Goal: Task Accomplishment & Management: Use online tool/utility

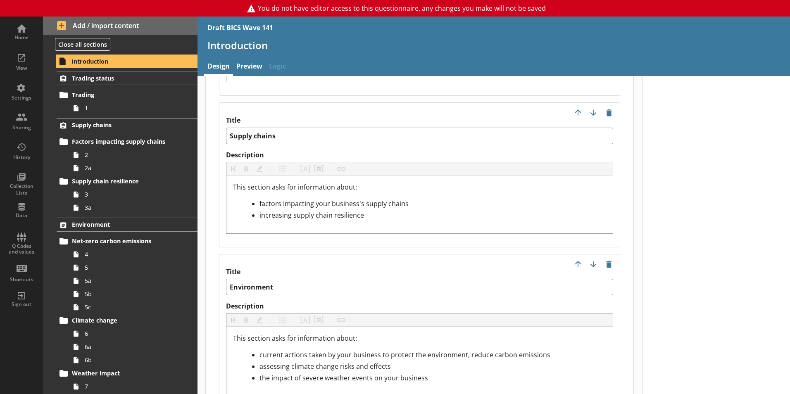
scroll to position [1074, 0]
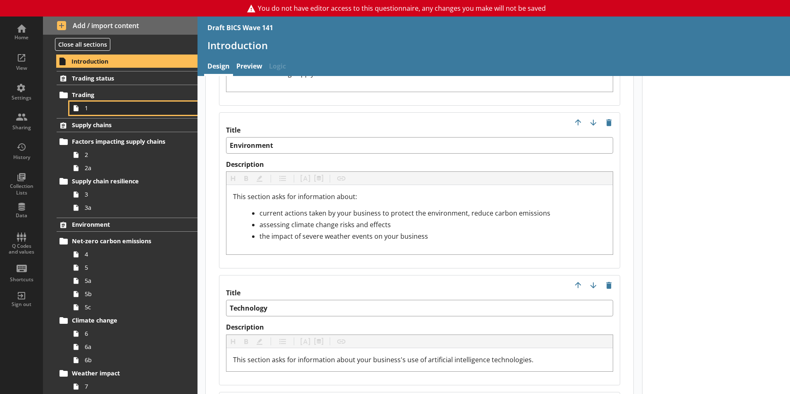
click at [110, 107] on span "1" at bounding box center [131, 108] width 92 height 8
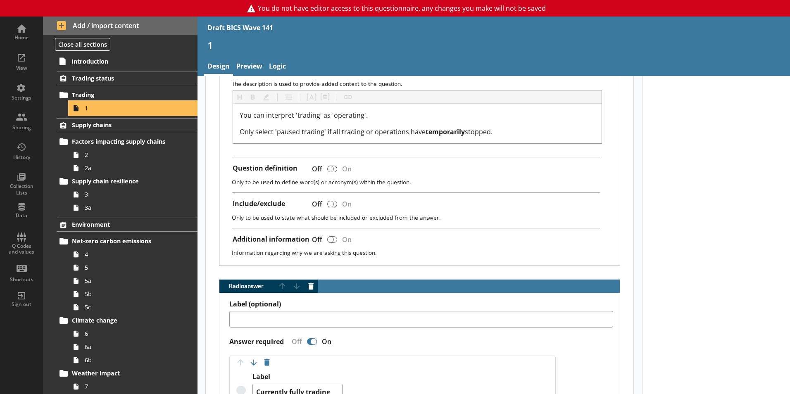
scroll to position [248, 0]
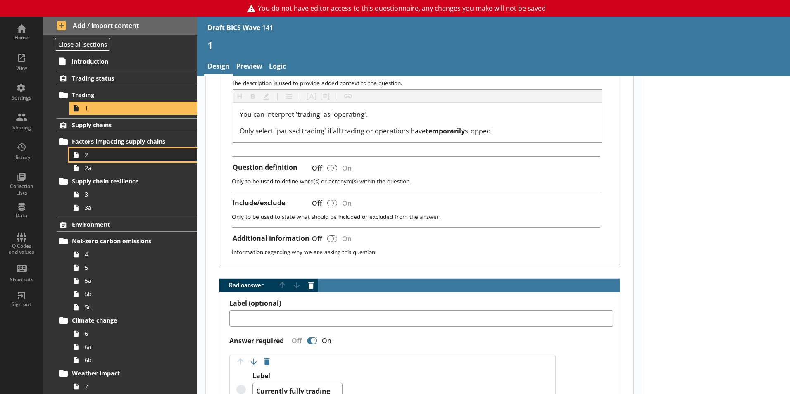
click at [94, 150] on link "2" at bounding box center [133, 154] width 128 height 13
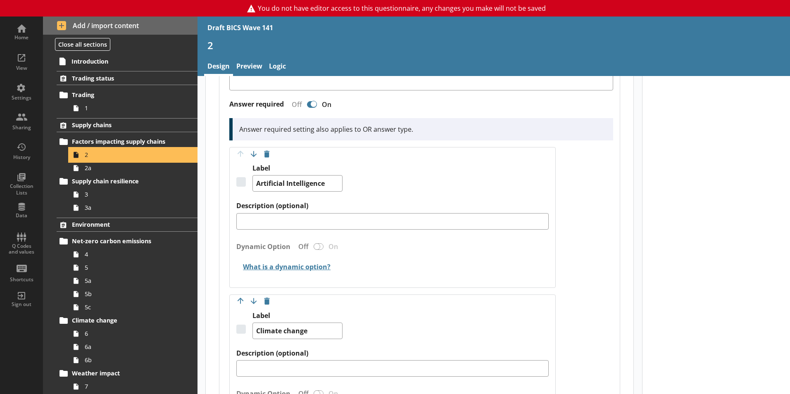
scroll to position [83, 0]
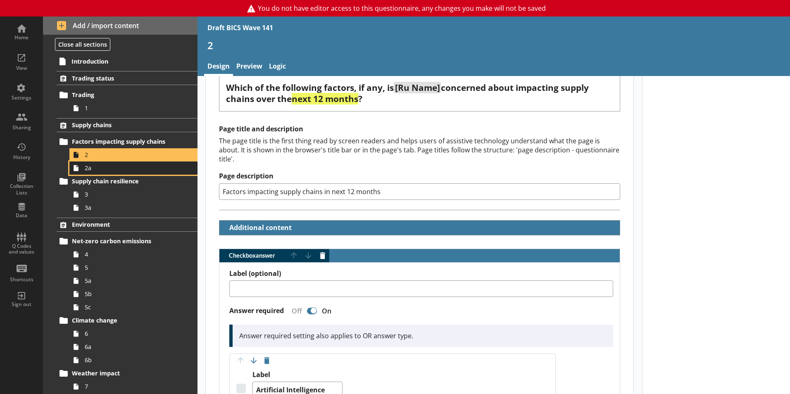
click at [119, 169] on span "2a" at bounding box center [131, 168] width 92 height 8
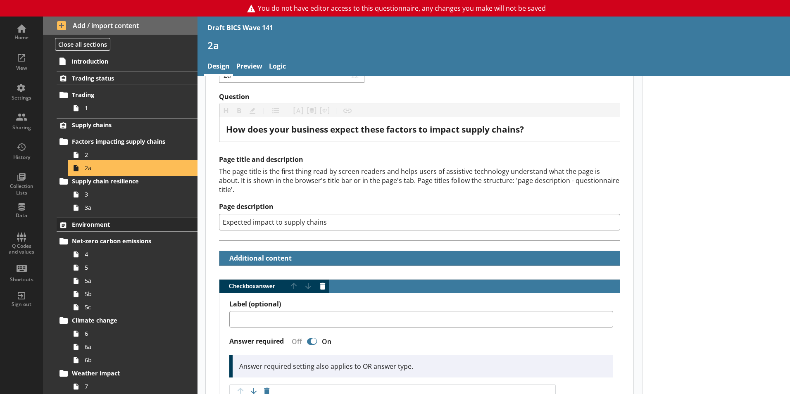
scroll to position [41, 0]
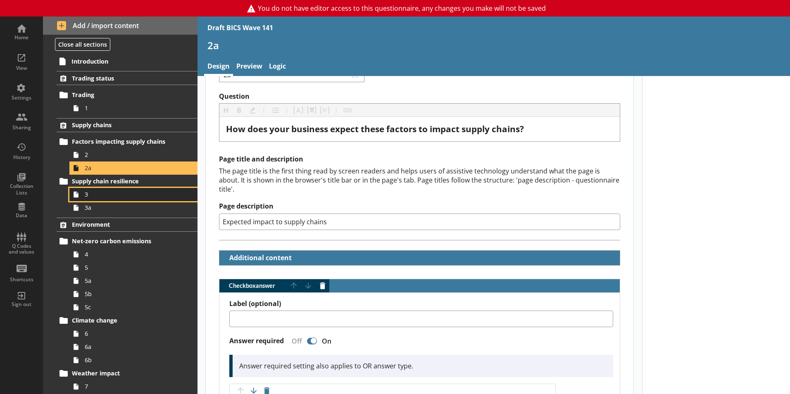
click at [118, 197] on span "3" at bounding box center [131, 194] width 92 height 8
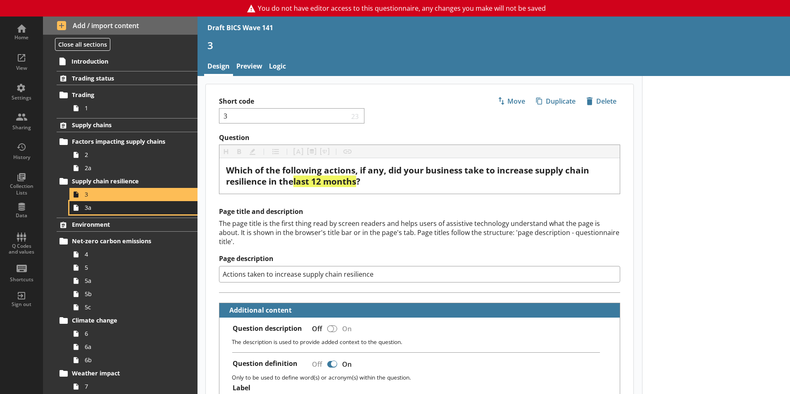
click at [114, 212] on link "3a" at bounding box center [133, 207] width 128 height 13
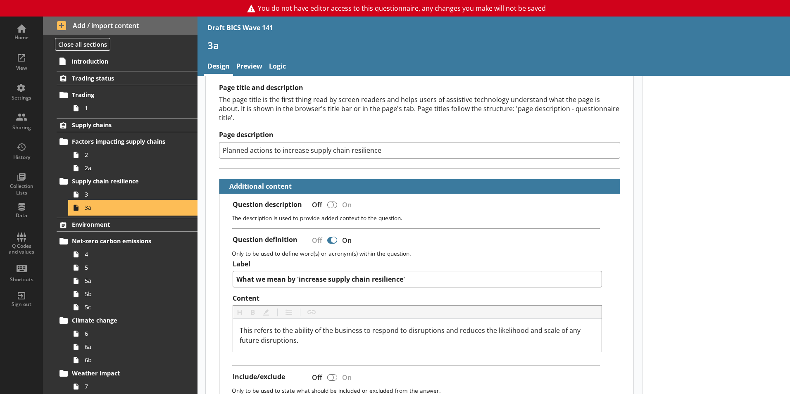
scroll to position [289, 0]
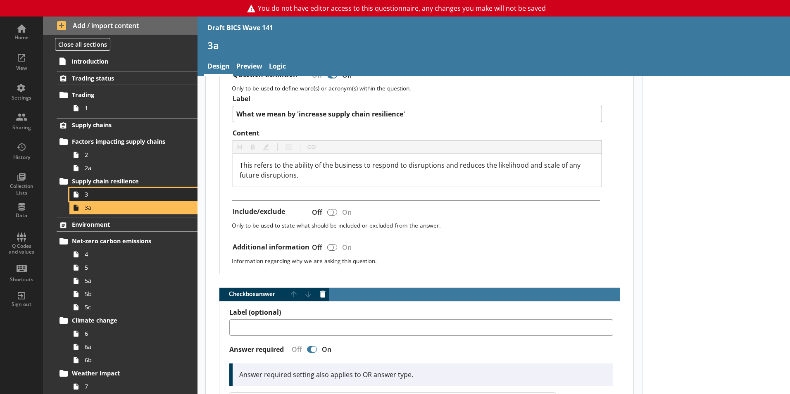
click at [92, 197] on span "3" at bounding box center [131, 194] width 92 height 8
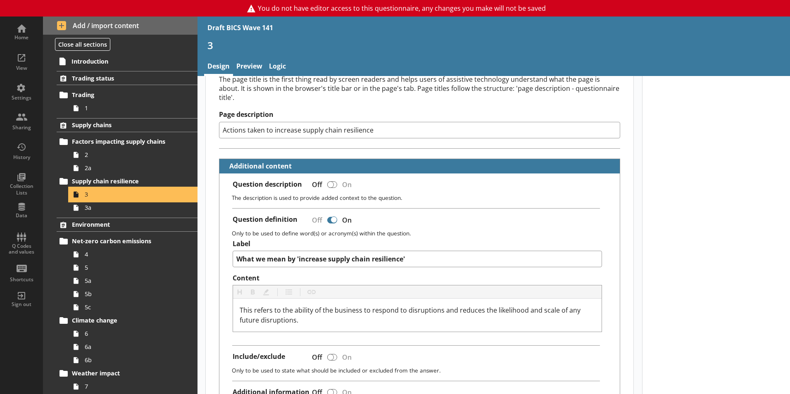
scroll to position [289, 0]
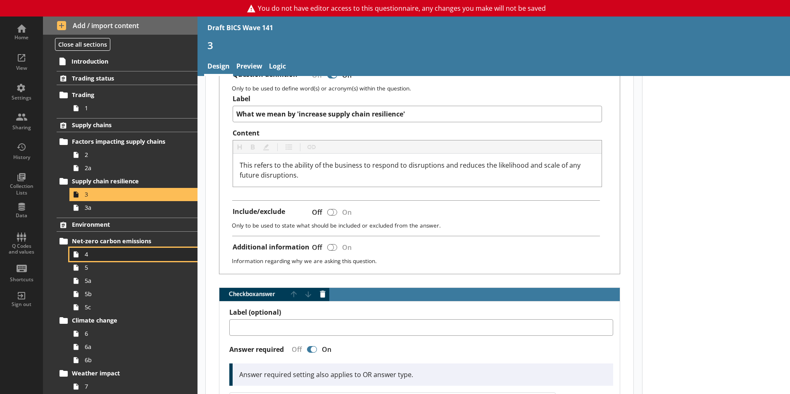
click at [108, 250] on span "4" at bounding box center [131, 254] width 92 height 8
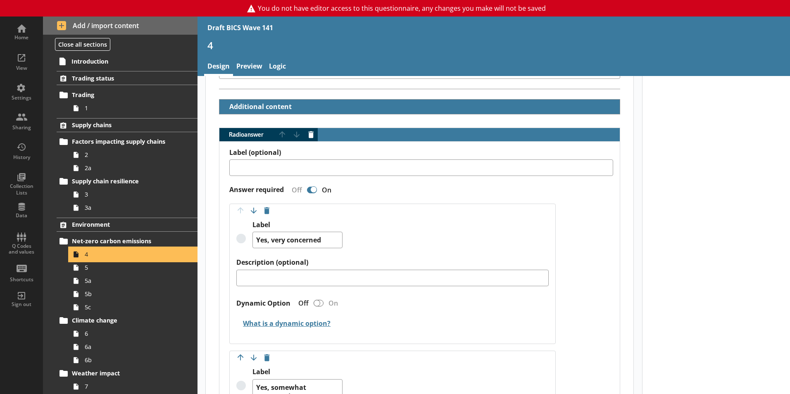
scroll to position [83, 0]
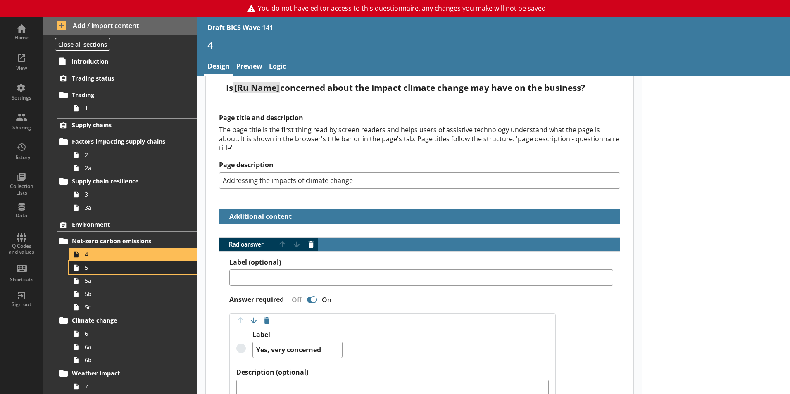
click at [102, 270] on span "5" at bounding box center [131, 267] width 92 height 8
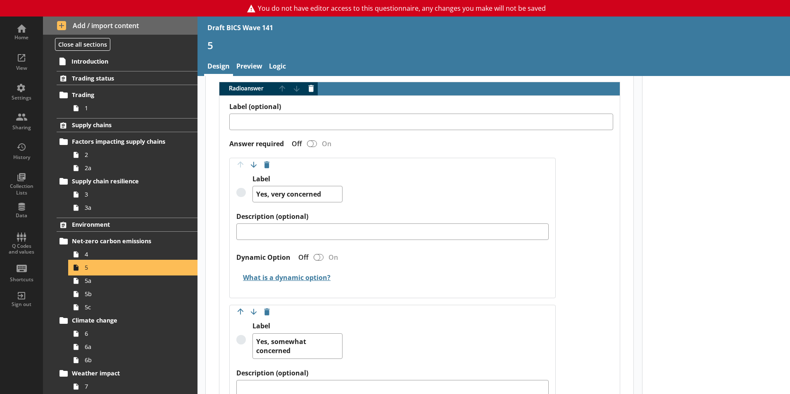
scroll to position [496, 0]
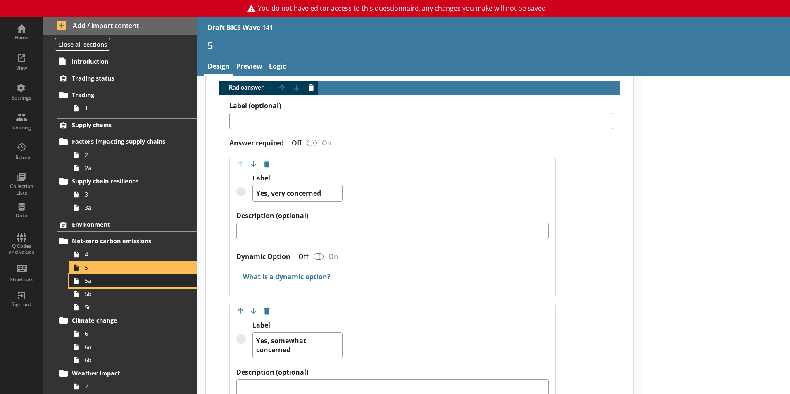
click at [91, 283] on span "5a" at bounding box center [131, 281] width 92 height 8
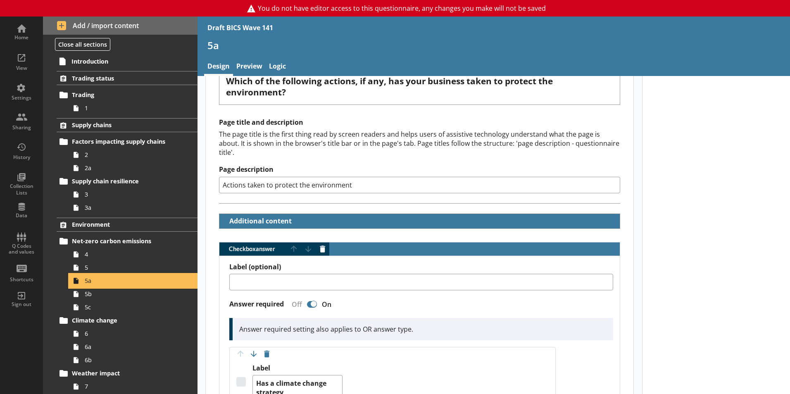
scroll to position [206, 0]
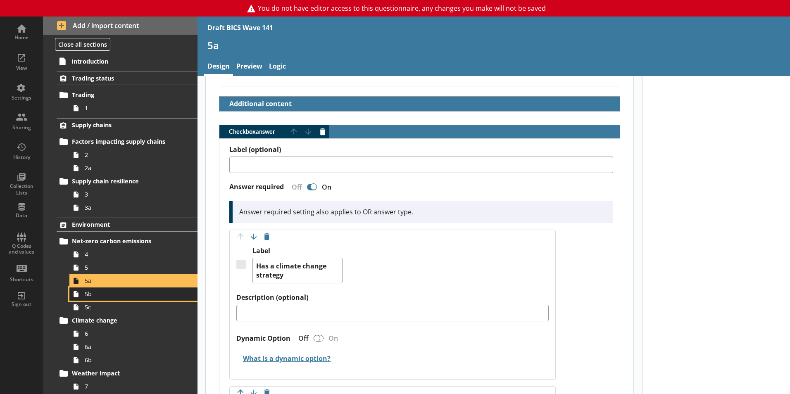
click at [140, 294] on span "5b" at bounding box center [131, 294] width 92 height 8
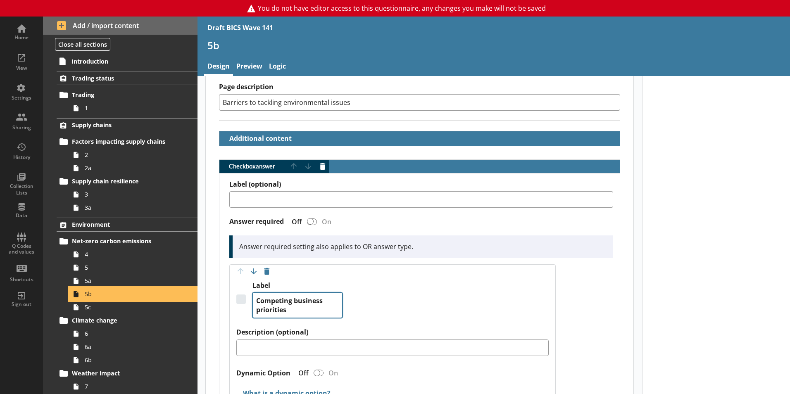
scroll to position [165, 0]
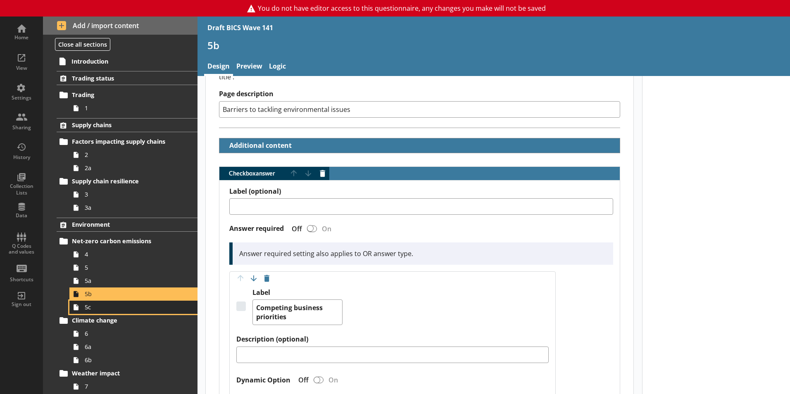
click at [111, 308] on span "5c" at bounding box center [131, 307] width 92 height 8
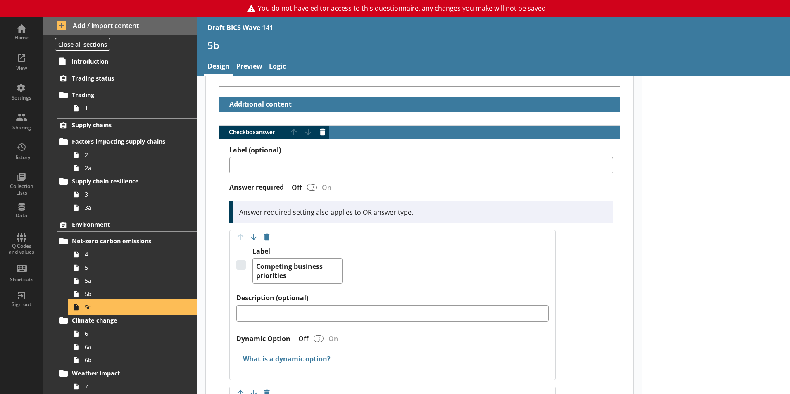
scroll to position [206, 0]
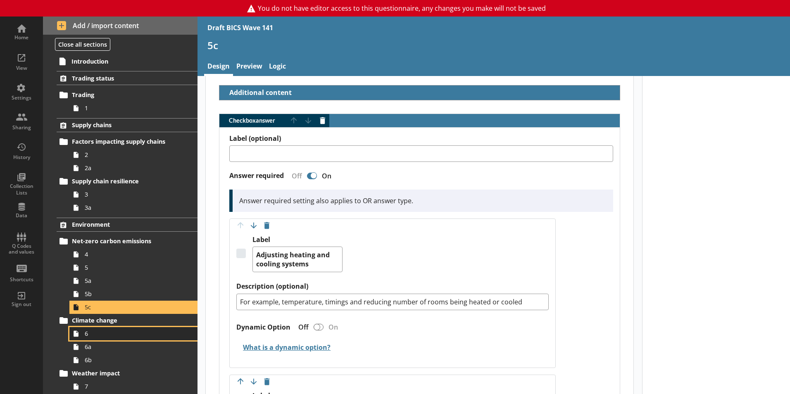
click at [97, 331] on span "6" at bounding box center [131, 334] width 92 height 8
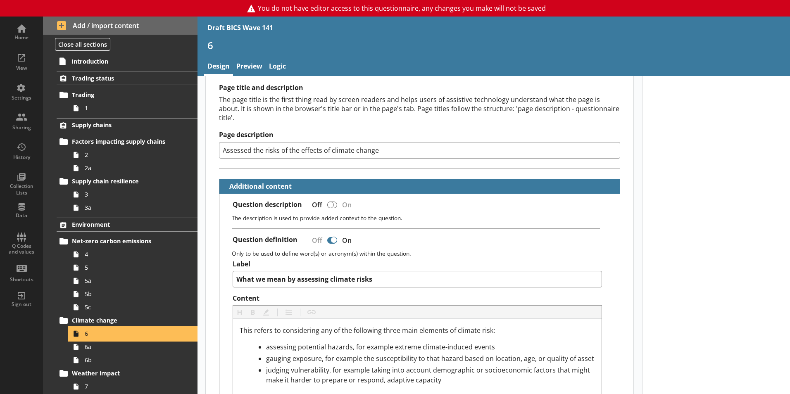
scroll to position [330, 0]
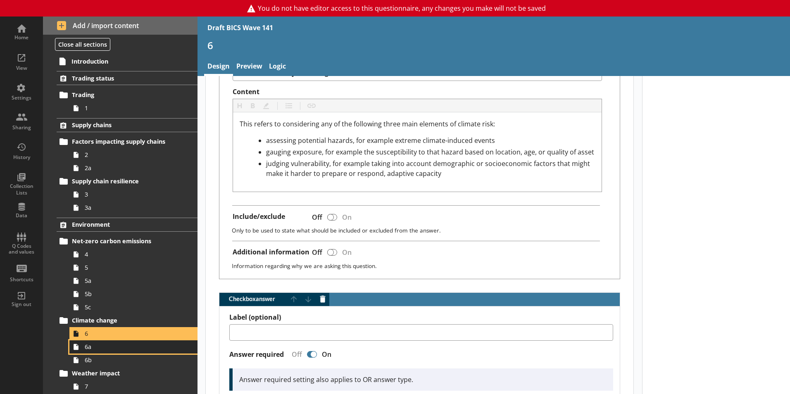
click at [101, 351] on span "6a" at bounding box center [131, 347] width 92 height 8
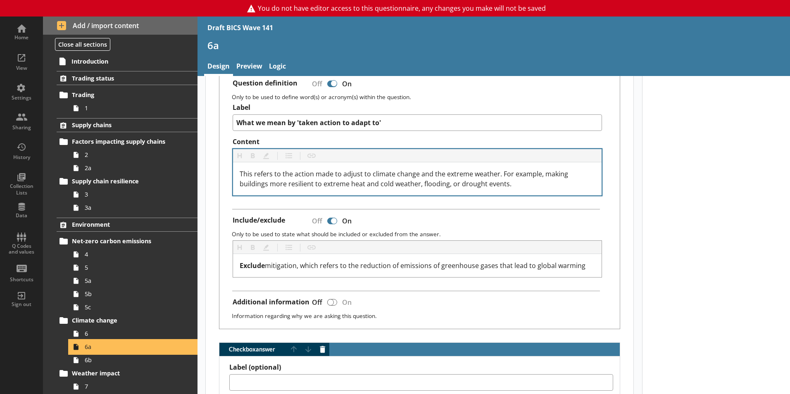
scroll to position [372, 0]
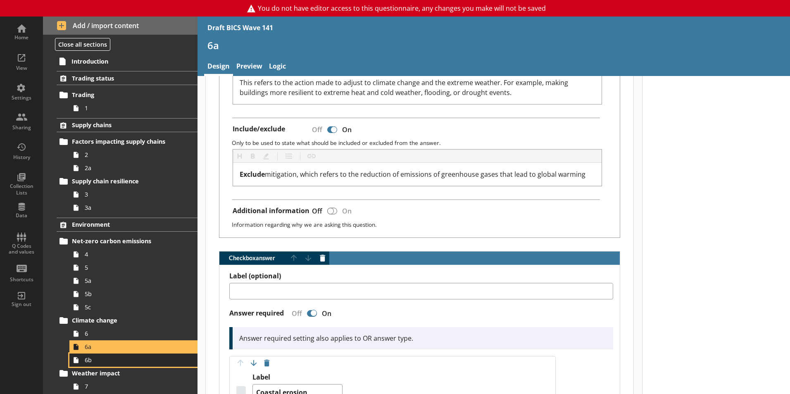
click at [116, 357] on span "6b" at bounding box center [131, 360] width 92 height 8
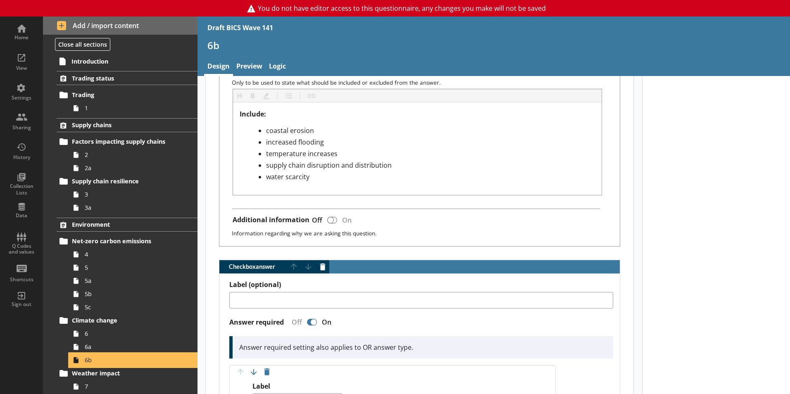
scroll to position [124, 0]
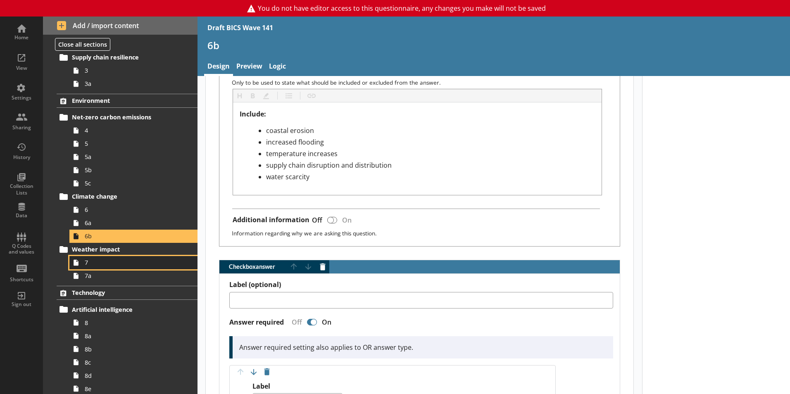
click at [107, 264] on span "7" at bounding box center [131, 262] width 92 height 8
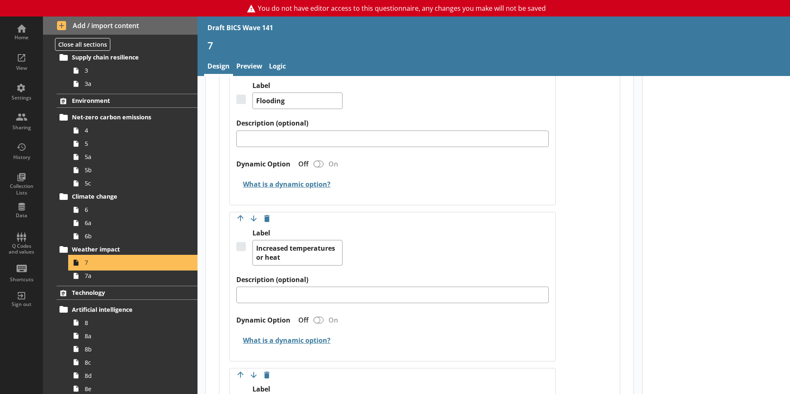
scroll to position [248, 0]
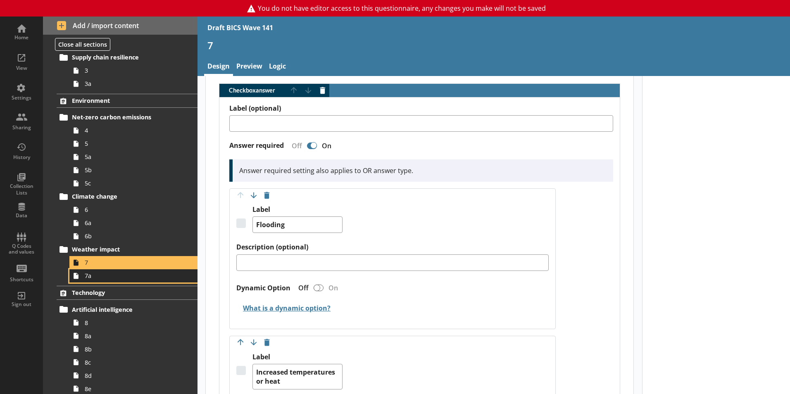
click at [100, 277] on span "7a" at bounding box center [131, 276] width 92 height 8
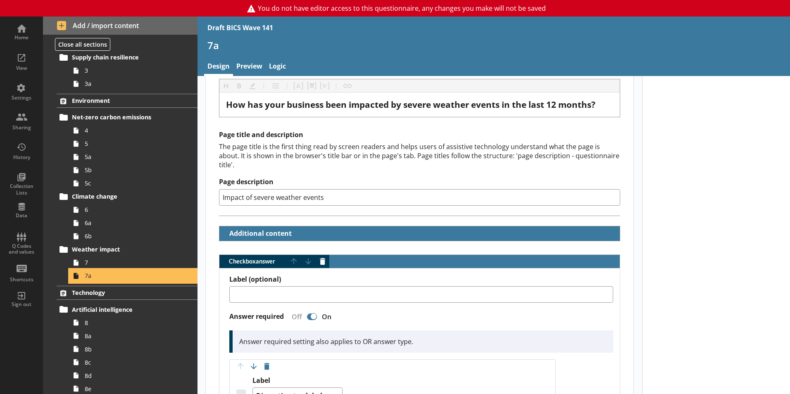
scroll to position [165, 0]
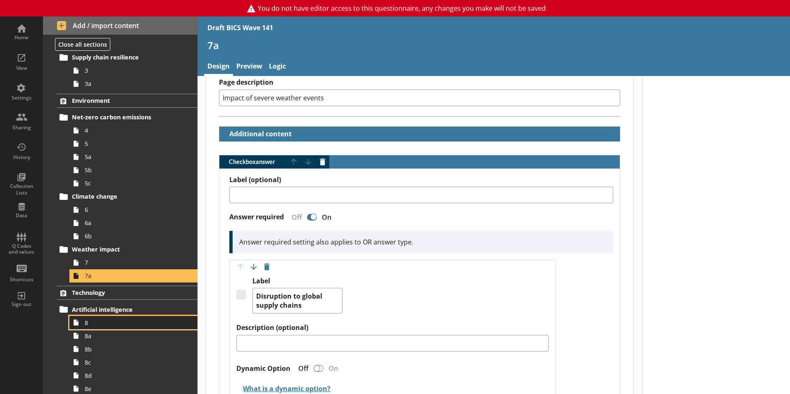
click at [107, 319] on span "8" at bounding box center [131, 323] width 92 height 8
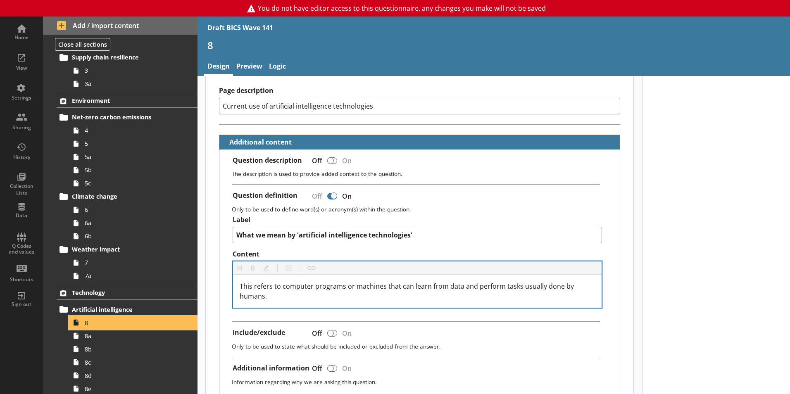
scroll to position [372, 0]
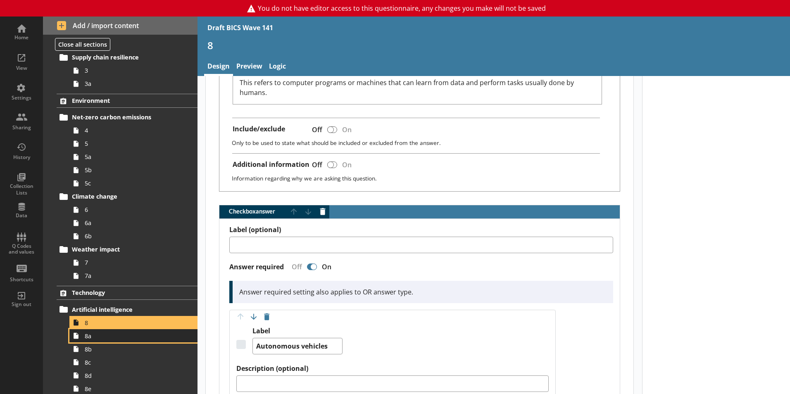
click at [88, 335] on span "8a" at bounding box center [131, 336] width 92 height 8
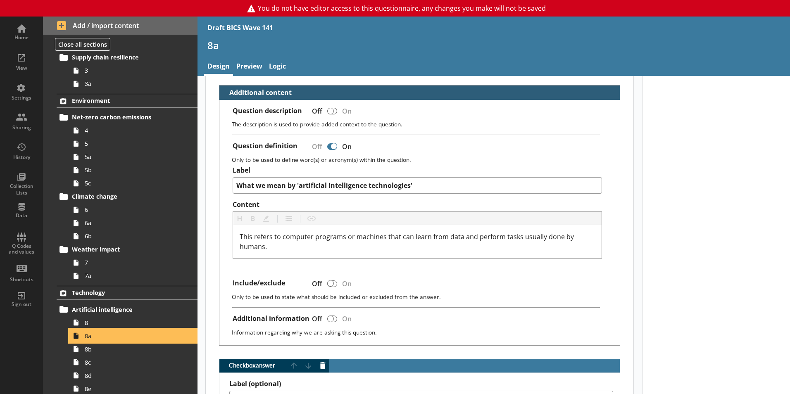
scroll to position [372, 0]
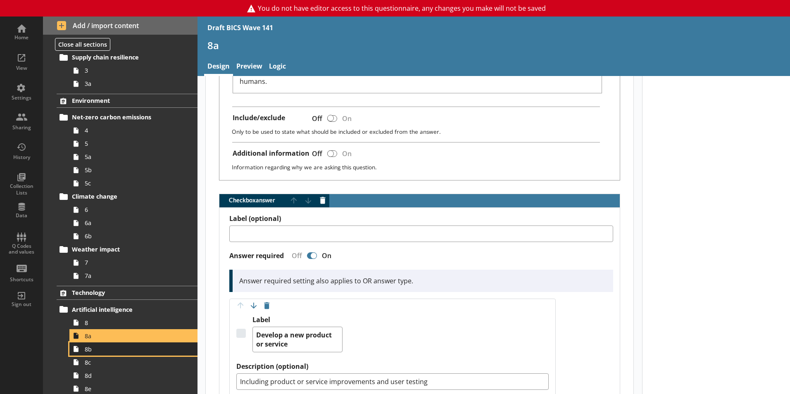
click at [93, 349] on span "8b" at bounding box center [131, 349] width 92 height 8
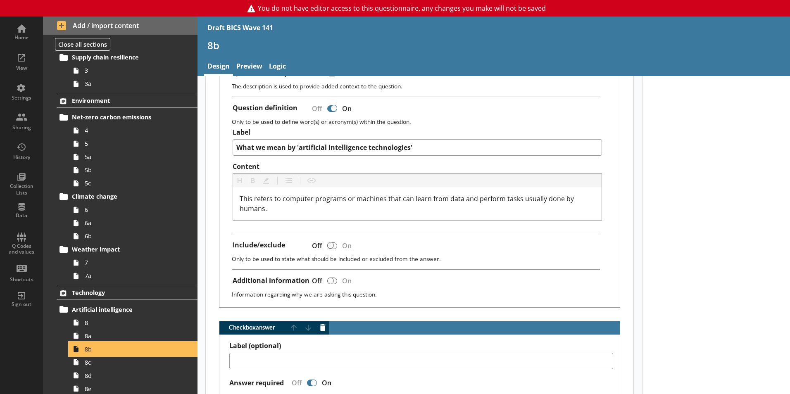
scroll to position [248, 0]
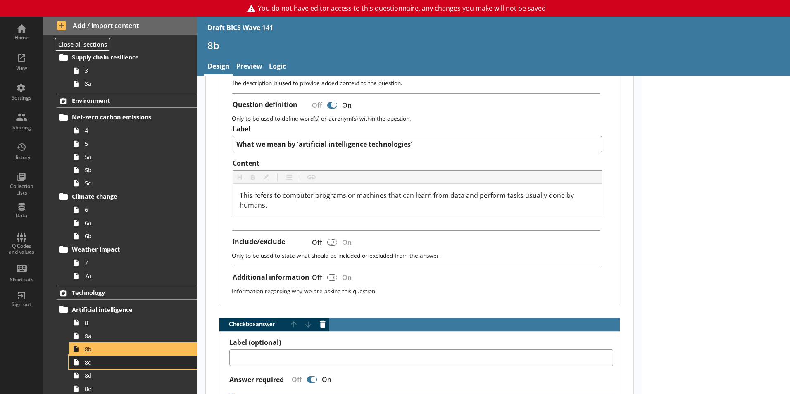
click at [100, 365] on span "8c" at bounding box center [131, 362] width 92 height 8
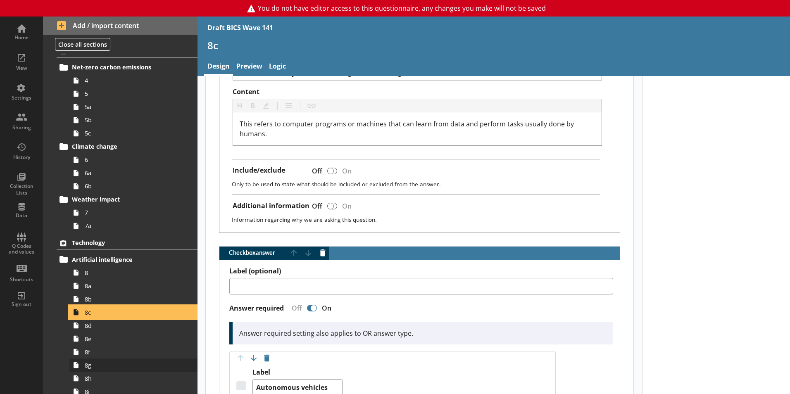
scroll to position [248, 0]
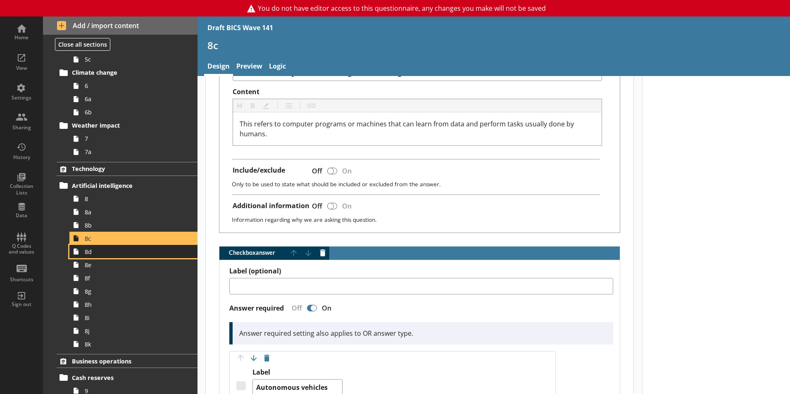
click at [95, 256] on link "8d" at bounding box center [133, 251] width 128 height 13
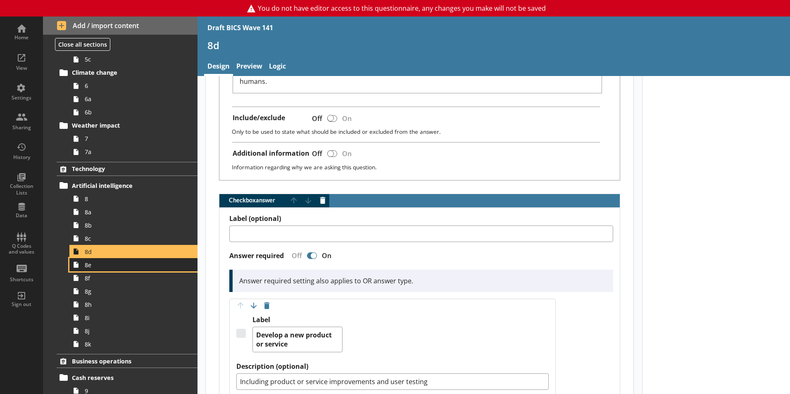
click at [100, 270] on link "8e" at bounding box center [133, 264] width 128 height 13
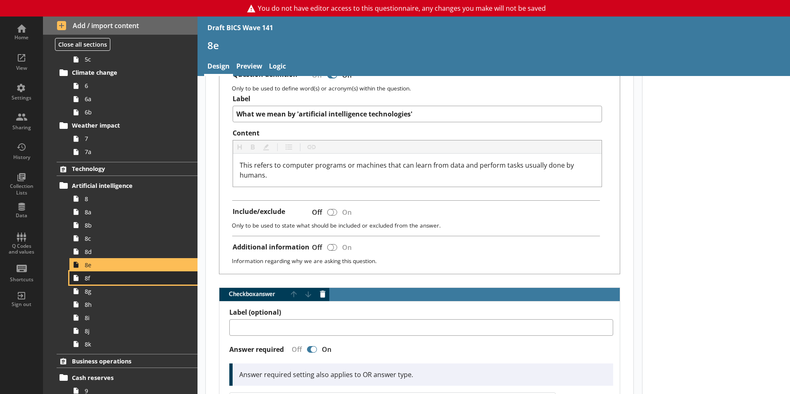
click at [85, 276] on span "8f" at bounding box center [131, 278] width 92 height 8
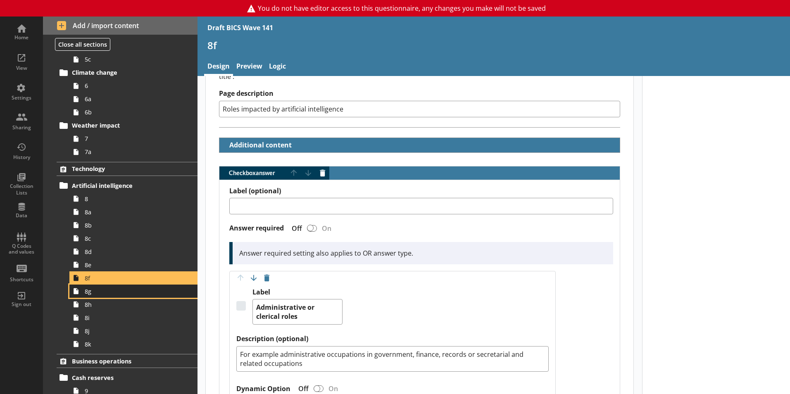
click at [117, 295] on span "8g" at bounding box center [131, 291] width 92 height 8
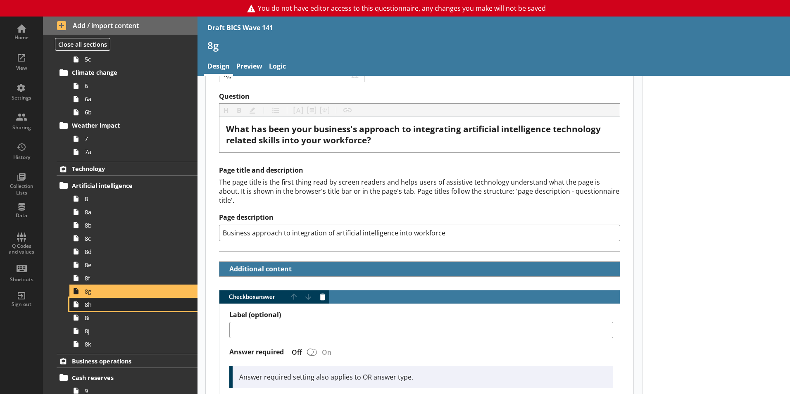
click at [130, 311] on link "8h" at bounding box center [133, 304] width 128 height 13
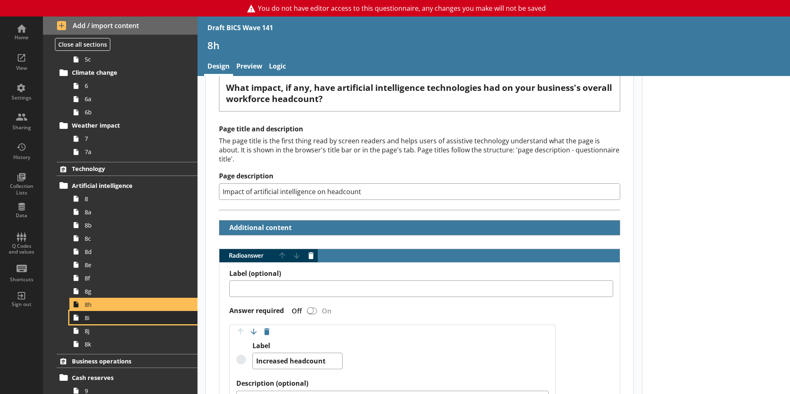
click at [114, 318] on span "8i" at bounding box center [131, 318] width 92 height 8
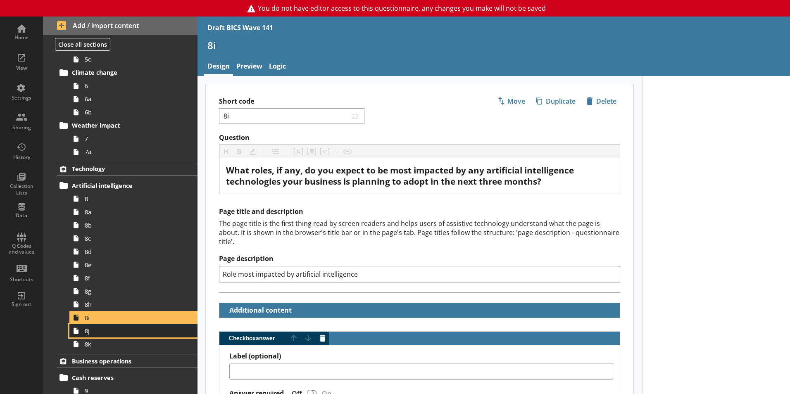
click at [104, 337] on link "8j" at bounding box center [133, 330] width 128 height 13
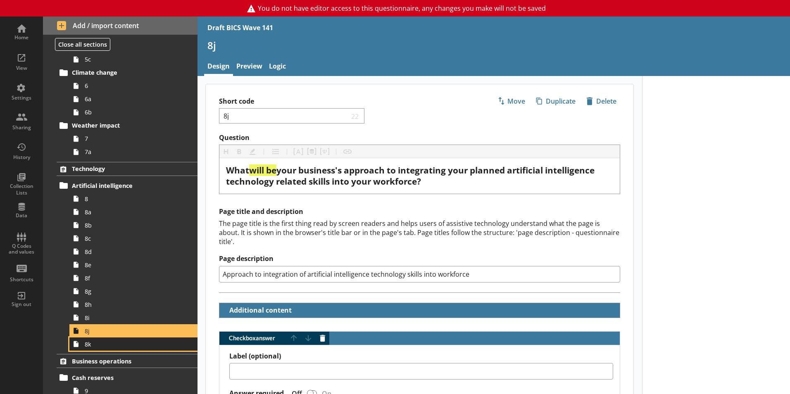
click at [104, 348] on link "8k" at bounding box center [133, 343] width 128 height 13
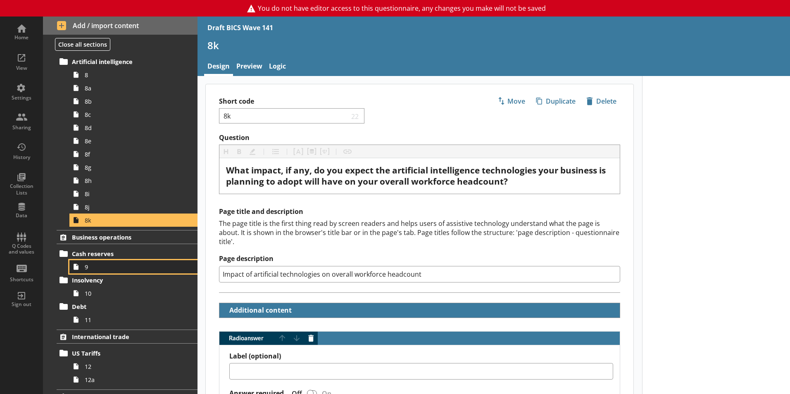
click at [92, 267] on span "9" at bounding box center [131, 267] width 92 height 8
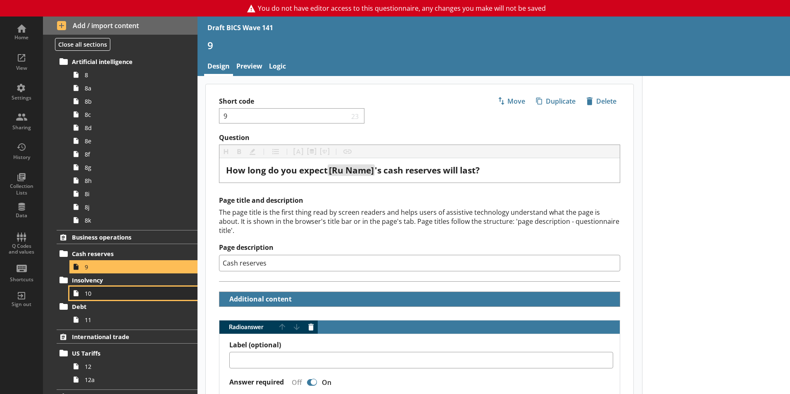
click at [92, 294] on span "10" at bounding box center [131, 293] width 92 height 8
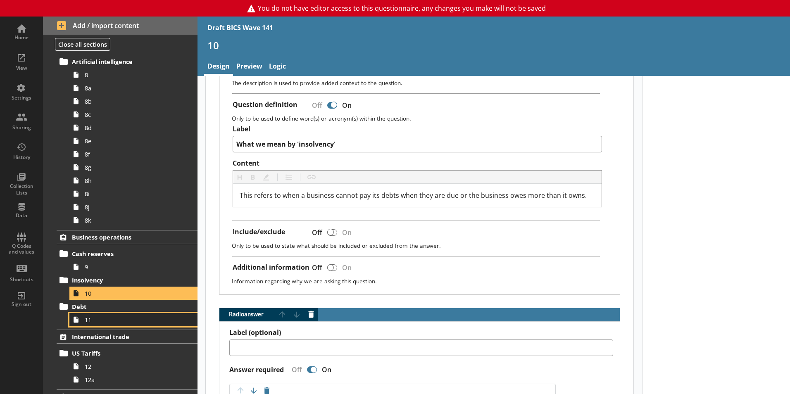
click at [80, 322] on icon at bounding box center [75, 319] width 13 height 13
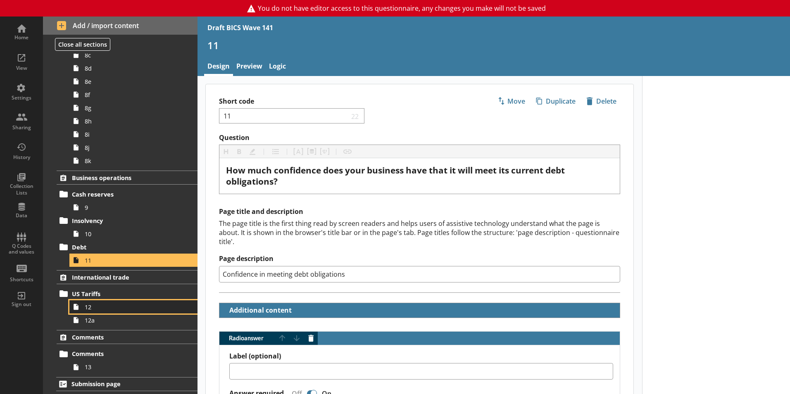
click at [101, 312] on link "12" at bounding box center [133, 306] width 128 height 13
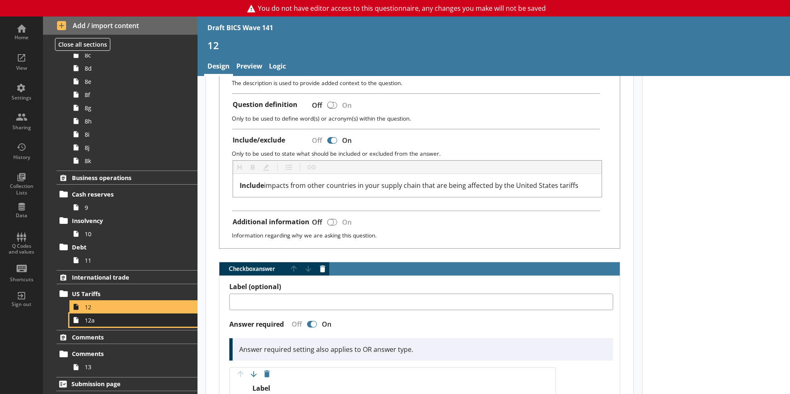
click at [104, 318] on span "12a" at bounding box center [131, 320] width 92 height 8
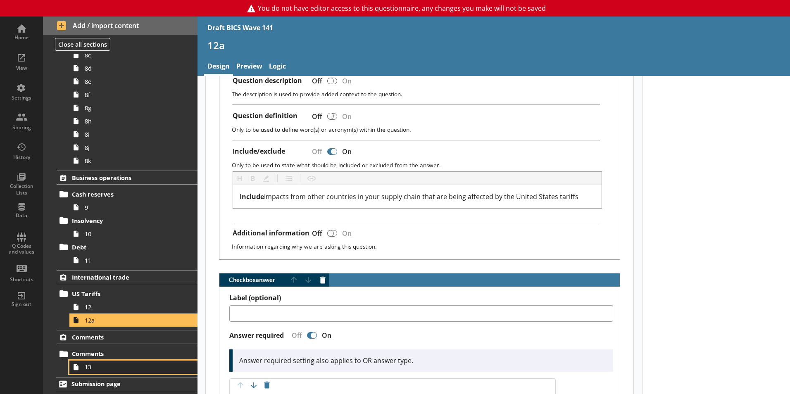
click at [85, 368] on span "13" at bounding box center [131, 367] width 92 height 8
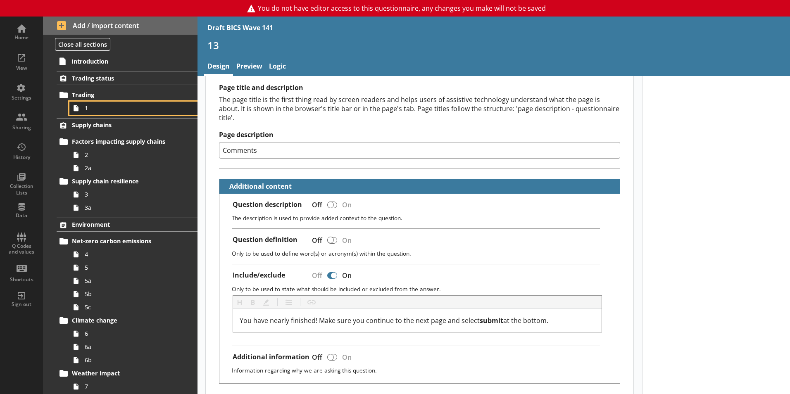
click at [111, 108] on span "1" at bounding box center [131, 108] width 92 height 8
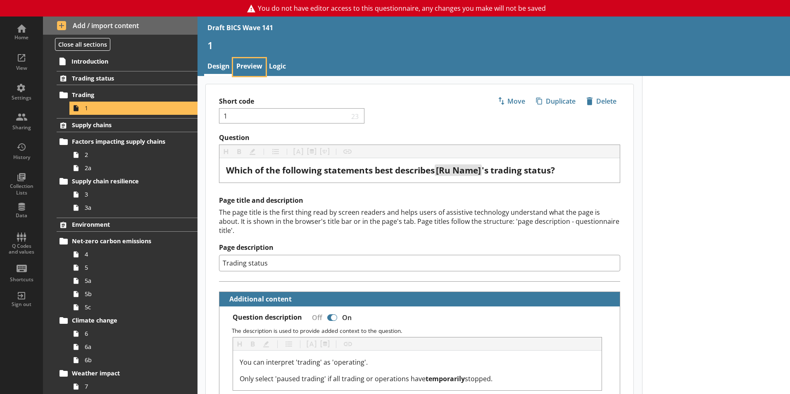
click at [254, 66] on link "Preview" at bounding box center [249, 67] width 33 height 18
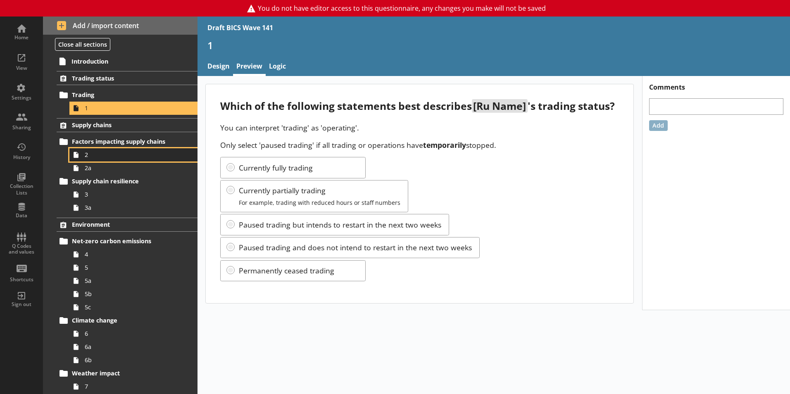
click at [89, 152] on span "2" at bounding box center [131, 155] width 92 height 8
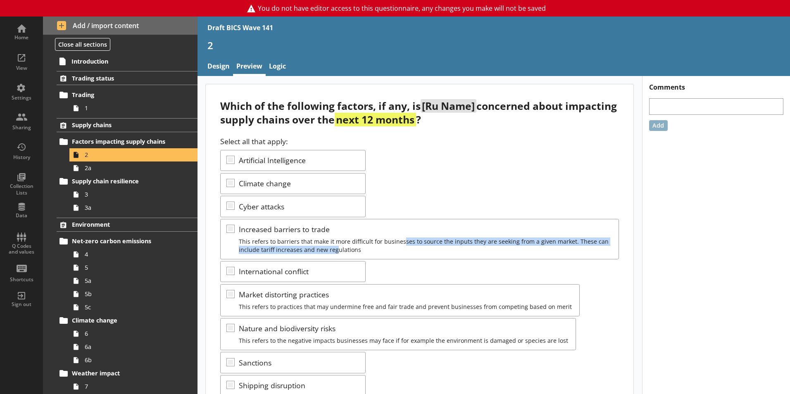
drag, startPoint x: 334, startPoint y: 249, endPoint x: 402, endPoint y: 239, distance: 68.4
click at [402, 239] on div "Select all that apply: Artificial Intelligence Climate change Cyber attacks Inc…" at bounding box center [419, 311] width 398 height 351
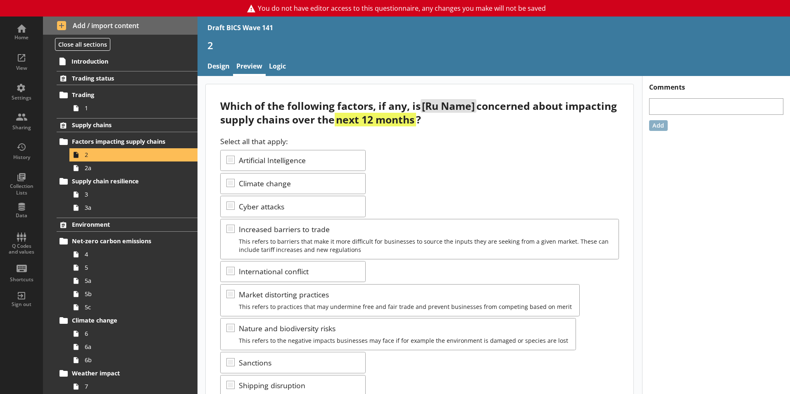
drag, startPoint x: 402, startPoint y: 239, endPoint x: 437, endPoint y: 270, distance: 47.4
click at [437, 271] on div "Select all that apply: Artificial Intelligence Climate change Cyber attacks Inc…" at bounding box center [419, 311] width 398 height 351
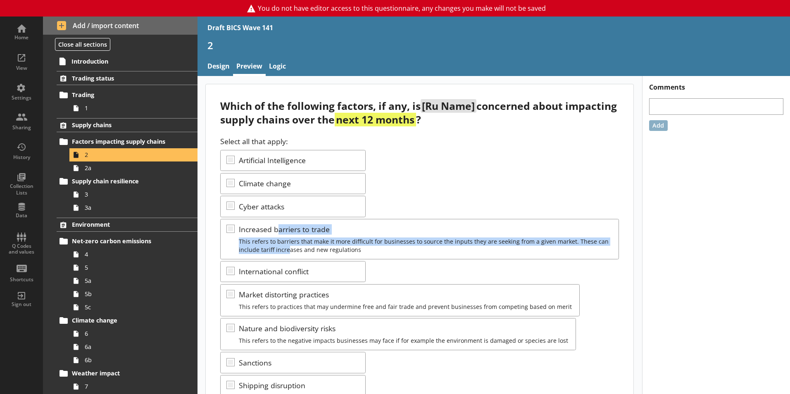
drag, startPoint x: 288, startPoint y: 249, endPoint x: 279, endPoint y: 232, distance: 19.4
click at [279, 232] on div "Select all that apply: Artificial Intelligence Climate change Cyber attacks Inc…" at bounding box center [419, 311] width 398 height 351
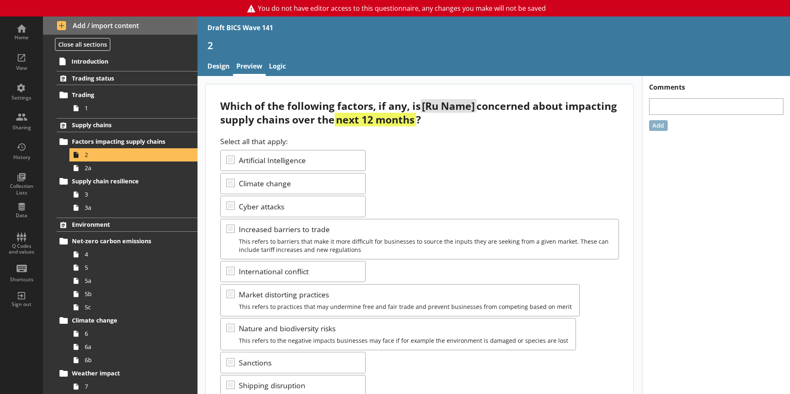
drag, startPoint x: 279, startPoint y: 232, endPoint x: 308, endPoint y: 254, distance: 36.0
click at [308, 254] on div "Select all that apply: Artificial Intelligence Climate change Cyber attacks Inc…" at bounding box center [419, 311] width 398 height 351
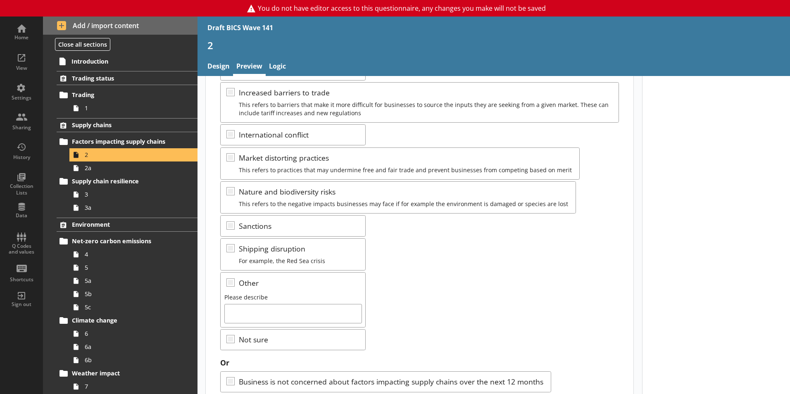
scroll to position [164, 0]
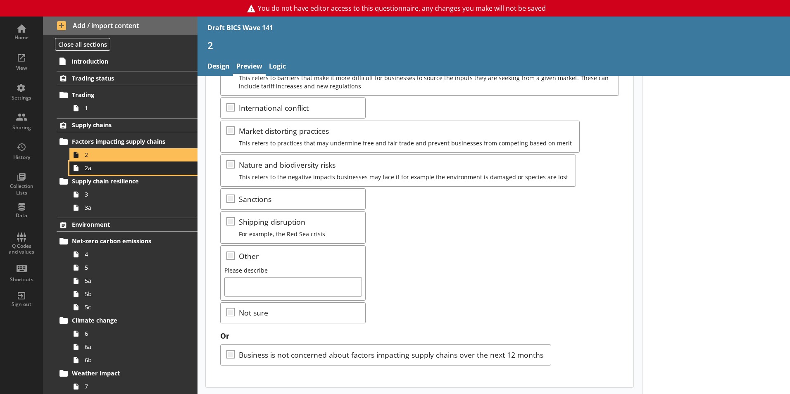
click at [91, 170] on span "2a" at bounding box center [131, 168] width 92 height 8
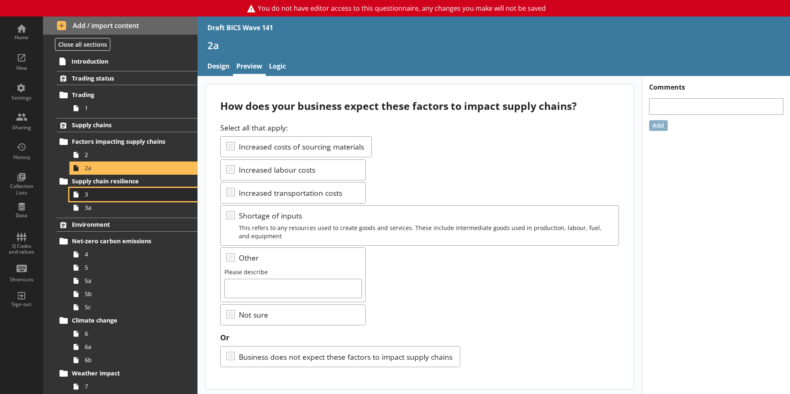
click at [107, 196] on span "3" at bounding box center [131, 194] width 92 height 8
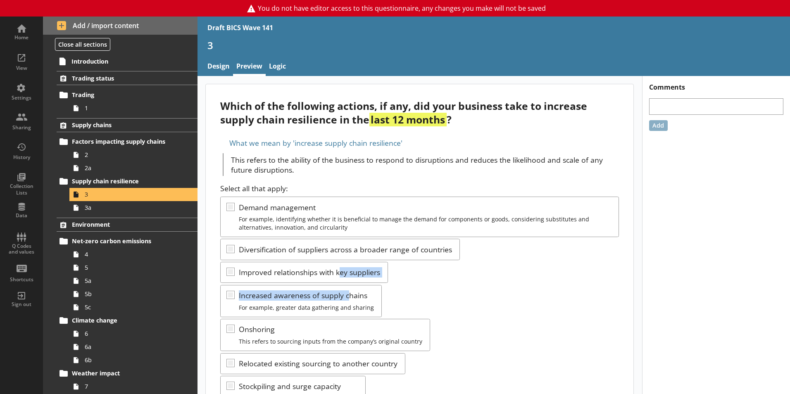
drag, startPoint x: 341, startPoint y: 277, endPoint x: 347, endPoint y: 298, distance: 22.2
click at [347, 298] on div "Select all that apply: Demand management For example, identifying whether it is…" at bounding box center [419, 330] width 398 height 294
drag, startPoint x: 347, startPoint y: 298, endPoint x: 458, endPoint y: 327, distance: 114.7
click at [458, 327] on div "Select all that apply: Demand management For example, identifying whether it is…" at bounding box center [419, 330] width 398 height 294
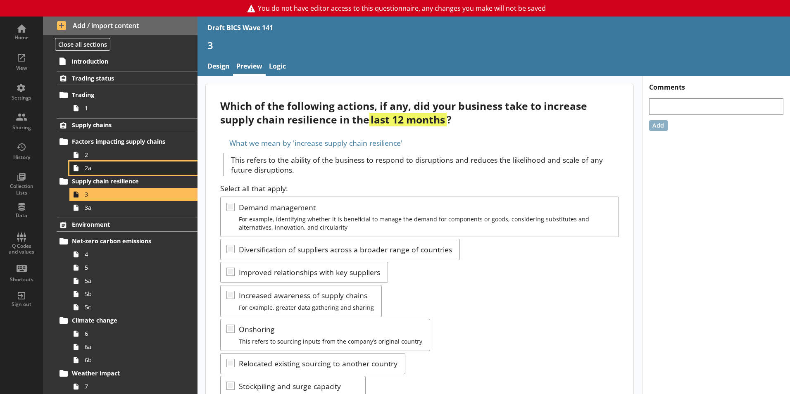
click at [105, 167] on span "2a" at bounding box center [131, 168] width 92 height 8
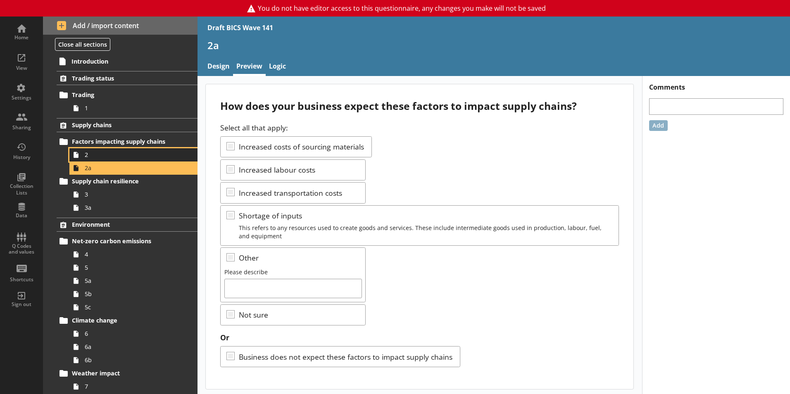
click at [113, 152] on span "2" at bounding box center [131, 155] width 92 height 8
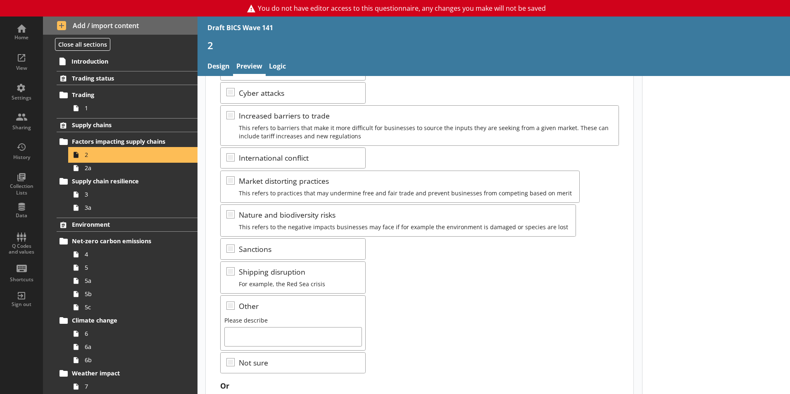
scroll to position [164, 0]
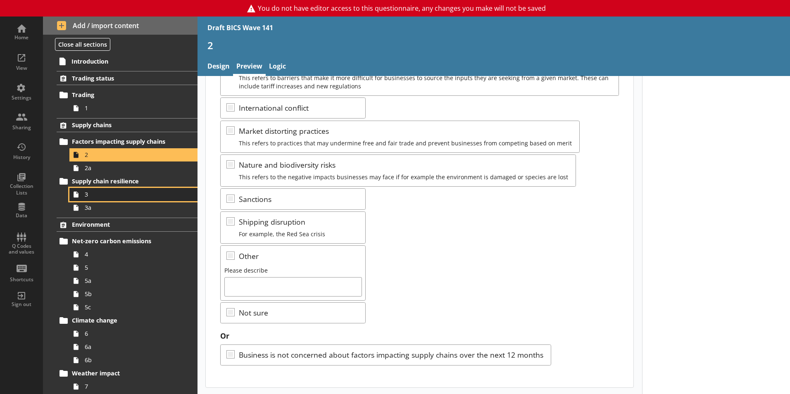
click at [91, 194] on span "3" at bounding box center [131, 194] width 92 height 8
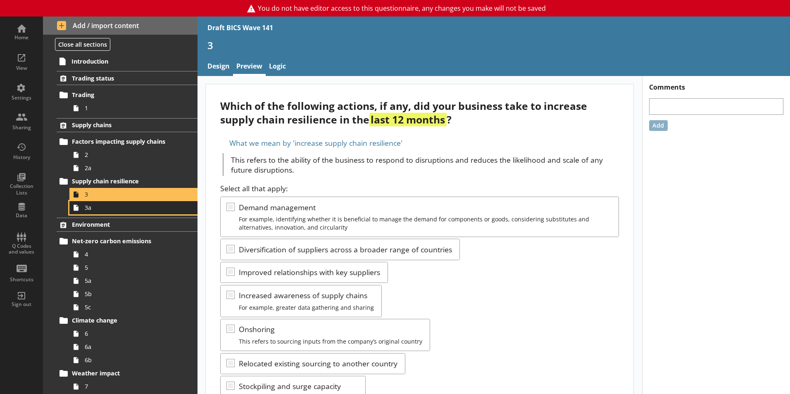
click at [104, 210] on span "3a" at bounding box center [131, 208] width 92 height 8
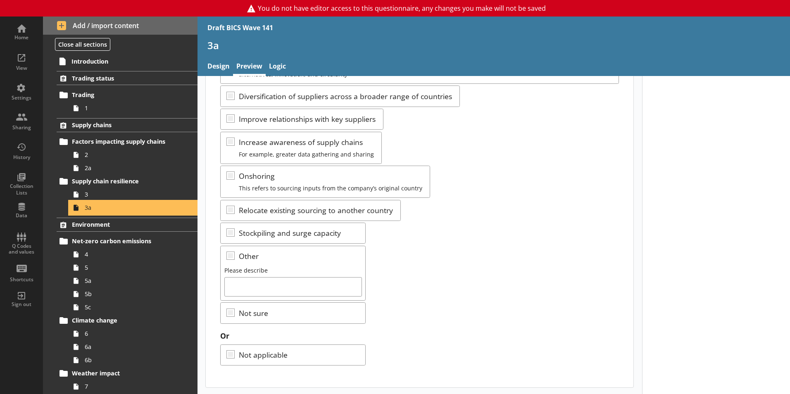
scroll to position [154, 0]
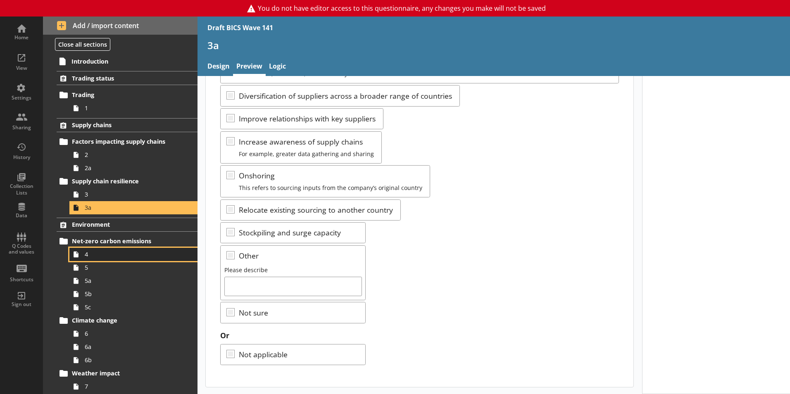
click at [93, 256] on span "4" at bounding box center [131, 254] width 92 height 8
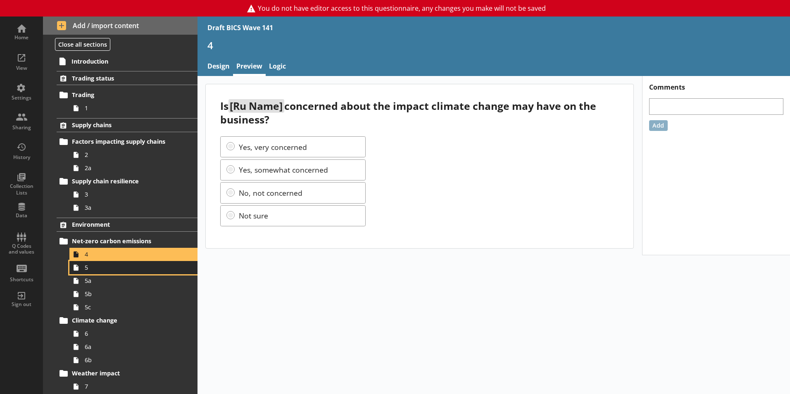
click at [99, 271] on span "5" at bounding box center [131, 267] width 92 height 8
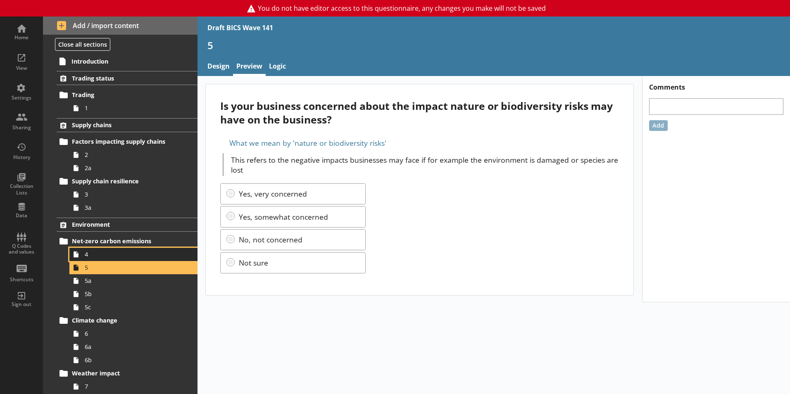
click at [97, 254] on span "4" at bounding box center [131, 254] width 92 height 8
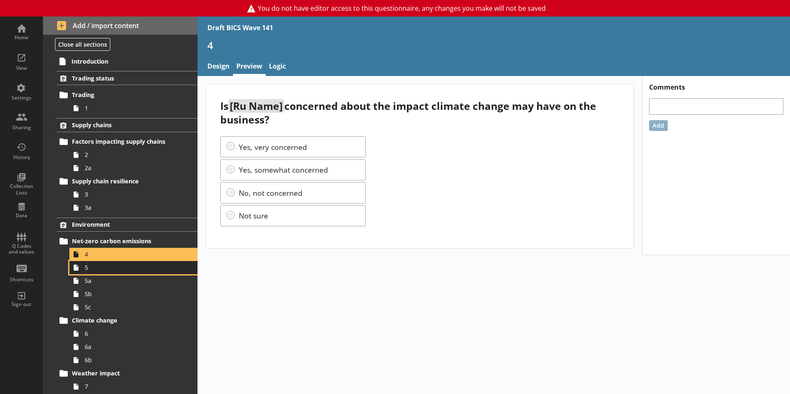
click at [97, 270] on span "5" at bounding box center [131, 267] width 92 height 8
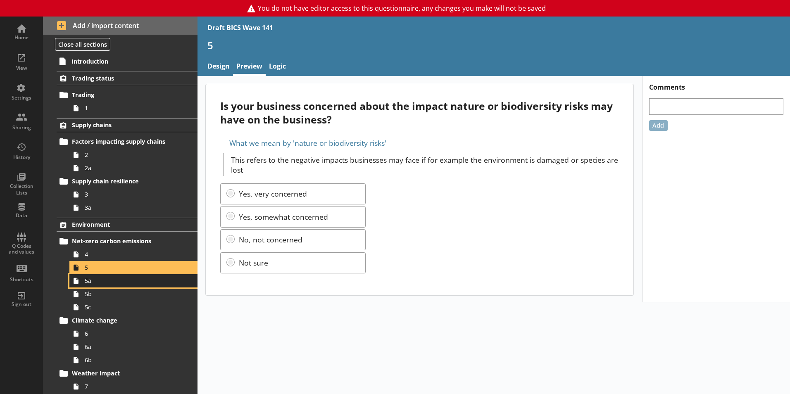
click at [101, 287] on link "5a" at bounding box center [133, 280] width 128 height 13
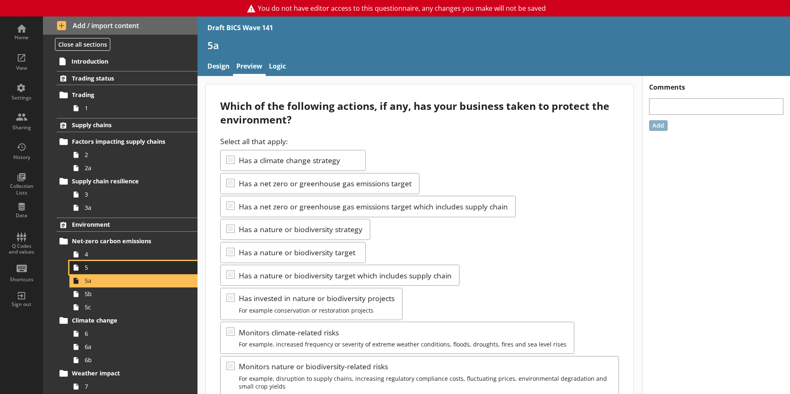
click at [98, 270] on span "5" at bounding box center [131, 267] width 92 height 8
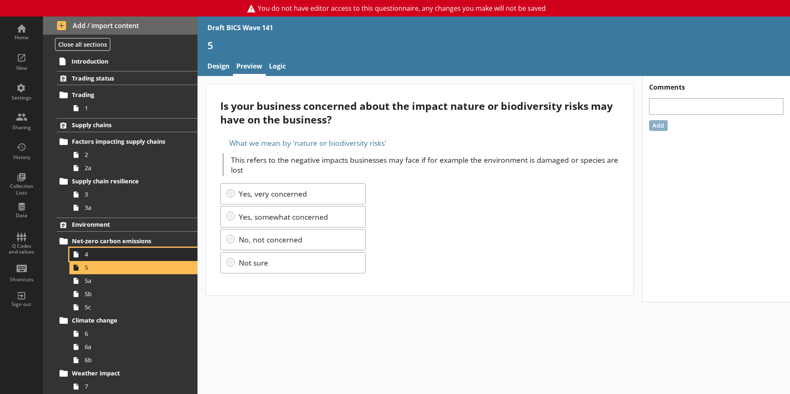
click at [91, 256] on span "4" at bounding box center [131, 254] width 92 height 8
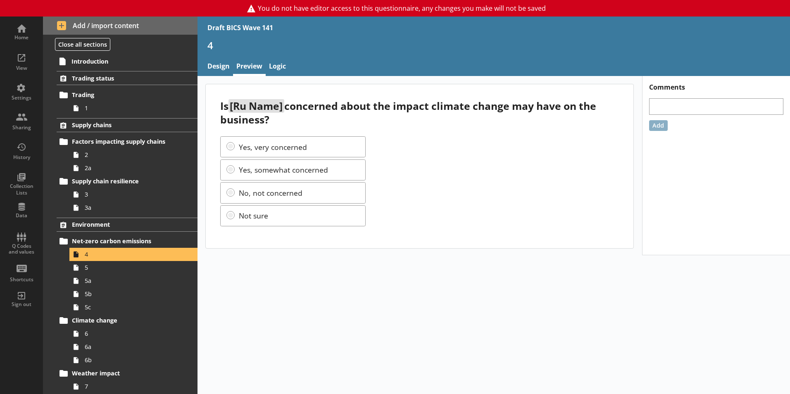
click at [90, 209] on span "3a" at bounding box center [131, 208] width 92 height 8
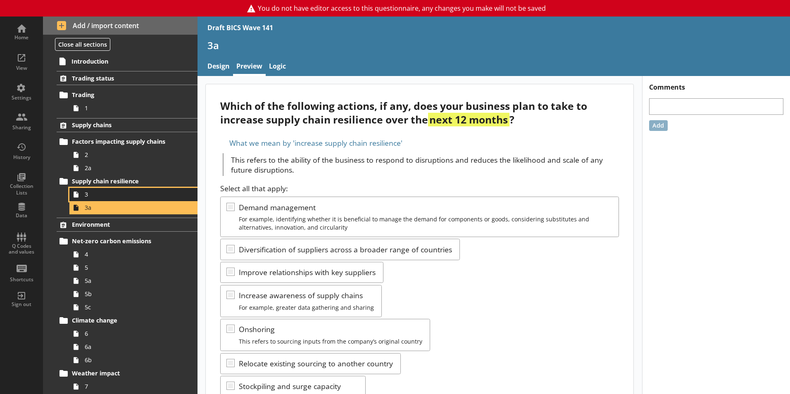
click at [96, 194] on span "3" at bounding box center [131, 194] width 92 height 8
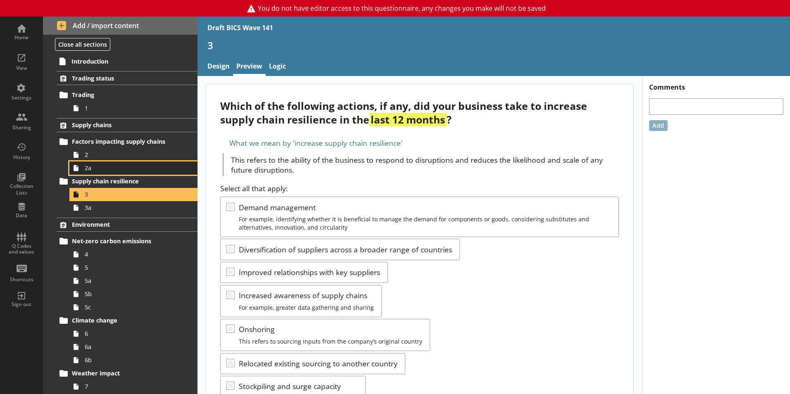
click at [99, 168] on span "2a" at bounding box center [131, 168] width 92 height 8
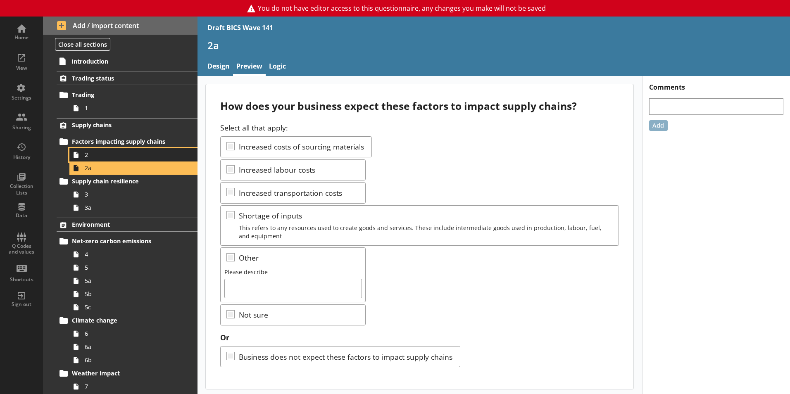
click at [96, 161] on link "2" at bounding box center [133, 154] width 128 height 13
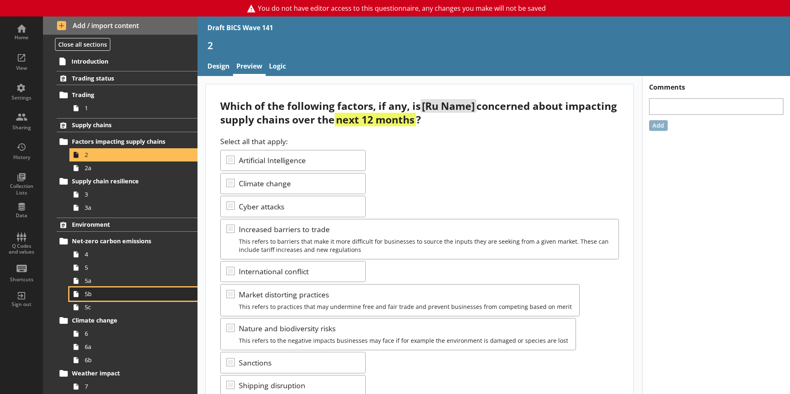
click at [106, 287] on link "5b" at bounding box center [133, 293] width 128 height 13
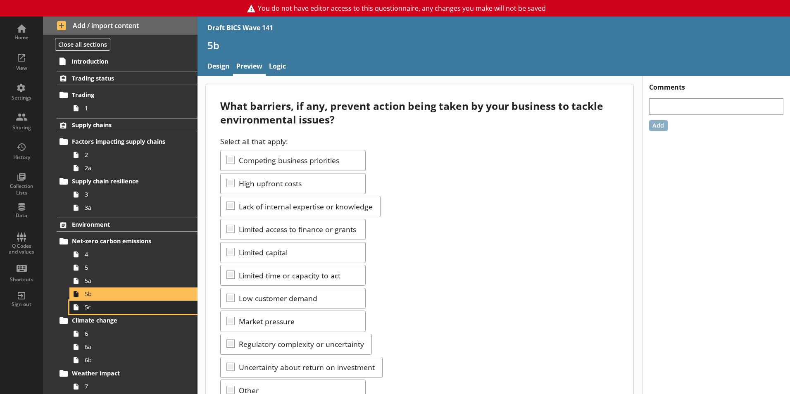
click at [109, 304] on span "5c" at bounding box center [131, 307] width 92 height 8
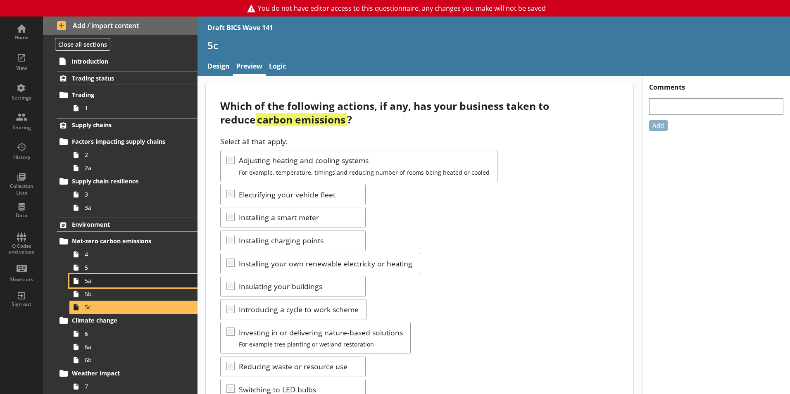
click at [102, 280] on span "5a" at bounding box center [131, 281] width 92 height 8
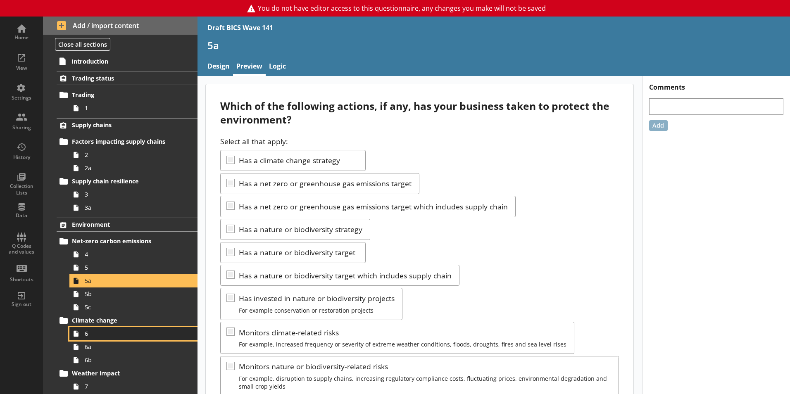
click at [101, 333] on span "6" at bounding box center [131, 334] width 92 height 8
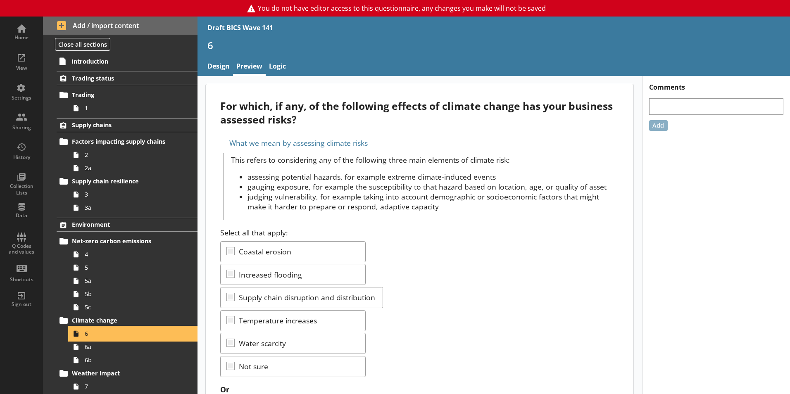
scroll to position [41, 0]
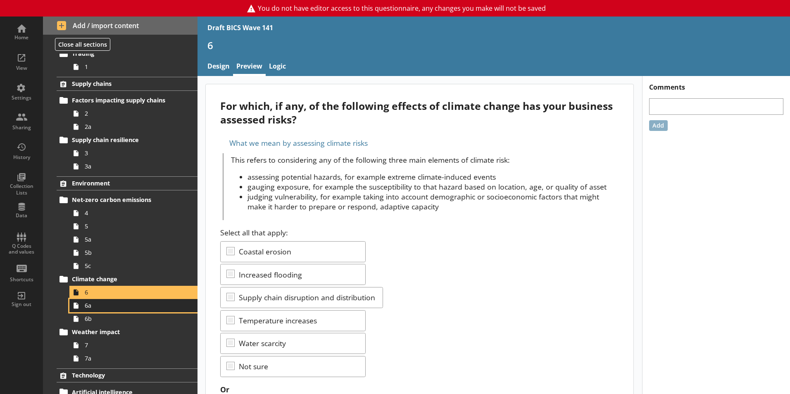
click at [96, 304] on span "6a" at bounding box center [131, 305] width 92 height 8
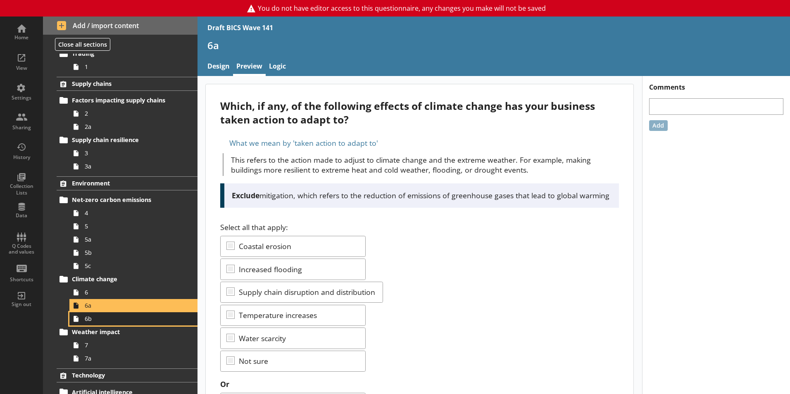
click at [101, 321] on span "6b" at bounding box center [131, 319] width 92 height 8
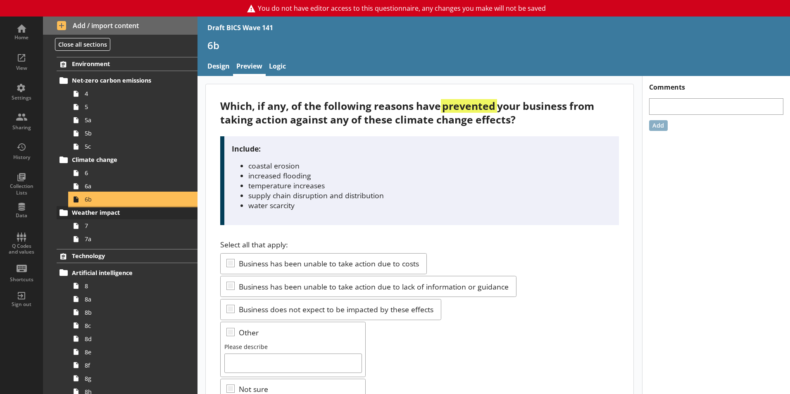
scroll to position [165, 0]
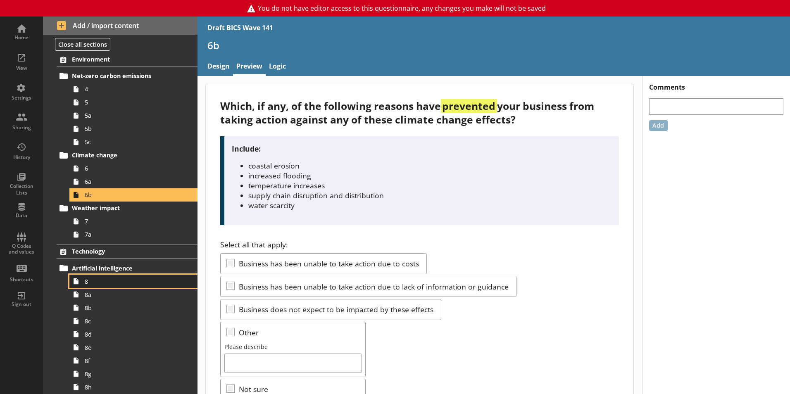
click at [106, 283] on span "8" at bounding box center [131, 281] width 92 height 8
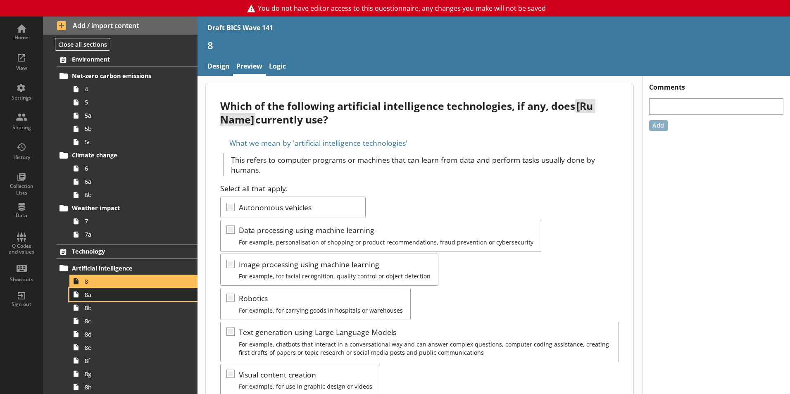
click at [110, 300] on link "8a" at bounding box center [133, 294] width 128 height 13
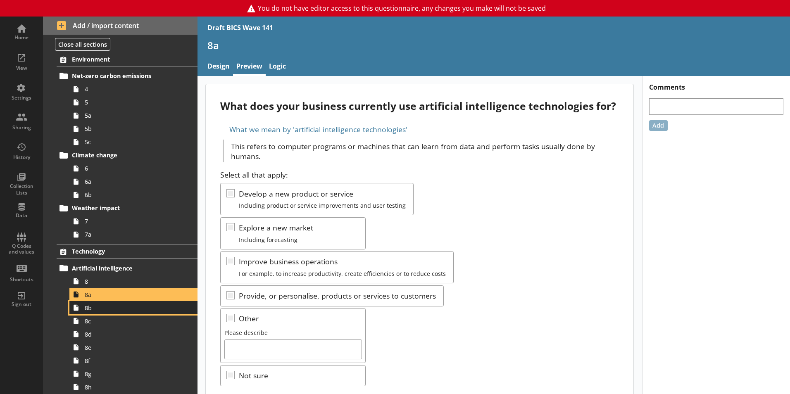
click at [110, 313] on link "8b" at bounding box center [133, 307] width 128 height 13
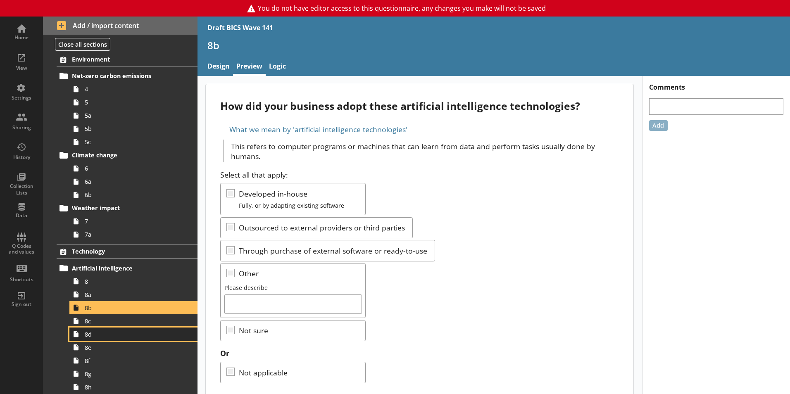
click at [107, 333] on span "8d" at bounding box center [131, 334] width 92 height 8
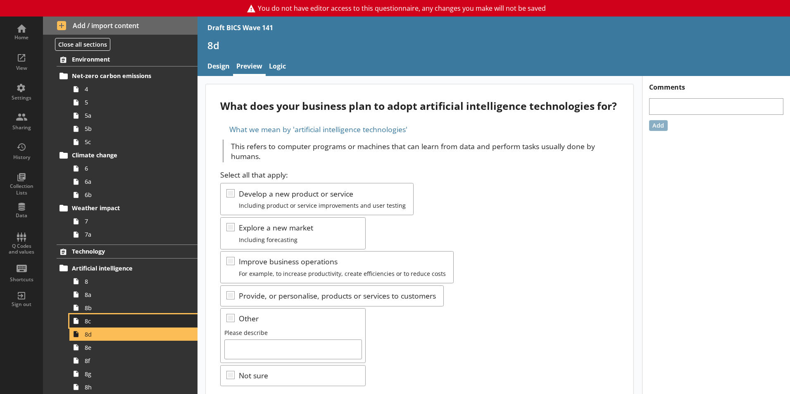
click at [107, 321] on span "8c" at bounding box center [131, 321] width 92 height 8
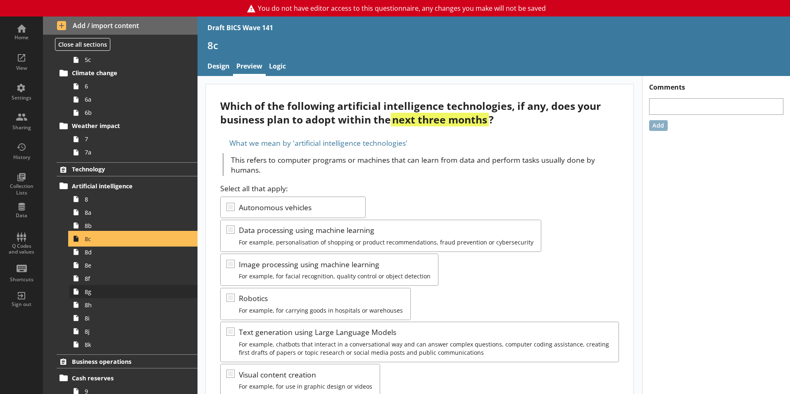
scroll to position [248, 0]
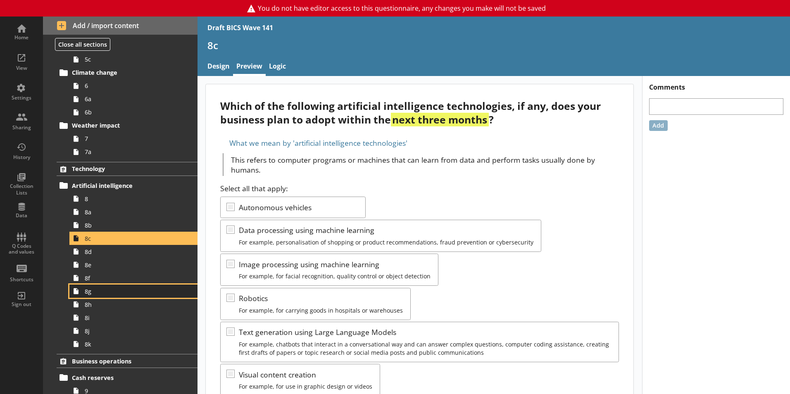
click at [97, 290] on span "8g" at bounding box center [131, 291] width 92 height 8
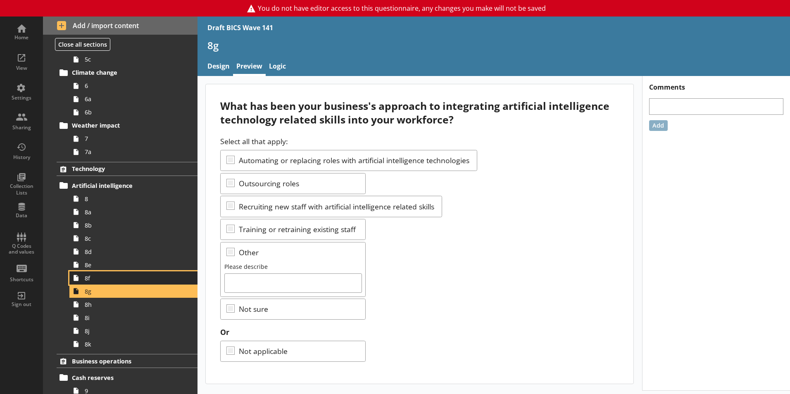
click at [97, 280] on span "8f" at bounding box center [131, 278] width 92 height 8
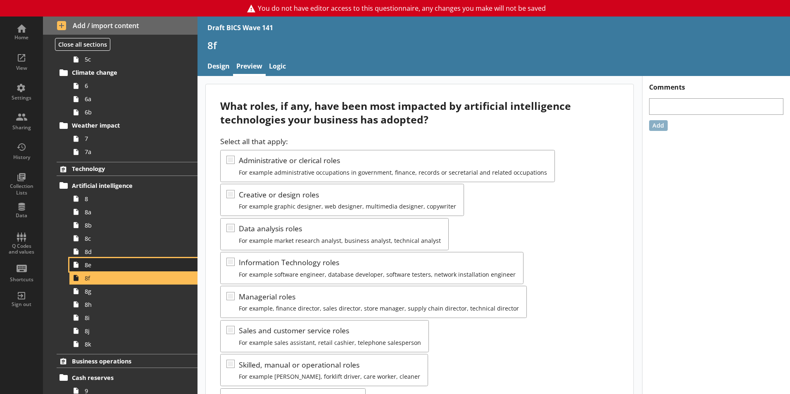
click at [96, 264] on span "8e" at bounding box center [131, 265] width 92 height 8
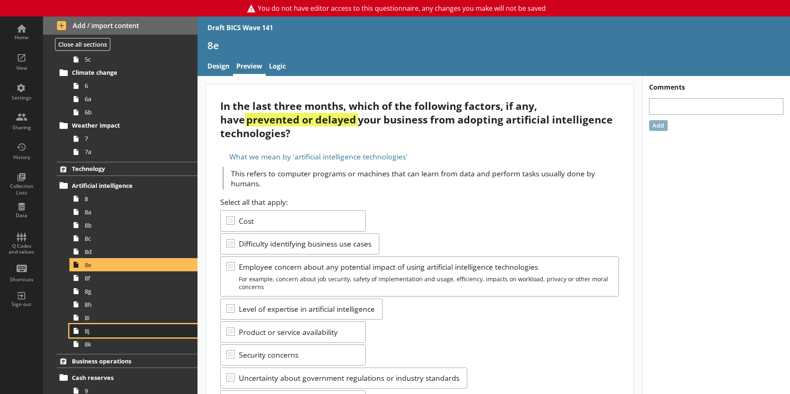
click at [100, 324] on link "8j" at bounding box center [133, 330] width 128 height 13
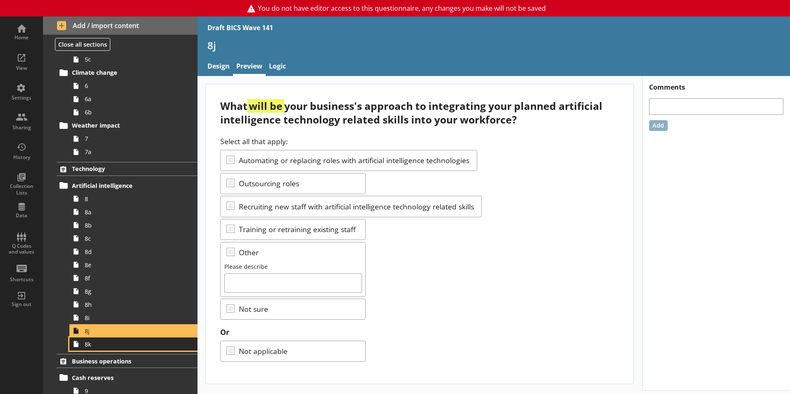
click at [97, 345] on span "8k" at bounding box center [131, 344] width 92 height 8
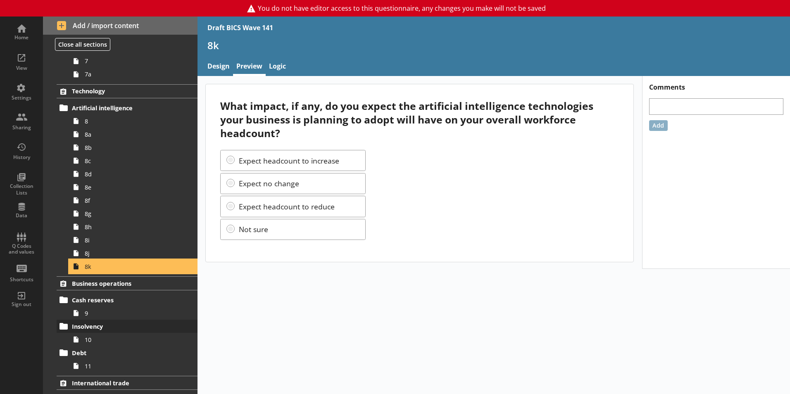
scroll to position [330, 0]
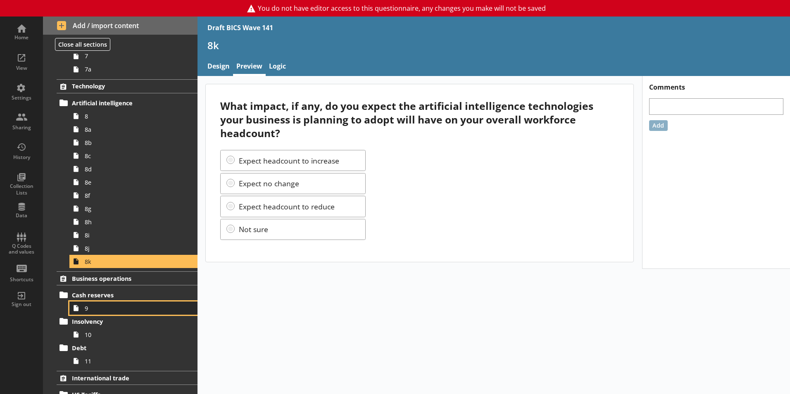
click at [92, 308] on span "9" at bounding box center [131, 308] width 92 height 8
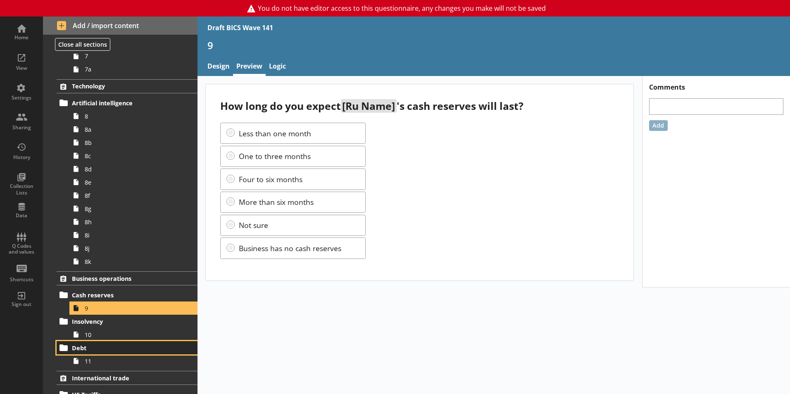
click at [91, 341] on link "Debt" at bounding box center [127, 347] width 141 height 13
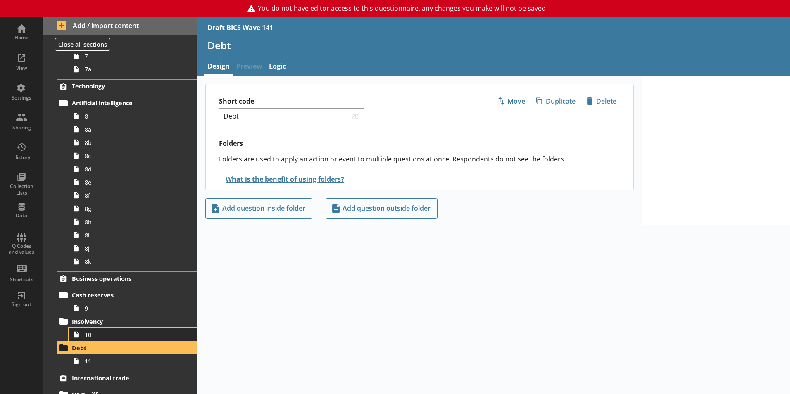
click at [91, 336] on span "10" at bounding box center [131, 335] width 92 height 8
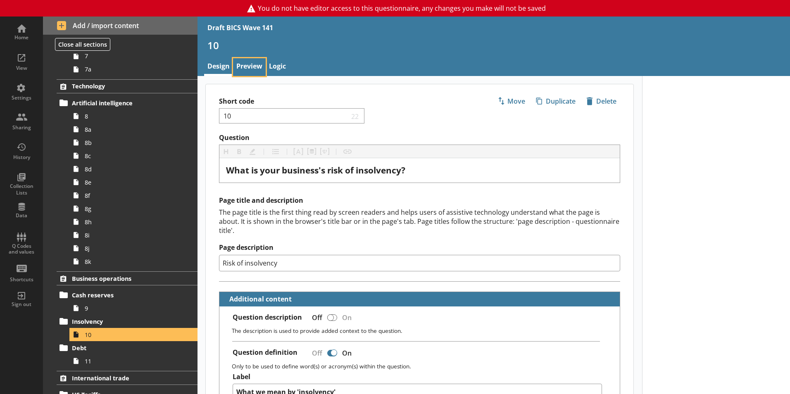
click at [254, 66] on link "Preview" at bounding box center [249, 67] width 33 height 18
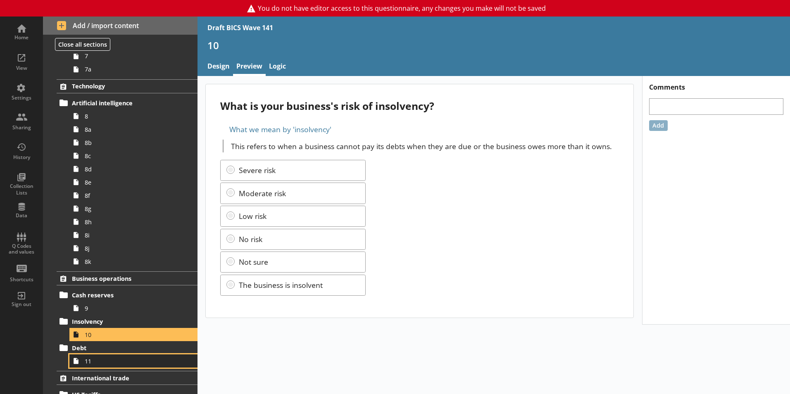
click at [101, 361] on span "11" at bounding box center [131, 361] width 92 height 8
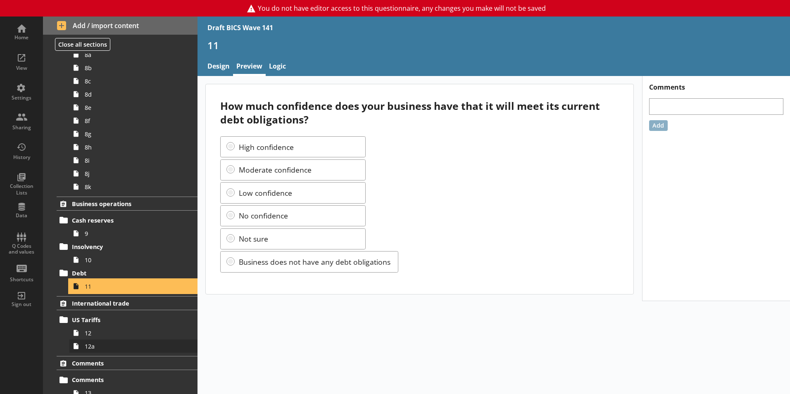
scroll to position [431, 0]
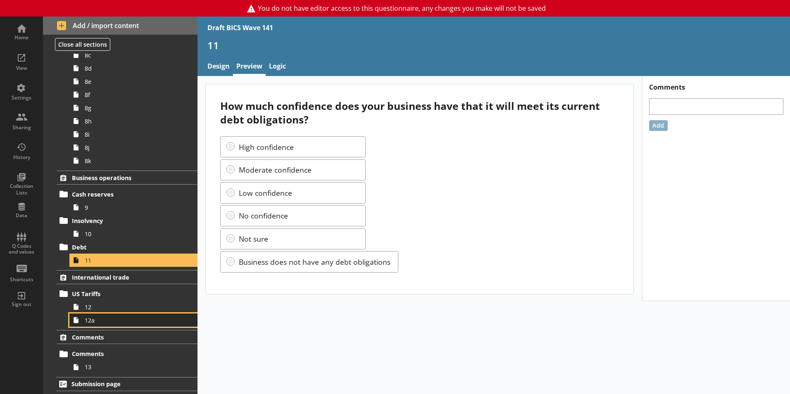
click at [99, 314] on link "12a" at bounding box center [133, 319] width 128 height 13
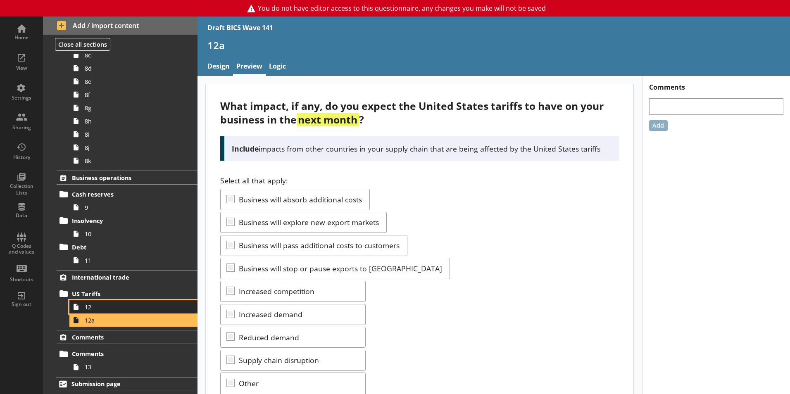
click at [99, 309] on span "12" at bounding box center [131, 307] width 92 height 8
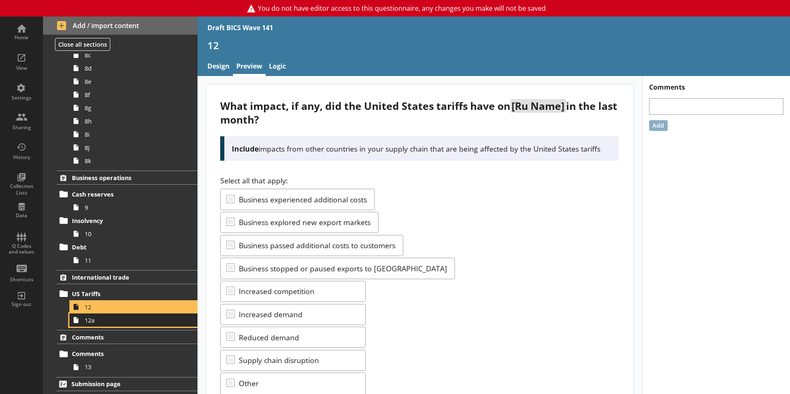
click at [108, 326] on link "12a" at bounding box center [133, 319] width 128 height 13
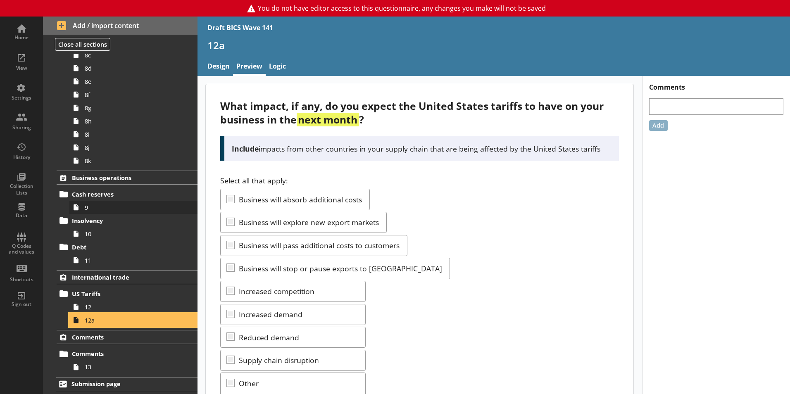
scroll to position [266, 0]
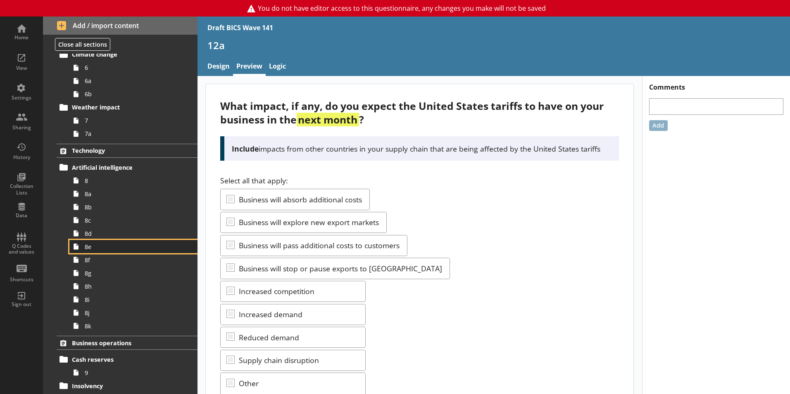
click at [117, 242] on link "8e" at bounding box center [133, 246] width 128 height 13
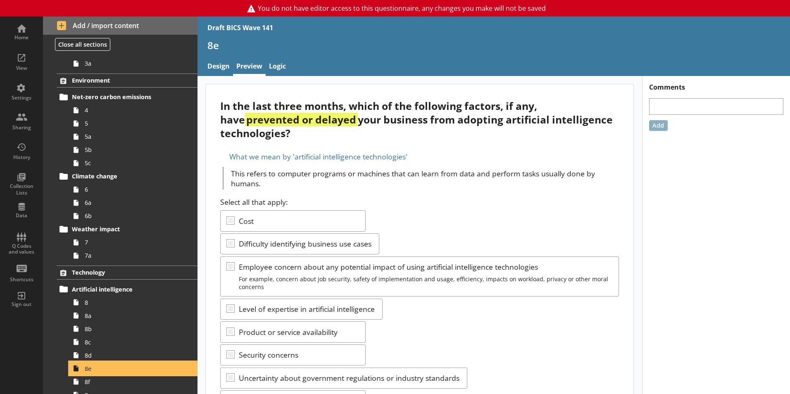
scroll to position [142, 0]
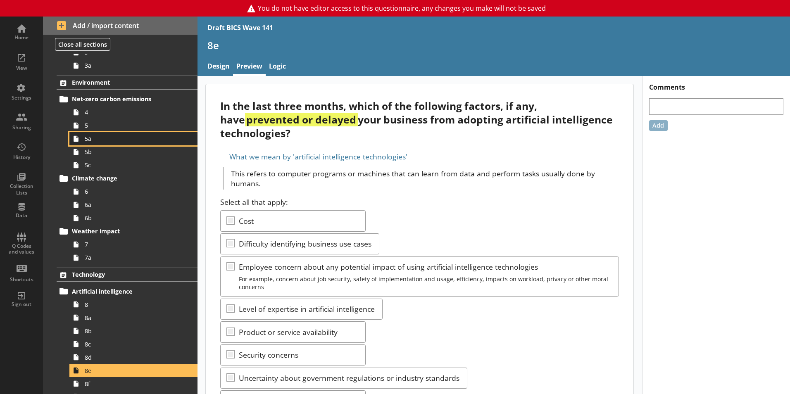
click at [96, 140] on span "5a" at bounding box center [131, 139] width 92 height 8
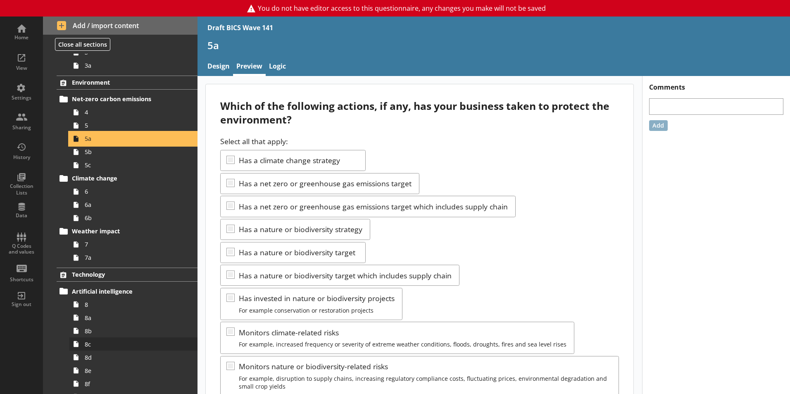
scroll to position [183, 0]
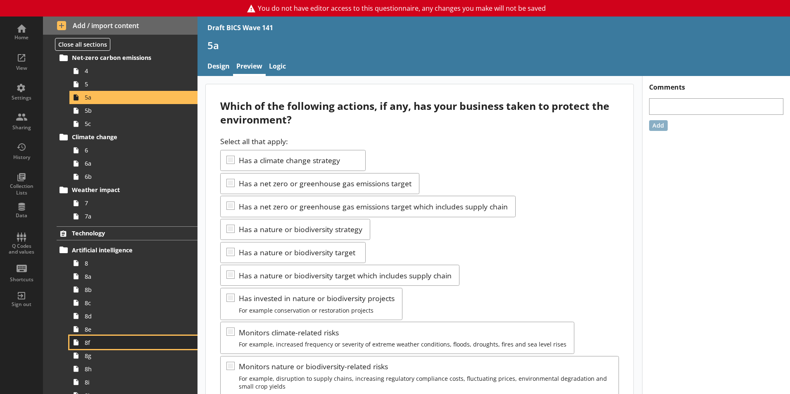
click at [105, 336] on link "8f" at bounding box center [133, 342] width 128 height 13
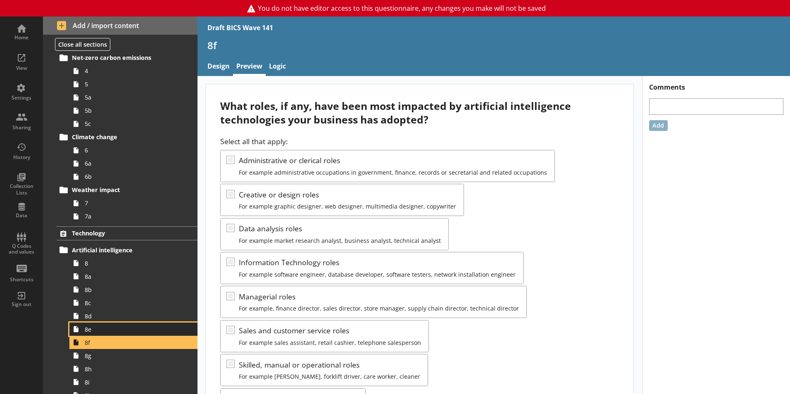
click at [103, 332] on span "8e" at bounding box center [131, 329] width 92 height 8
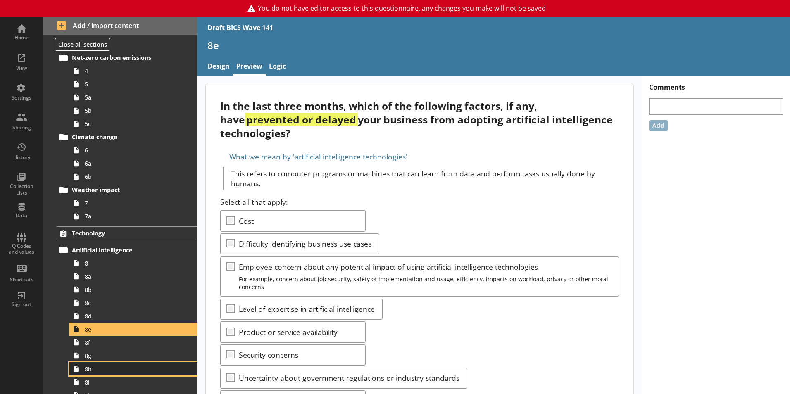
click at [125, 365] on span "8h" at bounding box center [131, 369] width 92 height 8
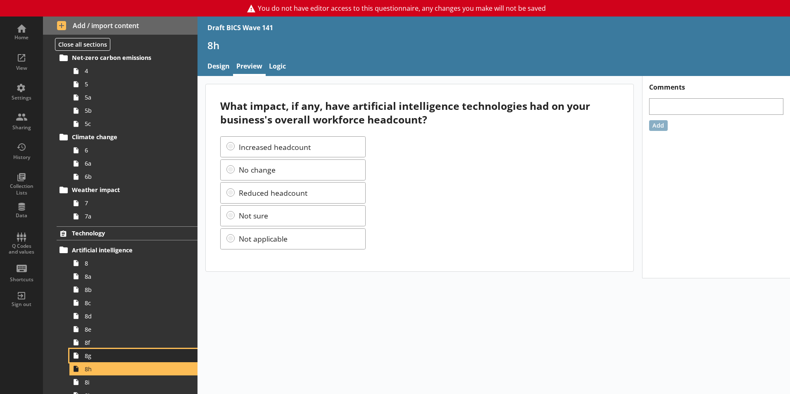
click at [112, 354] on span "8g" at bounding box center [131, 356] width 92 height 8
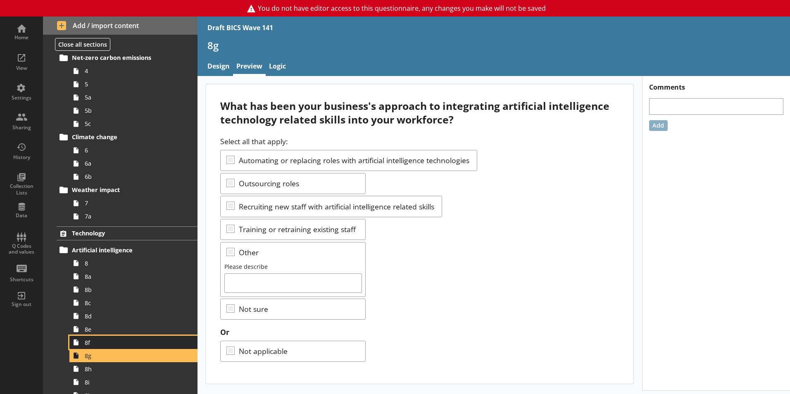
click at [117, 343] on span "8f" at bounding box center [131, 343] width 92 height 8
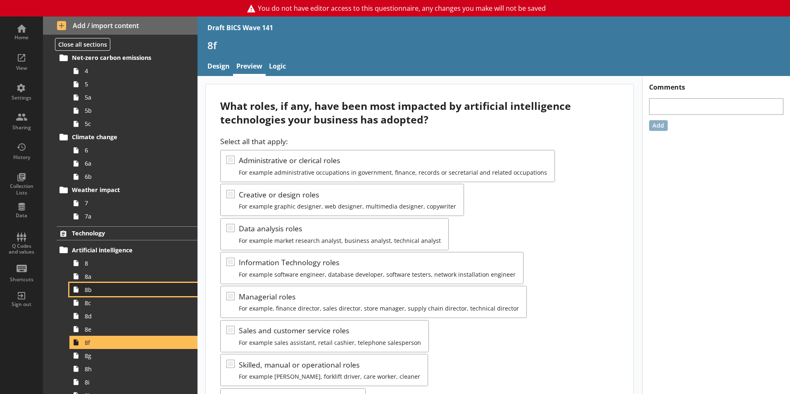
click at [111, 290] on span "8b" at bounding box center [131, 290] width 92 height 8
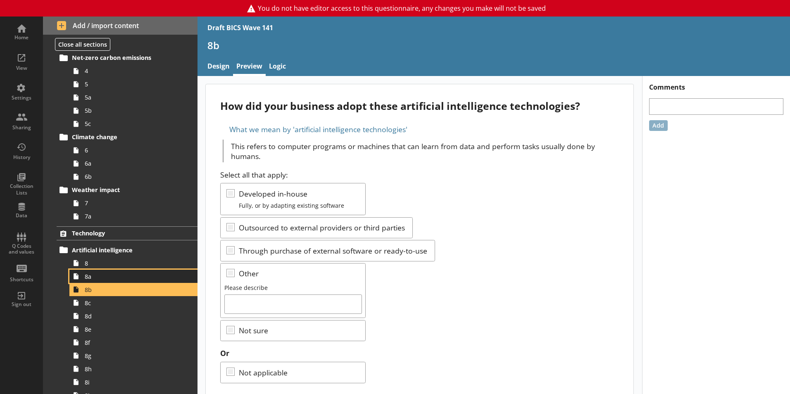
click at [107, 278] on span "8a" at bounding box center [131, 277] width 92 height 8
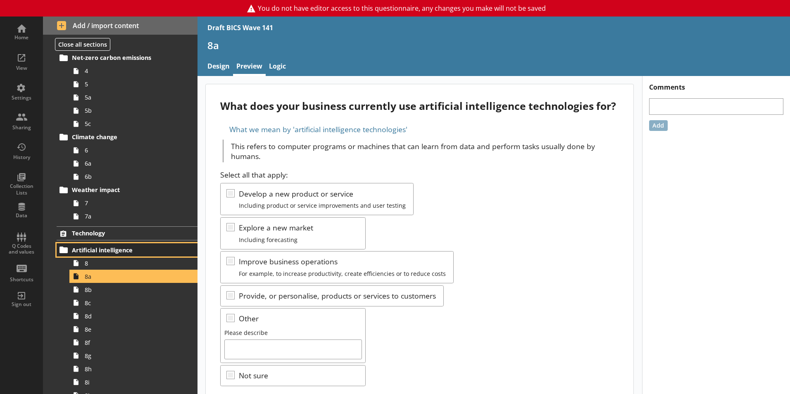
click at [101, 256] on link "Artificial intelligence" at bounding box center [127, 249] width 141 height 13
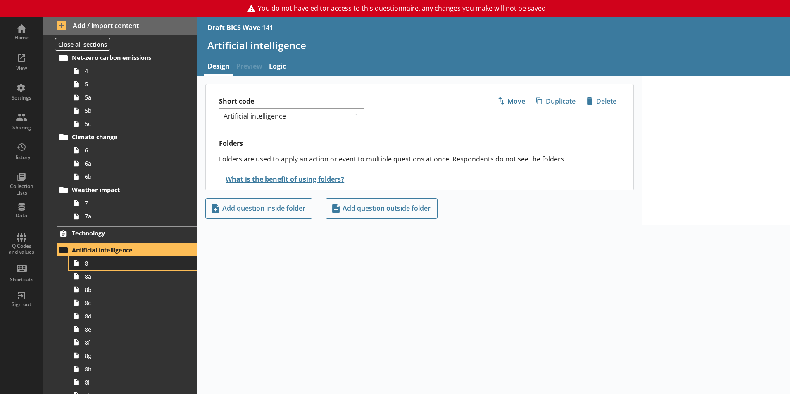
click at [105, 263] on span "8" at bounding box center [131, 263] width 92 height 8
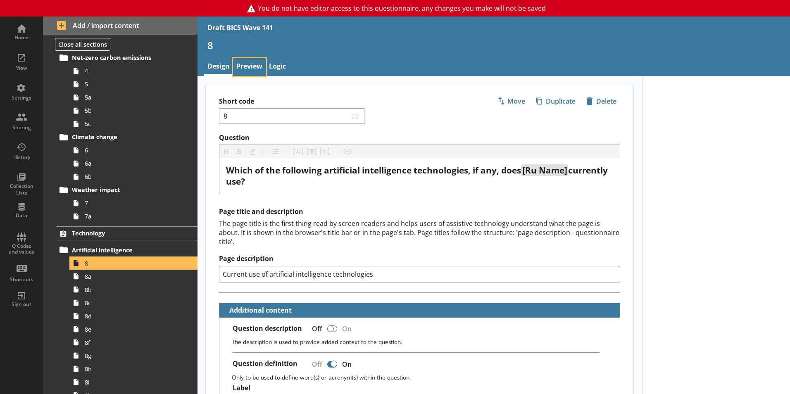
click at [251, 72] on link "Preview" at bounding box center [249, 67] width 33 height 18
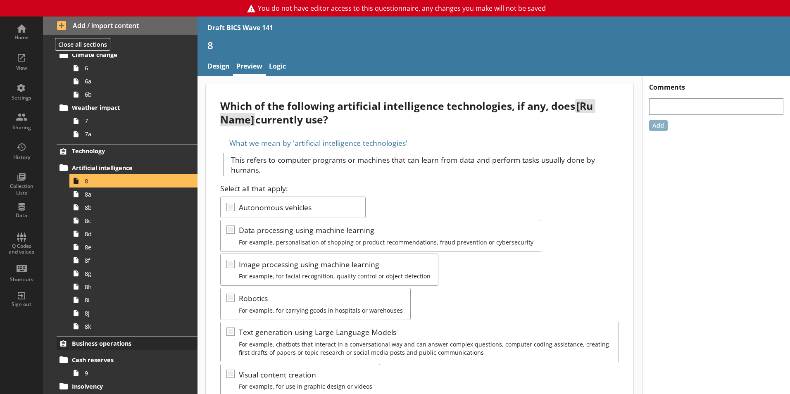
scroll to position [266, 0]
click at [96, 328] on span "8k" at bounding box center [131, 326] width 92 height 8
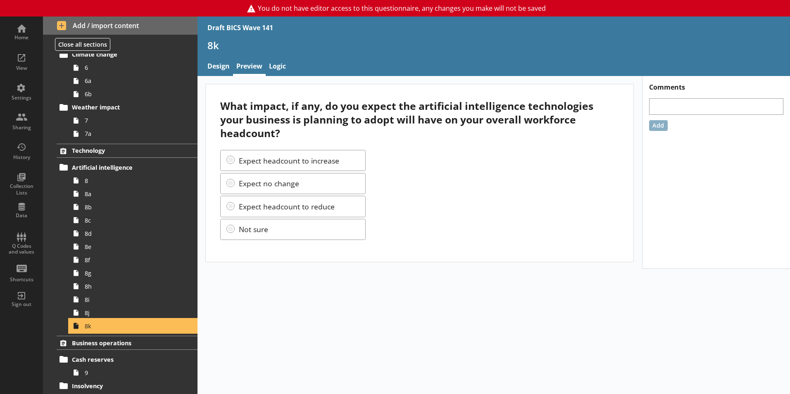
click at [106, 320] on link "8k" at bounding box center [133, 325] width 128 height 13
click at [99, 313] on span "8j" at bounding box center [131, 313] width 92 height 8
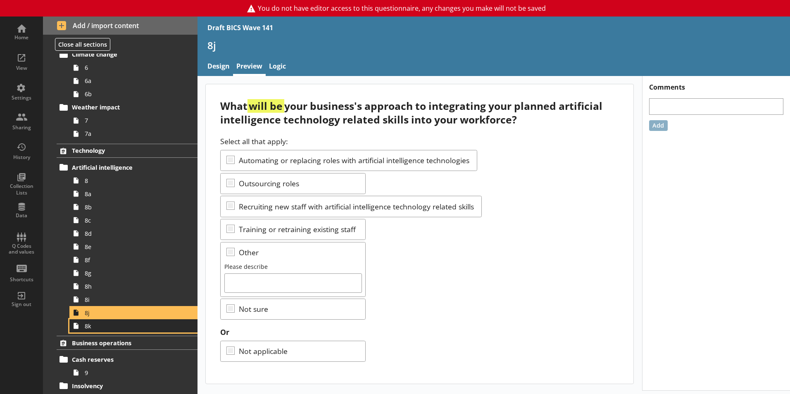
click at [96, 330] on link "8k" at bounding box center [133, 325] width 128 height 13
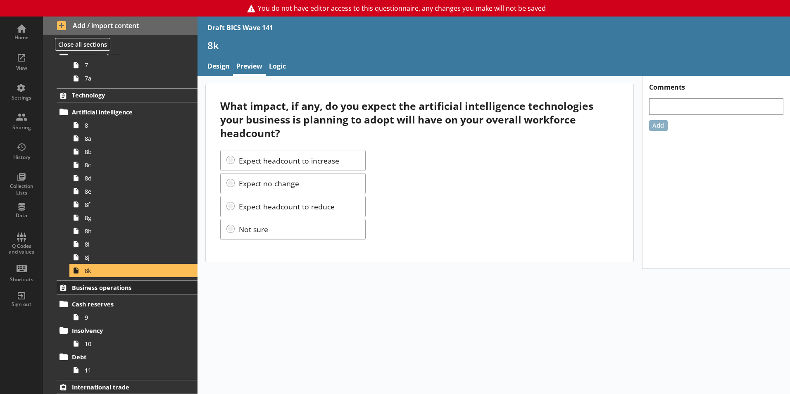
scroll to position [390, 0]
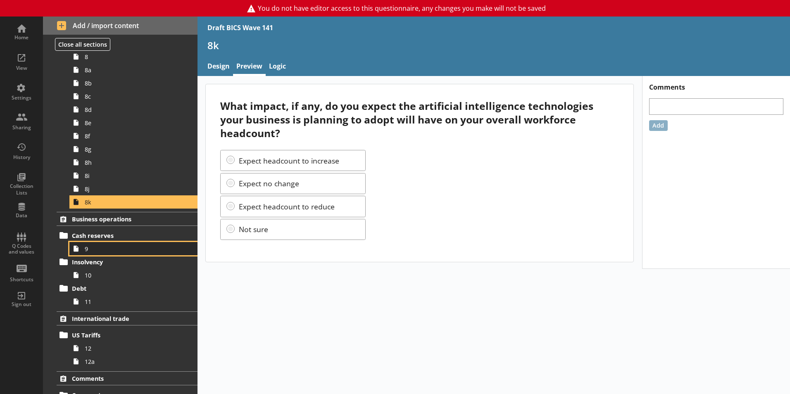
click at [96, 249] on span "9" at bounding box center [131, 249] width 92 height 8
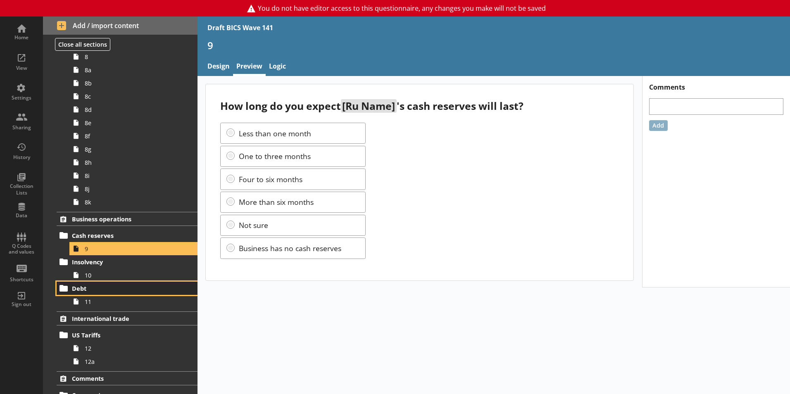
click at [106, 282] on link "Debt" at bounding box center [127, 288] width 141 height 13
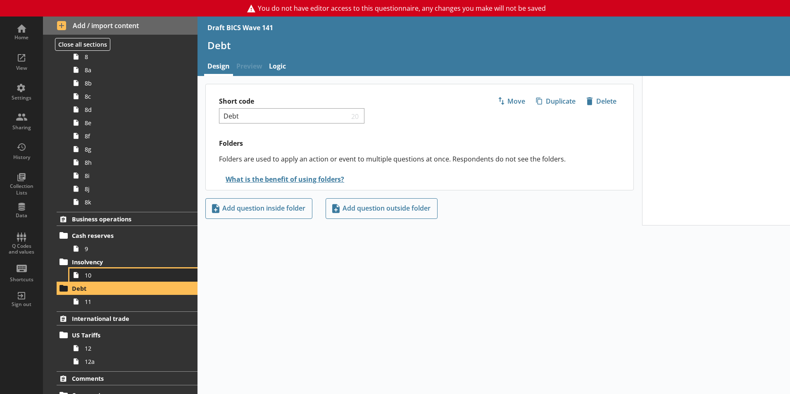
click at [101, 273] on span "10" at bounding box center [131, 275] width 92 height 8
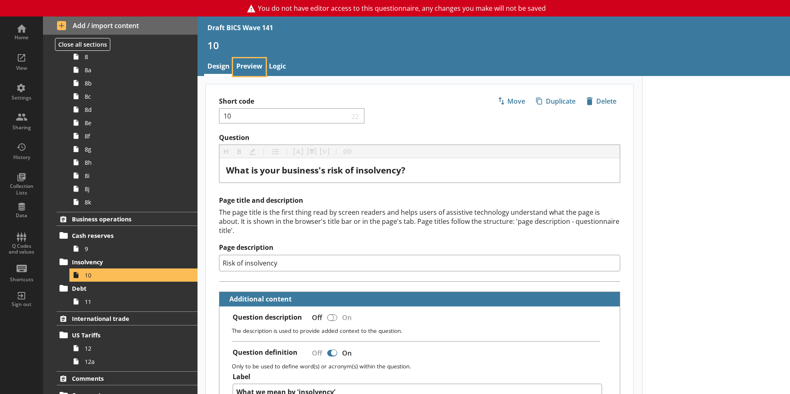
click at [251, 69] on link "Preview" at bounding box center [249, 67] width 33 height 18
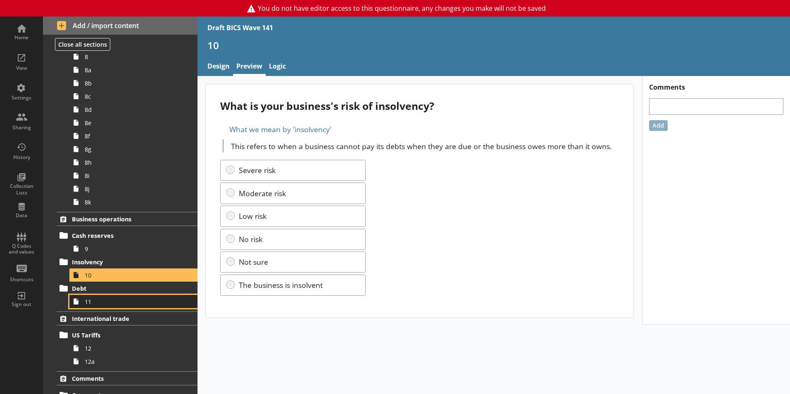
click at [104, 302] on span "11" at bounding box center [131, 302] width 92 height 8
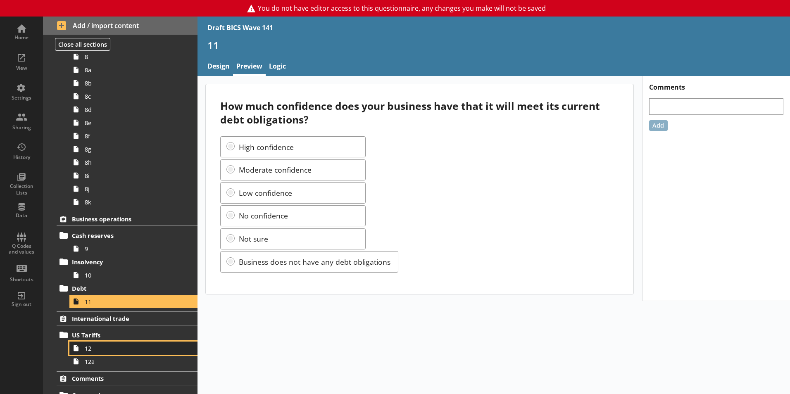
click at [109, 345] on span "12" at bounding box center [131, 348] width 92 height 8
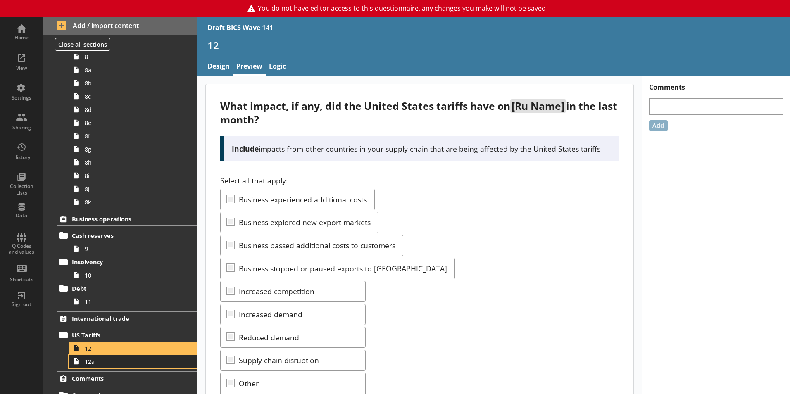
click at [110, 365] on span "12a" at bounding box center [131, 362] width 92 height 8
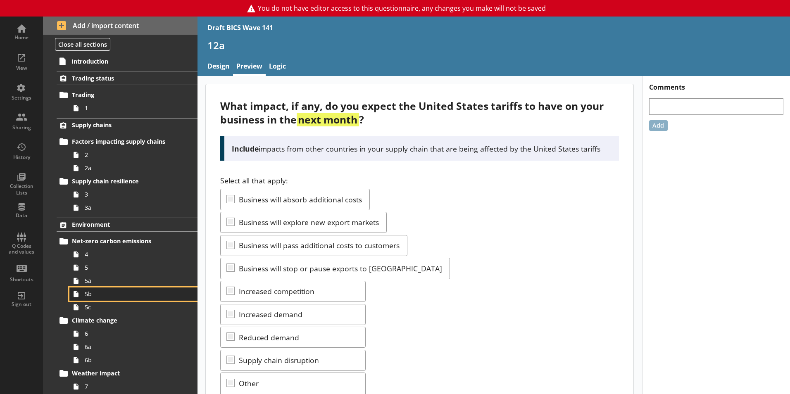
click at [98, 291] on span "5b" at bounding box center [131, 294] width 92 height 8
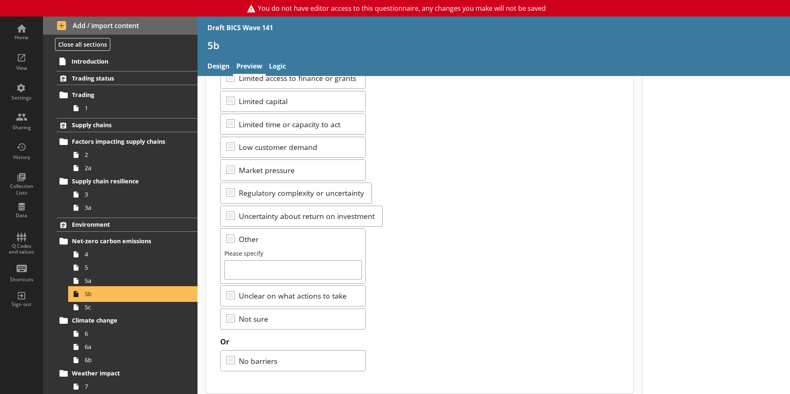
scroll to position [157, 0]
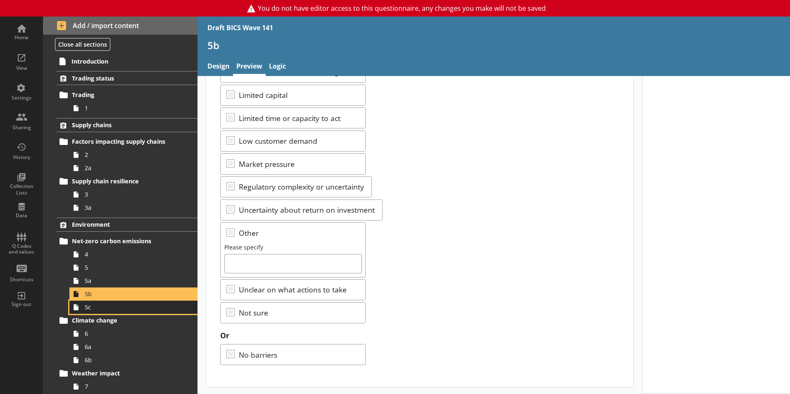
click at [87, 310] on span "5c" at bounding box center [131, 307] width 92 height 8
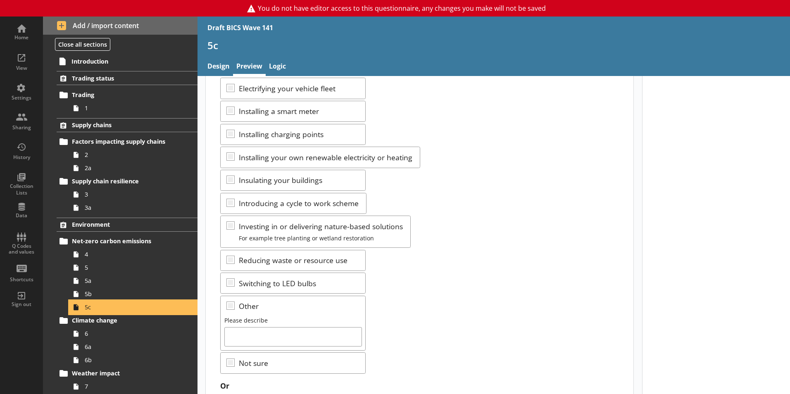
scroll to position [157, 0]
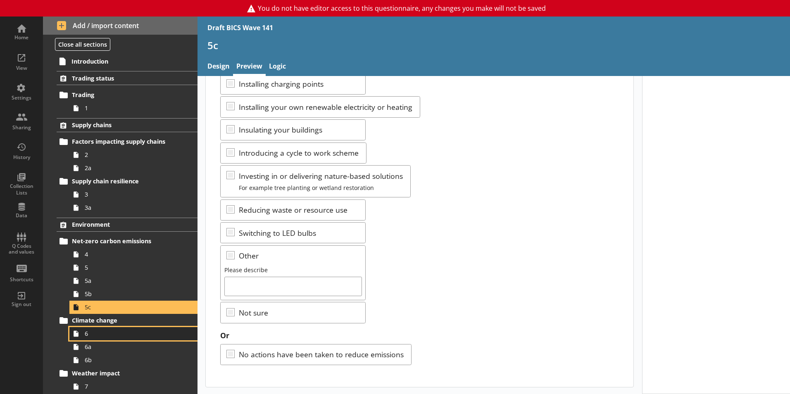
click at [100, 335] on span "6" at bounding box center [131, 334] width 92 height 8
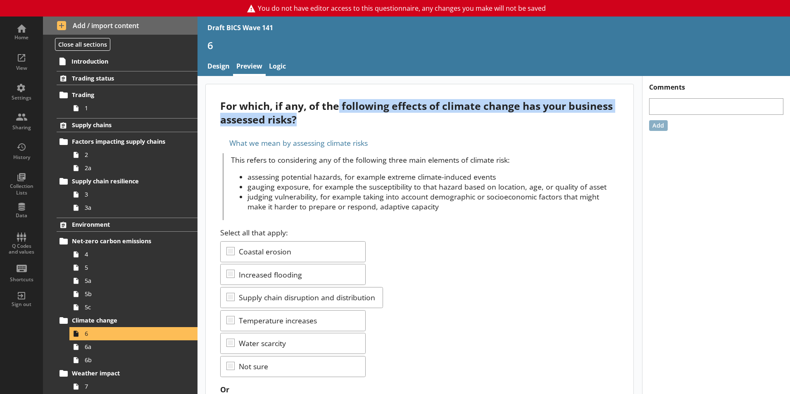
drag, startPoint x: 344, startPoint y: 114, endPoint x: 340, endPoint y: 104, distance: 10.4
click at [340, 104] on div "For which, if any, of the following effects of climate change has your business…" at bounding box center [419, 112] width 398 height 27
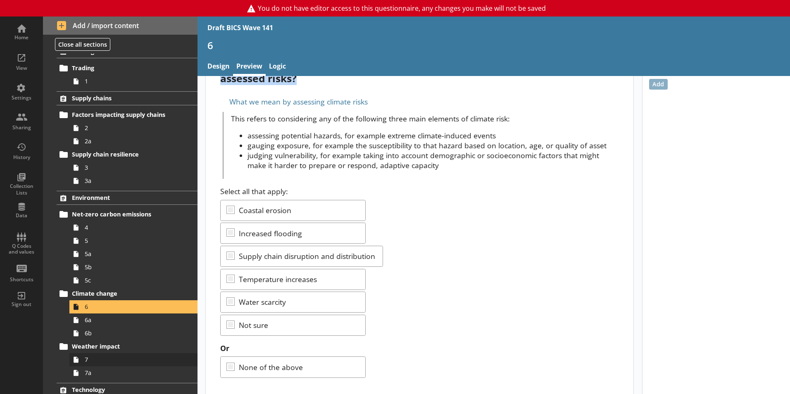
scroll to position [41, 0]
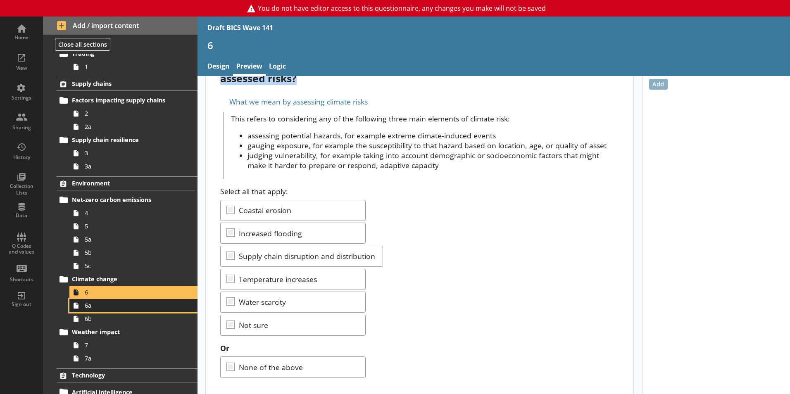
click at [111, 310] on link "6a" at bounding box center [133, 305] width 128 height 13
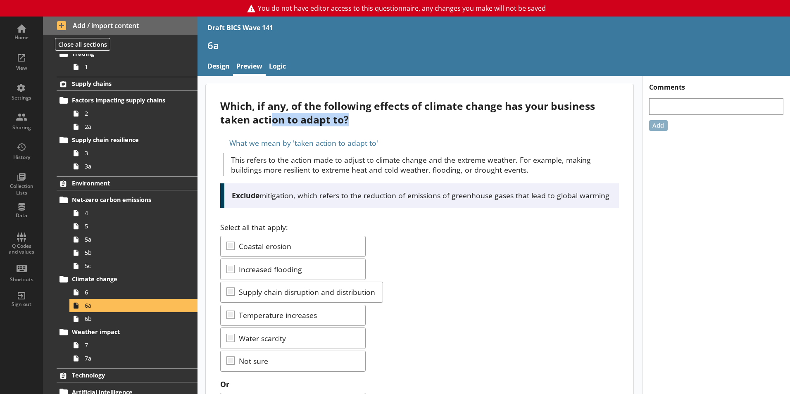
drag, startPoint x: 273, startPoint y: 117, endPoint x: 364, endPoint y: 117, distance: 91.7
click at [364, 117] on div "Which, if any, of the following effects of climate change has your business tak…" at bounding box center [419, 112] width 398 height 27
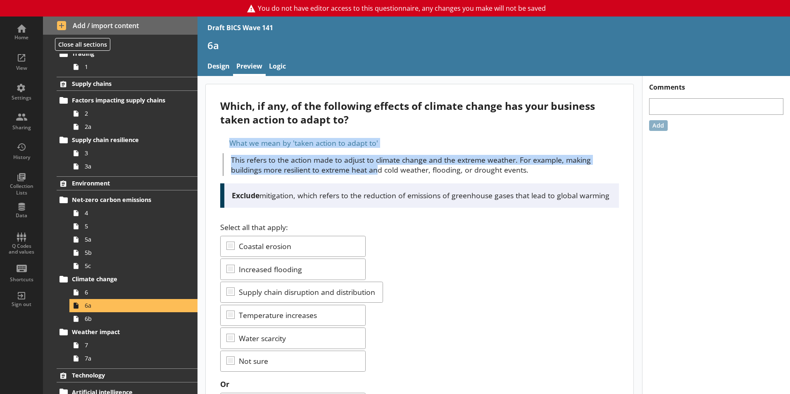
drag, startPoint x: 364, startPoint y: 117, endPoint x: 382, endPoint y: 147, distance: 35.1
click at [382, 147] on div "What we mean by 'taken action to adapt to' This refers to the action made to ad…" at bounding box center [419, 156] width 398 height 40
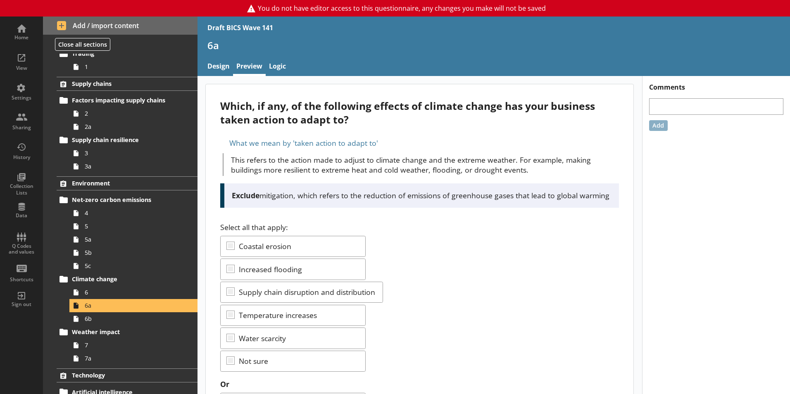
drag, startPoint x: 382, startPoint y: 147, endPoint x: 435, endPoint y: 212, distance: 84.2
click at [435, 208] on div "Exclude mitigation, which refers to the reduction of emissions of greenhouse ga…" at bounding box center [419, 195] width 398 height 24
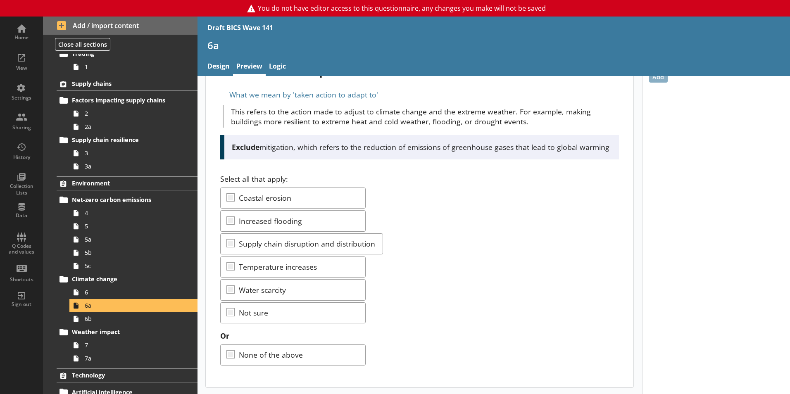
scroll to position [58, 0]
click at [133, 321] on span "6b" at bounding box center [131, 319] width 92 height 8
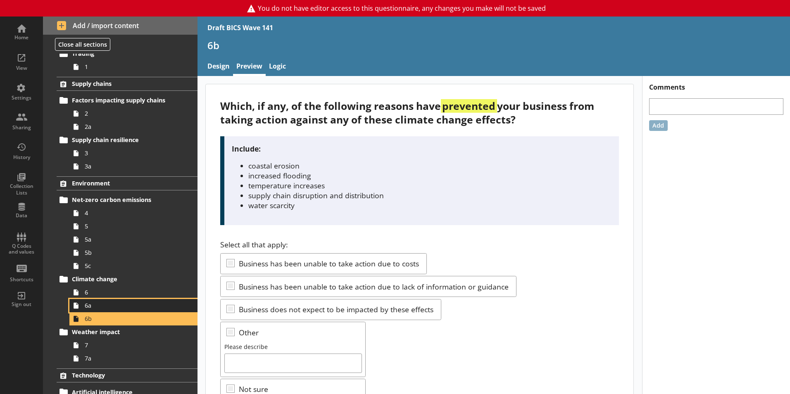
click at [128, 306] on span "6a" at bounding box center [131, 305] width 92 height 8
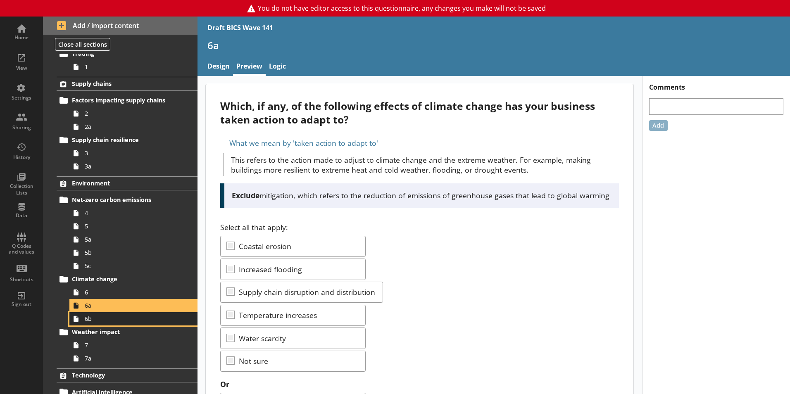
click at [95, 319] on span "6b" at bounding box center [131, 319] width 92 height 8
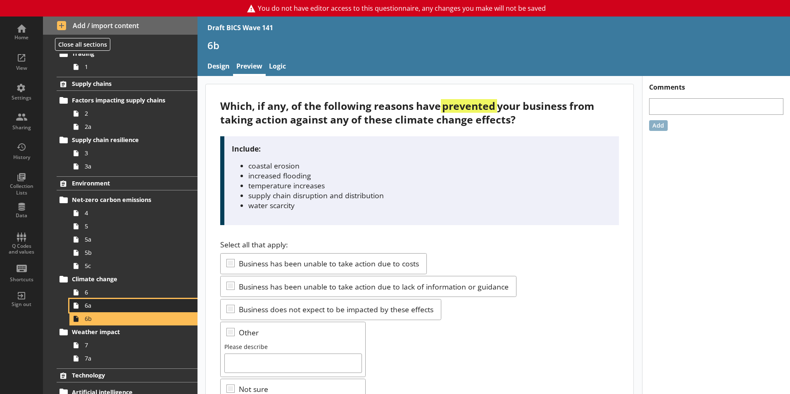
click at [111, 308] on span "6a" at bounding box center [131, 305] width 92 height 8
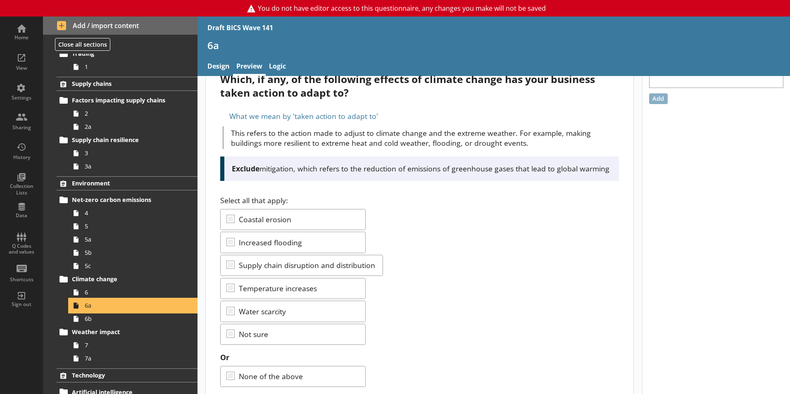
scroll to position [41, 0]
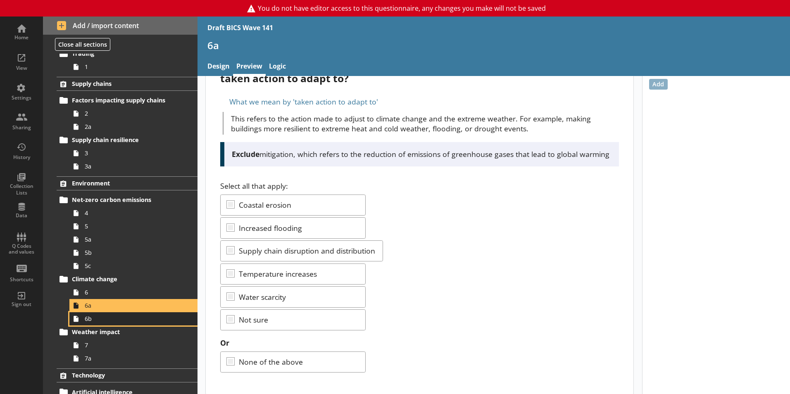
click at [117, 320] on span "6b" at bounding box center [131, 319] width 92 height 8
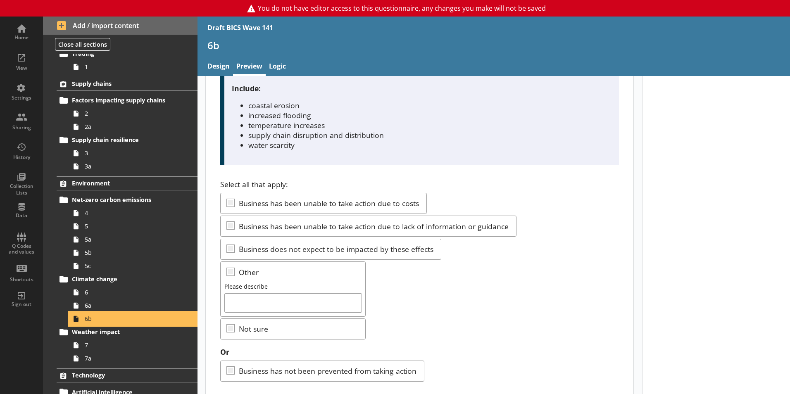
scroll to position [77, 0]
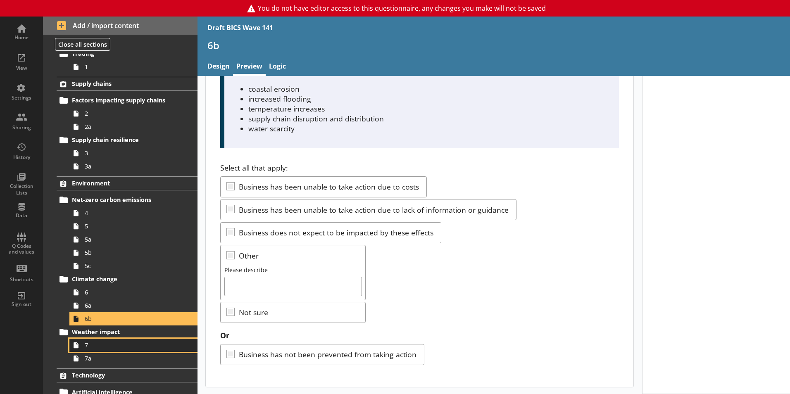
click at [118, 348] on span "7" at bounding box center [131, 345] width 92 height 8
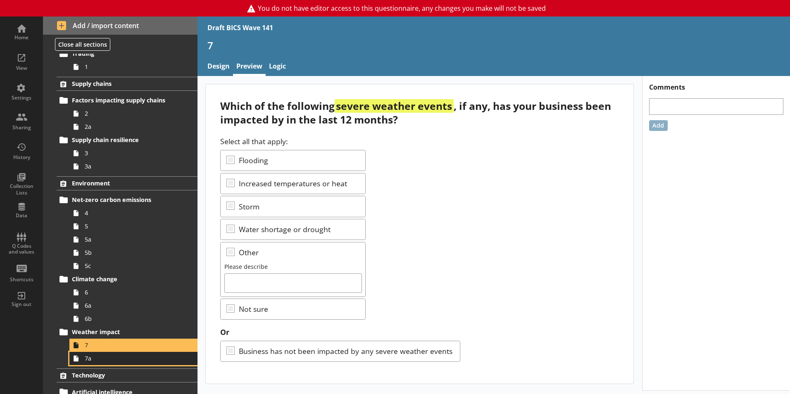
click at [111, 363] on link "7a" at bounding box center [133, 358] width 128 height 13
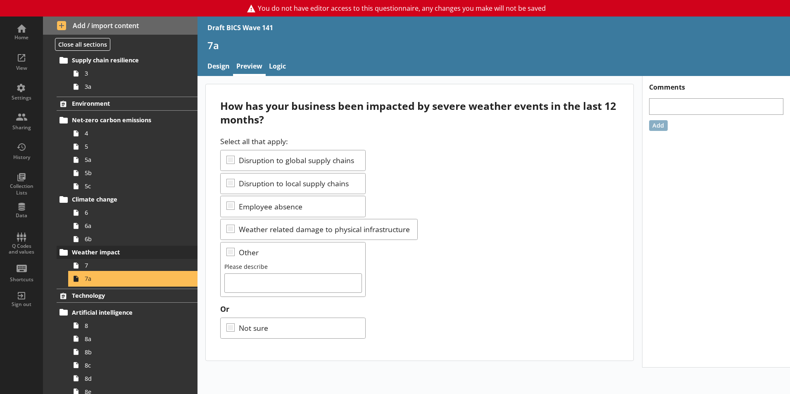
scroll to position [124, 0]
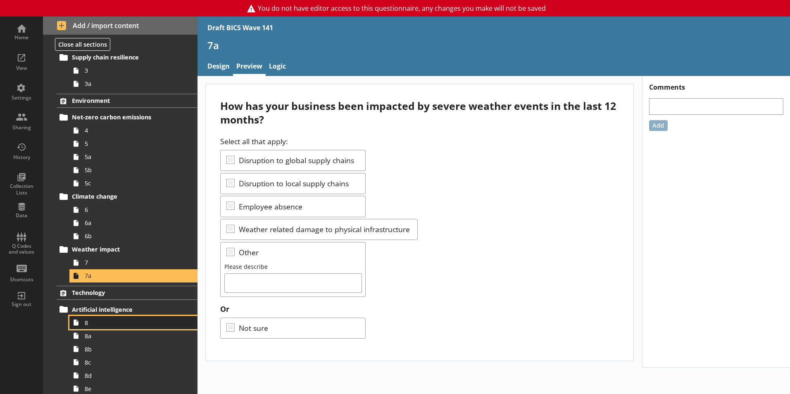
click at [108, 325] on span "8" at bounding box center [131, 323] width 92 height 8
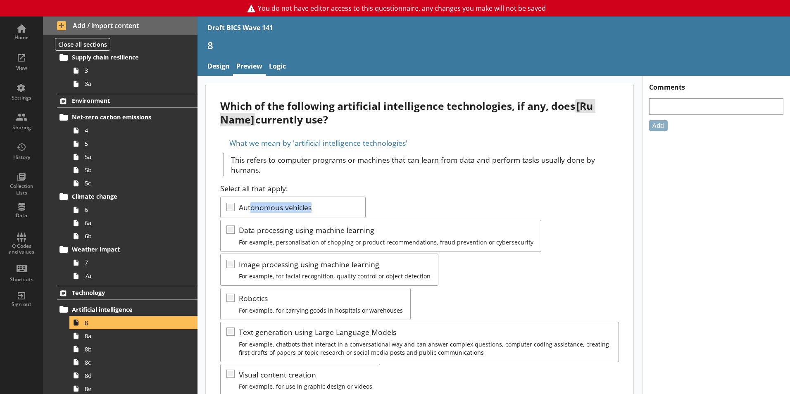
drag, startPoint x: 251, startPoint y: 205, endPoint x: 328, endPoint y: 208, distance: 77.7
click at [328, 208] on div "Select all that apply: Autonomous vehicles Data processing using machine learni…" at bounding box center [419, 329] width 398 height 293
drag, startPoint x: 328, startPoint y: 208, endPoint x: 296, endPoint y: 230, distance: 39.5
click at [296, 230] on div "Select all that apply: Autonomous vehicles Data processing using machine learni…" at bounding box center [419, 329] width 398 height 293
click at [464, 288] on div "Select all that apply: Autonomous vehicles Data processing using machine learni…" at bounding box center [419, 329] width 398 height 293
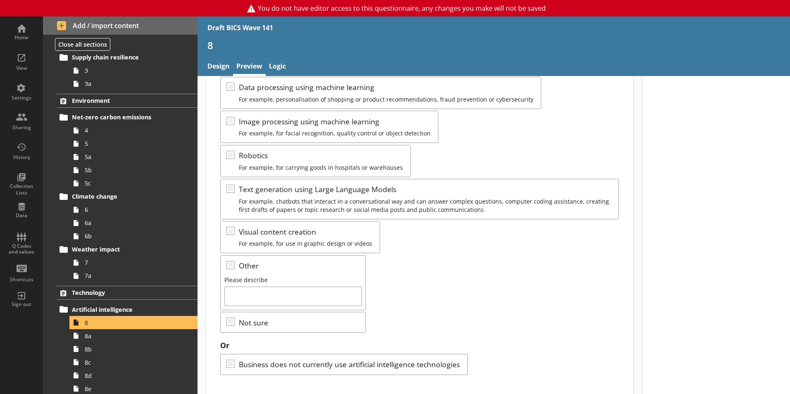
scroll to position [153, 0]
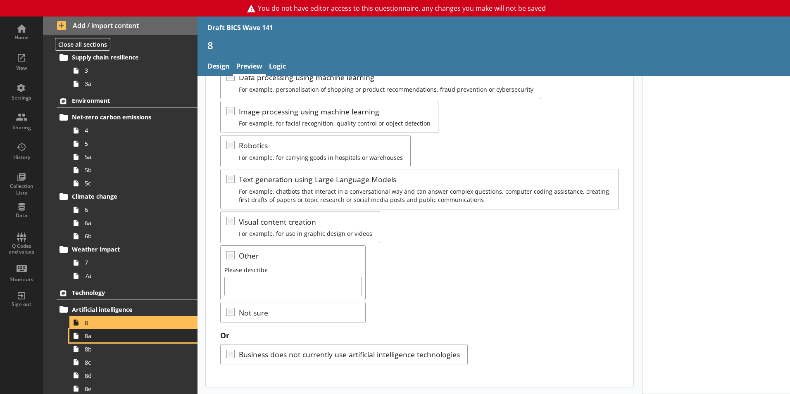
click at [92, 340] on link "8a" at bounding box center [133, 335] width 128 height 13
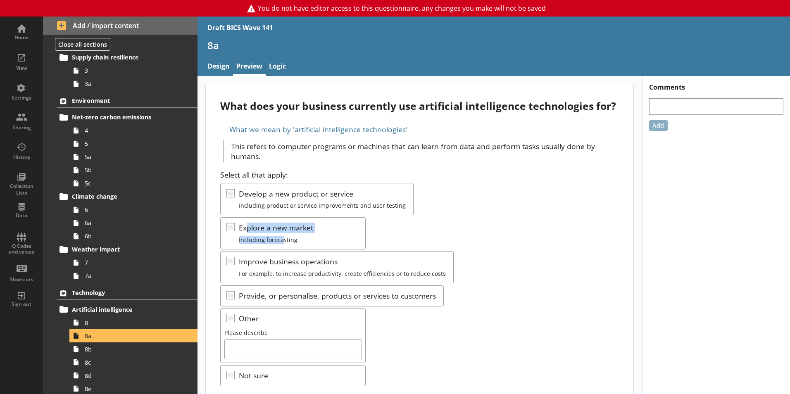
drag, startPoint x: 247, startPoint y: 225, endPoint x: 286, endPoint y: 246, distance: 44.7
click at [286, 246] on div "Select all that apply: Develop a new product or service Including product or se…" at bounding box center [419, 278] width 398 height 216
drag, startPoint x: 286, startPoint y: 246, endPoint x: 289, endPoint y: 261, distance: 15.5
click at [289, 261] on div "Select all that apply: Develop a new product or service Including product or se…" at bounding box center [419, 278] width 398 height 216
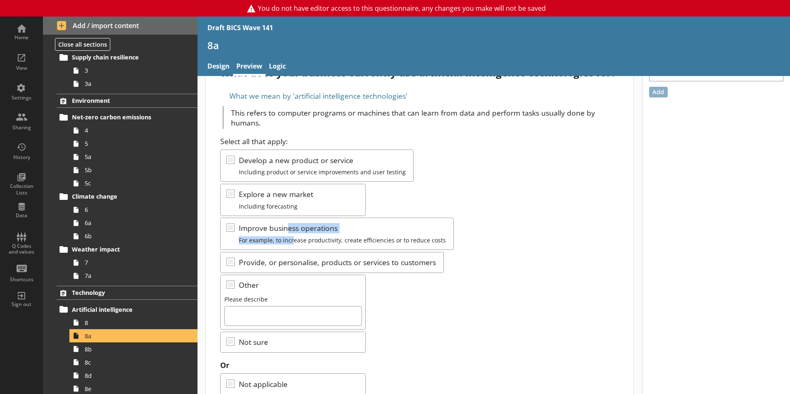
scroll to position [63, 0]
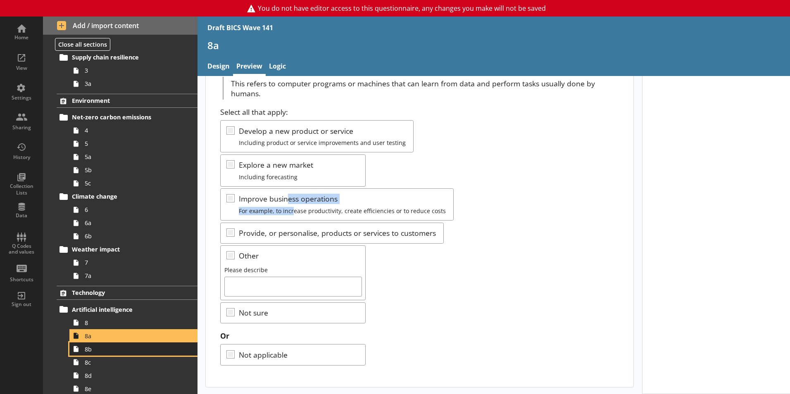
click at [133, 346] on span "8b" at bounding box center [131, 349] width 92 height 8
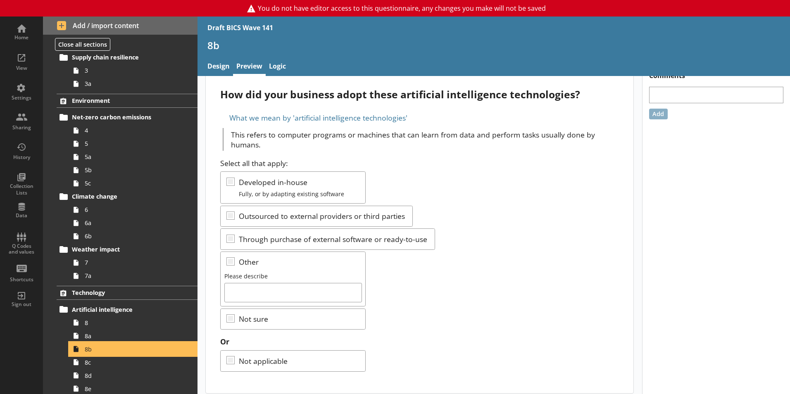
scroll to position [18, 0]
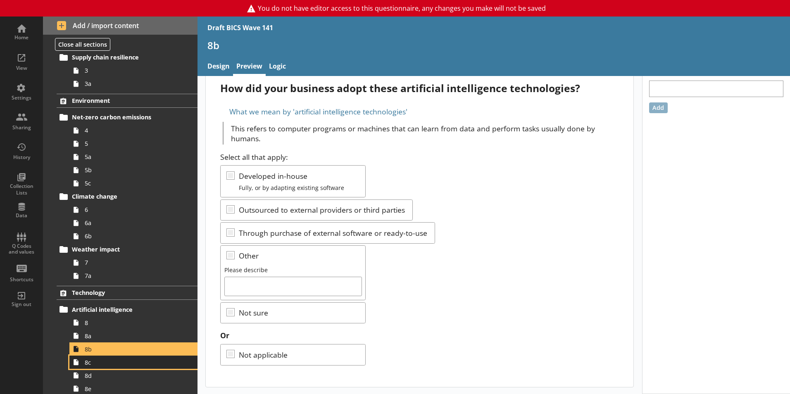
click at [95, 364] on span "8c" at bounding box center [131, 362] width 92 height 8
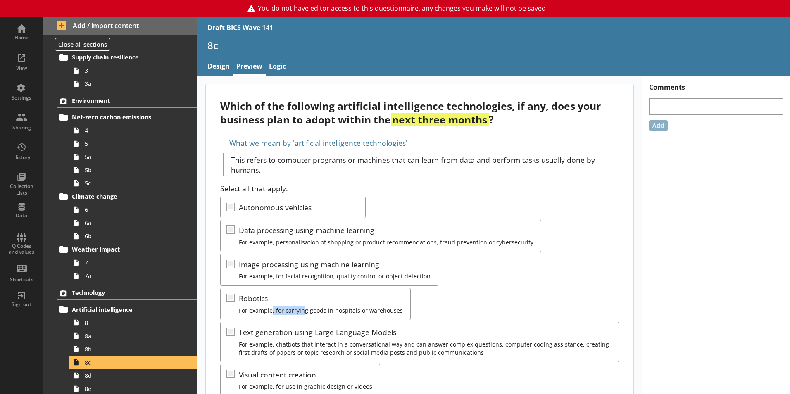
drag, startPoint x: 273, startPoint y: 313, endPoint x: 304, endPoint y: 320, distance: 32.2
click at [304, 320] on div "Select all that apply: Autonomous vehicles Data processing using machine learni…" at bounding box center [419, 329] width 398 height 293
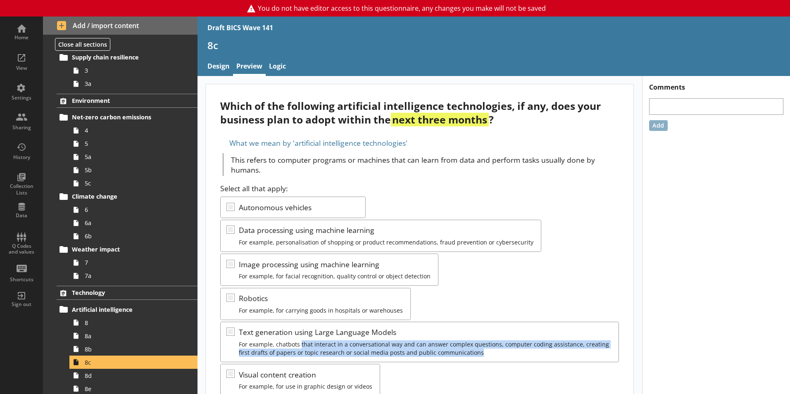
drag, startPoint x: 304, startPoint y: 320, endPoint x: 524, endPoint y: 352, distance: 221.6
click at [524, 352] on div "Select all that apply: Autonomous vehicles Data processing using machine learni…" at bounding box center [419, 329] width 398 height 293
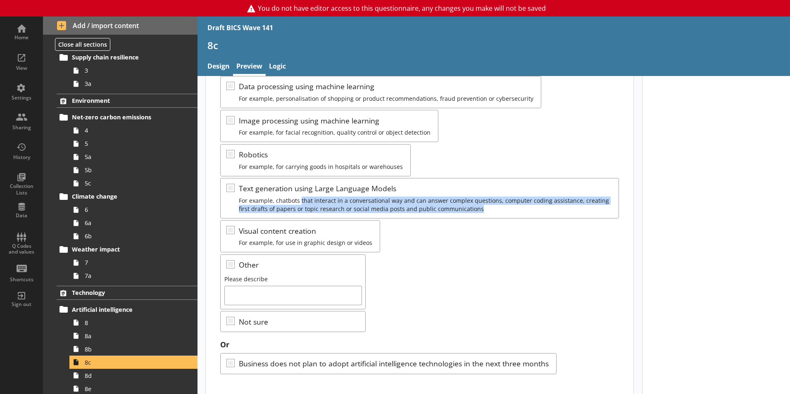
scroll to position [153, 0]
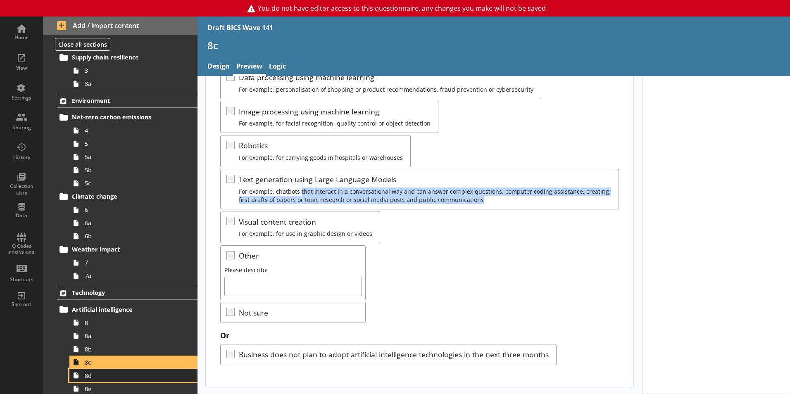
click at [113, 374] on span "8d" at bounding box center [131, 376] width 92 height 8
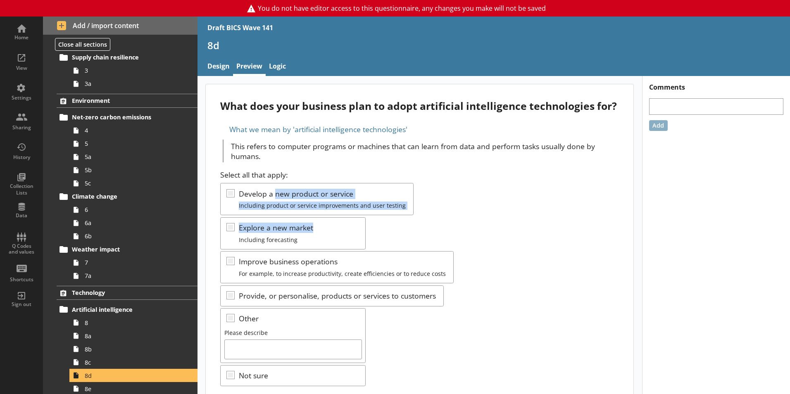
drag, startPoint x: 276, startPoint y: 206, endPoint x: 438, endPoint y: 239, distance: 165.2
click at [438, 239] on div "Select all that apply: Develop a new product or service Including product or se…" at bounding box center [419, 278] width 398 height 216
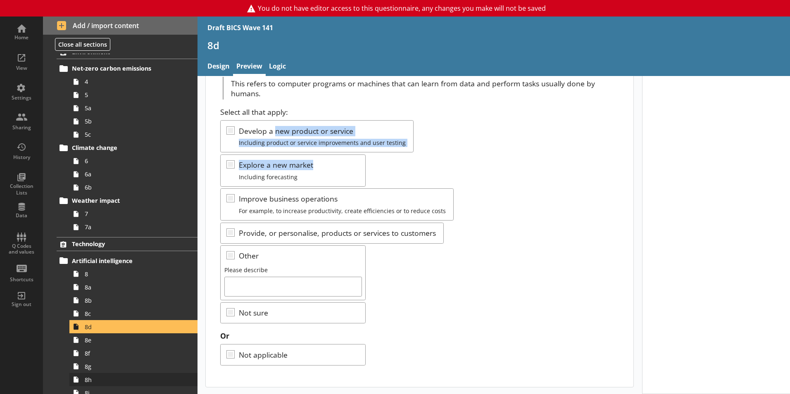
scroll to position [248, 0]
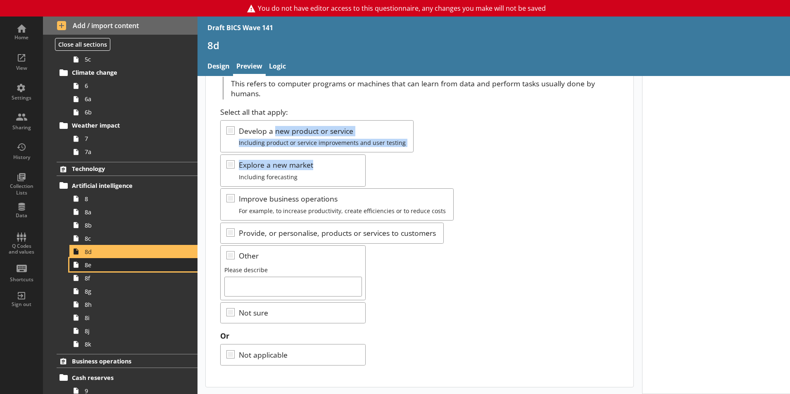
click at [96, 270] on link "8e" at bounding box center [133, 264] width 128 height 13
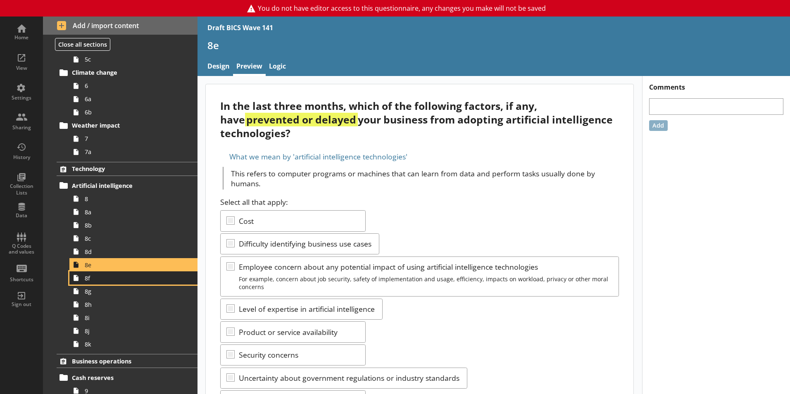
click at [99, 282] on link "8f" at bounding box center [133, 277] width 128 height 13
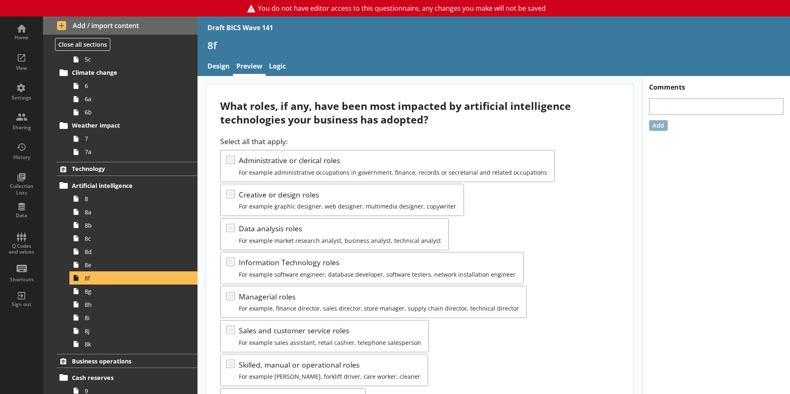
click at [287, 173] on div "Select all that apply: Administrative or clerical roles For example administrat…" at bounding box center [419, 301] width 398 height 330
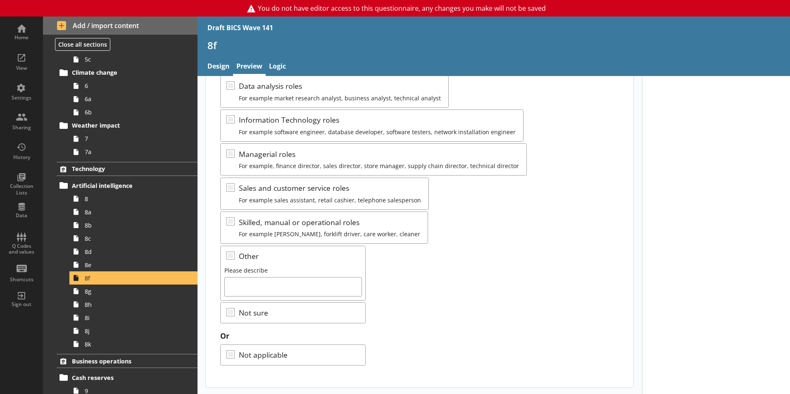
scroll to position [143, 0]
click at [114, 296] on link "8g" at bounding box center [133, 291] width 128 height 13
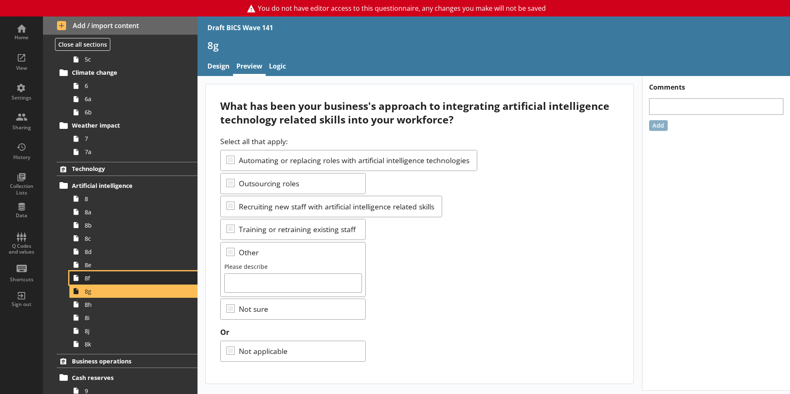
click at [109, 275] on span "8f" at bounding box center [131, 278] width 92 height 8
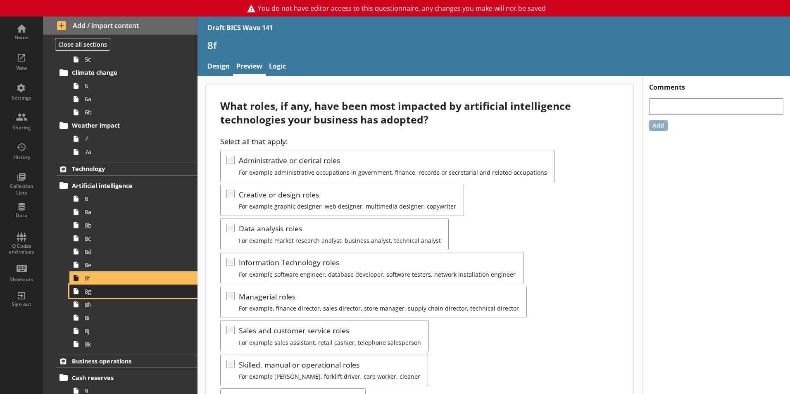
click at [110, 289] on span "8g" at bounding box center [131, 291] width 92 height 8
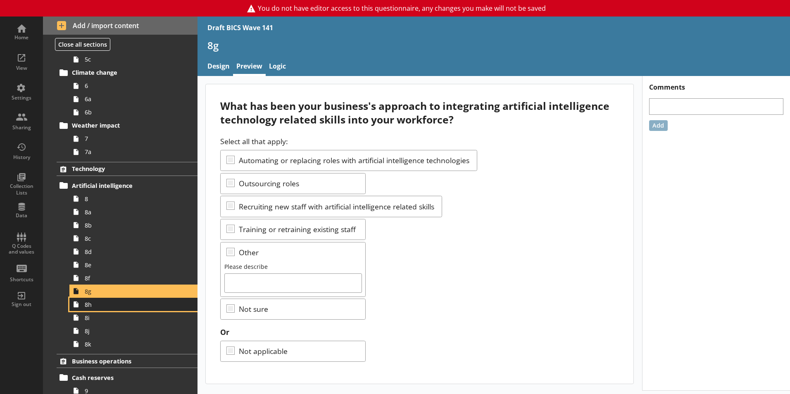
click at [109, 309] on link "8h" at bounding box center [133, 304] width 128 height 13
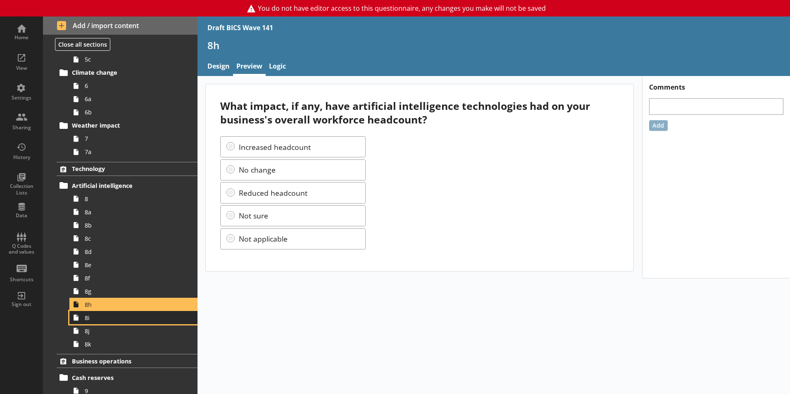
click at [106, 323] on link "8i" at bounding box center [133, 317] width 128 height 13
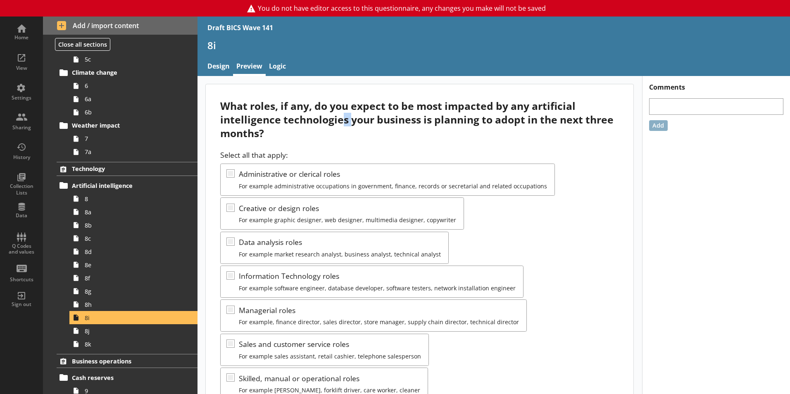
drag, startPoint x: 344, startPoint y: 117, endPoint x: 351, endPoint y: 122, distance: 8.6
click at [351, 122] on div "What roles, if any, do you expect to be most impacted by any artificial intelli…" at bounding box center [419, 119] width 398 height 41
drag, startPoint x: 351, startPoint y: 122, endPoint x: 421, endPoint y: 124, distance: 70.2
click at [421, 124] on div "What roles, if any, do you expect to be most impacted by any artificial intelli…" at bounding box center [419, 119] width 398 height 41
drag, startPoint x: 396, startPoint y: 120, endPoint x: 401, endPoint y: 123, distance: 6.1
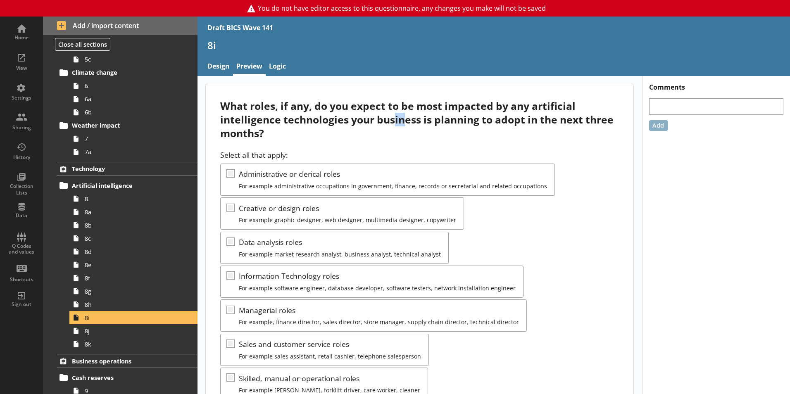
click at [401, 123] on div "What roles, if any, do you expect to be most impacted by any artificial intelli…" at bounding box center [419, 119] width 398 height 41
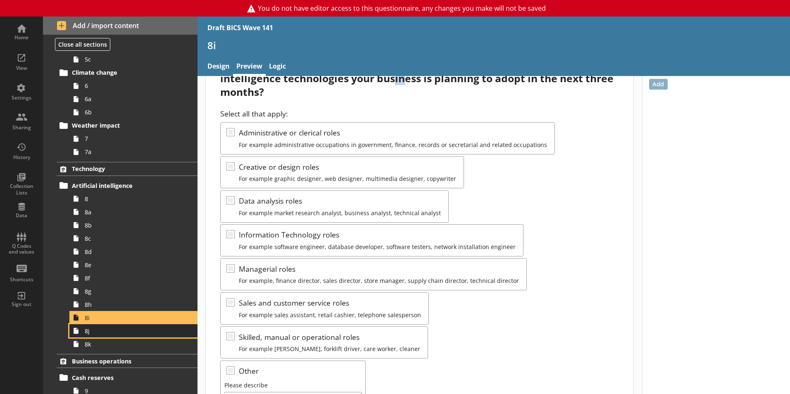
click at [118, 329] on span "8j" at bounding box center [131, 331] width 92 height 8
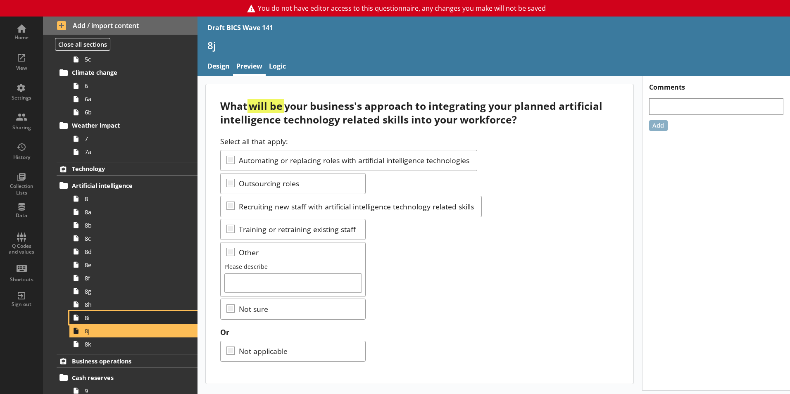
click at [109, 320] on span "8i" at bounding box center [131, 318] width 92 height 8
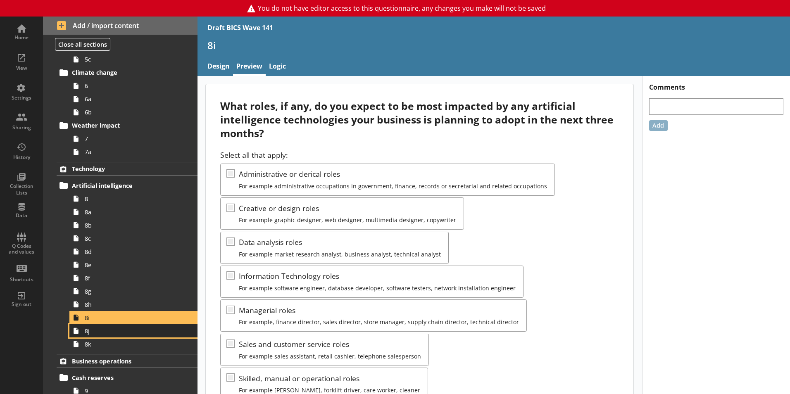
click at [109, 327] on span "8j" at bounding box center [131, 331] width 92 height 8
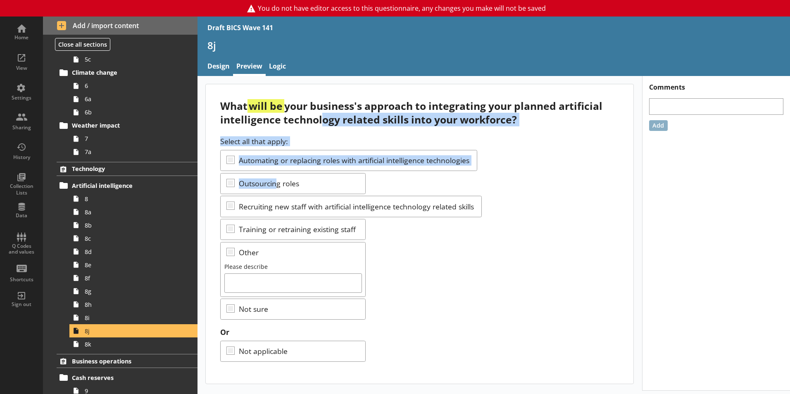
drag, startPoint x: 315, startPoint y: 115, endPoint x: 275, endPoint y: 186, distance: 81.7
click at [275, 186] on div "What will be your business's approach to integrating your planned artificial in…" at bounding box center [419, 233] width 427 height 299
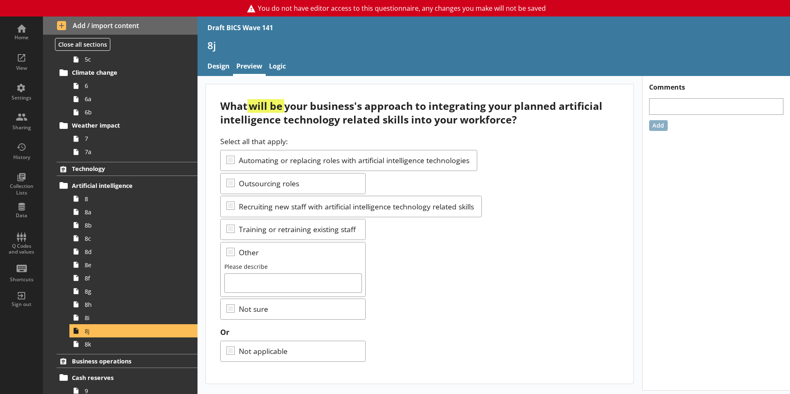
click at [294, 104] on div "What will be your business's approach to integrating your planned artificial in…" at bounding box center [419, 112] width 398 height 27
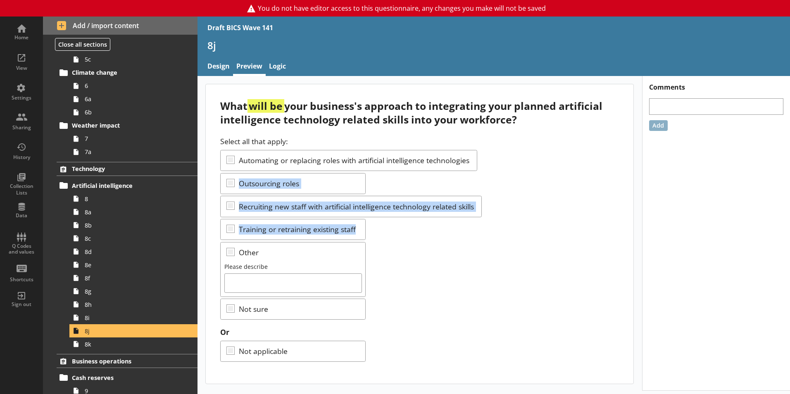
drag, startPoint x: 240, startPoint y: 183, endPoint x: 489, endPoint y: 234, distance: 254.3
click at [489, 234] on div "Select all that apply: Automating or replacing roles with artificial intelligen…" at bounding box center [419, 227] width 398 height 183
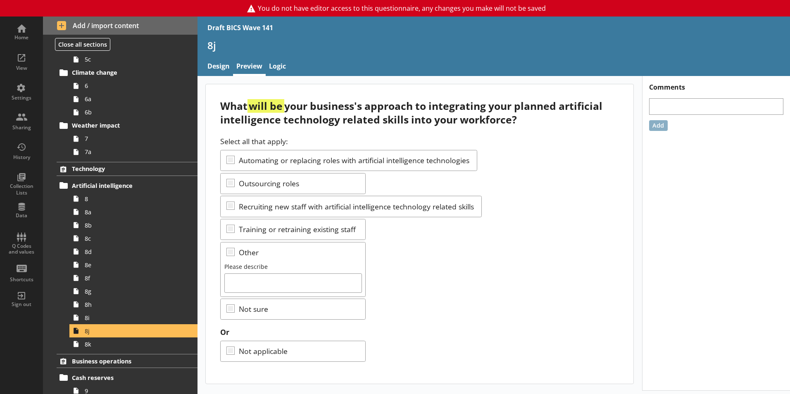
drag, startPoint x: 489, startPoint y: 234, endPoint x: 452, endPoint y: 258, distance: 43.7
click at [452, 258] on div "Select all that apply: Automating or replacing roles with artificial intelligen…" at bounding box center [419, 227] width 398 height 183
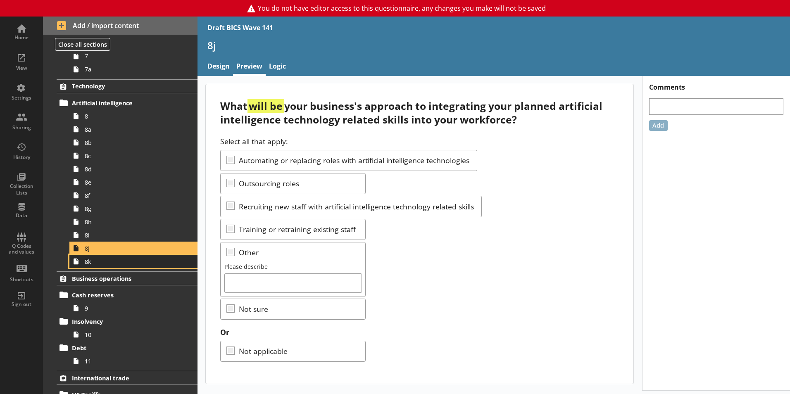
click at [104, 263] on span "8k" at bounding box center [131, 262] width 92 height 8
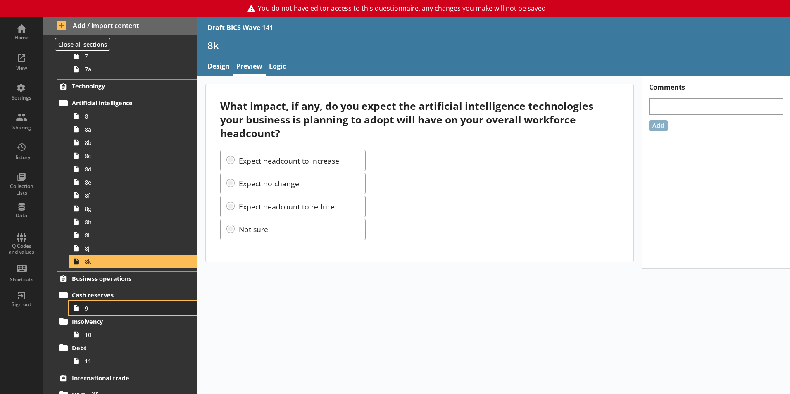
click at [104, 304] on span "9" at bounding box center [131, 308] width 92 height 8
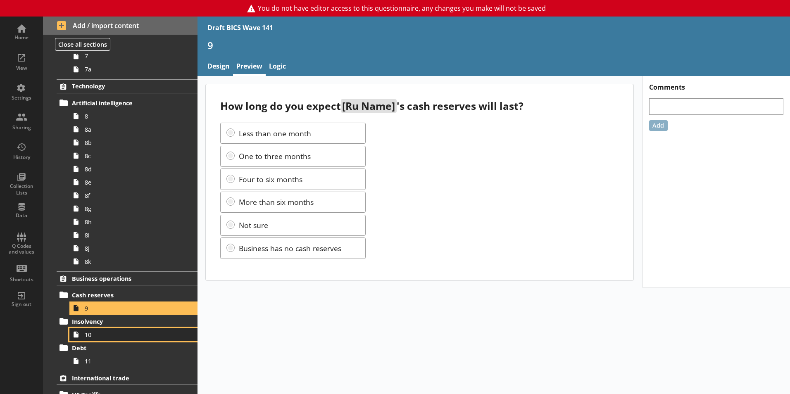
click at [78, 332] on icon at bounding box center [75, 334] width 13 height 13
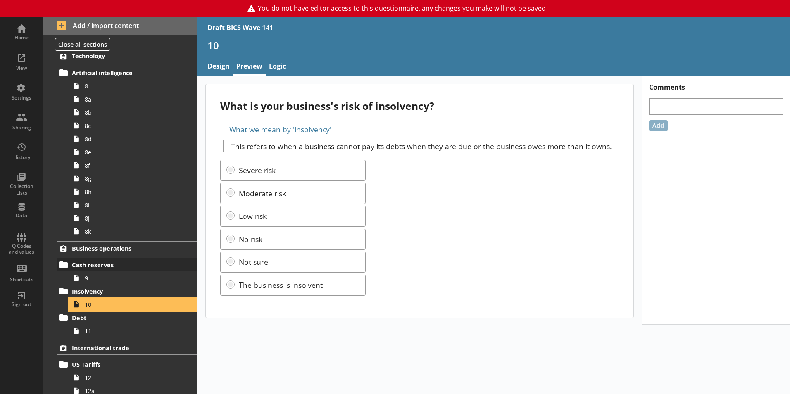
scroll to position [413, 0]
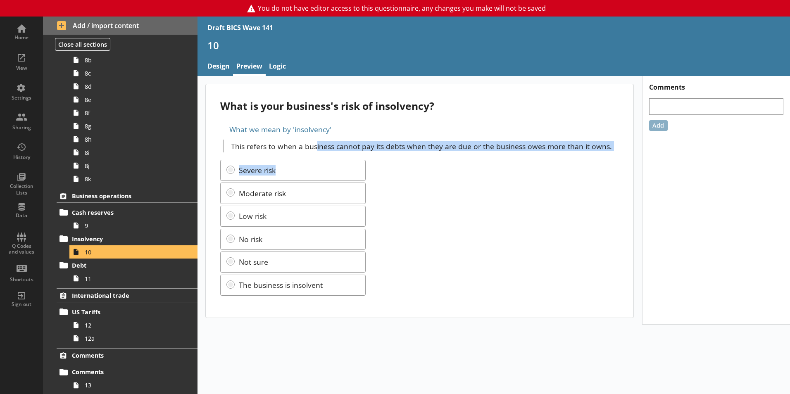
drag, startPoint x: 315, startPoint y: 146, endPoint x: 580, endPoint y: 170, distance: 266.2
click at [580, 170] on div "What is your business's risk of insolvency? What we mean by 'insolvency' This r…" at bounding box center [419, 200] width 427 height 233
drag, startPoint x: 310, startPoint y: 151, endPoint x: 469, endPoint y: 146, distance: 159.5
click at [469, 146] on div "This refers to when a business cannot pay its debts when they are due or the bu…" at bounding box center [421, 146] width 396 height 13
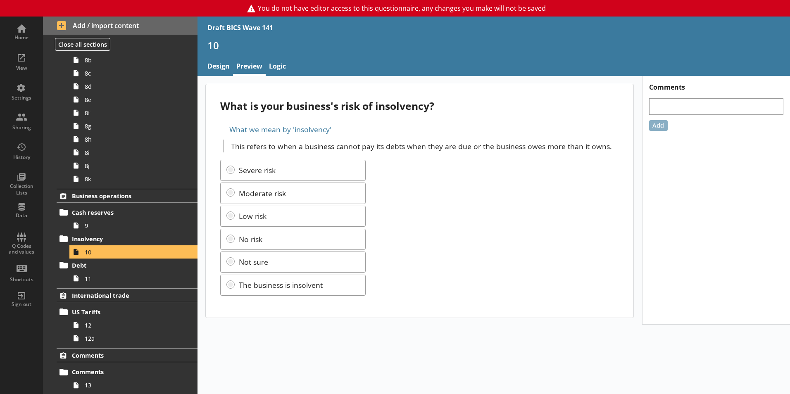
drag, startPoint x: 469, startPoint y: 146, endPoint x: 456, endPoint y: 172, distance: 29.0
click at [456, 172] on div "Severe risk Moderate risk Low risk No risk Not sure The business is insolvent" at bounding box center [419, 228] width 398 height 136
drag, startPoint x: 415, startPoint y: 192, endPoint x: 461, endPoint y: 203, distance: 48.1
click at [461, 203] on div "Severe risk Moderate risk Low risk No risk Not sure The business is insolvent" at bounding box center [419, 228] width 398 height 136
drag, startPoint x: 469, startPoint y: 228, endPoint x: 481, endPoint y: 230, distance: 12.7
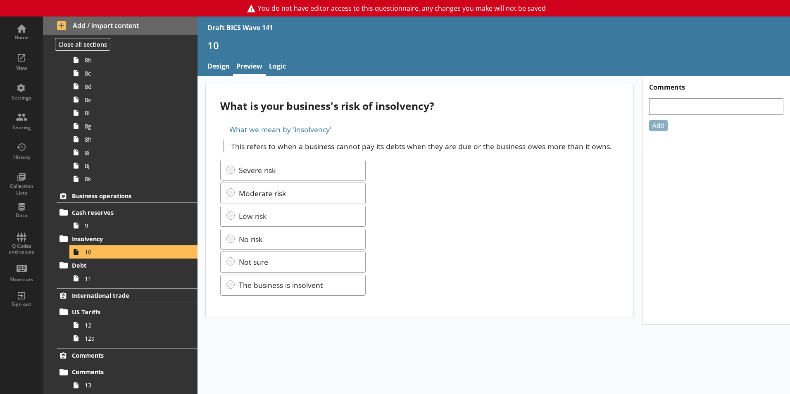
click at [481, 230] on div "Severe risk Moderate risk Low risk No risk Not sure The business is insolvent" at bounding box center [419, 228] width 398 height 136
drag, startPoint x: 484, startPoint y: 218, endPoint x: 489, endPoint y: 221, distance: 6.3
click at [489, 221] on div "Severe risk Moderate risk Low risk No risk Not sure The business is insolvent" at bounding box center [419, 228] width 398 height 136
click at [116, 278] on span "11" at bounding box center [131, 279] width 92 height 8
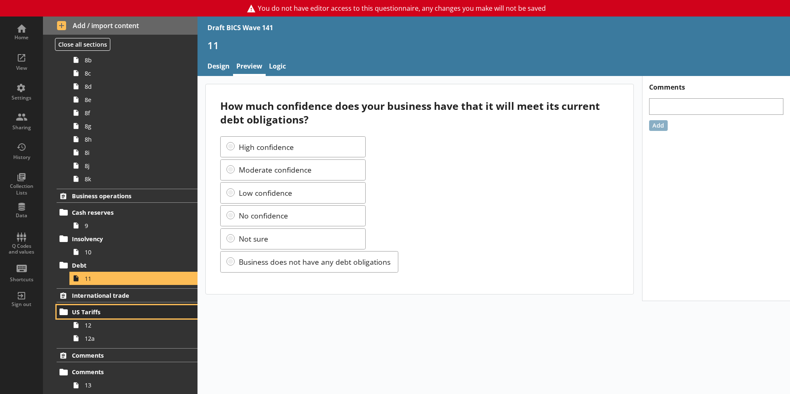
click at [100, 318] on link "US Tariffs" at bounding box center [127, 311] width 141 height 13
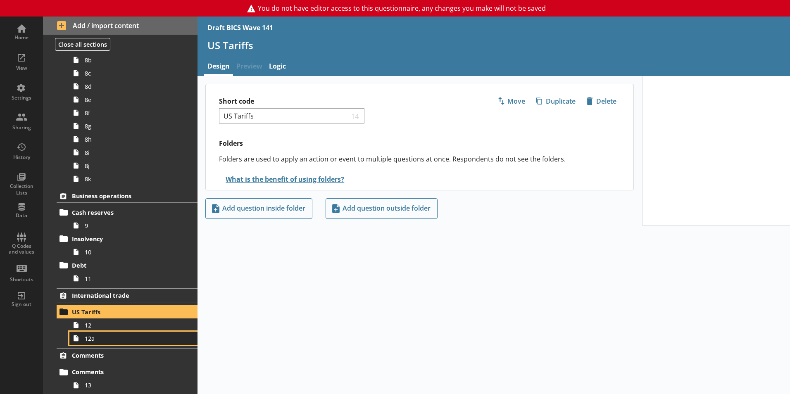
click at [92, 334] on link "12a" at bounding box center [133, 338] width 128 height 13
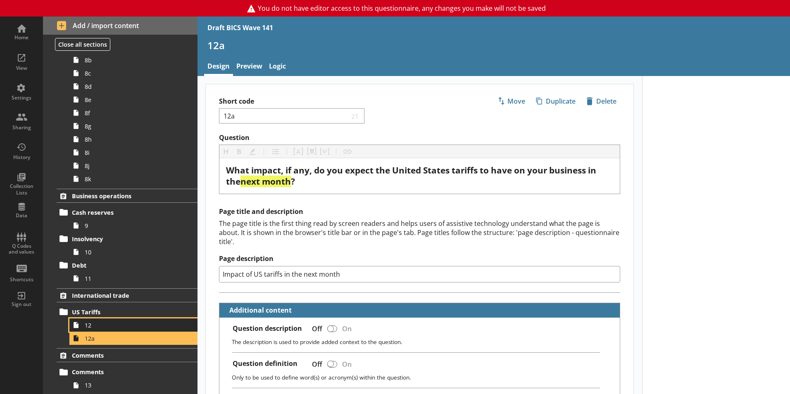
click at [89, 330] on link "12" at bounding box center [133, 324] width 128 height 13
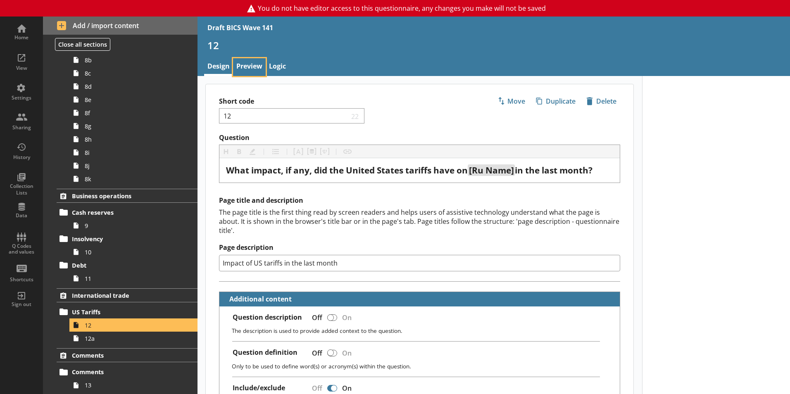
click at [255, 63] on link "Preview" at bounding box center [249, 67] width 33 height 18
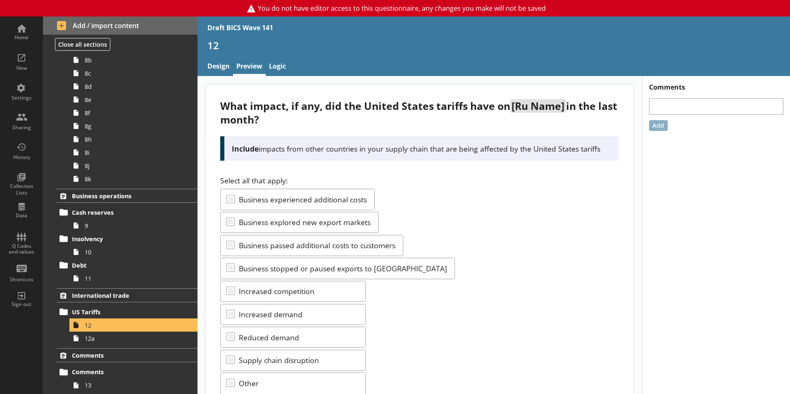
drag, startPoint x: 266, startPoint y: 100, endPoint x: 484, endPoint y: 111, distance: 217.9
click at [484, 111] on div "What impact, if any, did the United States tariffs have on [Ru Name] in the las…" at bounding box center [419, 112] width 398 height 27
drag, startPoint x: 512, startPoint y: 217, endPoint x: 534, endPoint y: 235, distance: 28.2
click at [534, 235] on div "Select all that apply: Business experienced additional costs Business explored …" at bounding box center [419, 312] width 398 height 275
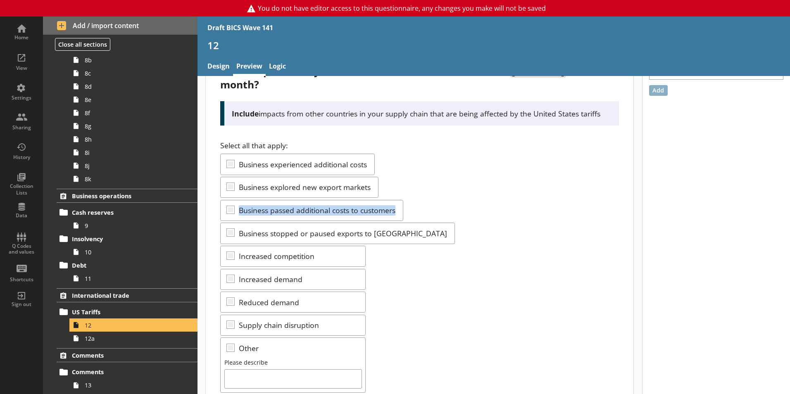
scroll to position [83, 0]
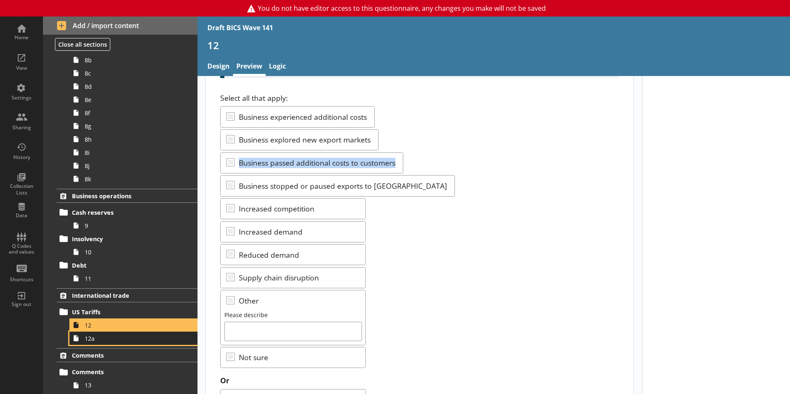
click at [104, 341] on span "12a" at bounding box center [131, 338] width 92 height 8
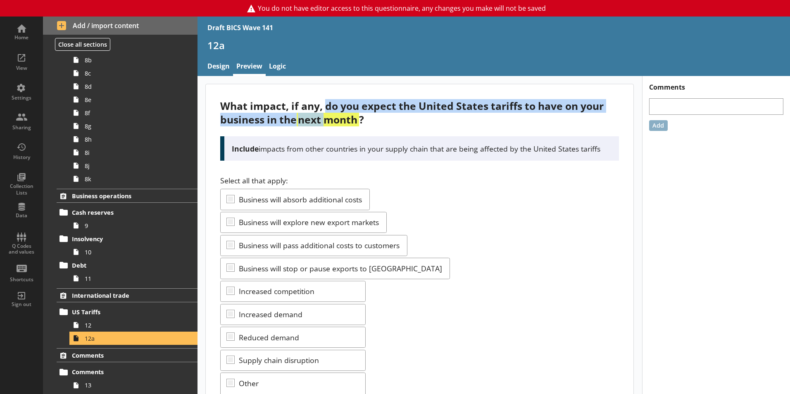
drag, startPoint x: 329, startPoint y: 123, endPoint x: 327, endPoint y: 109, distance: 13.9
click at [327, 109] on div "What impact, if any, do you expect the United States tariffs to have on your bu…" at bounding box center [419, 112] width 398 height 27
click at [100, 320] on link "12" at bounding box center [133, 324] width 128 height 13
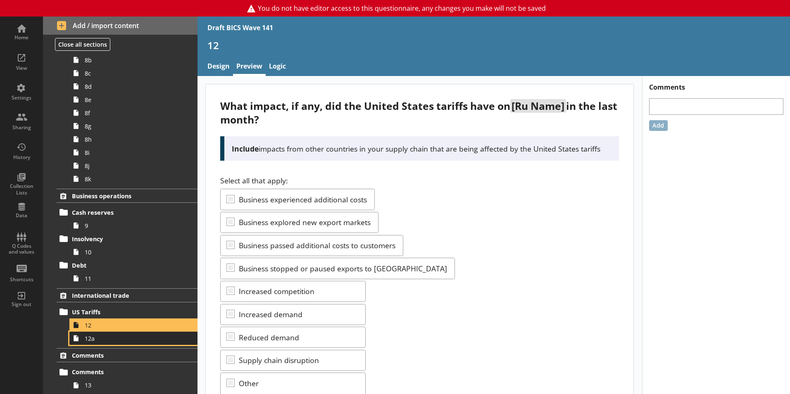
click at [104, 337] on span "12a" at bounding box center [131, 338] width 92 height 8
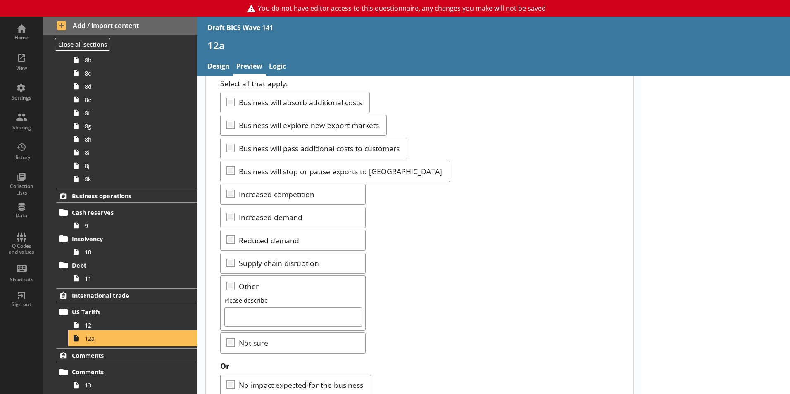
scroll to position [83, 0]
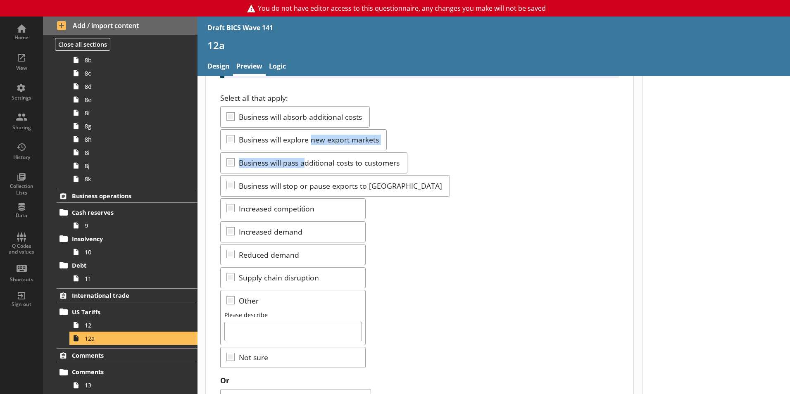
drag, startPoint x: 306, startPoint y: 164, endPoint x: 311, endPoint y: 140, distance: 24.2
click at [311, 140] on div "Select all that apply: Business will absorb additional costs Business will expl…" at bounding box center [419, 230] width 398 height 275
click at [496, 268] on div "Select all that apply: Business will absorb additional costs Business will expl…" at bounding box center [419, 230] width 398 height 275
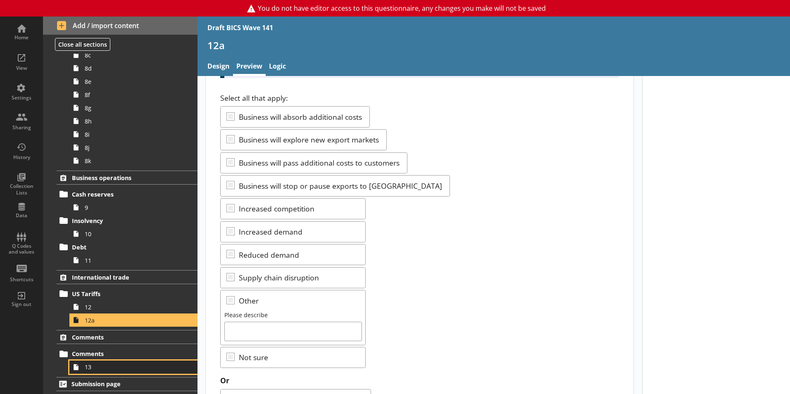
click at [100, 361] on link "13" at bounding box center [133, 366] width 128 height 13
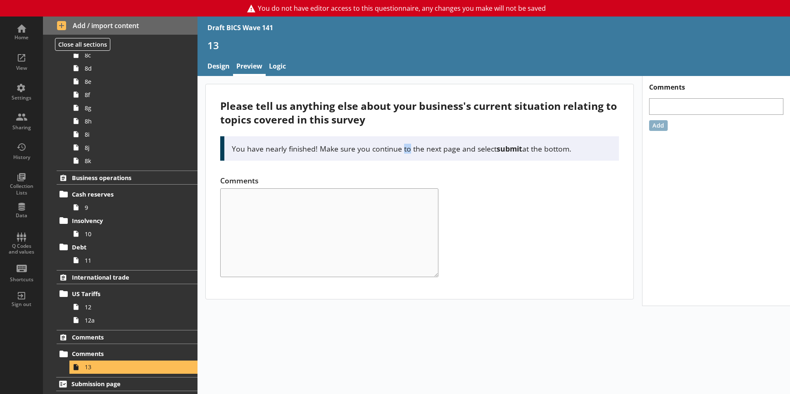
drag, startPoint x: 401, startPoint y: 140, endPoint x: 406, endPoint y: 147, distance: 8.8
click at [406, 147] on div "You have nearly finished! Make sure you continue to the next page and select su…" at bounding box center [419, 148] width 398 height 24
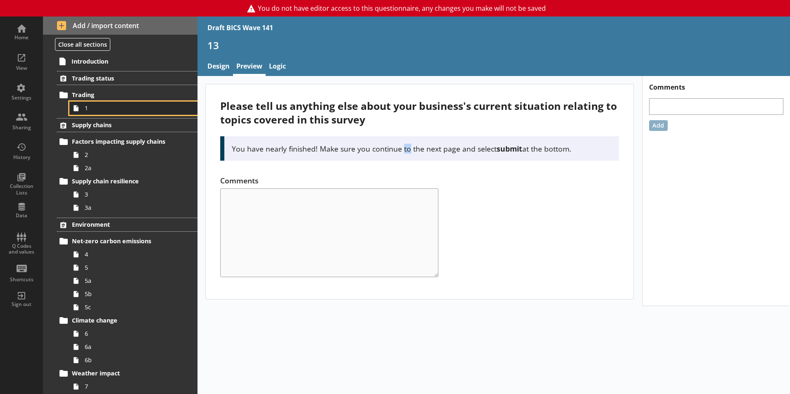
click at [98, 109] on span "1" at bounding box center [131, 108] width 92 height 8
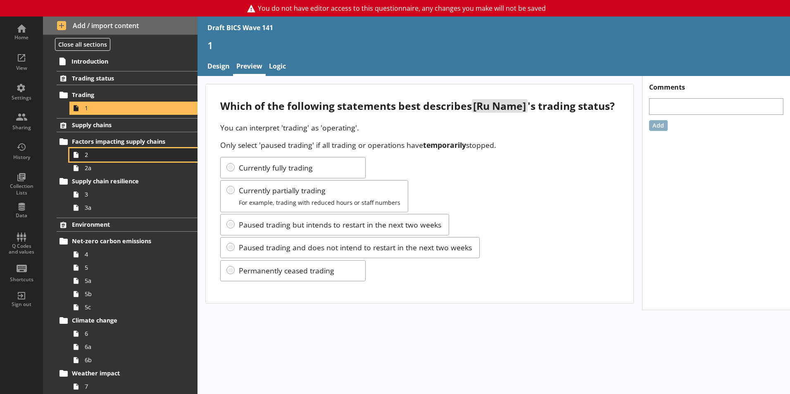
click at [103, 158] on span "2" at bounding box center [131, 155] width 92 height 8
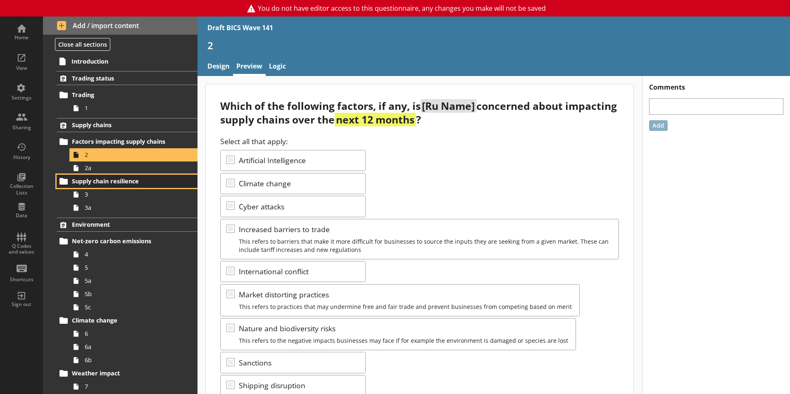
click at [107, 175] on link "Supply chain resilience" at bounding box center [127, 181] width 141 height 13
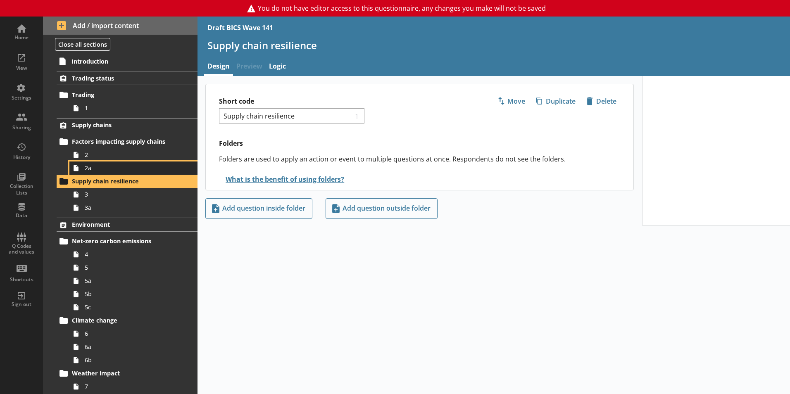
click at [96, 166] on span "2a" at bounding box center [131, 168] width 92 height 8
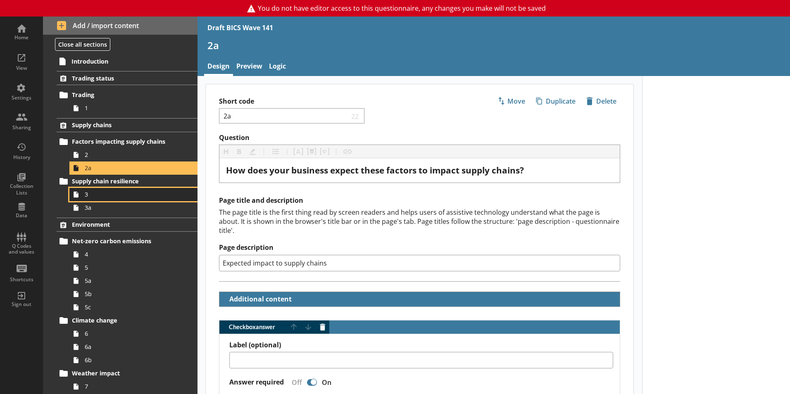
click at [95, 196] on span "3" at bounding box center [131, 194] width 92 height 8
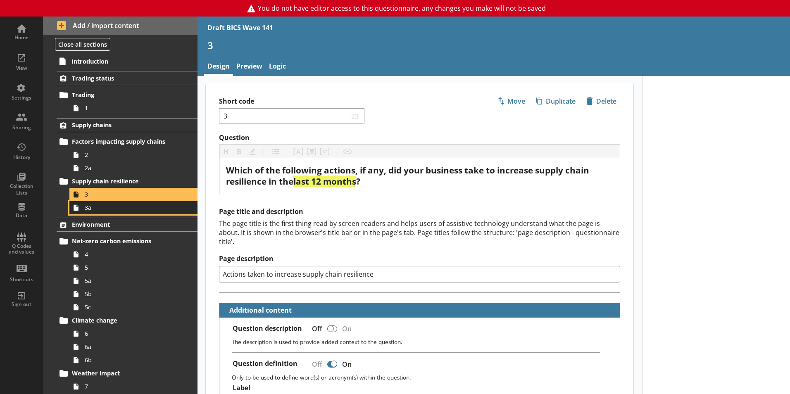
click at [98, 209] on span "3a" at bounding box center [131, 208] width 92 height 8
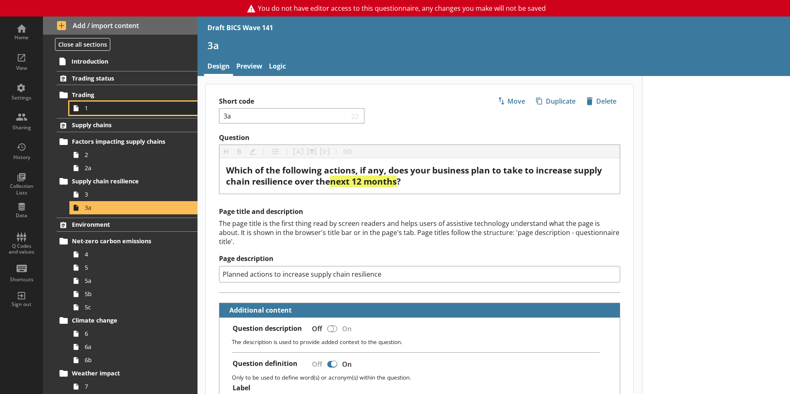
click at [106, 106] on span "1" at bounding box center [131, 108] width 92 height 8
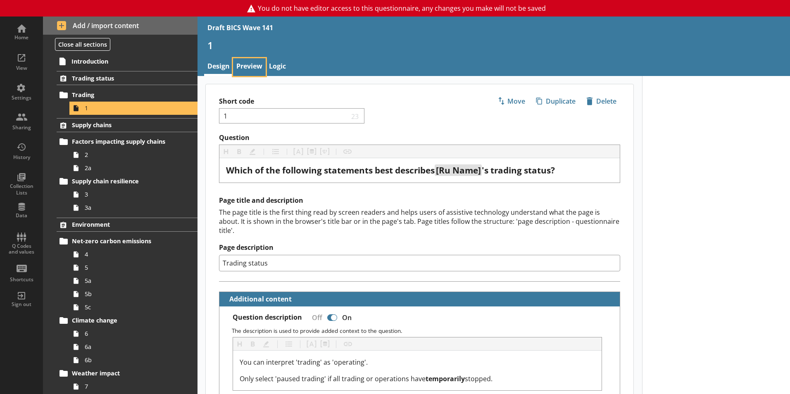
click at [253, 71] on link "Preview" at bounding box center [249, 67] width 33 height 18
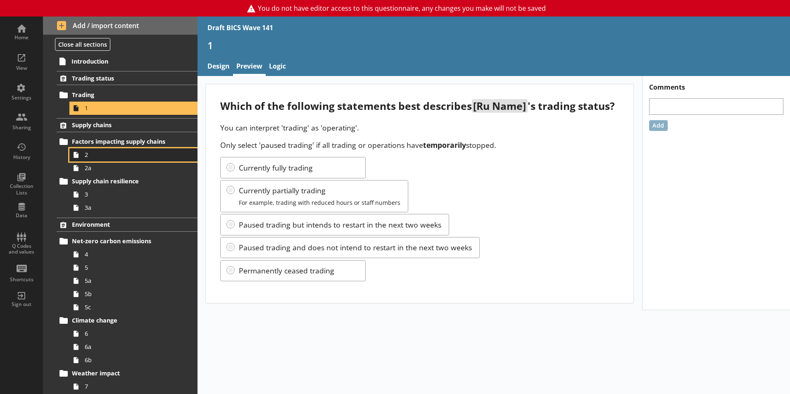
click at [88, 159] on link "2" at bounding box center [133, 154] width 128 height 13
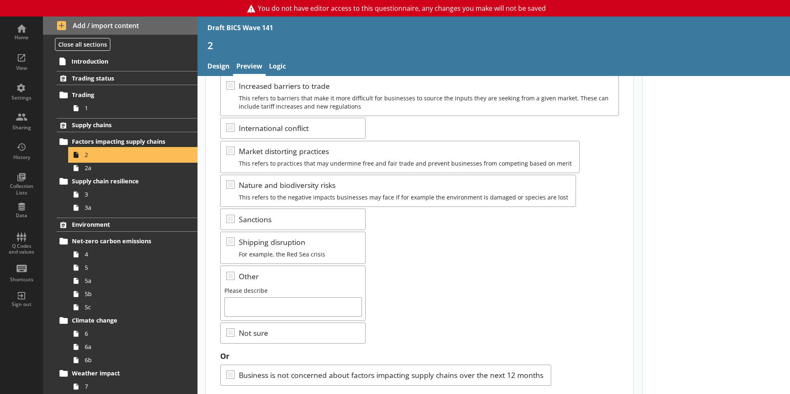
scroll to position [164, 0]
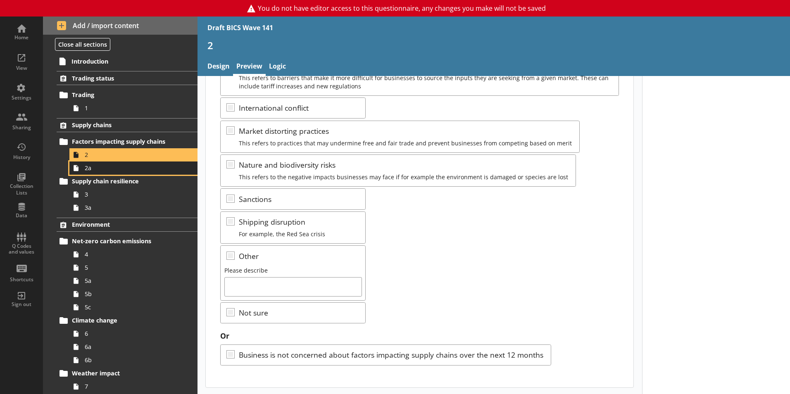
click at [112, 167] on span "2a" at bounding box center [131, 168] width 92 height 8
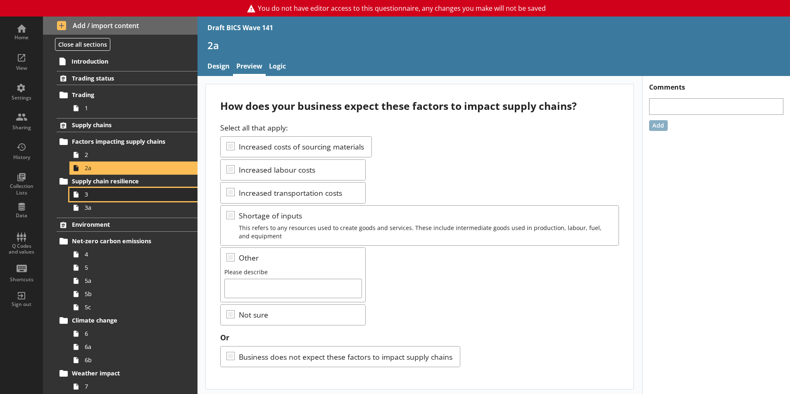
click at [99, 197] on span "3" at bounding box center [131, 194] width 92 height 8
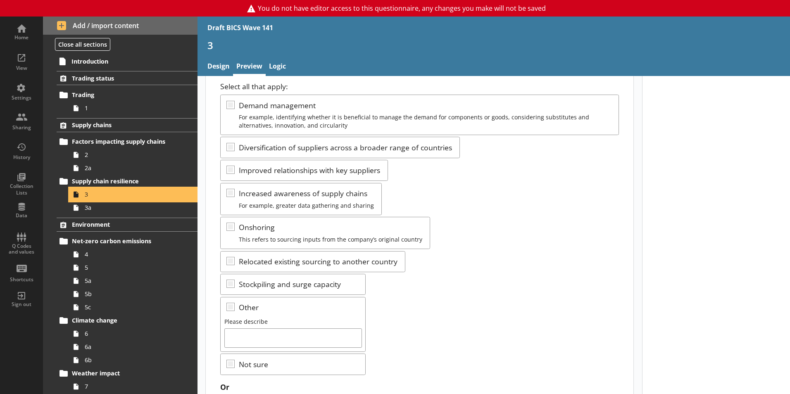
scroll to position [124, 0]
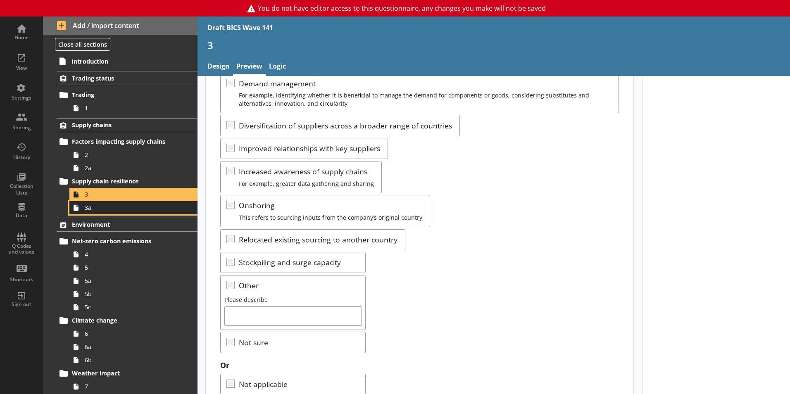
click at [91, 208] on span "3a" at bounding box center [131, 208] width 92 height 8
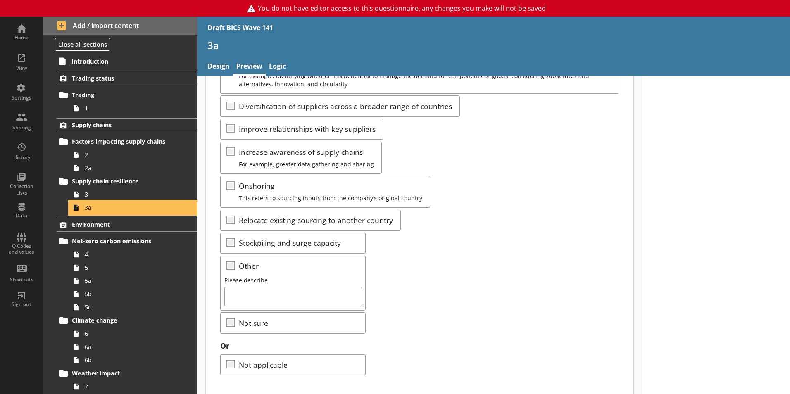
scroll to position [154, 0]
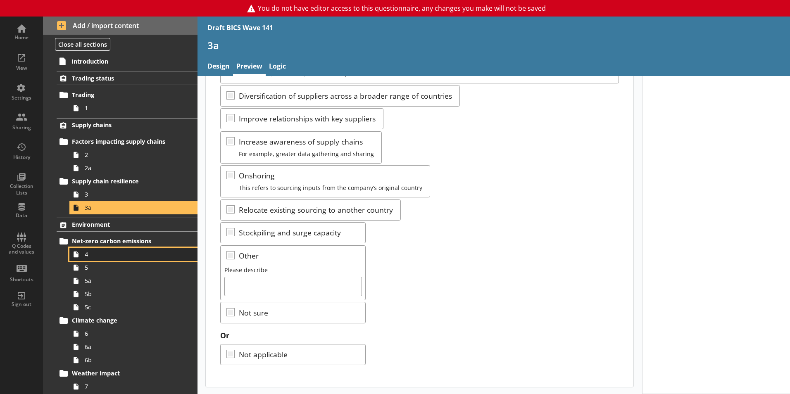
click at [96, 254] on span "4" at bounding box center [131, 254] width 92 height 8
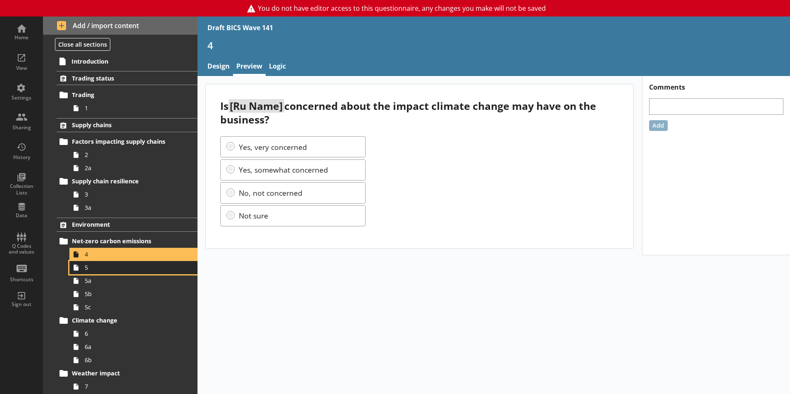
click at [92, 263] on span "5" at bounding box center [131, 267] width 92 height 8
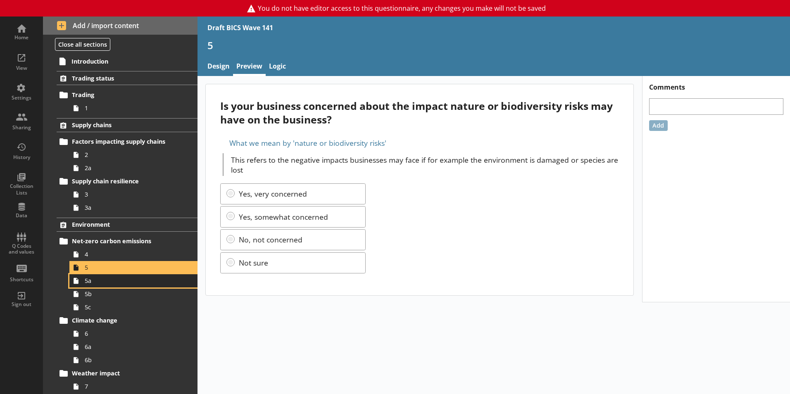
click at [104, 284] on span "5a" at bounding box center [131, 281] width 92 height 8
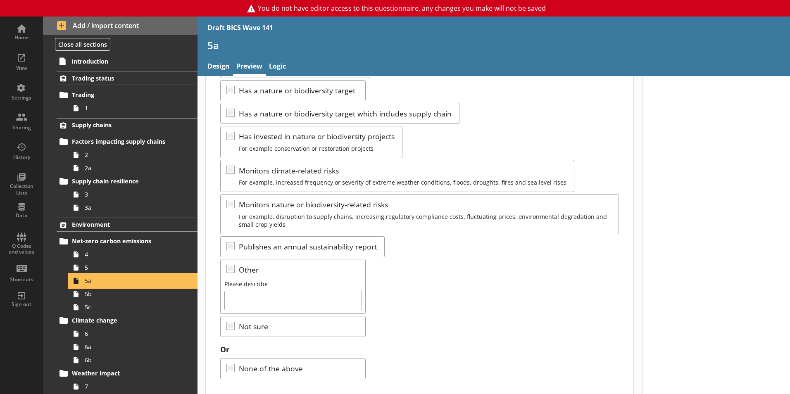
scroll to position [175, 0]
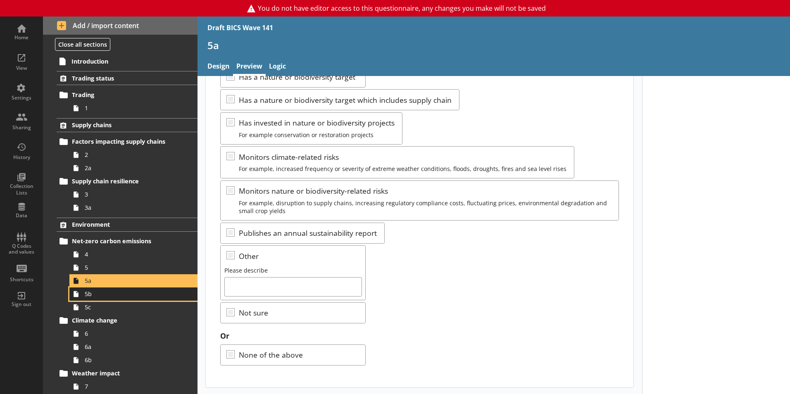
click at [116, 296] on span "5b" at bounding box center [131, 294] width 92 height 8
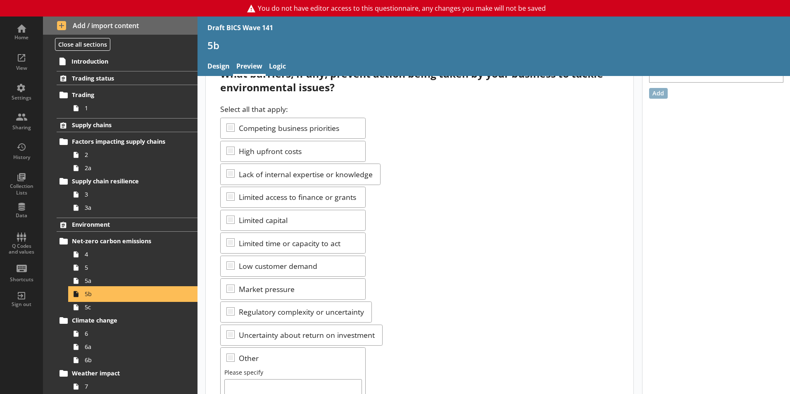
scroll to position [41, 0]
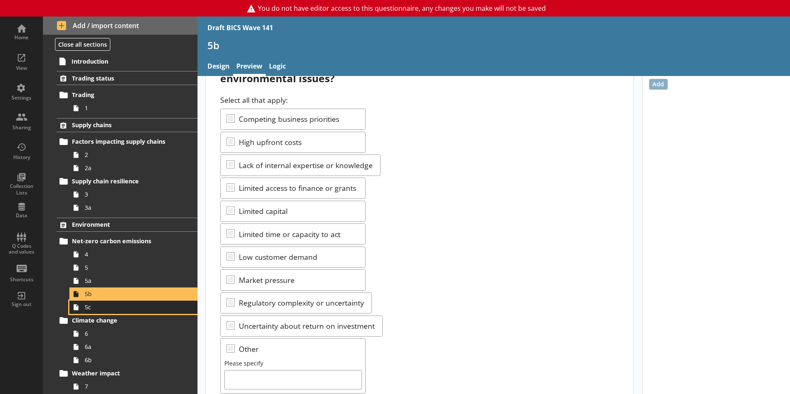
click at [86, 311] on span "5c" at bounding box center [131, 307] width 92 height 8
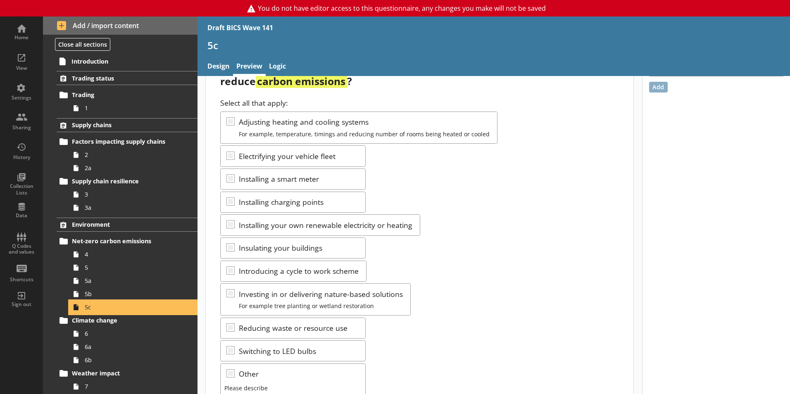
scroll to position [83, 0]
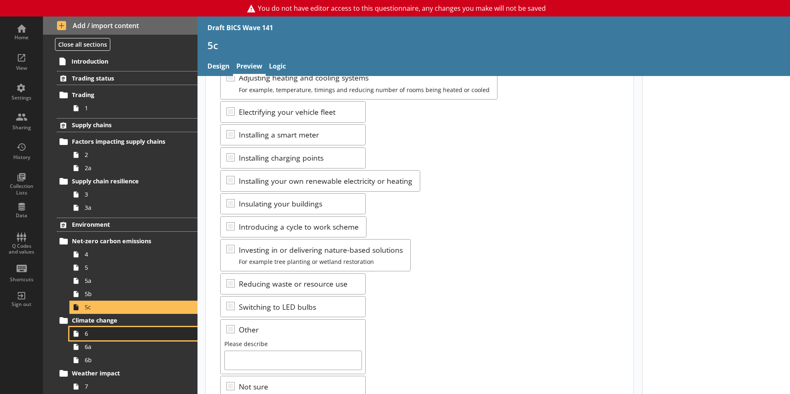
click at [92, 336] on span "6" at bounding box center [131, 334] width 92 height 8
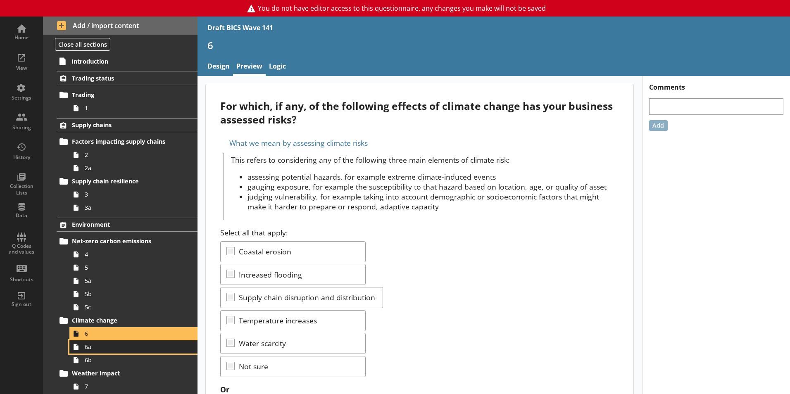
click at [88, 349] on span "6a" at bounding box center [131, 347] width 92 height 8
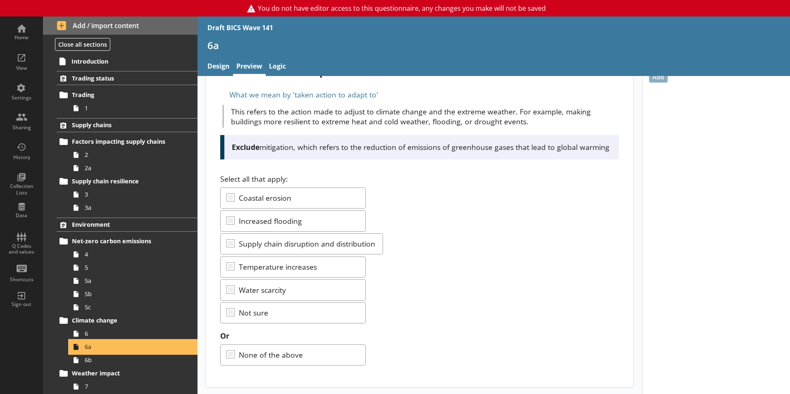
scroll to position [58, 0]
drag, startPoint x: 93, startPoint y: 363, endPoint x: 36, endPoint y: 353, distance: 58.4
click at [94, 363] on span "6b" at bounding box center [131, 360] width 92 height 8
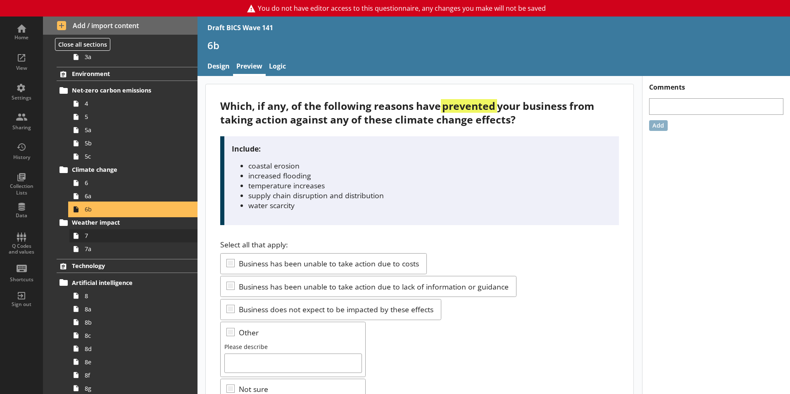
scroll to position [165, 0]
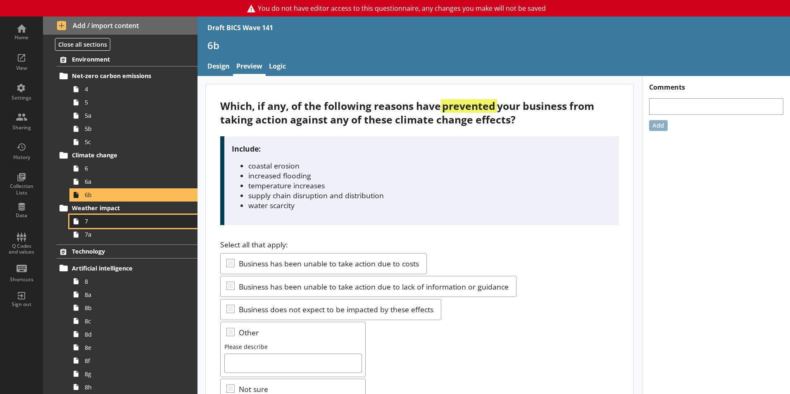
click at [92, 218] on span "7" at bounding box center [131, 221] width 92 height 8
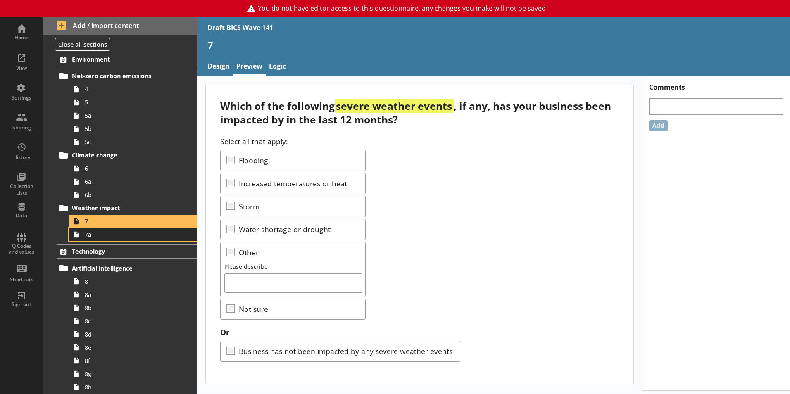
click at [100, 241] on link "7a" at bounding box center [133, 234] width 128 height 13
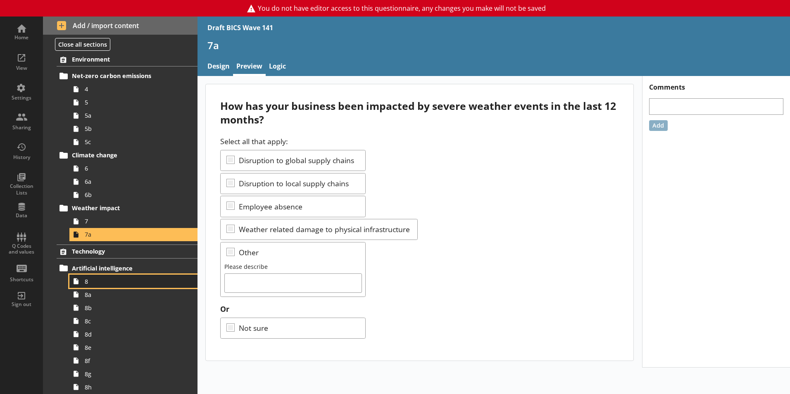
click at [95, 280] on span "8" at bounding box center [131, 281] width 92 height 8
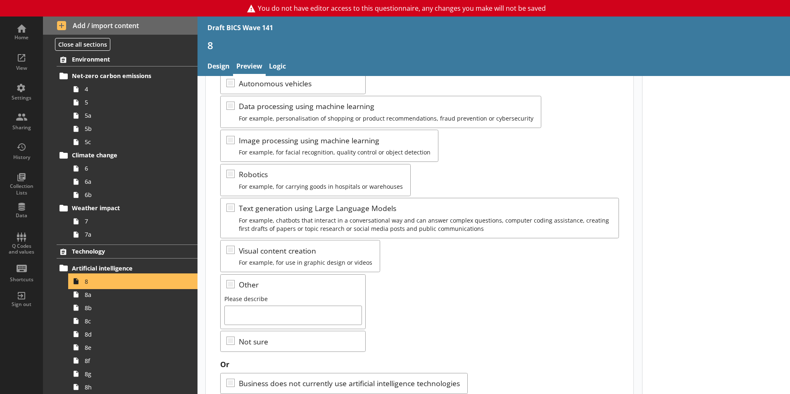
scroll to position [153, 0]
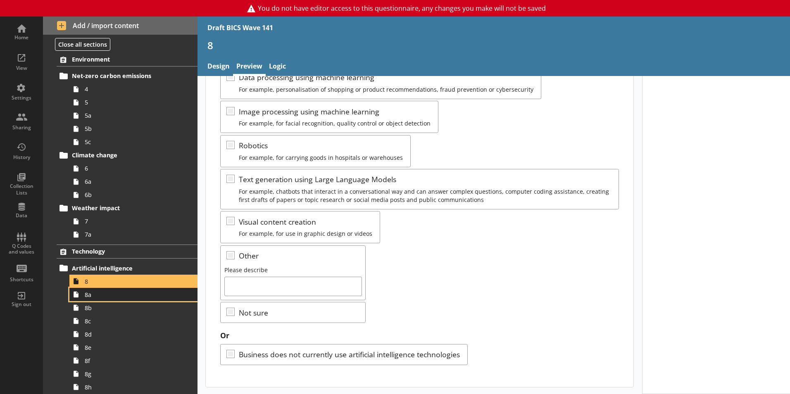
click at [112, 297] on span "8a" at bounding box center [131, 295] width 92 height 8
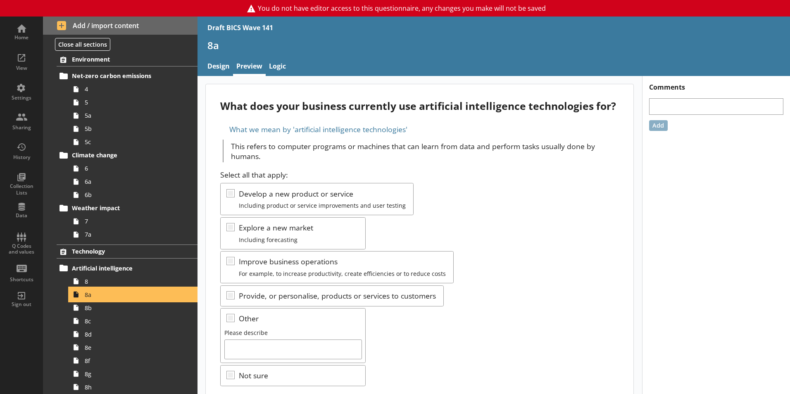
scroll to position [206, 0]
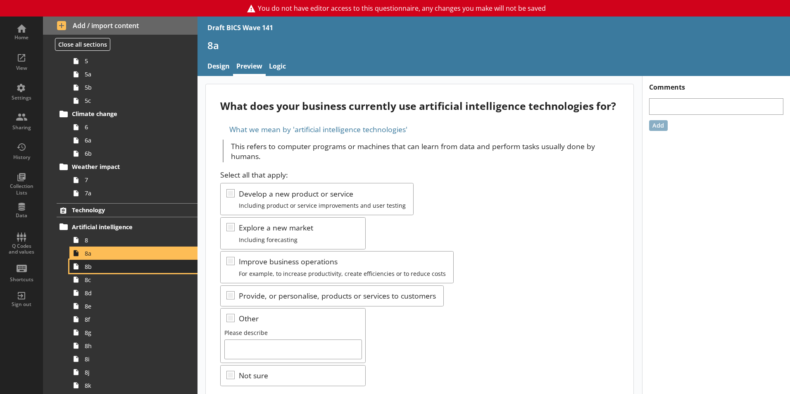
click at [102, 268] on span "8b" at bounding box center [131, 267] width 92 height 8
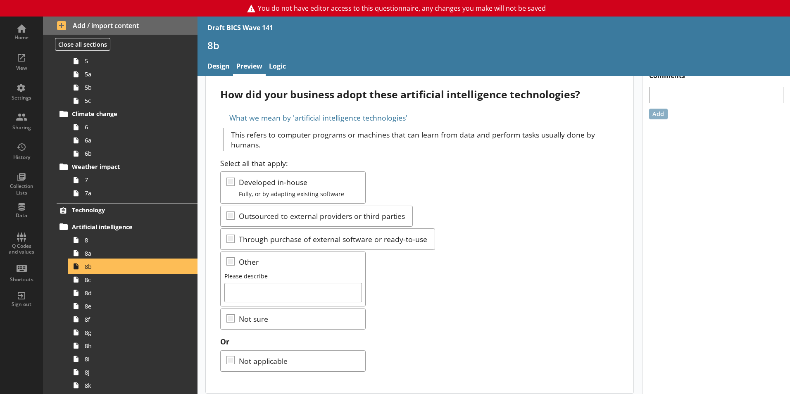
scroll to position [18, 0]
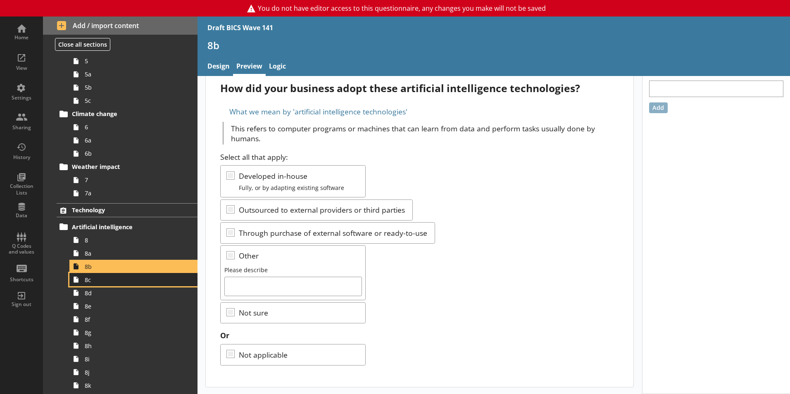
click at [122, 282] on span "8c" at bounding box center [131, 280] width 92 height 8
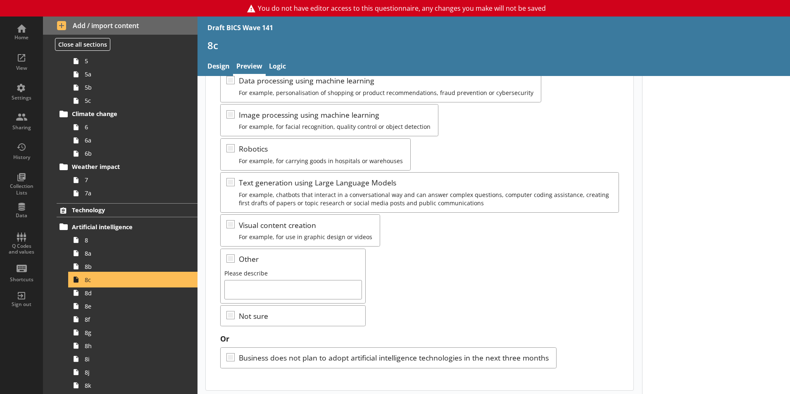
scroll to position [153, 0]
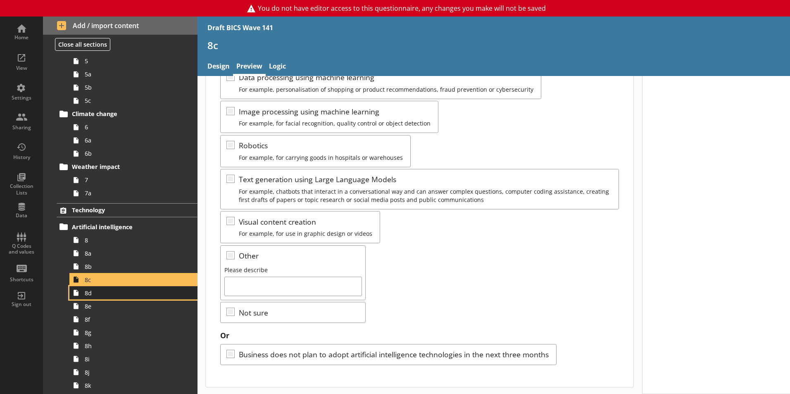
click at [107, 295] on span "8d" at bounding box center [131, 293] width 92 height 8
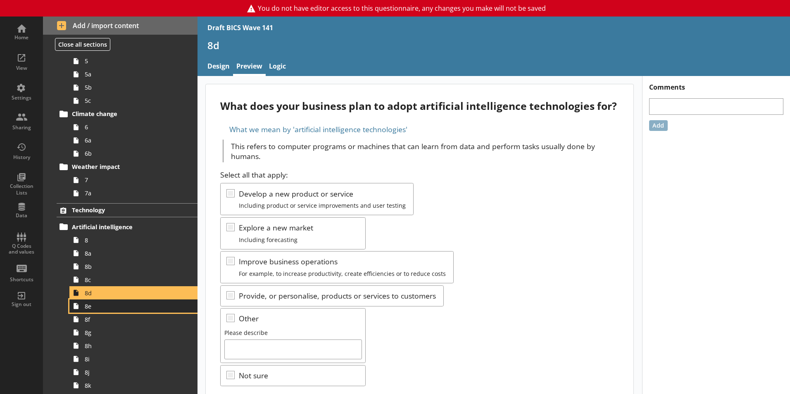
click at [104, 311] on link "8e" at bounding box center [133, 305] width 128 height 13
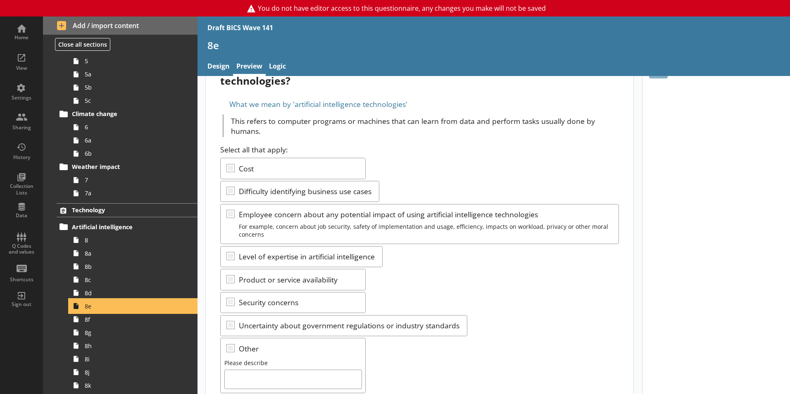
scroll to position [124, 0]
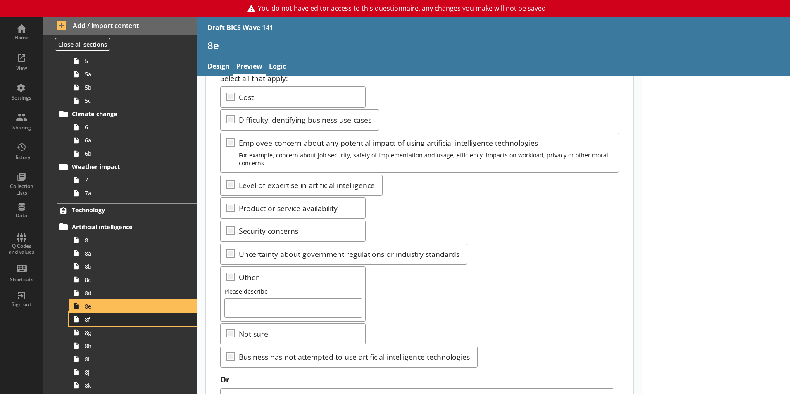
click at [105, 319] on span "8f" at bounding box center [131, 319] width 92 height 8
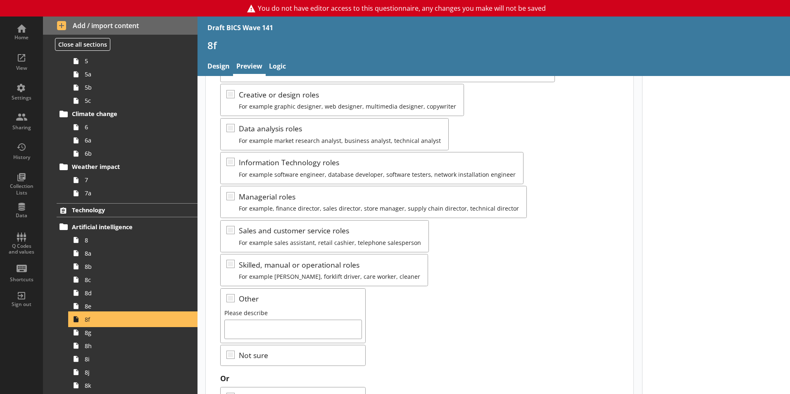
scroll to position [143, 0]
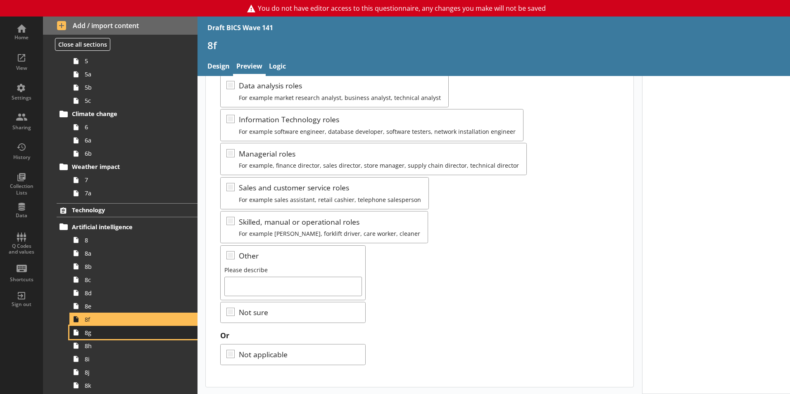
click at [101, 337] on link "8g" at bounding box center [133, 332] width 128 height 13
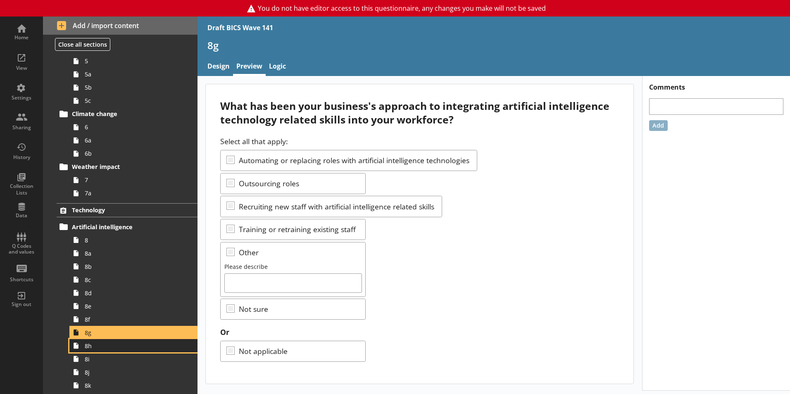
click at [102, 345] on span "8h" at bounding box center [131, 346] width 92 height 8
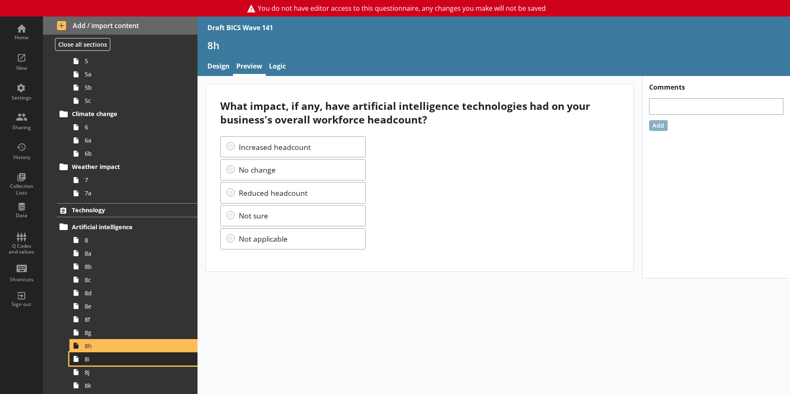
click at [81, 360] on icon at bounding box center [75, 358] width 13 height 13
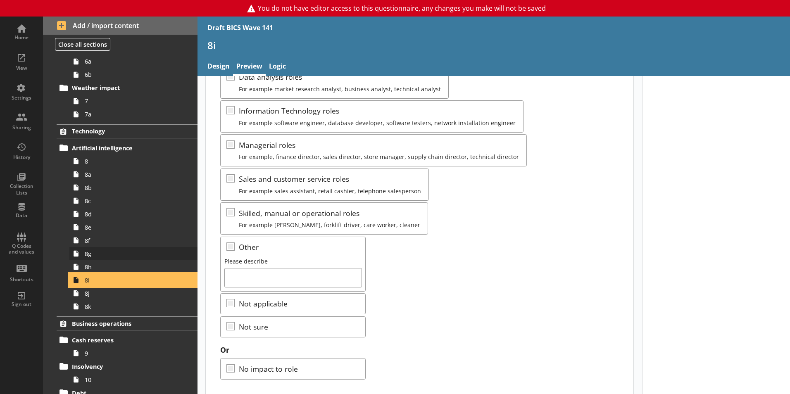
scroll to position [289, 0]
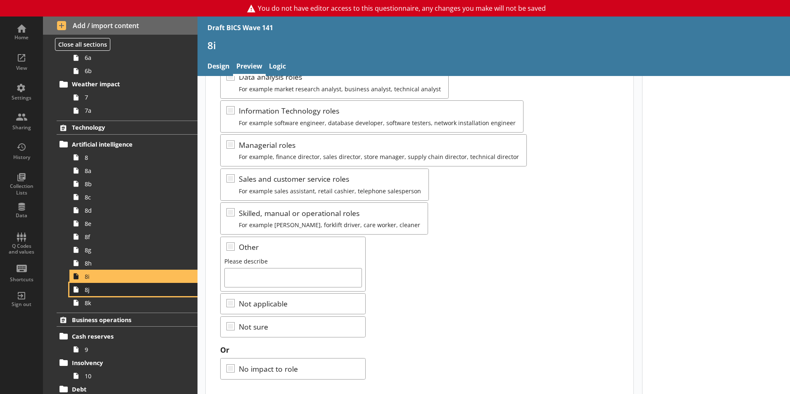
click at [117, 288] on span "8j" at bounding box center [131, 290] width 92 height 8
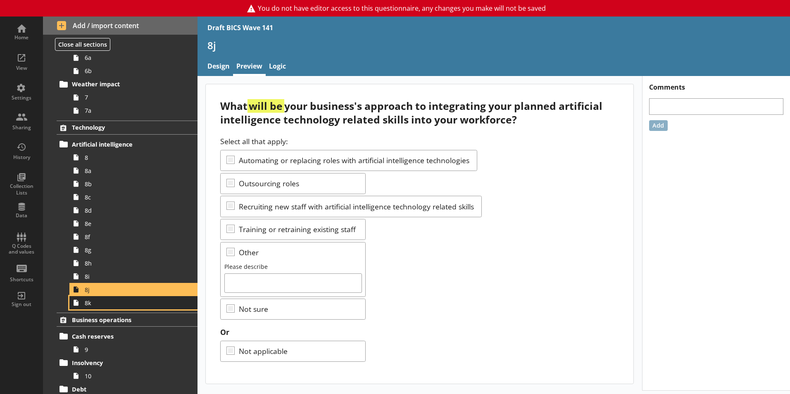
click at [96, 306] on span "8k" at bounding box center [131, 303] width 92 height 8
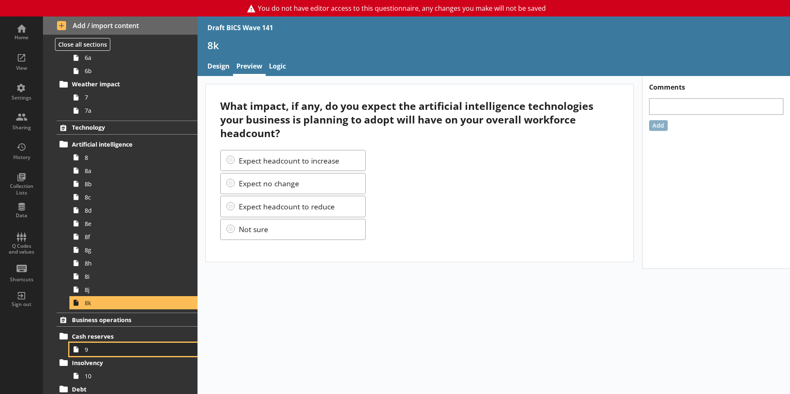
click at [96, 350] on span "9" at bounding box center [131, 350] width 92 height 8
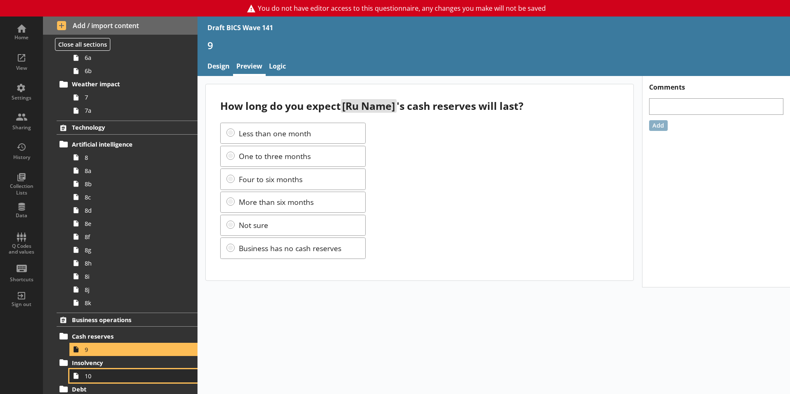
click at [107, 372] on span "10" at bounding box center [131, 376] width 92 height 8
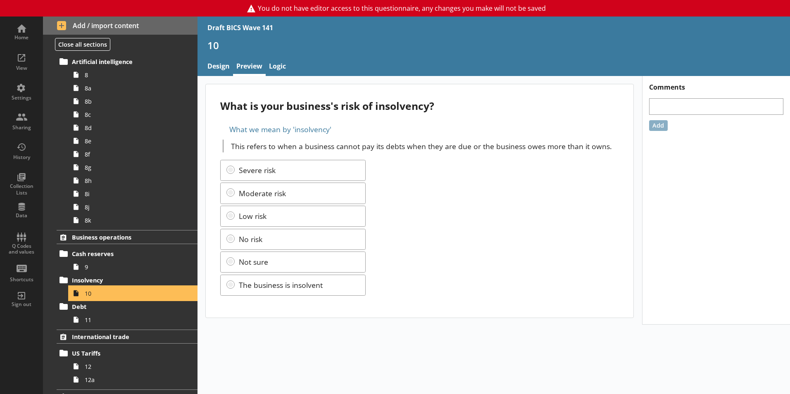
scroll to position [413, 0]
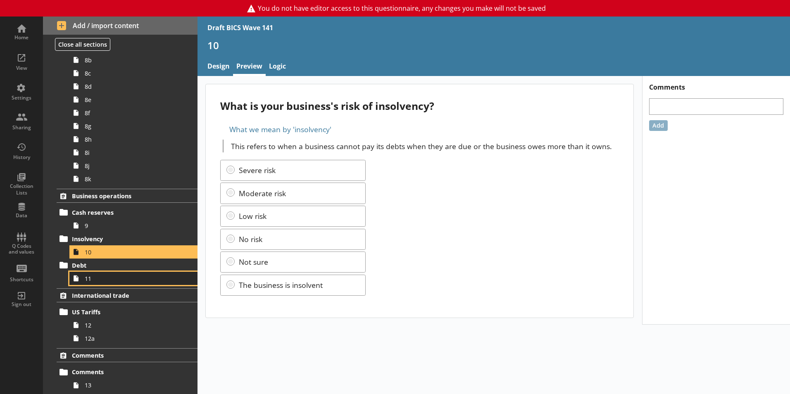
click at [110, 277] on span "11" at bounding box center [131, 279] width 92 height 8
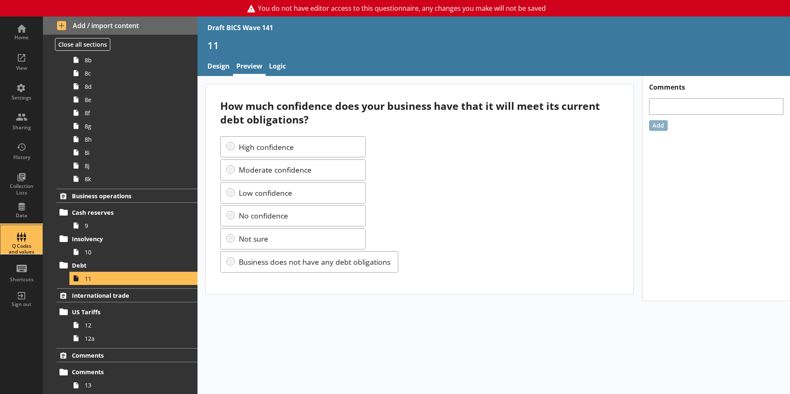
click at [27, 237] on div "Q Codes and values" at bounding box center [21, 239] width 29 height 29
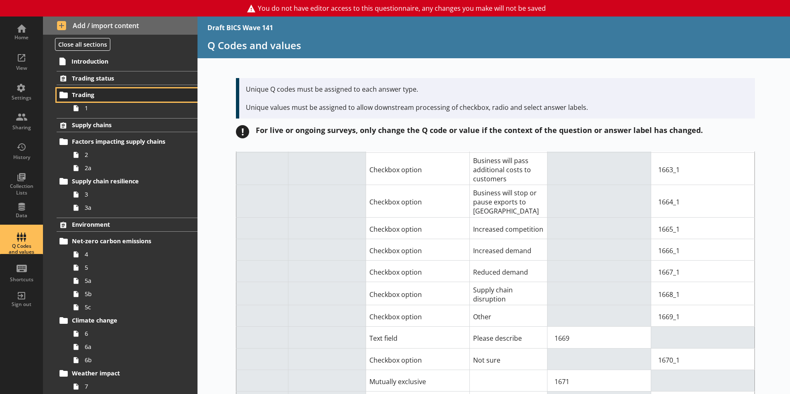
click at [86, 100] on link "Trading" at bounding box center [127, 94] width 141 height 13
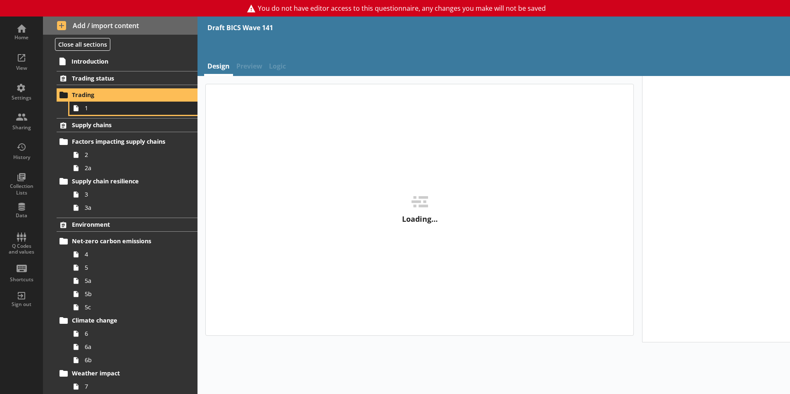
click at [93, 106] on span "1" at bounding box center [131, 108] width 92 height 8
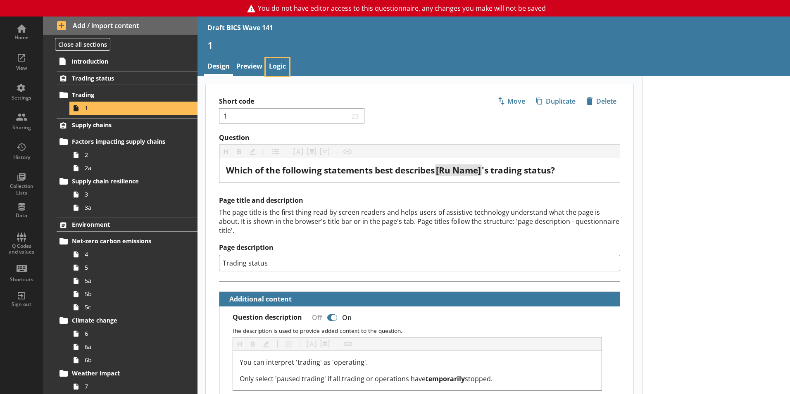
click at [268, 70] on link "Logic" at bounding box center [278, 67] width 24 height 18
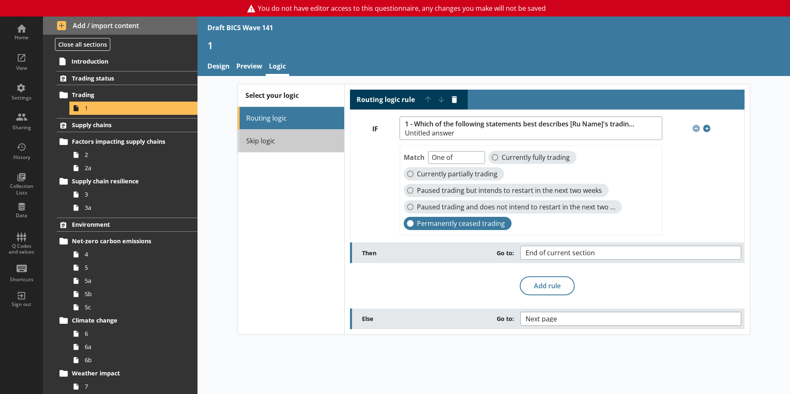
click at [298, 147] on link "Skip logic" at bounding box center [290, 141] width 107 height 23
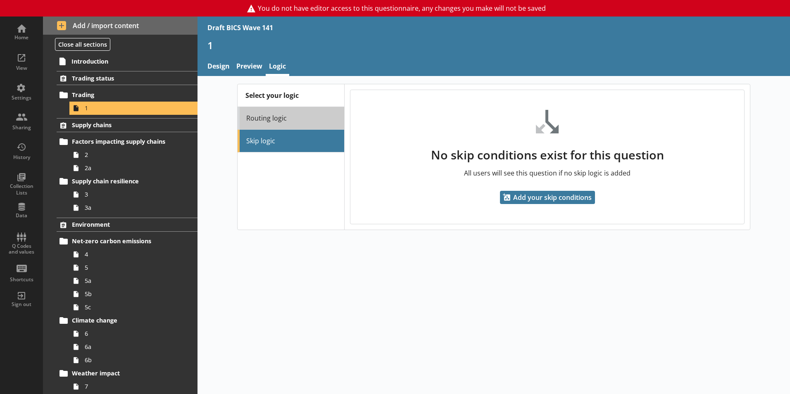
click at [288, 109] on link "Routing logic" at bounding box center [290, 118] width 107 height 23
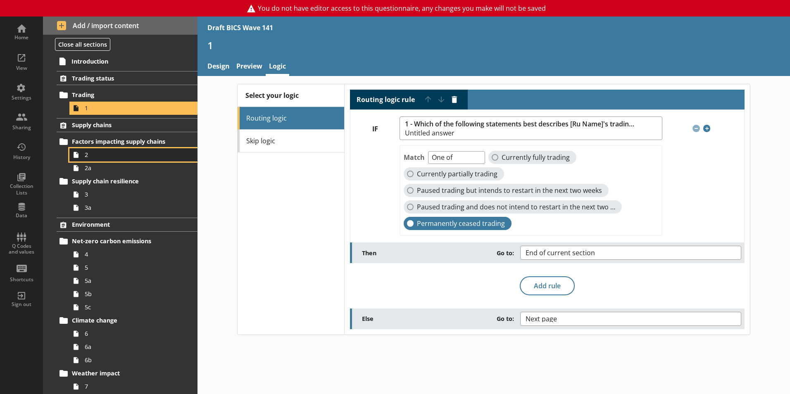
click at [126, 158] on span "2" at bounding box center [131, 155] width 92 height 8
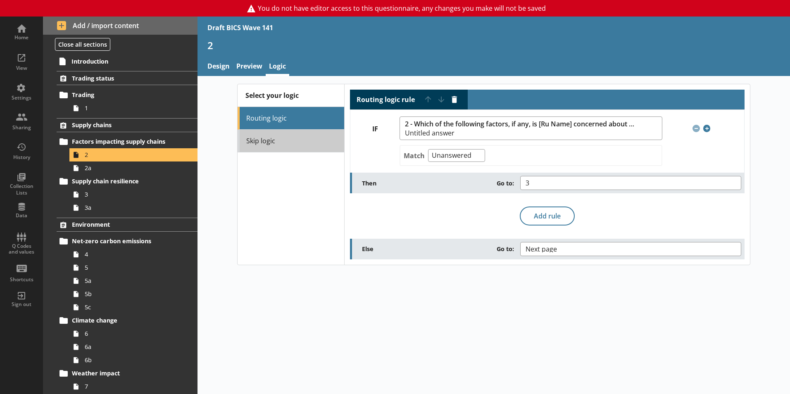
click at [278, 145] on link "Skip logic" at bounding box center [290, 141] width 107 height 23
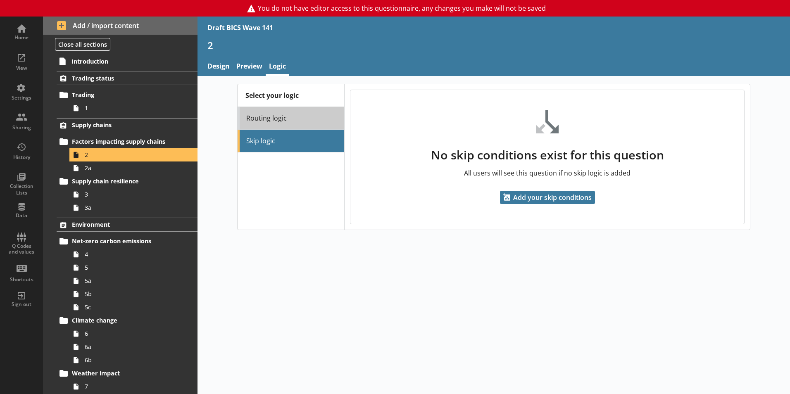
click at [277, 125] on link "Routing logic" at bounding box center [290, 118] width 107 height 23
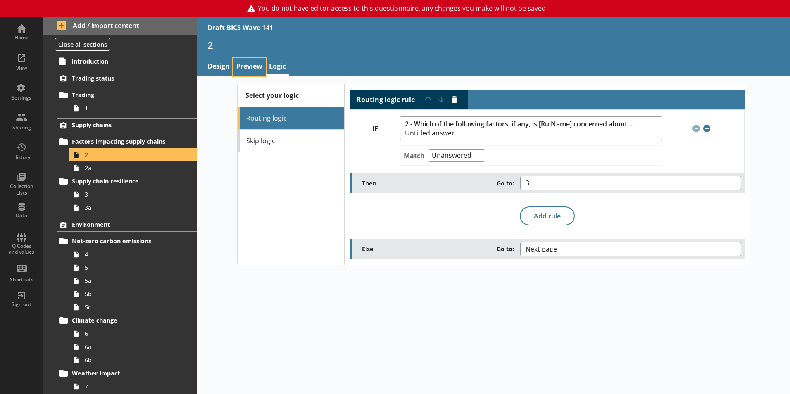
click at [250, 67] on link "Preview" at bounding box center [249, 67] width 33 height 18
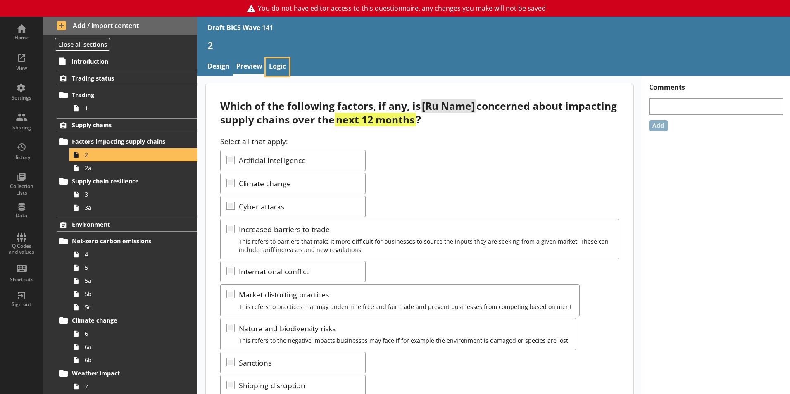
click at [284, 72] on link "Logic" at bounding box center [278, 67] width 24 height 18
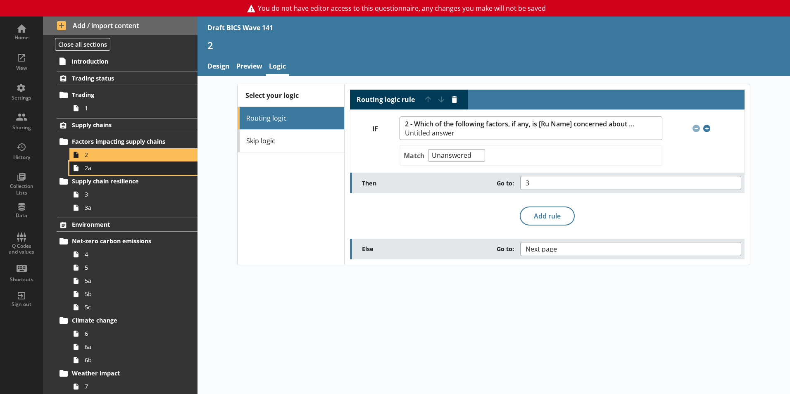
click at [130, 171] on span "2a" at bounding box center [131, 168] width 92 height 8
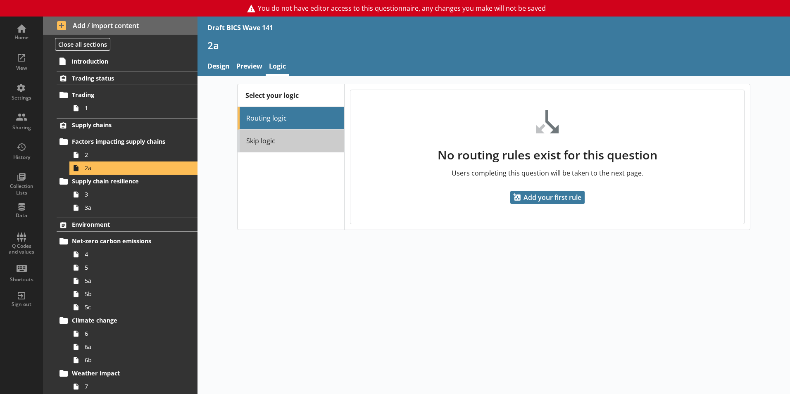
click at [287, 135] on link "Skip logic" at bounding box center [290, 141] width 107 height 23
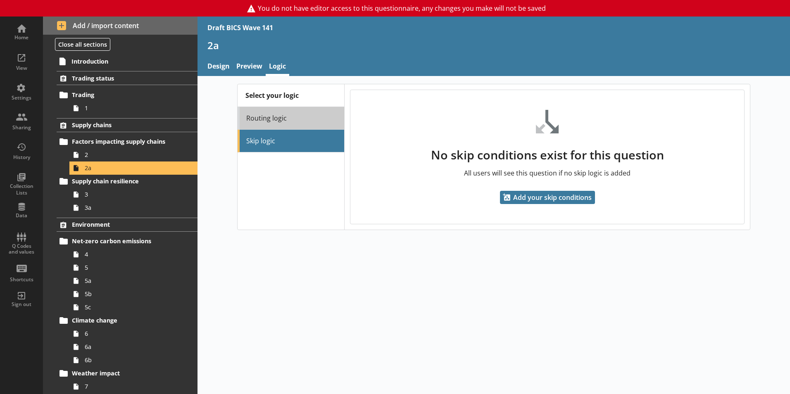
click at [292, 120] on link "Routing logic" at bounding box center [290, 118] width 107 height 23
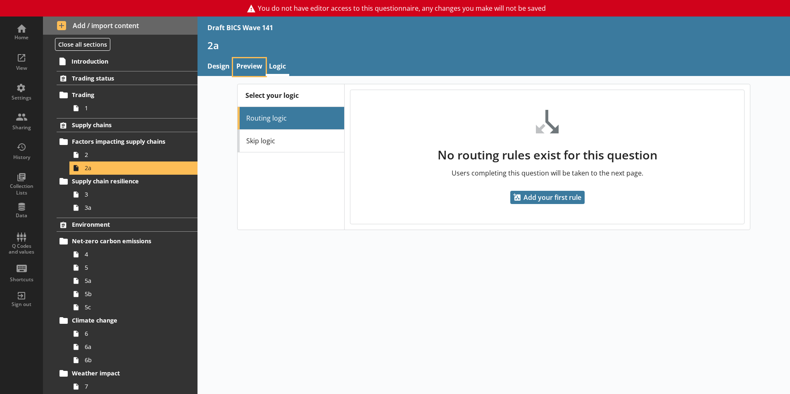
click at [256, 64] on link "Preview" at bounding box center [249, 67] width 33 height 18
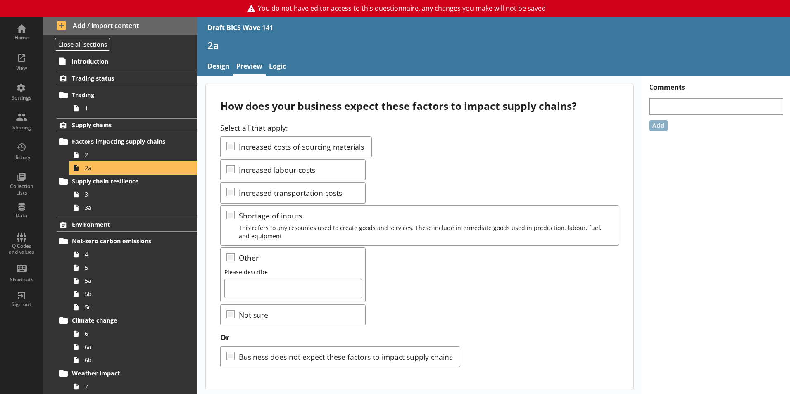
scroll to position [2, 0]
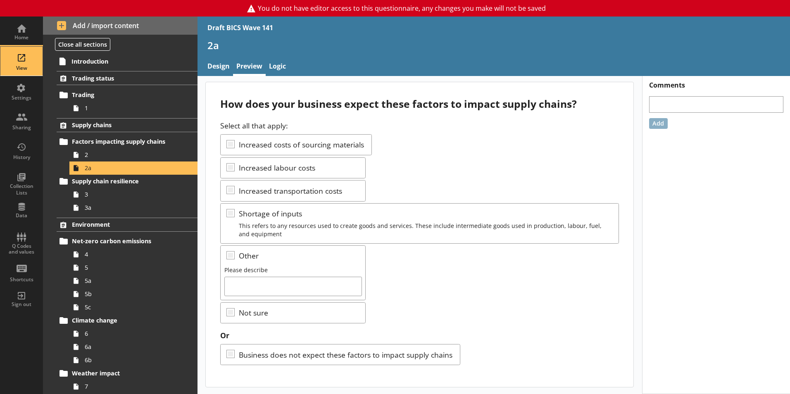
click at [29, 60] on div "View" at bounding box center [21, 61] width 29 height 29
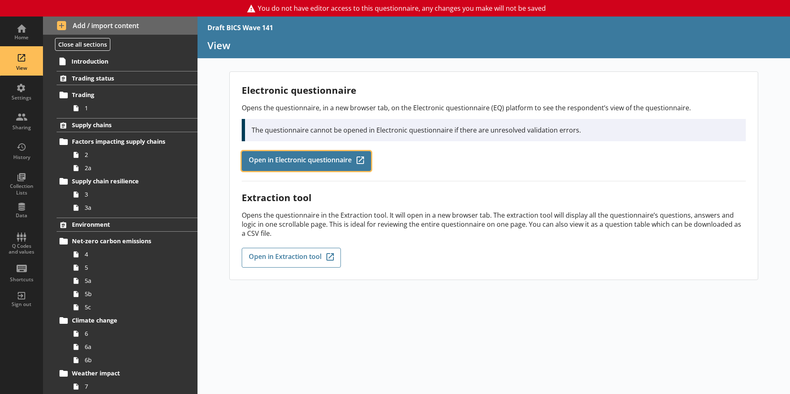
click at [272, 157] on span "Open in Electronic questionnaire" at bounding box center [300, 161] width 103 height 9
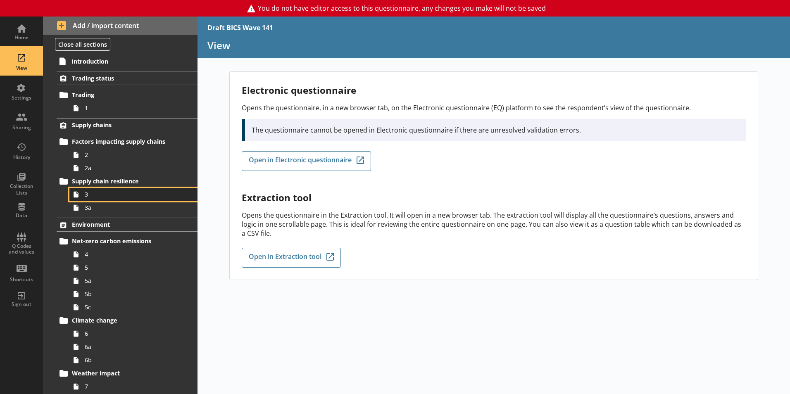
click at [90, 199] on link "3" at bounding box center [133, 194] width 128 height 13
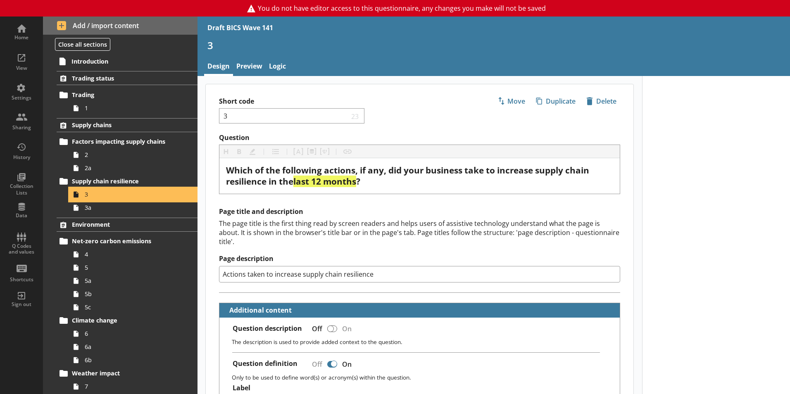
type textarea "x"
click at [282, 66] on link "Logic" at bounding box center [278, 67] width 24 height 18
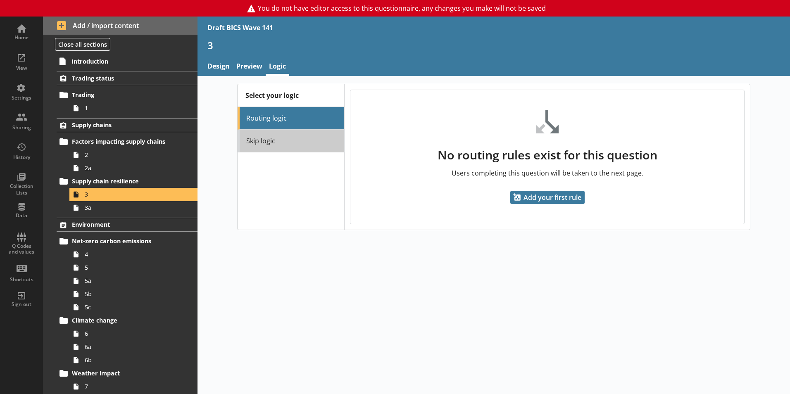
click at [284, 145] on link "Skip logic" at bounding box center [290, 141] width 107 height 23
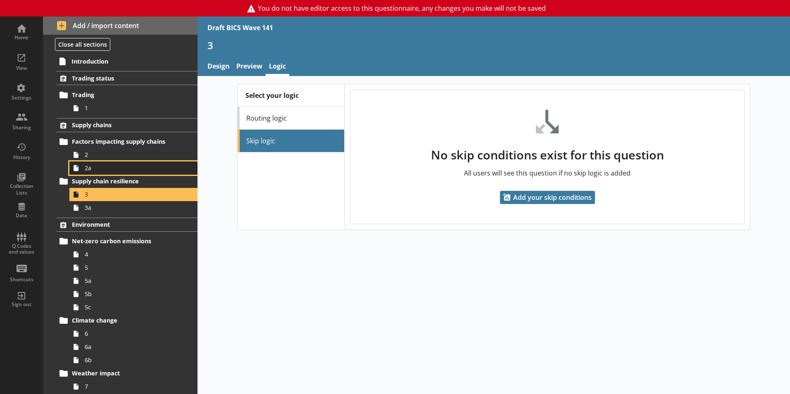
click at [95, 162] on link "2a" at bounding box center [133, 167] width 128 height 13
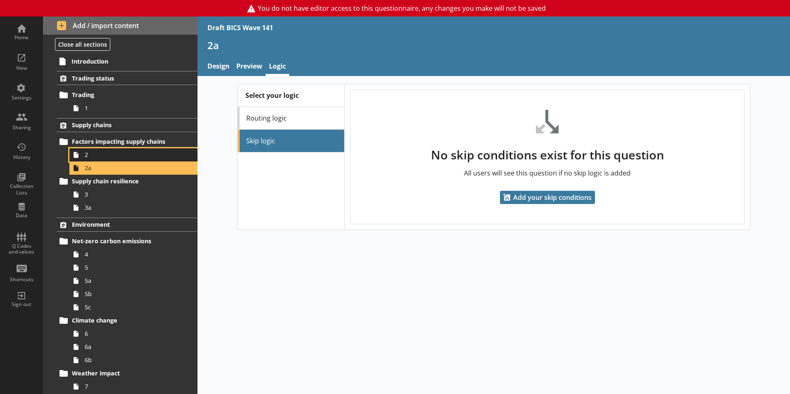
click at [92, 154] on span "2" at bounding box center [131, 155] width 92 height 8
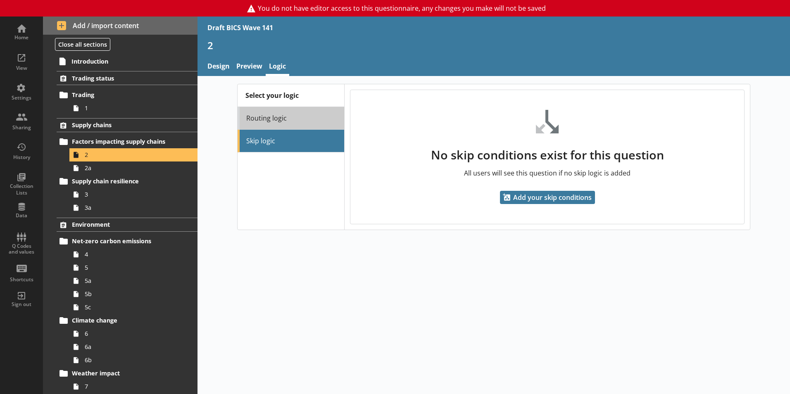
click at [269, 123] on link "Routing logic" at bounding box center [290, 118] width 107 height 23
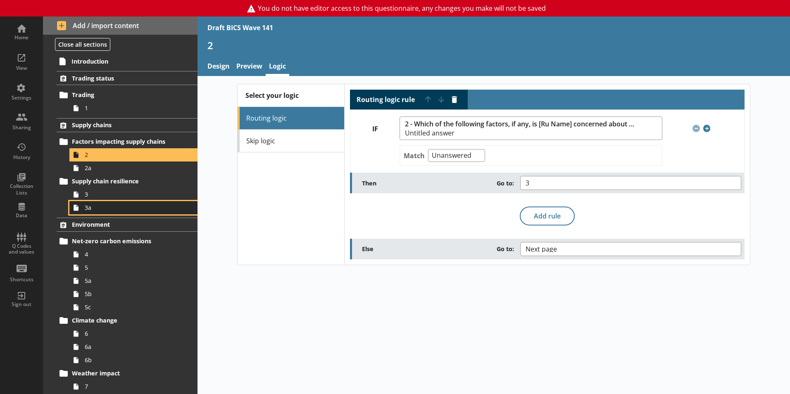
click at [105, 210] on span "3a" at bounding box center [131, 208] width 92 height 8
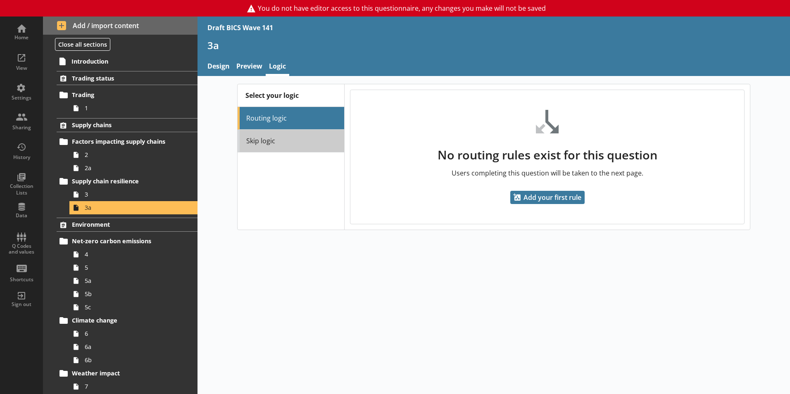
click at [279, 137] on link "Skip logic" at bounding box center [290, 141] width 107 height 23
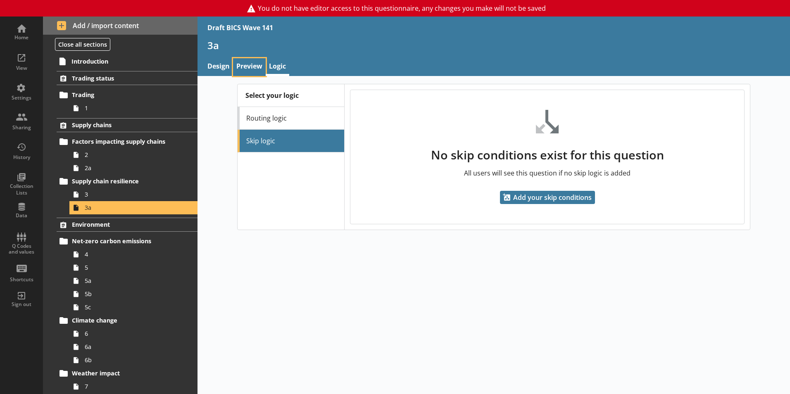
click at [240, 65] on link "Preview" at bounding box center [249, 67] width 33 height 18
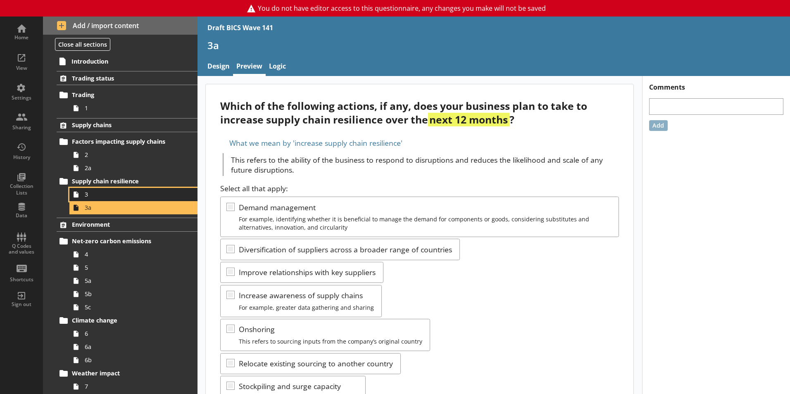
click at [139, 192] on span "3" at bounding box center [131, 194] width 92 height 8
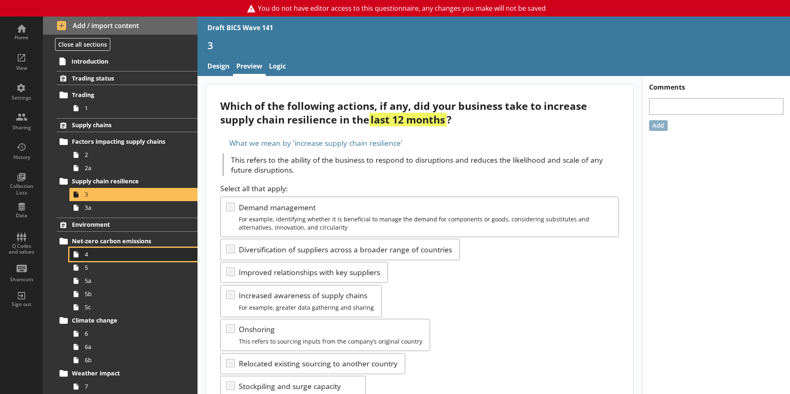
click at [87, 258] on span "4" at bounding box center [131, 254] width 92 height 8
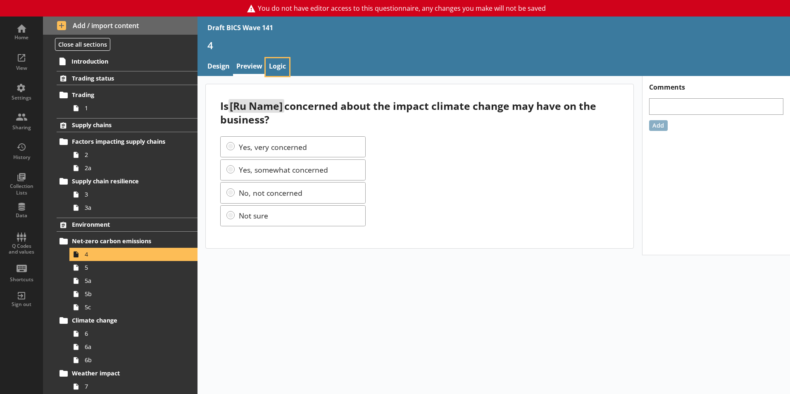
click at [277, 71] on link "Logic" at bounding box center [278, 67] width 24 height 18
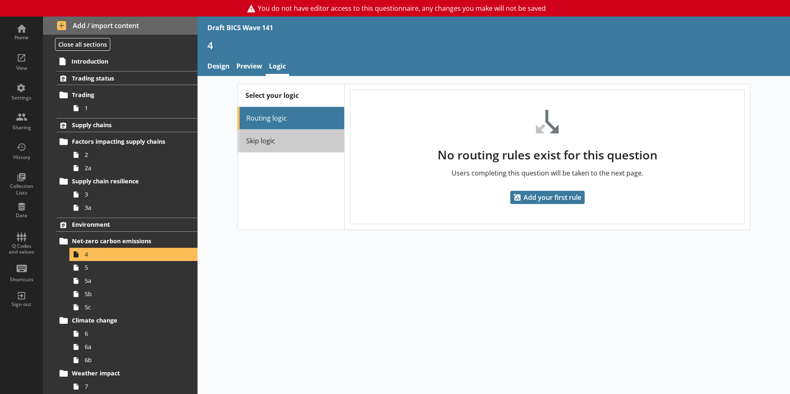
click at [273, 136] on link "Skip logic" at bounding box center [290, 141] width 107 height 23
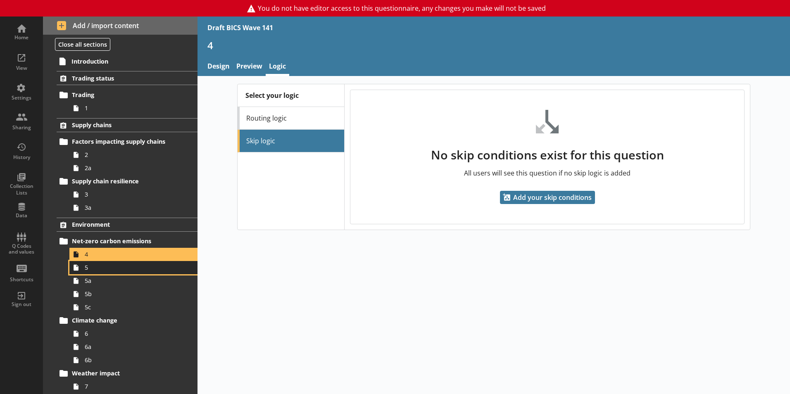
click at [114, 269] on span "5" at bounding box center [131, 267] width 92 height 8
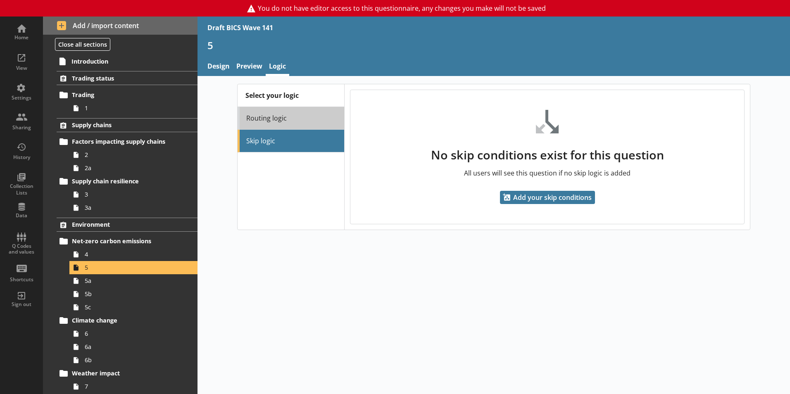
click at [282, 111] on link "Routing logic" at bounding box center [290, 118] width 107 height 23
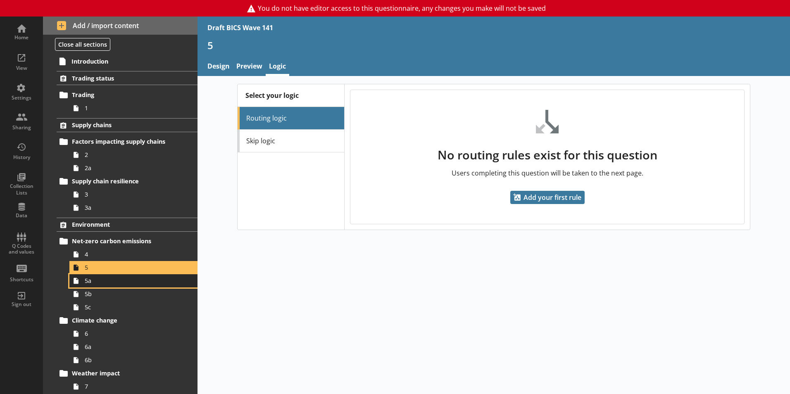
click at [116, 278] on span "5a" at bounding box center [131, 281] width 92 height 8
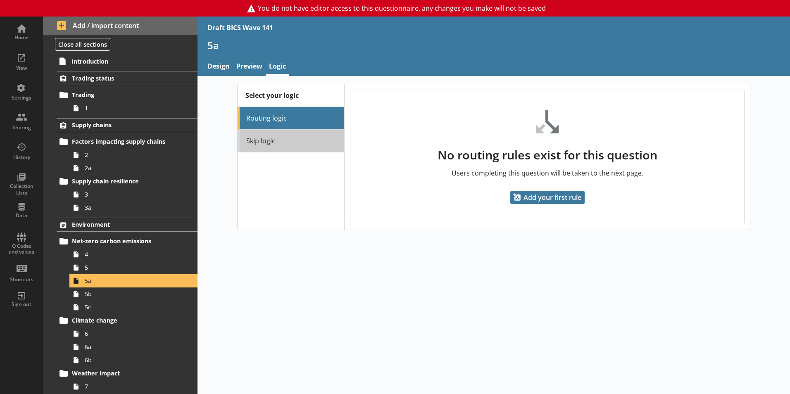
click at [291, 130] on link "Skip logic" at bounding box center [290, 141] width 107 height 23
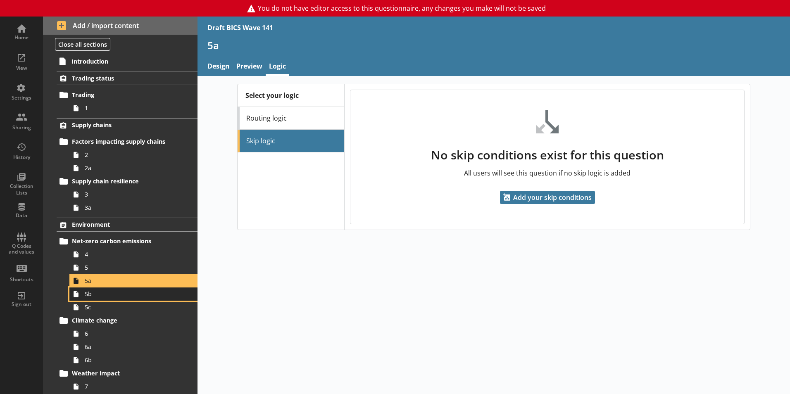
click at [126, 292] on span "5b" at bounding box center [131, 294] width 92 height 8
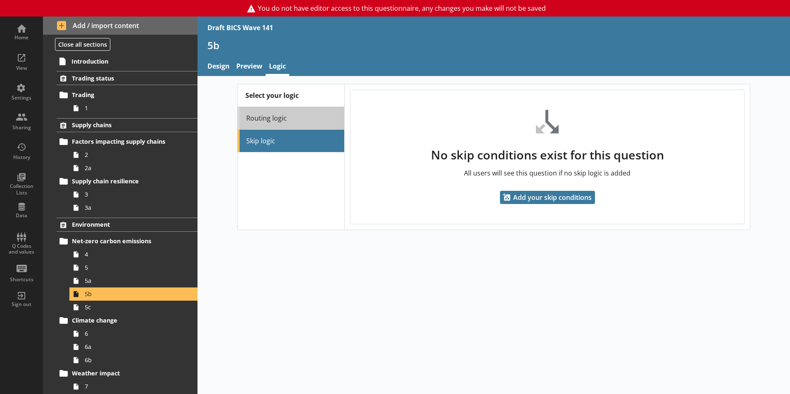
click at [294, 114] on link "Routing logic" at bounding box center [290, 118] width 107 height 23
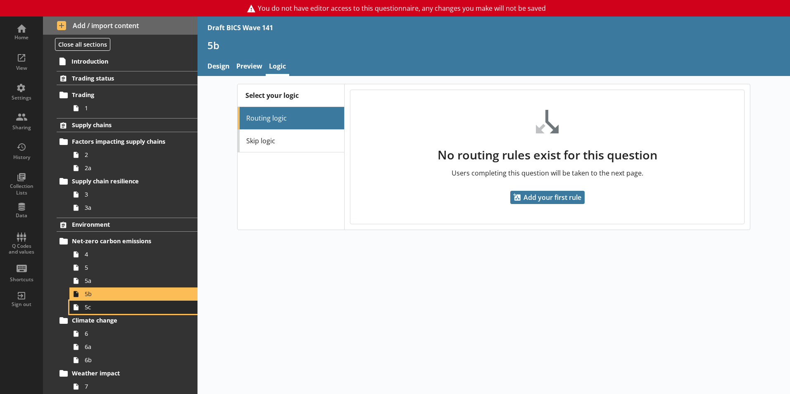
click at [129, 305] on span "5c" at bounding box center [131, 307] width 92 height 8
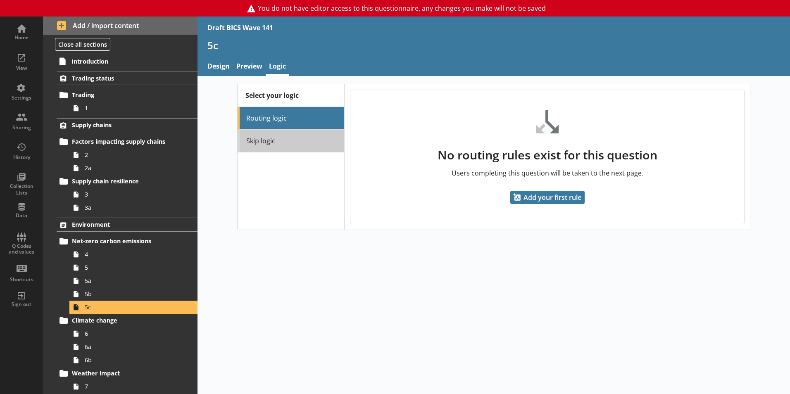
click at [277, 138] on link "Skip logic" at bounding box center [290, 141] width 107 height 23
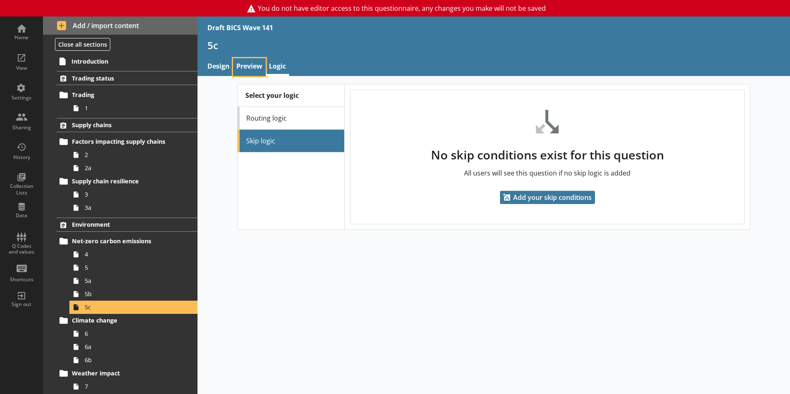
click at [247, 64] on link "Preview" at bounding box center [249, 67] width 33 height 18
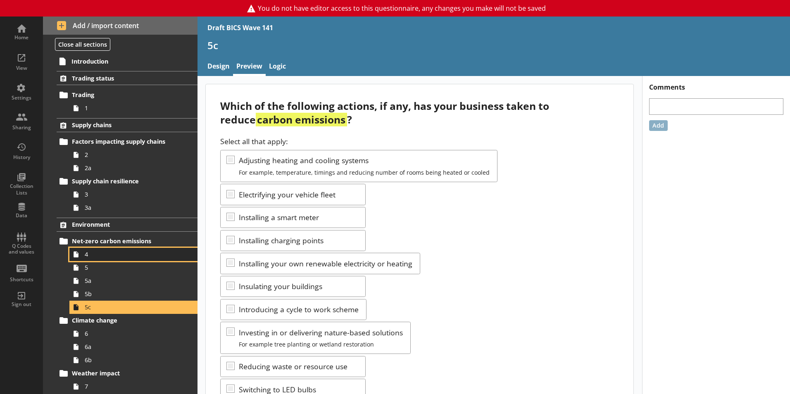
click at [111, 257] on span "4" at bounding box center [131, 254] width 92 height 8
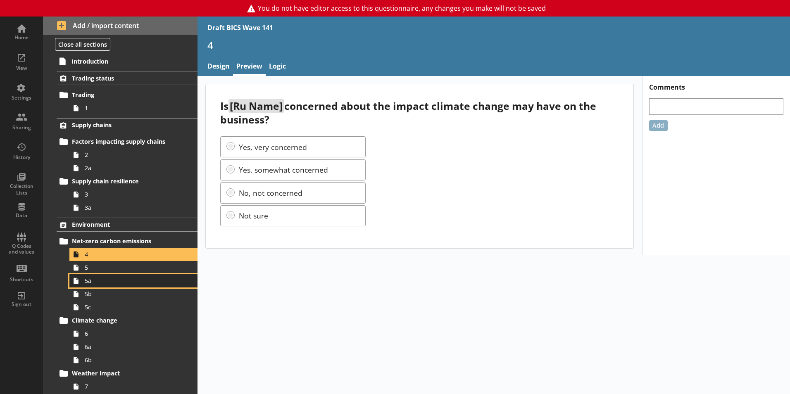
click at [103, 274] on link "5a" at bounding box center [133, 280] width 128 height 13
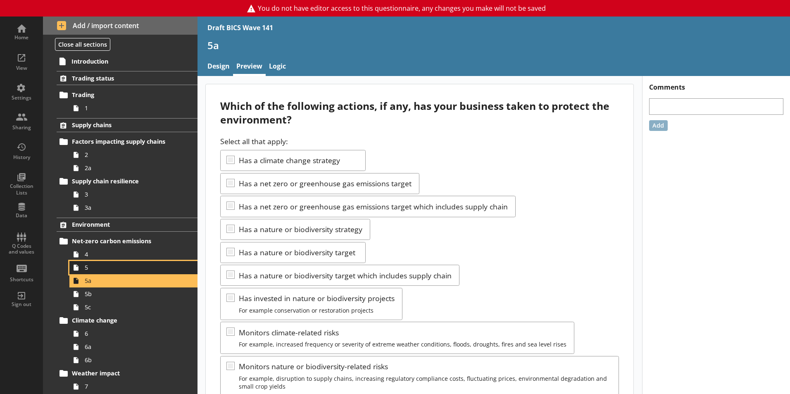
click at [96, 270] on span "5" at bounding box center [131, 267] width 92 height 8
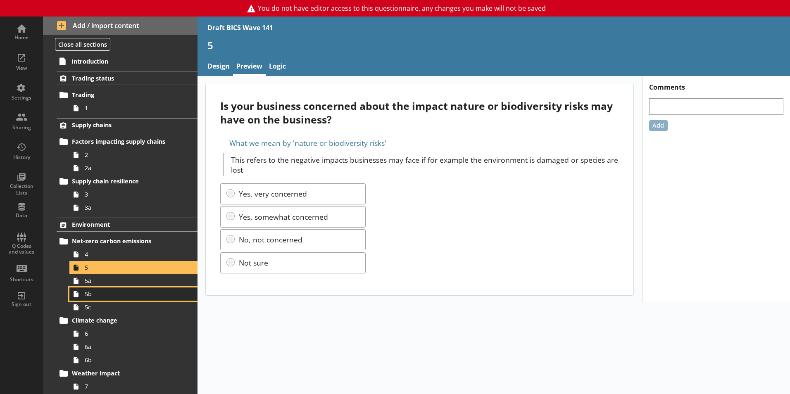
click at [89, 291] on span "5b" at bounding box center [131, 294] width 92 height 8
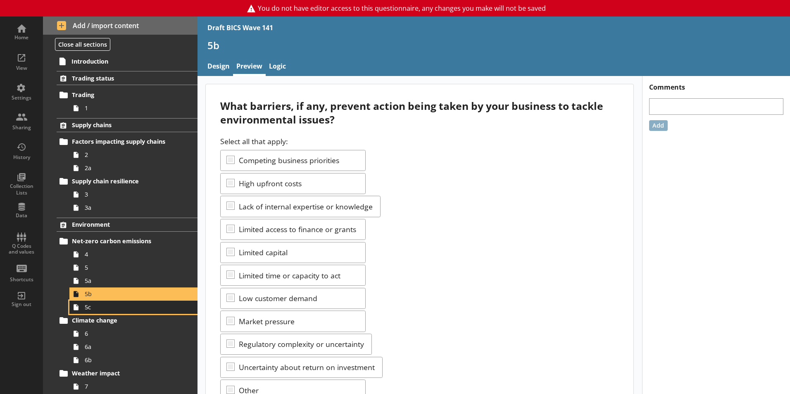
click at [98, 308] on span "5c" at bounding box center [131, 307] width 92 height 8
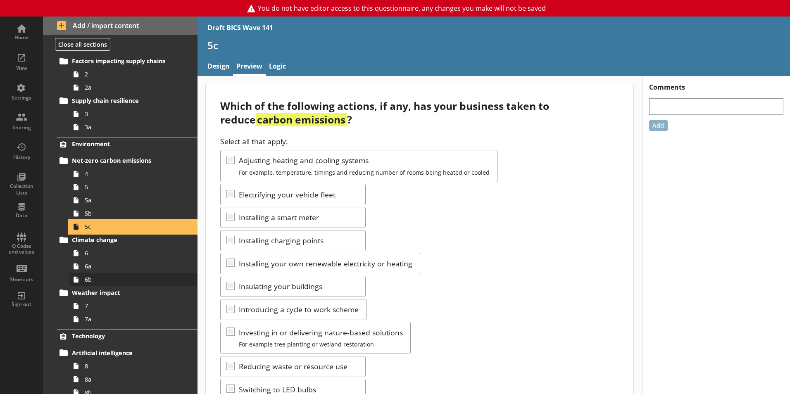
scroll to position [83, 0]
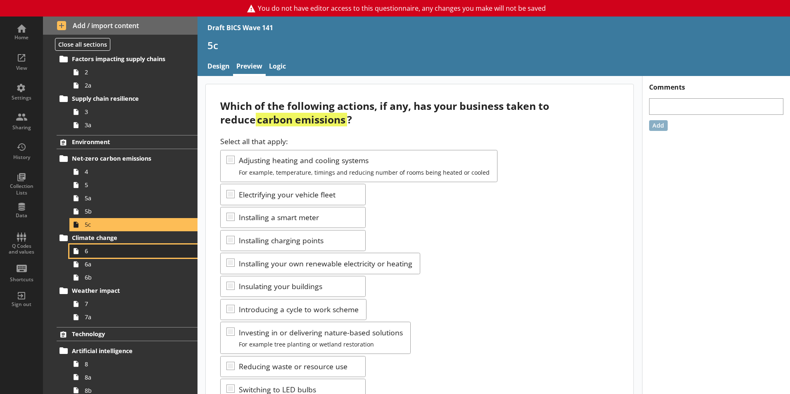
click at [95, 254] on span "6" at bounding box center [131, 251] width 92 height 8
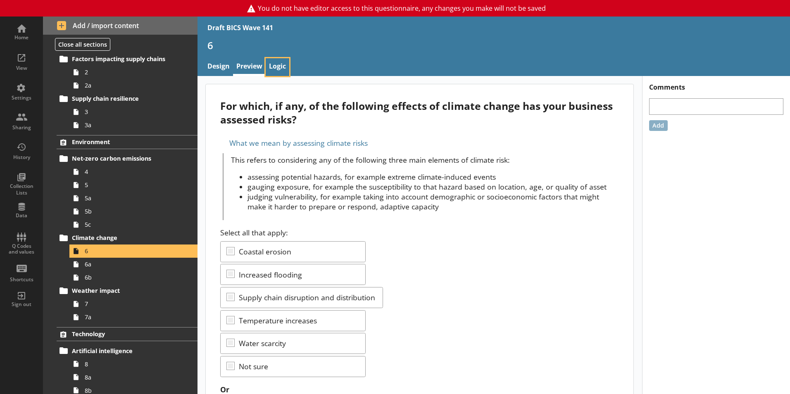
click at [275, 63] on link "Logic" at bounding box center [278, 67] width 24 height 18
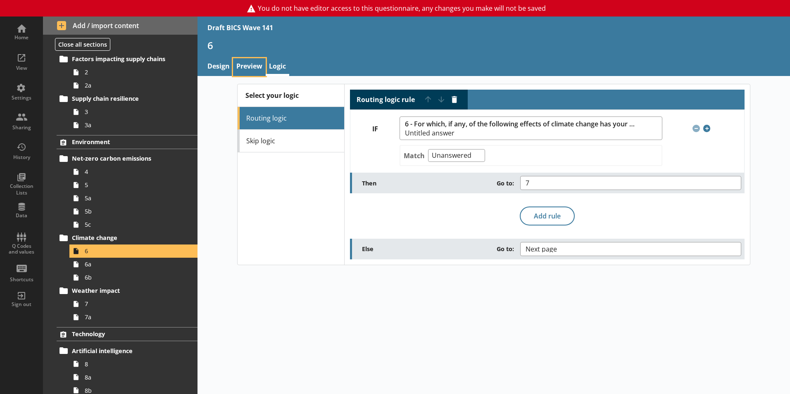
click at [238, 71] on link "Preview" at bounding box center [249, 67] width 33 height 18
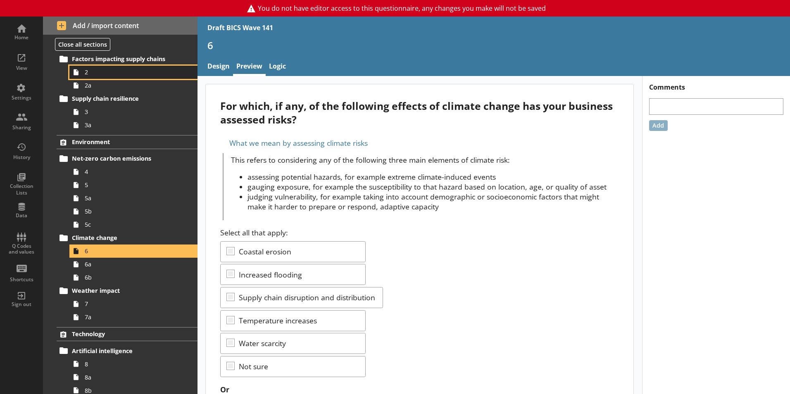
click at [97, 74] on span "2" at bounding box center [131, 72] width 92 height 8
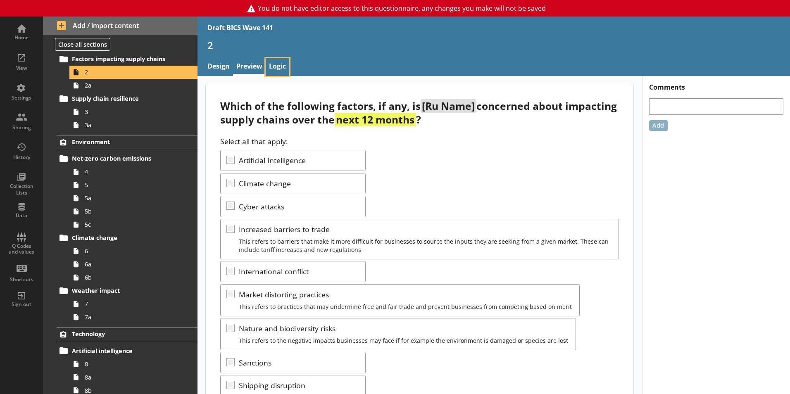
click at [274, 67] on link "Logic" at bounding box center [278, 67] width 24 height 18
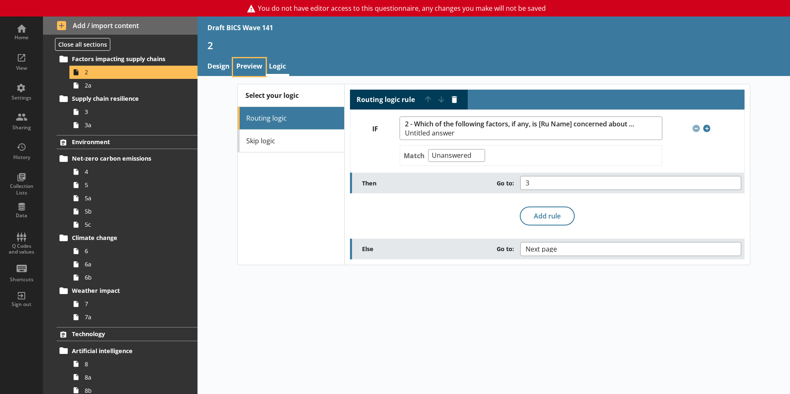
click at [247, 64] on link "Preview" at bounding box center [249, 67] width 33 height 18
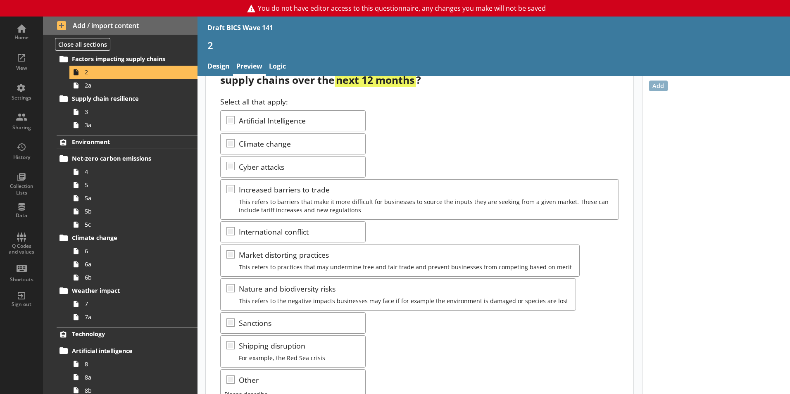
scroll to position [164, 0]
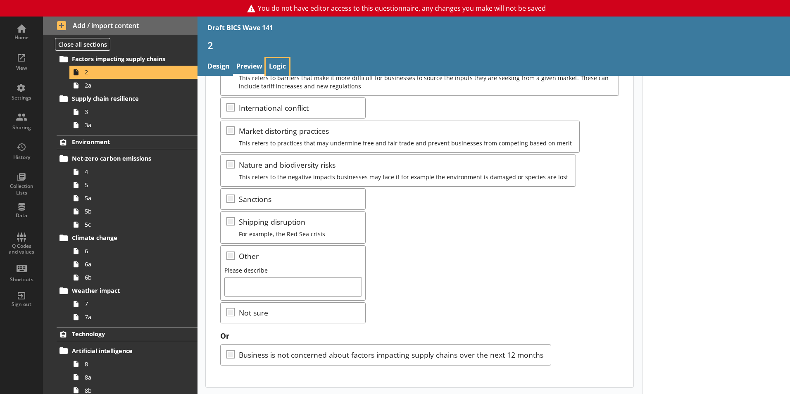
click at [287, 64] on link "Logic" at bounding box center [278, 67] width 24 height 18
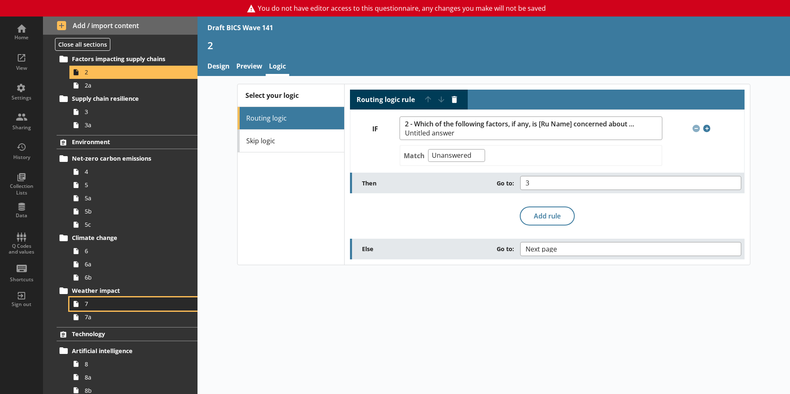
click at [98, 309] on link "7" at bounding box center [133, 303] width 128 height 13
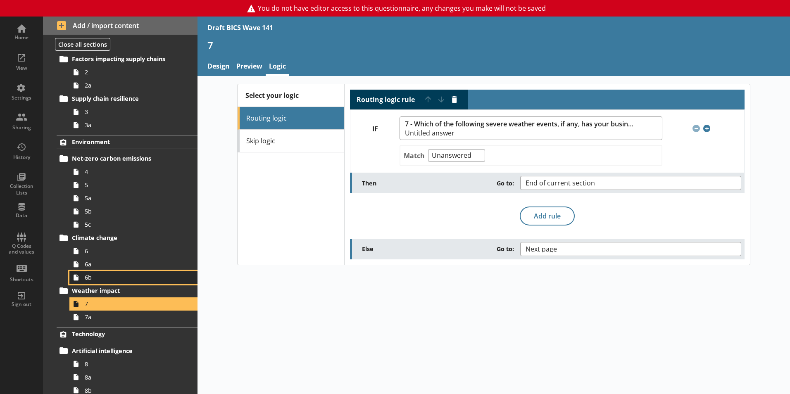
click at [99, 279] on span "6b" at bounding box center [131, 277] width 92 height 8
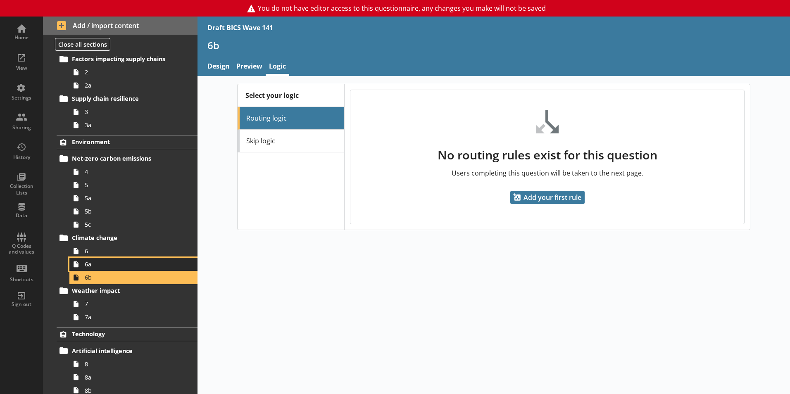
click at [98, 261] on span "6a" at bounding box center [131, 264] width 92 height 8
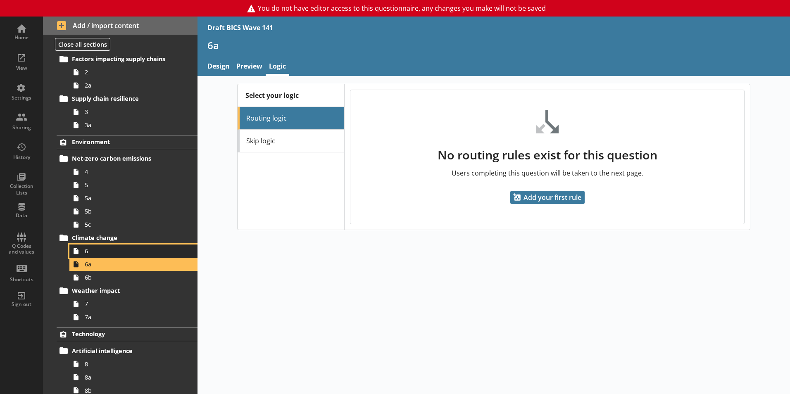
click at [98, 251] on span "6" at bounding box center [131, 251] width 92 height 8
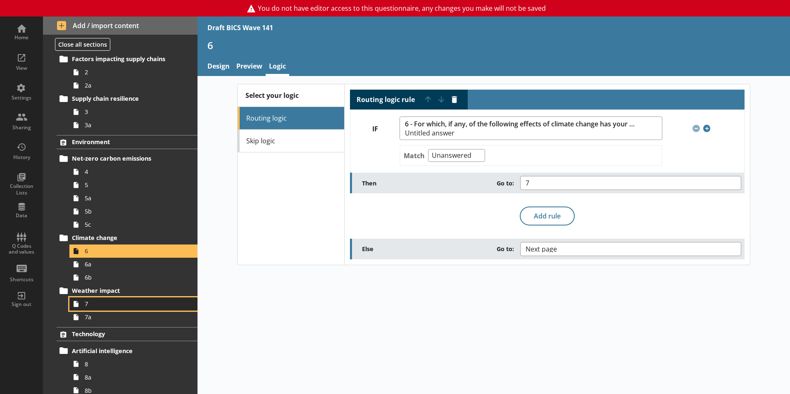
click at [91, 307] on span "7" at bounding box center [131, 304] width 92 height 8
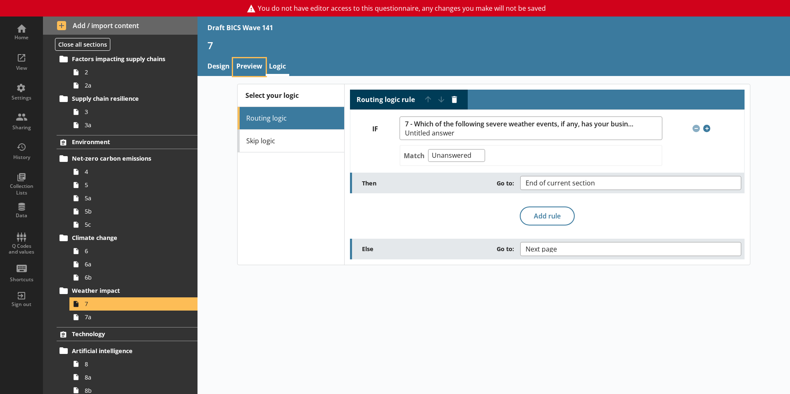
click at [258, 68] on link "Preview" at bounding box center [249, 67] width 33 height 18
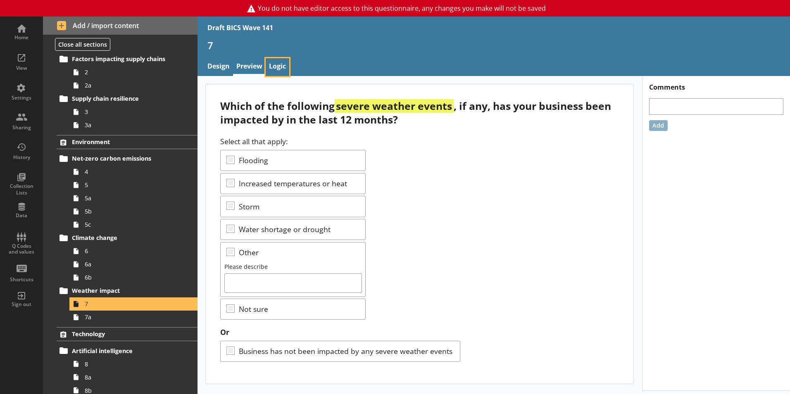
click at [282, 67] on link "Logic" at bounding box center [278, 67] width 24 height 18
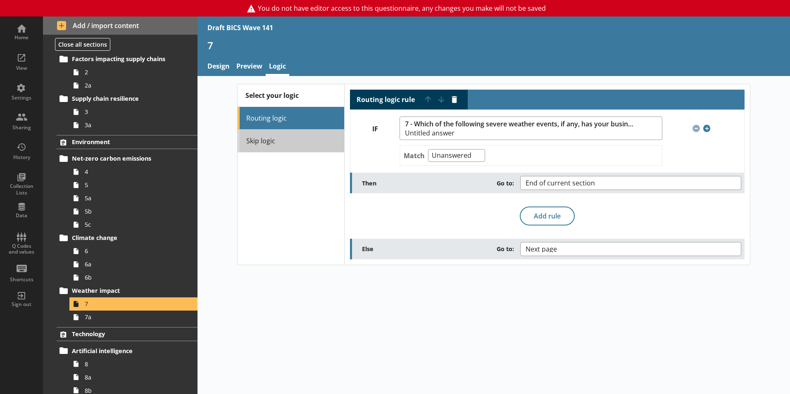
click at [285, 139] on link "Skip logic" at bounding box center [290, 141] width 107 height 23
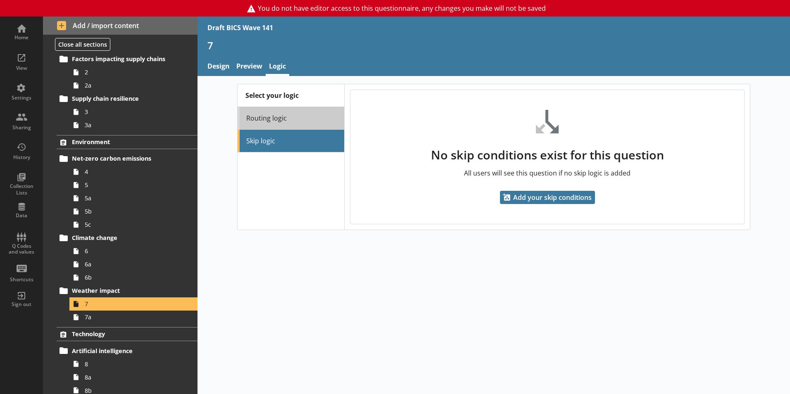
click at [258, 126] on link "Routing logic" at bounding box center [290, 118] width 107 height 23
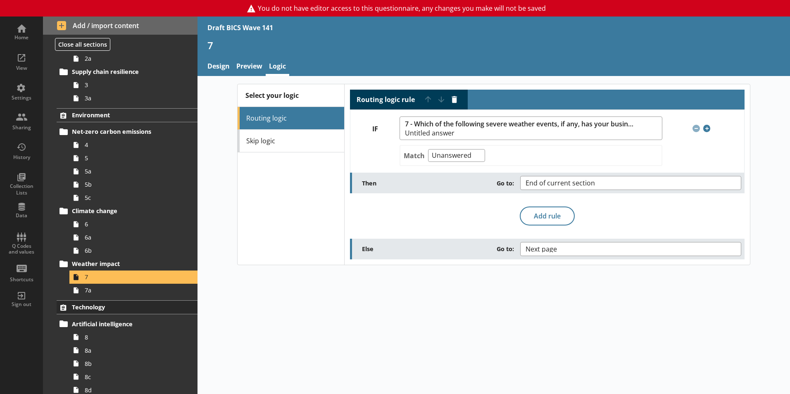
scroll to position [124, 0]
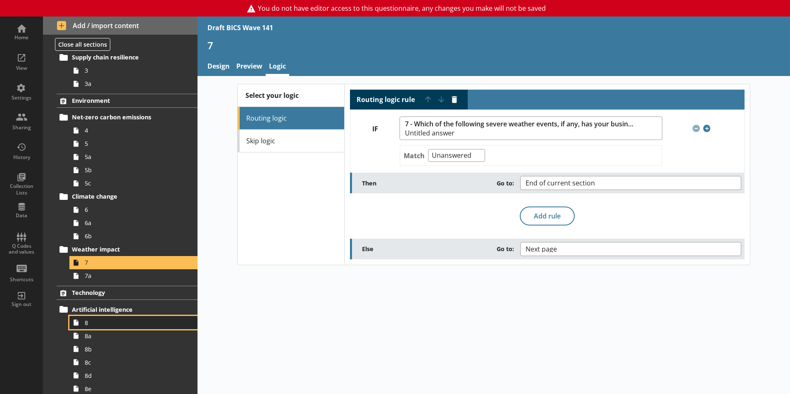
click at [106, 321] on span "8" at bounding box center [131, 323] width 92 height 8
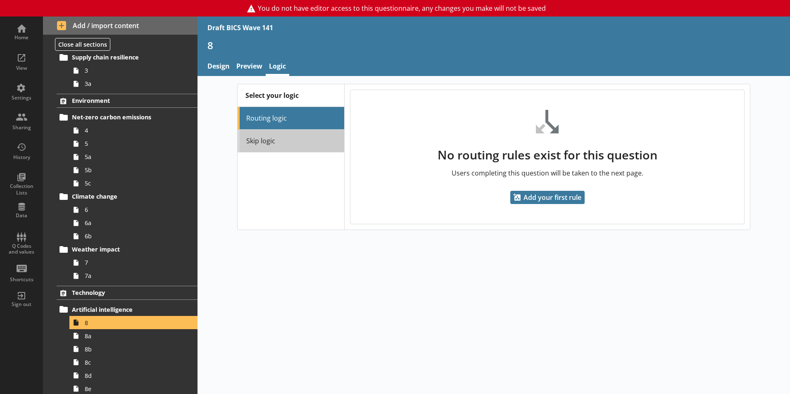
click at [281, 148] on link "Skip logic" at bounding box center [290, 141] width 107 height 23
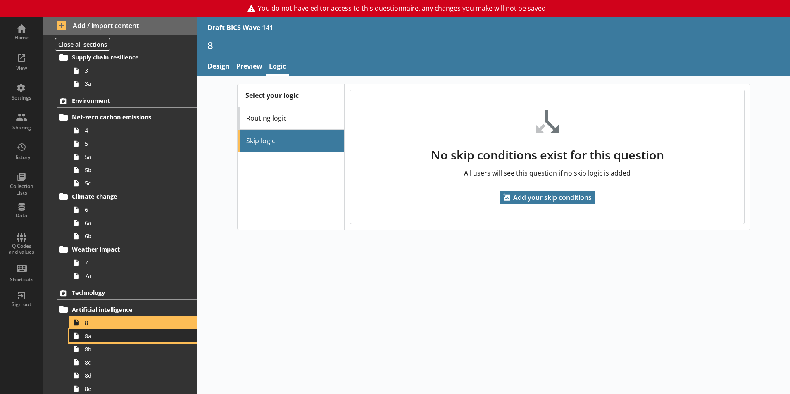
click at [85, 334] on span "8a" at bounding box center [131, 336] width 92 height 8
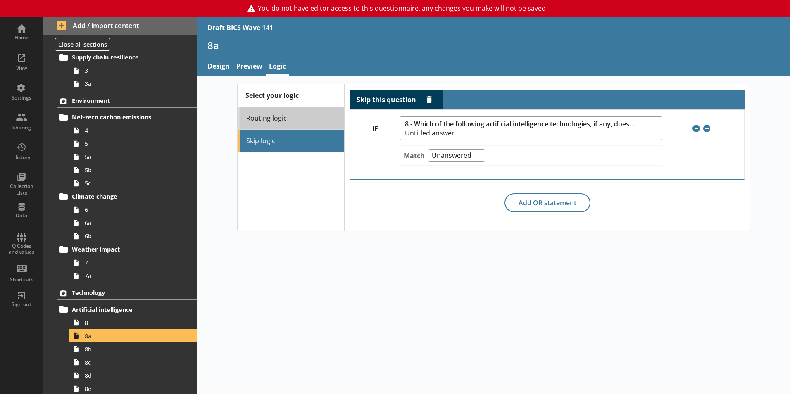
click at [293, 114] on link "Routing logic" at bounding box center [290, 118] width 107 height 23
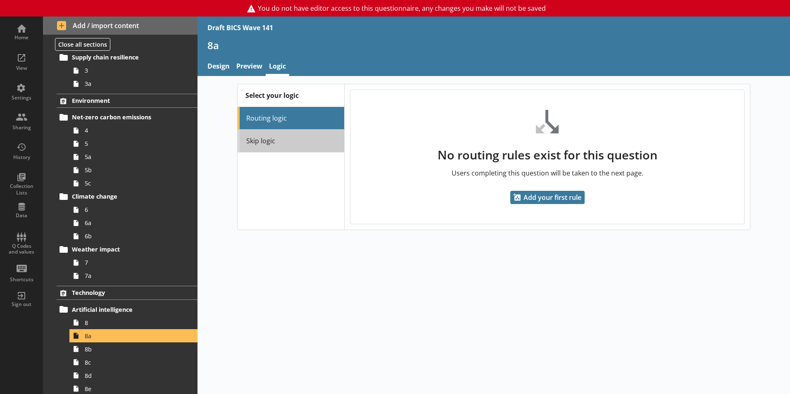
click at [292, 138] on link "Skip logic" at bounding box center [290, 141] width 107 height 23
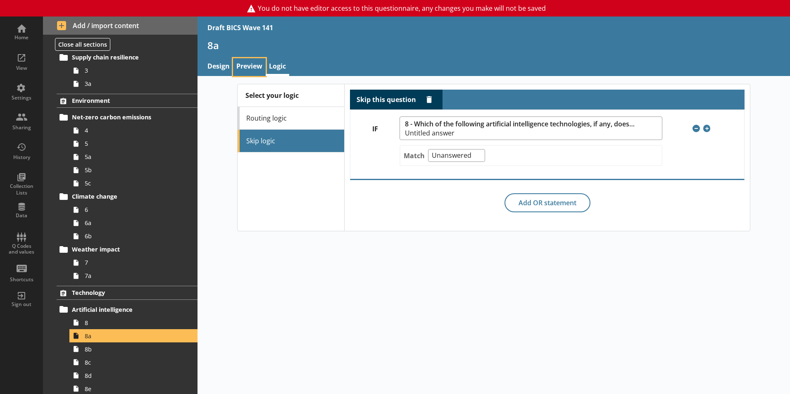
click at [253, 67] on link "Preview" at bounding box center [249, 67] width 33 height 18
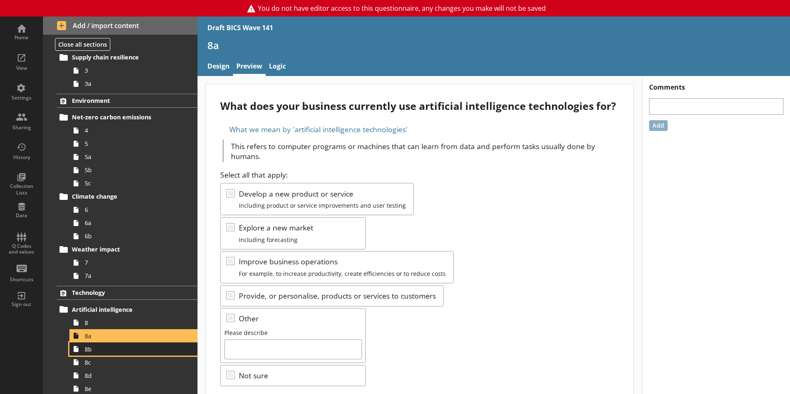
click at [129, 349] on span "8b" at bounding box center [131, 349] width 92 height 8
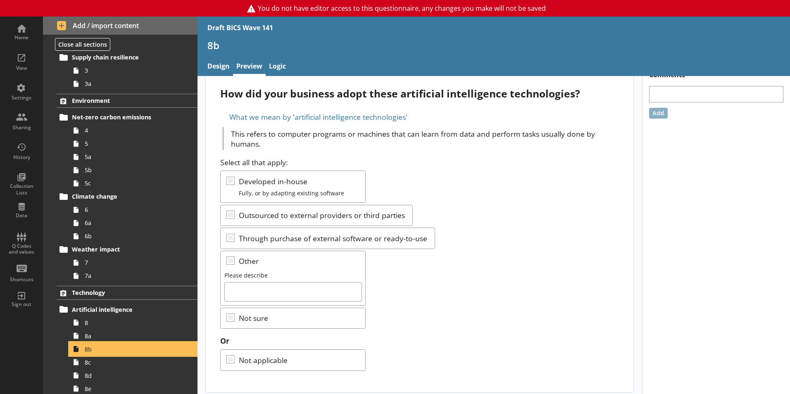
scroll to position [18, 0]
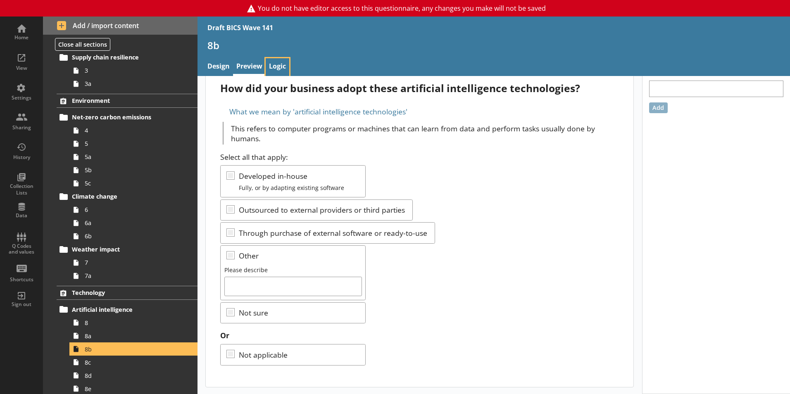
click at [283, 68] on link "Logic" at bounding box center [278, 67] width 24 height 18
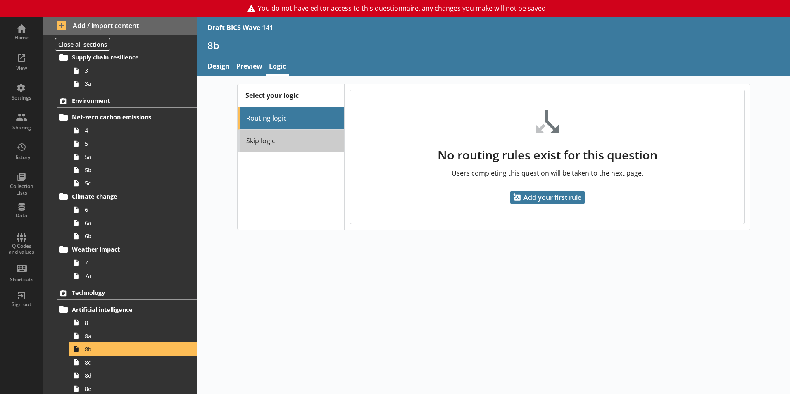
click at [310, 144] on link "Skip logic" at bounding box center [290, 141] width 107 height 23
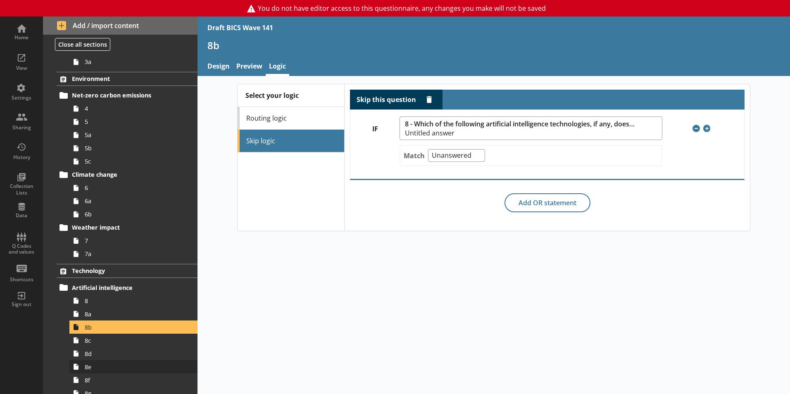
scroll to position [165, 0]
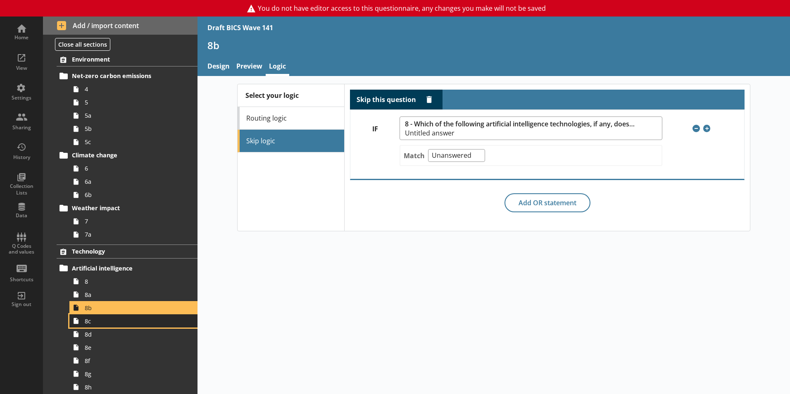
click at [94, 327] on link "8c" at bounding box center [133, 320] width 128 height 13
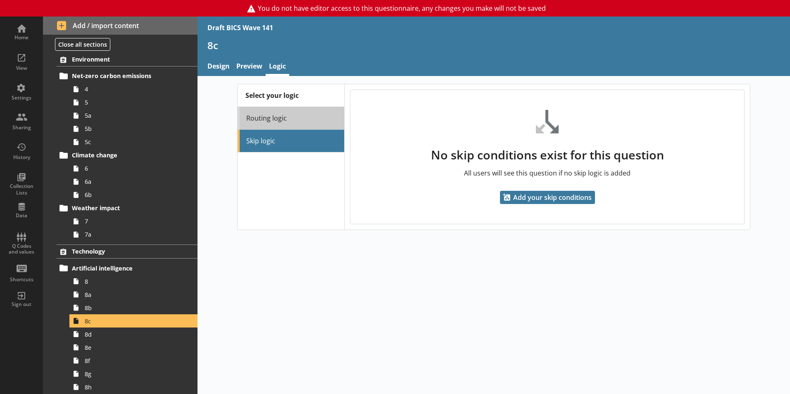
click at [279, 116] on link "Routing logic" at bounding box center [290, 118] width 107 height 23
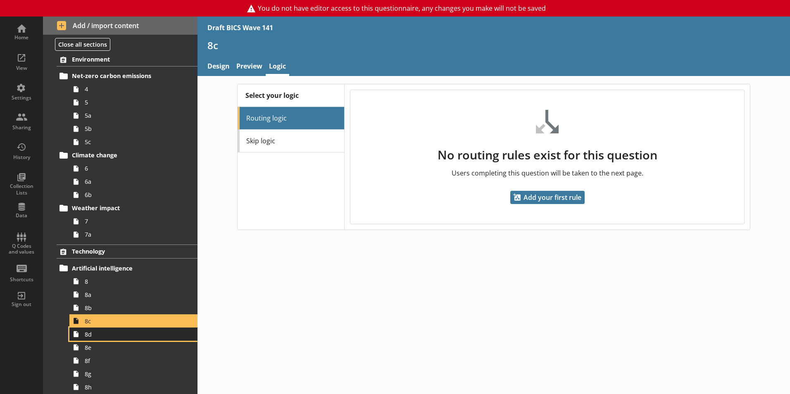
click at [110, 337] on span "8d" at bounding box center [131, 334] width 92 height 8
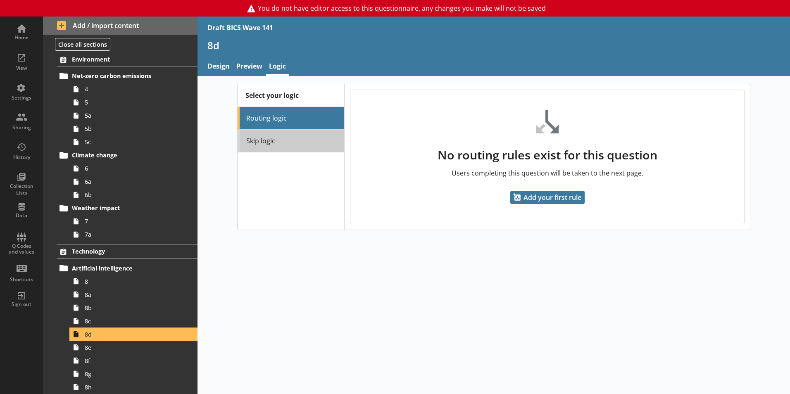
click at [309, 136] on link "Skip logic" at bounding box center [290, 141] width 107 height 23
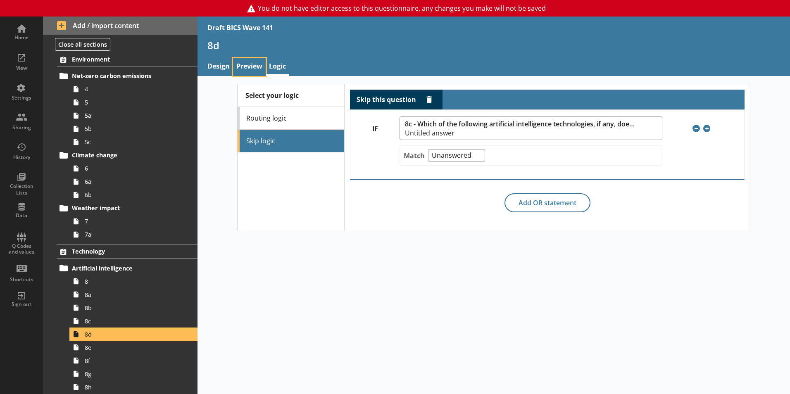
click at [254, 65] on link "Preview" at bounding box center [249, 67] width 33 height 18
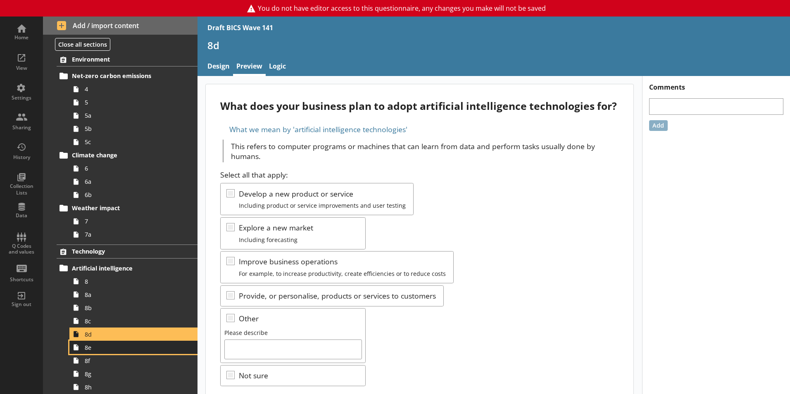
click at [112, 351] on link "8e" at bounding box center [133, 347] width 128 height 13
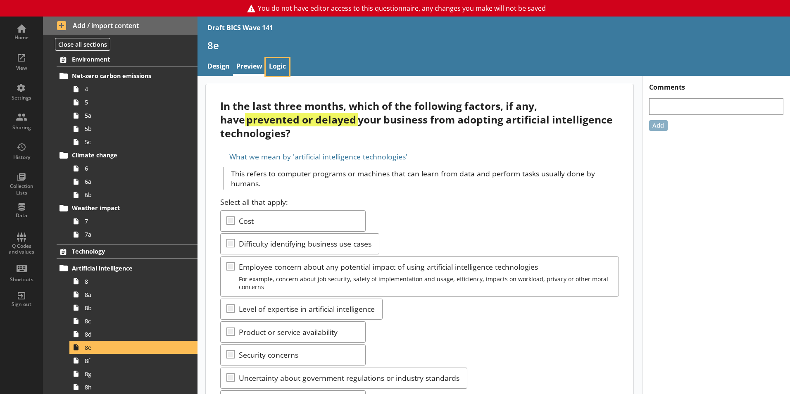
click at [266, 62] on link "Logic" at bounding box center [278, 67] width 24 height 18
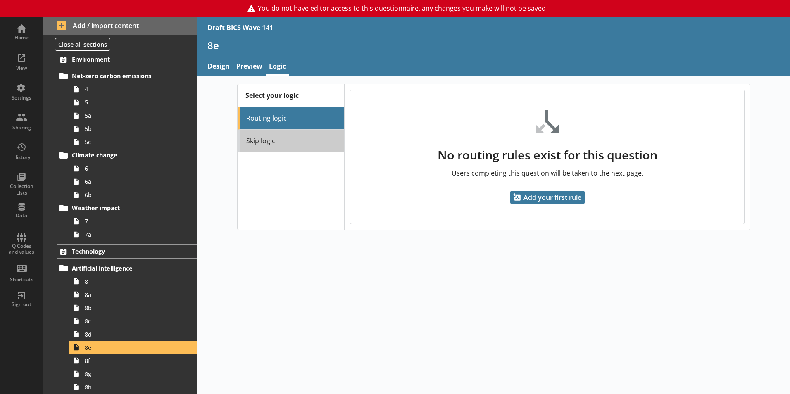
click at [270, 144] on link "Skip logic" at bounding box center [290, 141] width 107 height 23
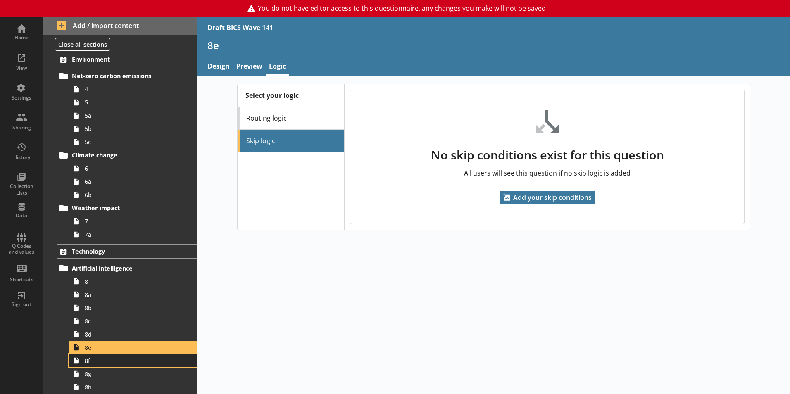
click at [92, 362] on span "8f" at bounding box center [131, 361] width 92 height 8
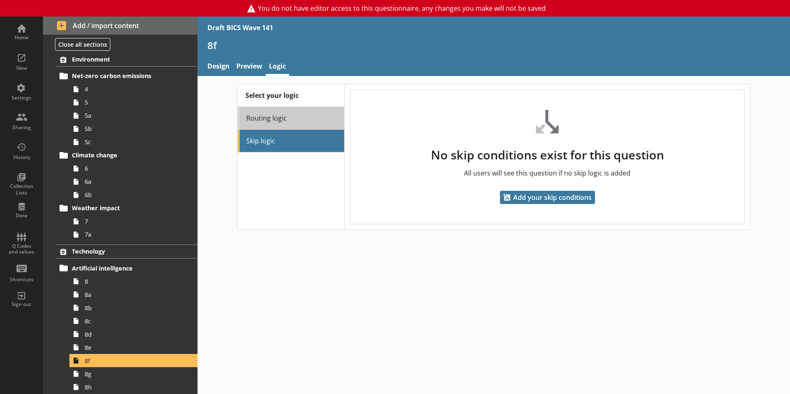
click at [292, 117] on link "Routing logic" at bounding box center [290, 118] width 107 height 23
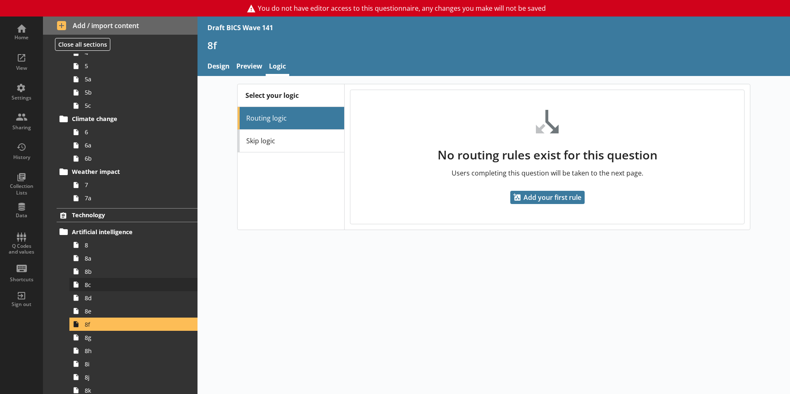
scroll to position [289, 0]
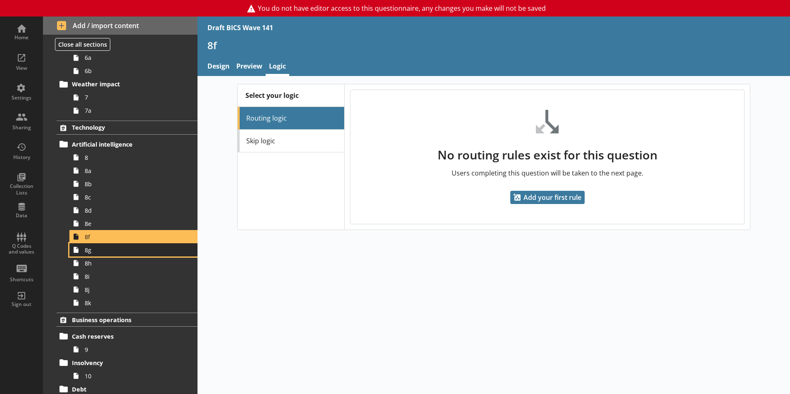
click at [100, 247] on span "8g" at bounding box center [131, 250] width 92 height 8
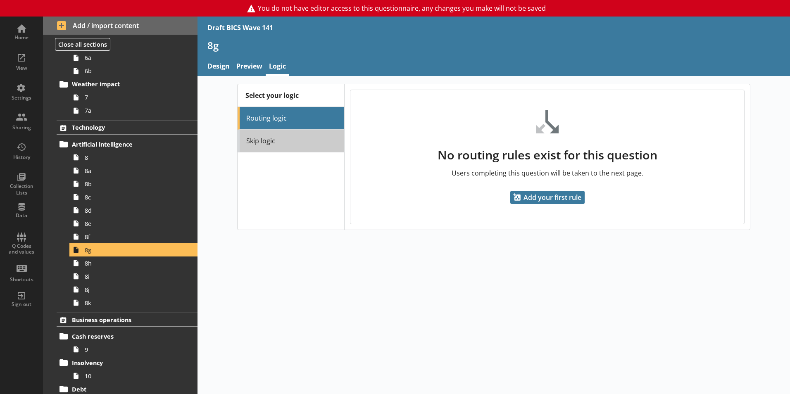
click at [283, 136] on link "Skip logic" at bounding box center [290, 141] width 107 height 23
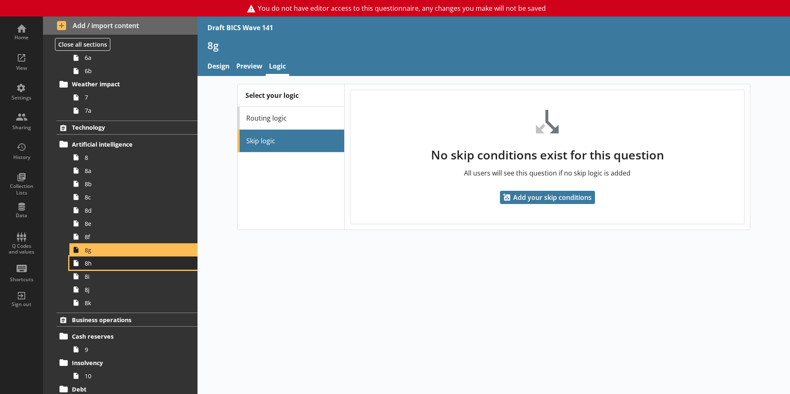
click at [95, 269] on link "8h" at bounding box center [133, 262] width 128 height 13
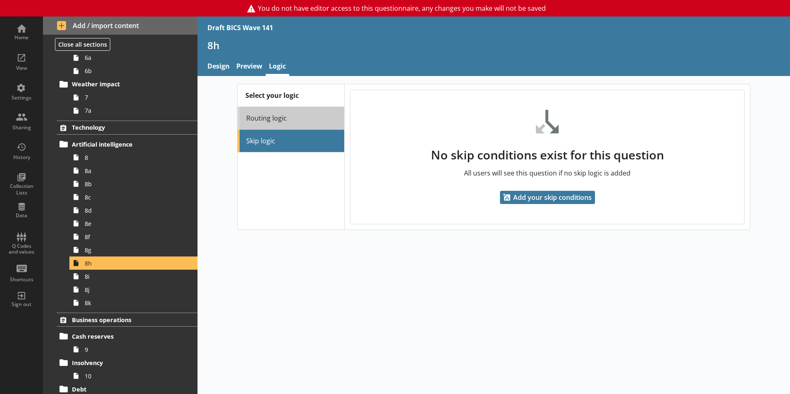
click at [294, 111] on link "Routing logic" at bounding box center [290, 118] width 107 height 23
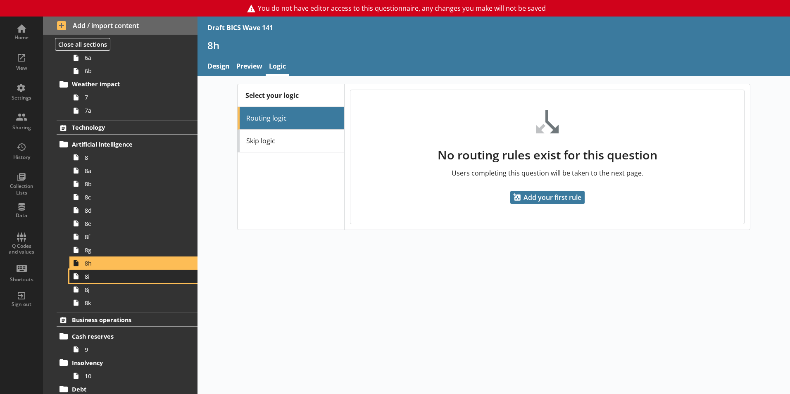
click at [117, 280] on link "8i" at bounding box center [133, 276] width 128 height 13
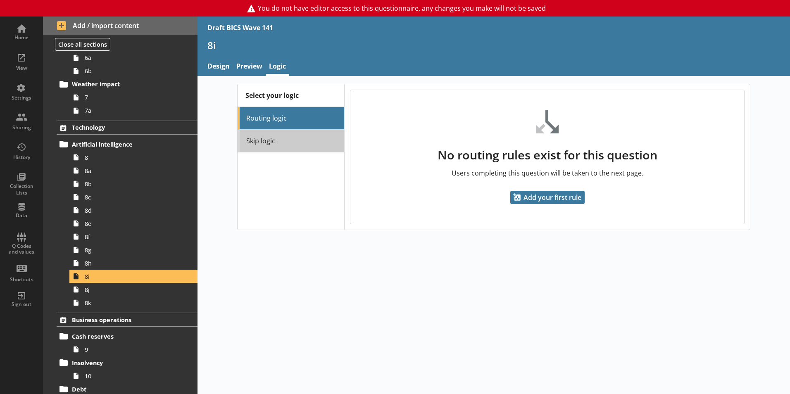
click at [275, 145] on link "Skip logic" at bounding box center [290, 141] width 107 height 23
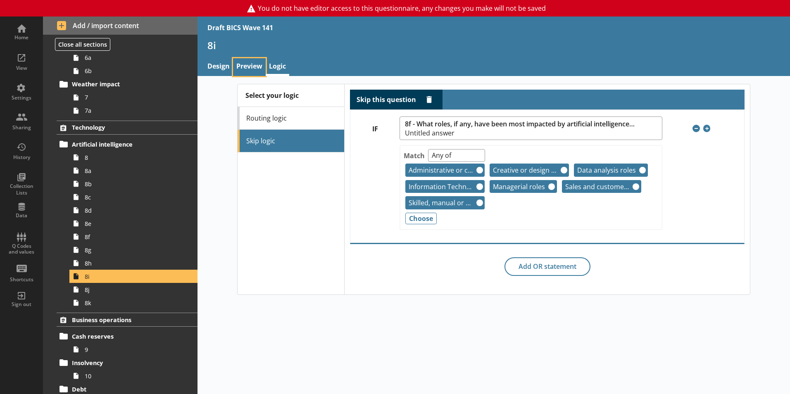
click at [249, 64] on link "Preview" at bounding box center [249, 67] width 33 height 18
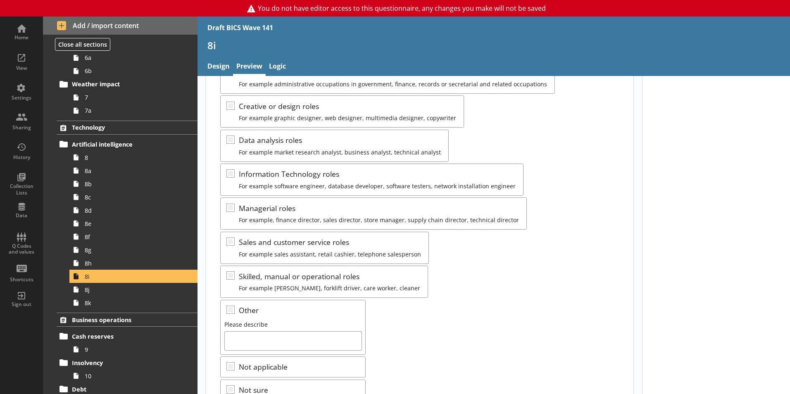
scroll to position [165, 0]
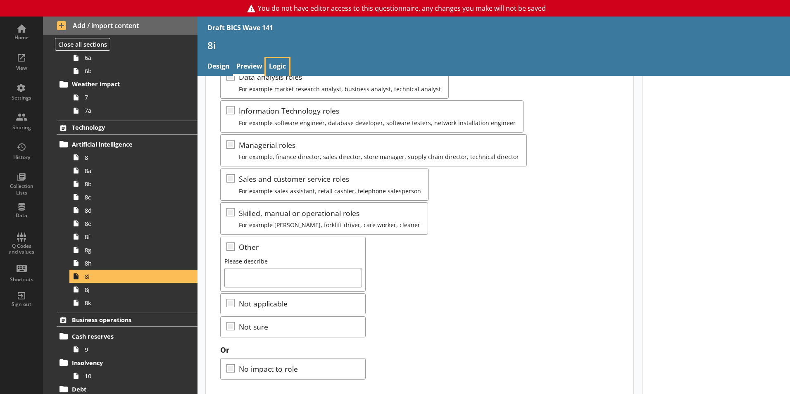
click at [282, 66] on link "Logic" at bounding box center [278, 67] width 24 height 18
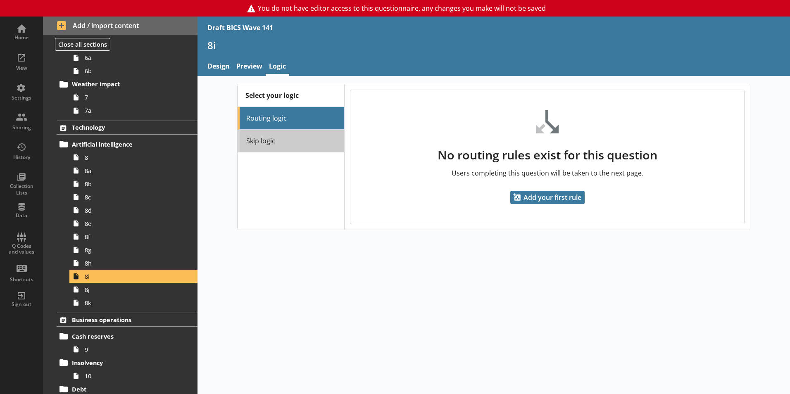
click at [308, 145] on link "Skip logic" at bounding box center [290, 141] width 107 height 23
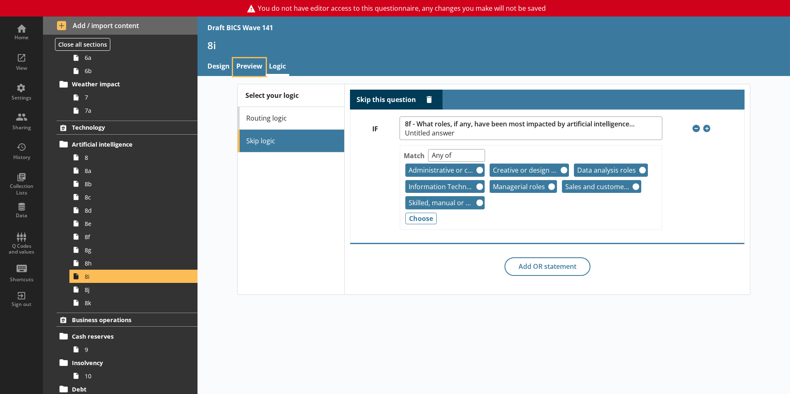
click at [256, 71] on link "Preview" at bounding box center [249, 67] width 33 height 18
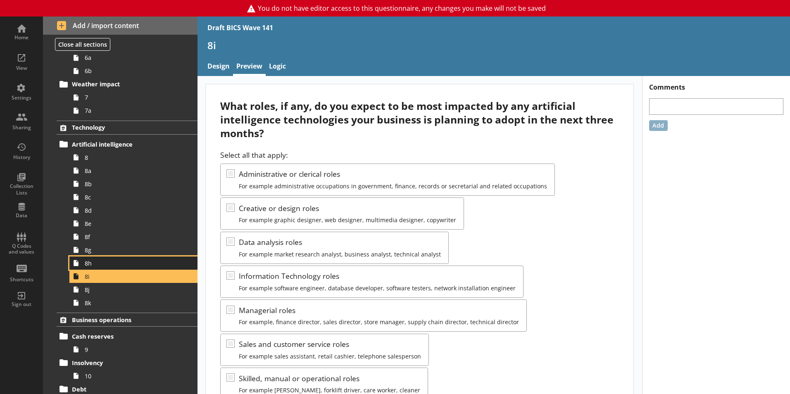
click at [107, 266] on span "8h" at bounding box center [131, 263] width 92 height 8
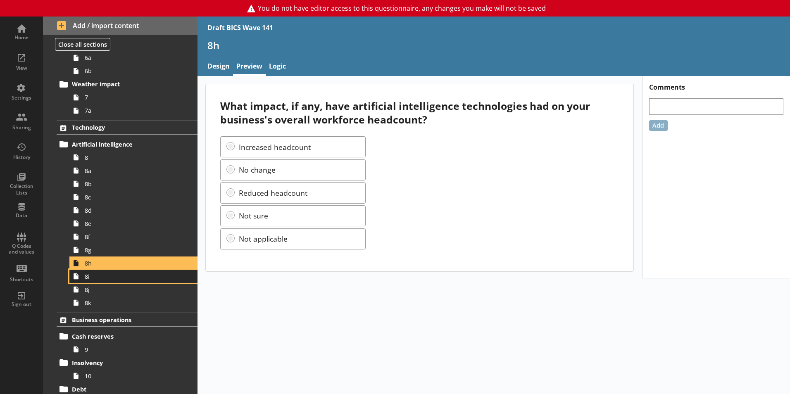
click at [113, 277] on span "8i" at bounding box center [131, 277] width 92 height 8
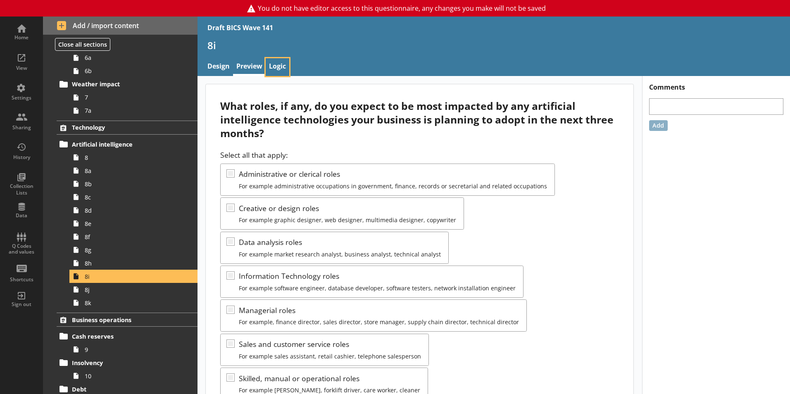
click at [277, 64] on link "Logic" at bounding box center [278, 67] width 24 height 18
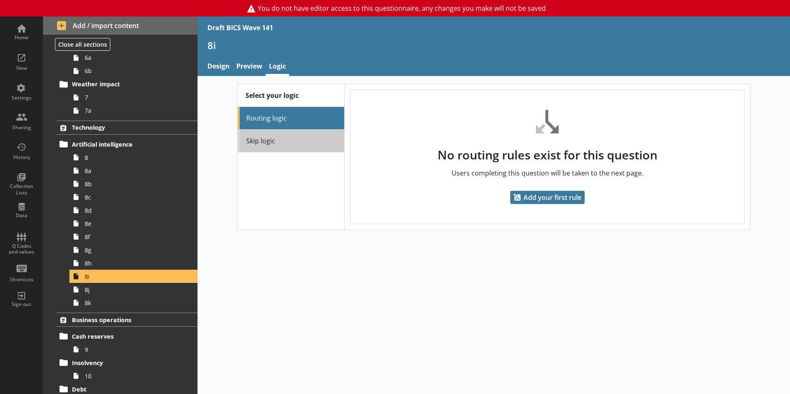
click at [288, 136] on link "Skip logic" at bounding box center [290, 141] width 107 height 23
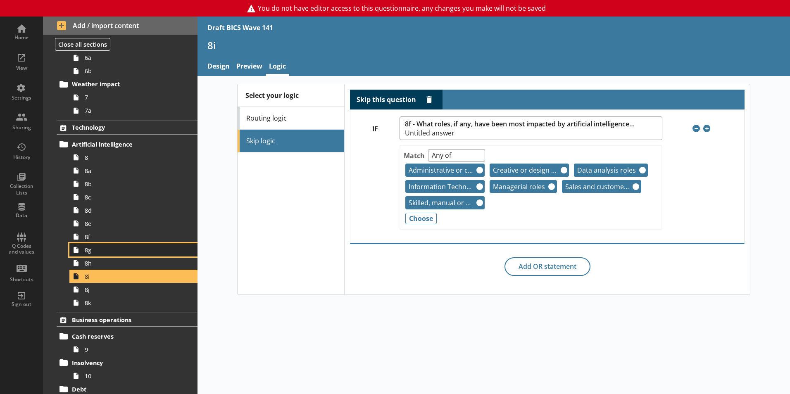
click at [111, 244] on link "8g" at bounding box center [133, 249] width 128 height 13
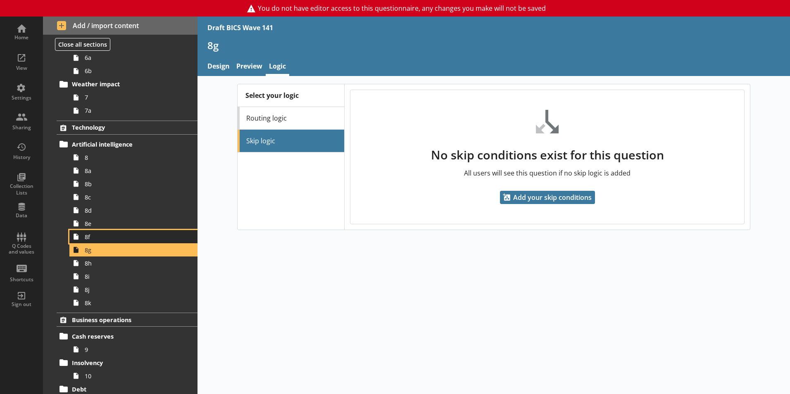
click at [108, 238] on span "8f" at bounding box center [131, 237] width 92 height 8
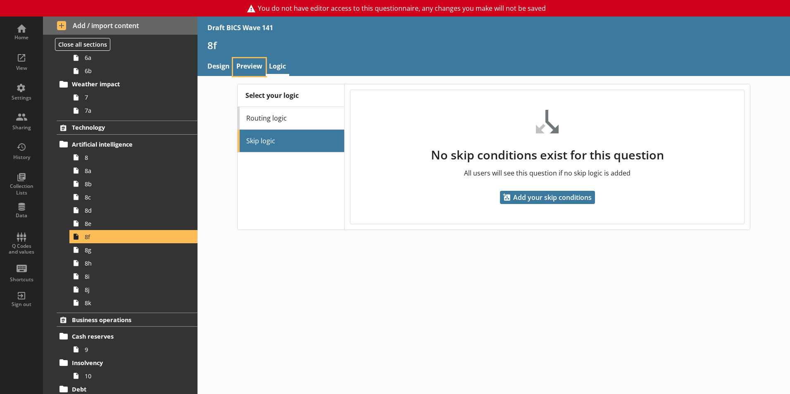
click at [252, 73] on link "Preview" at bounding box center [249, 67] width 33 height 18
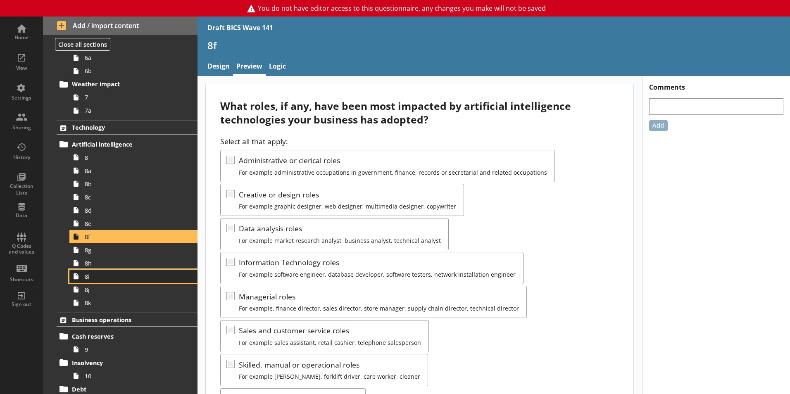
click at [114, 277] on span "8i" at bounding box center [131, 277] width 92 height 8
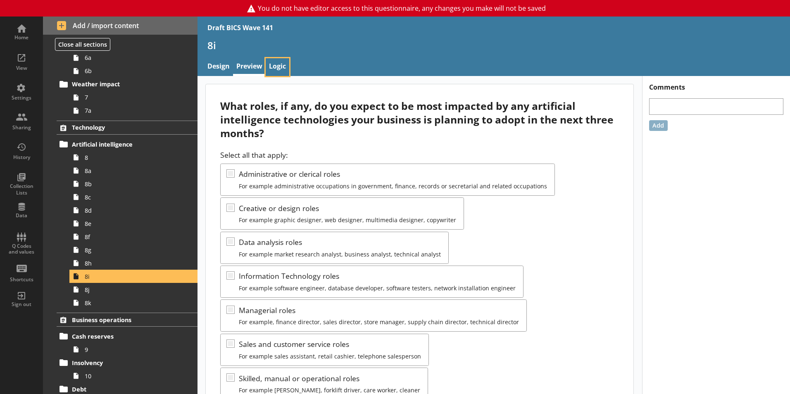
click at [270, 62] on link "Logic" at bounding box center [278, 67] width 24 height 18
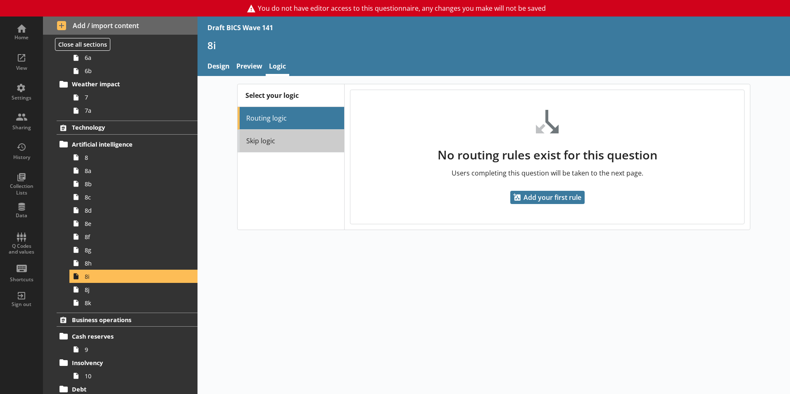
click at [288, 142] on link "Skip logic" at bounding box center [290, 141] width 107 height 23
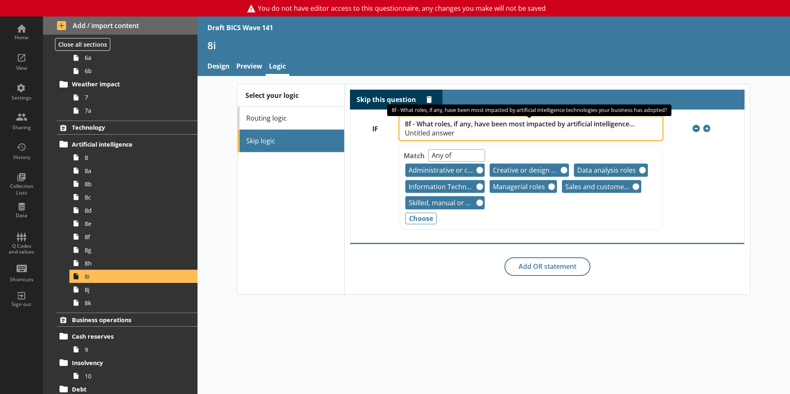
click at [484, 128] on span "8f - What roles, if any, have been most impacted by artificial intelligence tec…" at bounding box center [520, 124] width 230 height 8
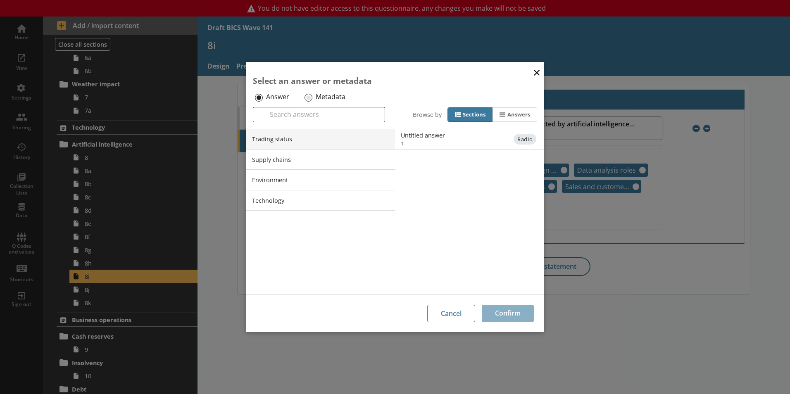
click at [532, 72] on button "×" at bounding box center [536, 72] width 12 height 19
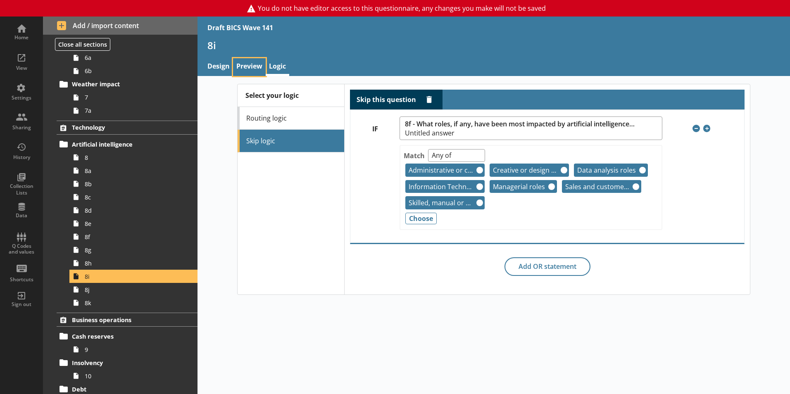
click at [247, 66] on link "Preview" at bounding box center [249, 67] width 33 height 18
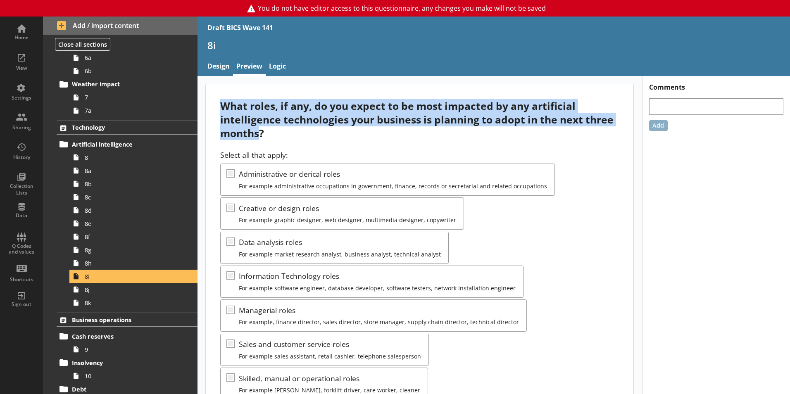
drag, startPoint x: 235, startPoint y: 110, endPoint x: 260, endPoint y: 129, distance: 32.1
click at [260, 129] on div "What roles, if any, do you expect to be most impacted by any artificial intelli…" at bounding box center [419, 325] width 427 height 482
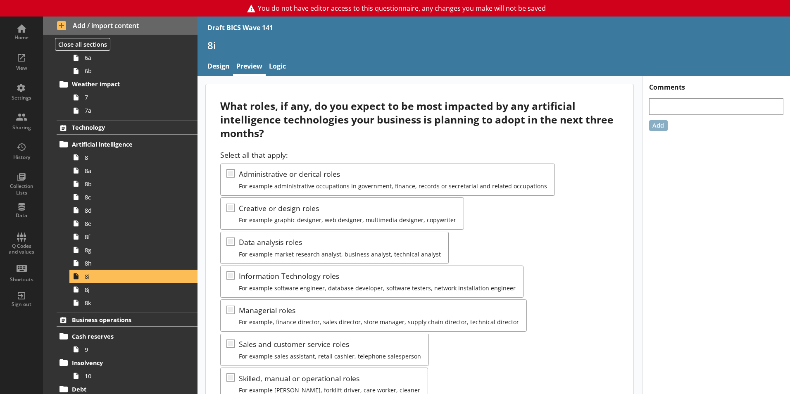
drag, startPoint x: 260, startPoint y: 129, endPoint x: 269, endPoint y: 139, distance: 12.9
click at [269, 139] on div "What roles, if any, do you expect to be most impacted by any artificial intelli…" at bounding box center [419, 119] width 398 height 41
drag, startPoint x: 262, startPoint y: 138, endPoint x: 257, endPoint y: 131, distance: 8.3
click at [257, 131] on div "What roles, if any, do you expect to be most impacted by any artificial intelli…" at bounding box center [419, 119] width 398 height 41
click at [93, 238] on span "8f" at bounding box center [131, 237] width 92 height 8
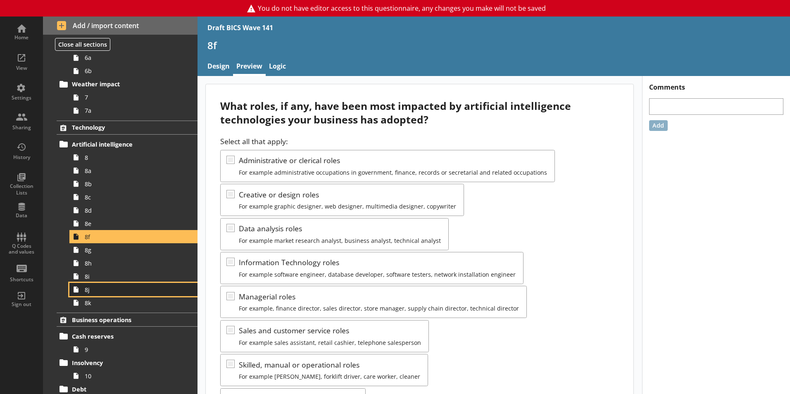
click at [99, 290] on span "8j" at bounding box center [131, 290] width 92 height 8
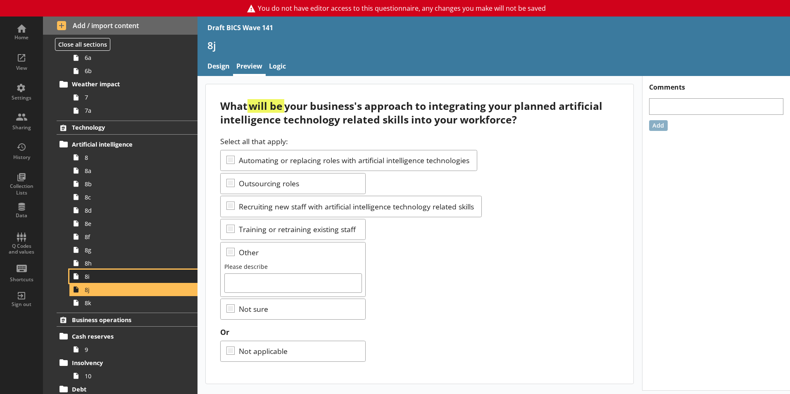
click at [90, 276] on span "8i" at bounding box center [131, 277] width 92 height 8
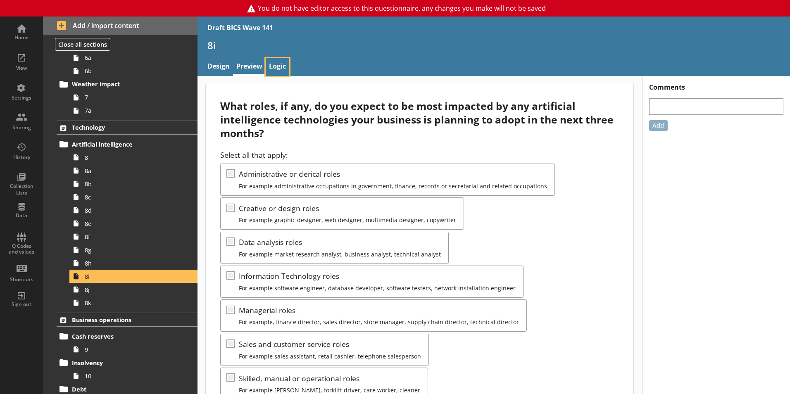
click at [275, 66] on link "Logic" at bounding box center [278, 67] width 24 height 18
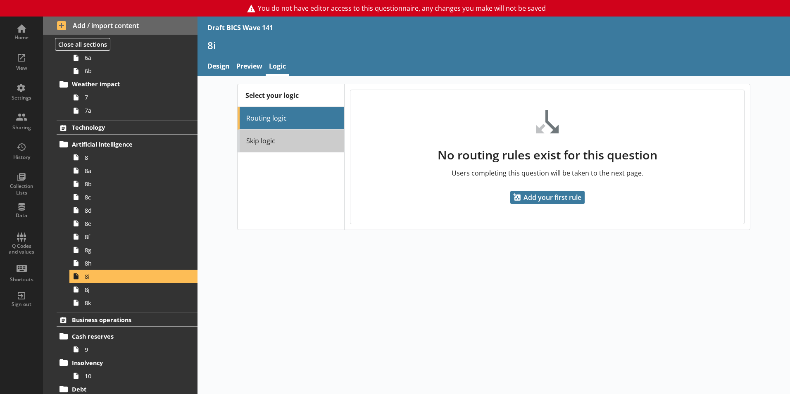
click at [263, 142] on link "Skip logic" at bounding box center [290, 141] width 107 height 23
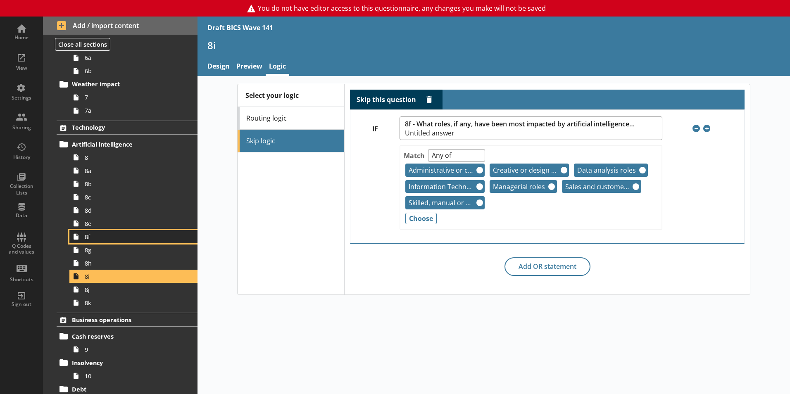
click at [102, 241] on link "8f" at bounding box center [133, 236] width 128 height 13
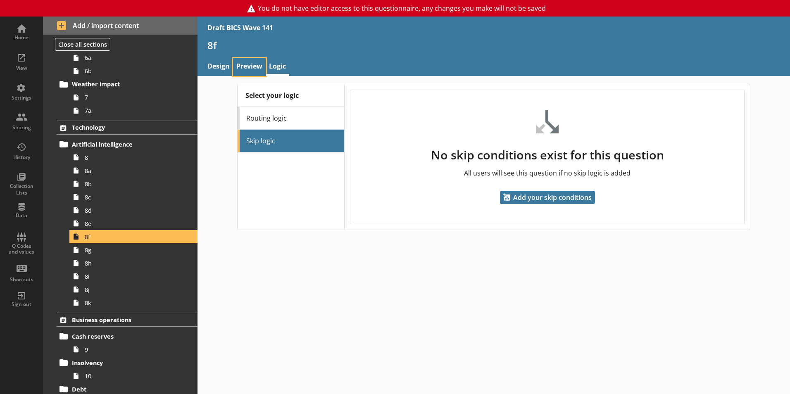
click at [249, 64] on link "Preview" at bounding box center [249, 67] width 33 height 18
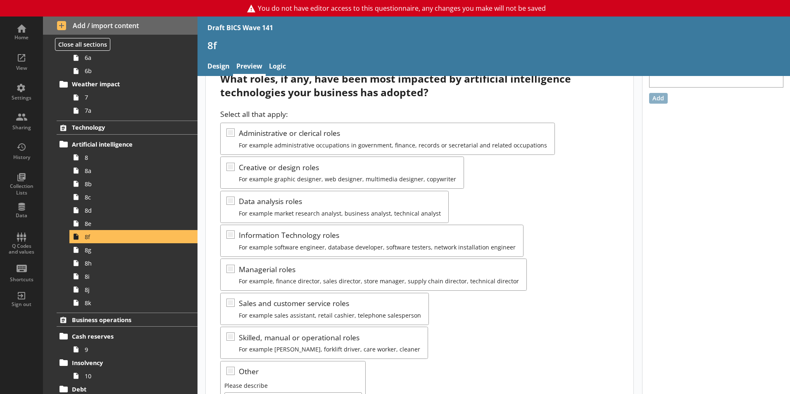
scroll to position [41, 0]
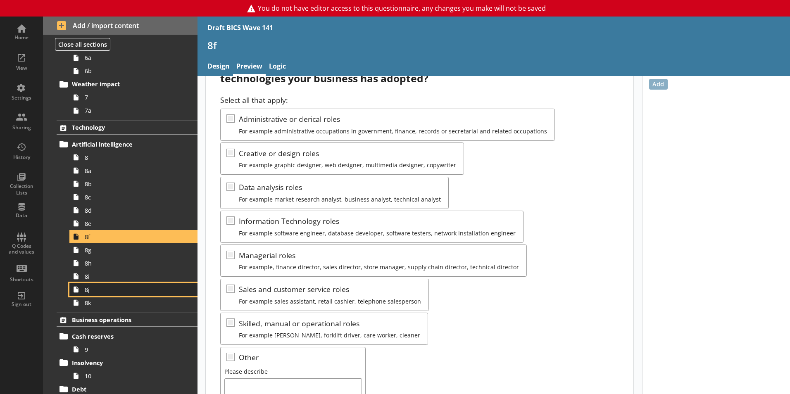
click at [90, 291] on span "8j" at bounding box center [131, 290] width 92 height 8
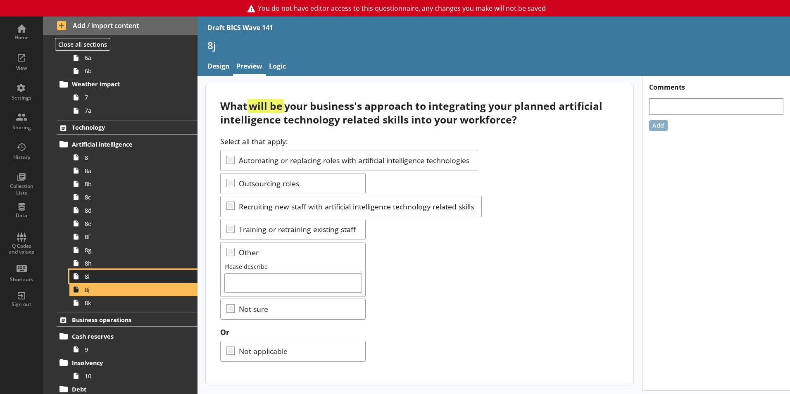
click at [93, 275] on span "8i" at bounding box center [131, 277] width 92 height 8
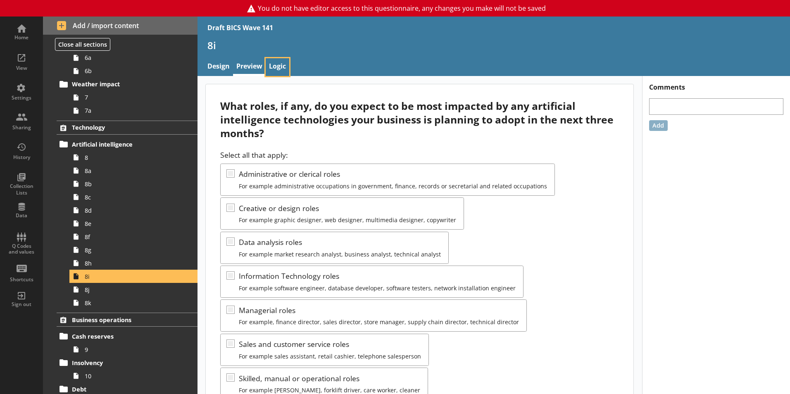
click at [280, 66] on link "Logic" at bounding box center [278, 67] width 24 height 18
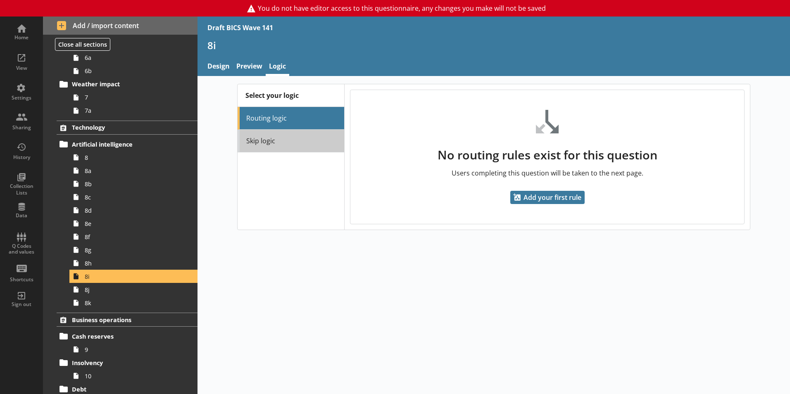
click at [301, 132] on link "Skip logic" at bounding box center [290, 141] width 107 height 23
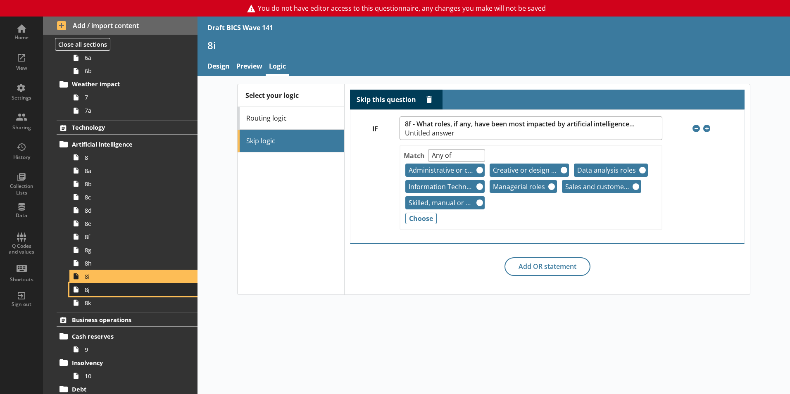
click at [103, 290] on span "8j" at bounding box center [131, 290] width 92 height 8
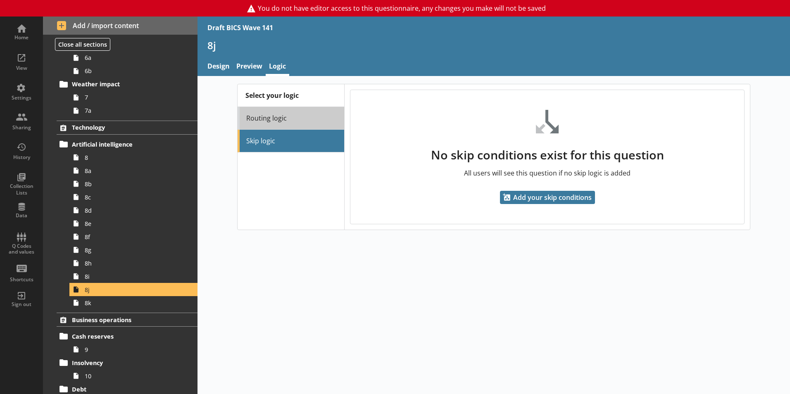
click at [272, 112] on link "Routing logic" at bounding box center [290, 118] width 107 height 23
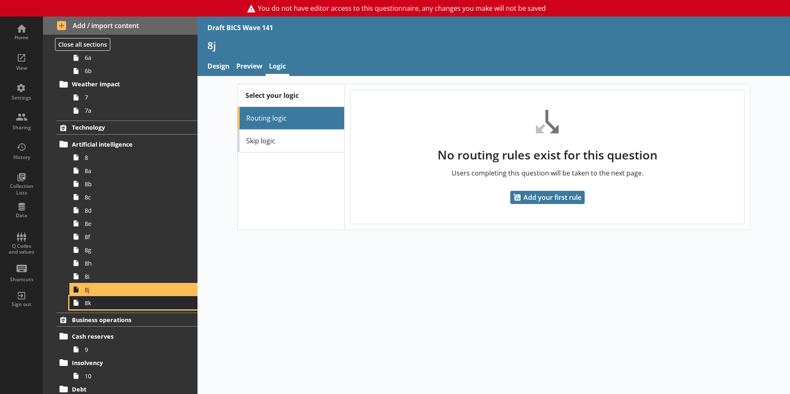
click at [100, 306] on span "8k" at bounding box center [131, 303] width 92 height 8
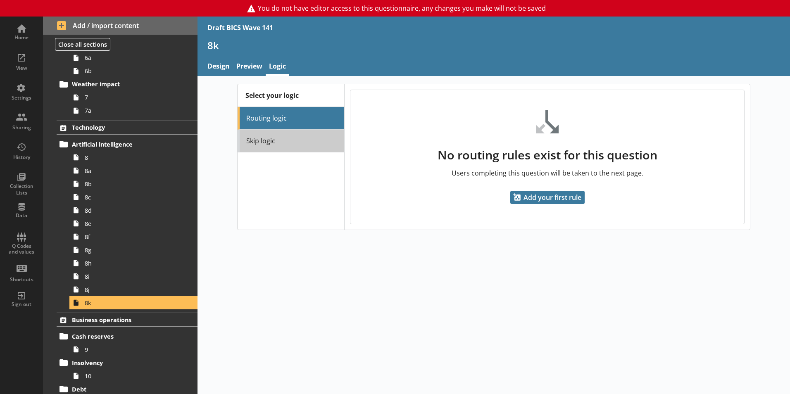
click at [304, 141] on link "Skip logic" at bounding box center [290, 141] width 107 height 23
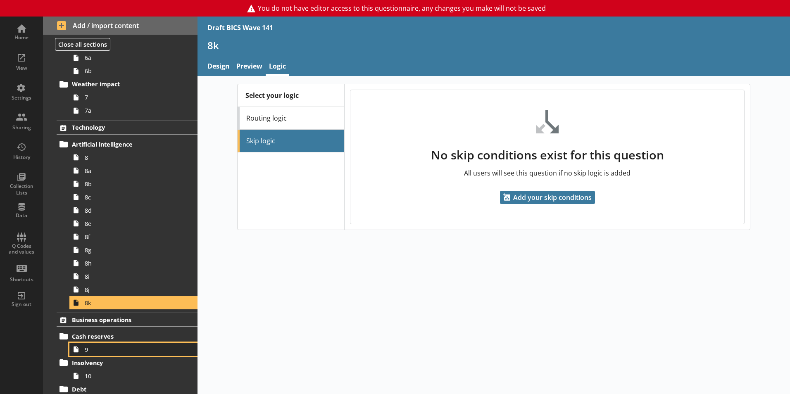
click at [85, 348] on span "9" at bounding box center [131, 350] width 92 height 8
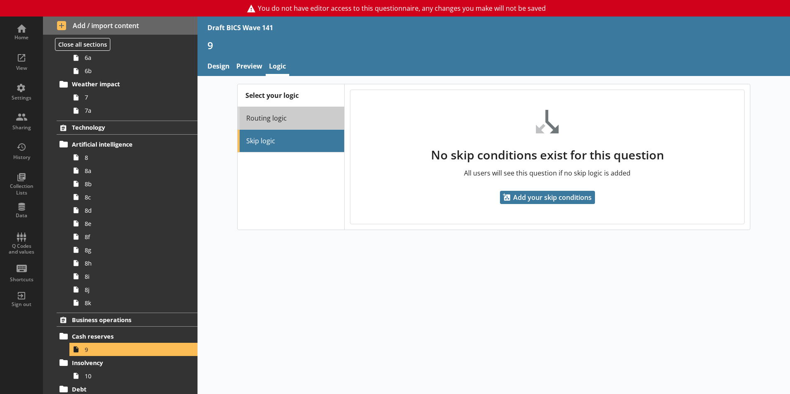
click at [301, 114] on link "Routing logic" at bounding box center [290, 118] width 107 height 23
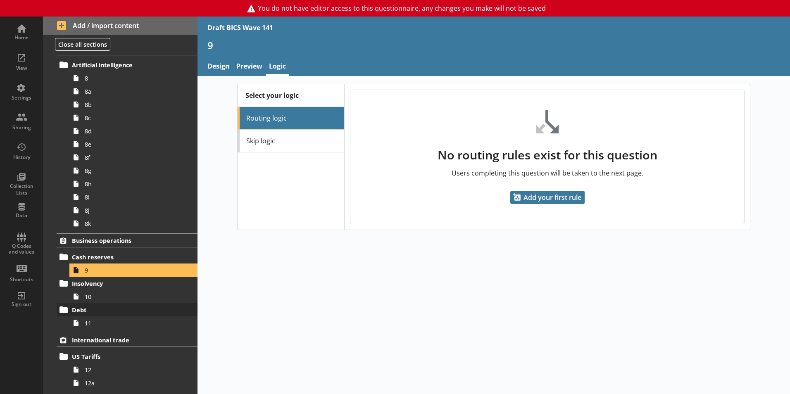
scroll to position [372, 0]
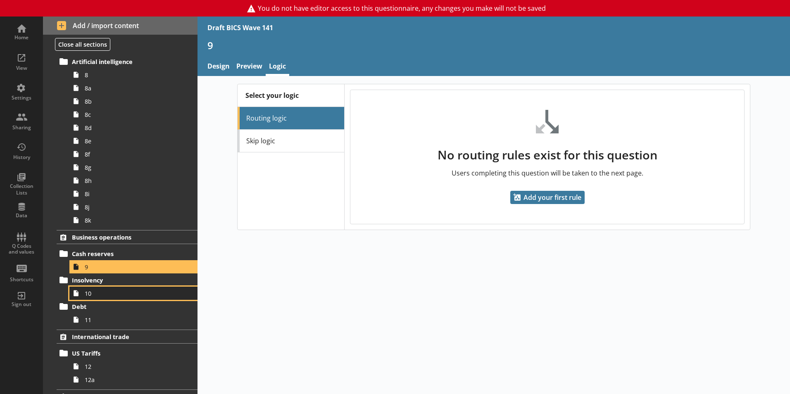
click at [113, 290] on span "10" at bounding box center [131, 293] width 92 height 8
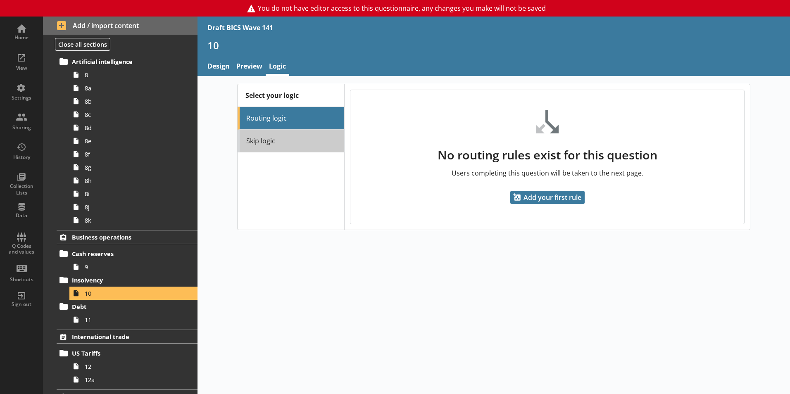
click at [287, 150] on link "Skip logic" at bounding box center [290, 141] width 107 height 23
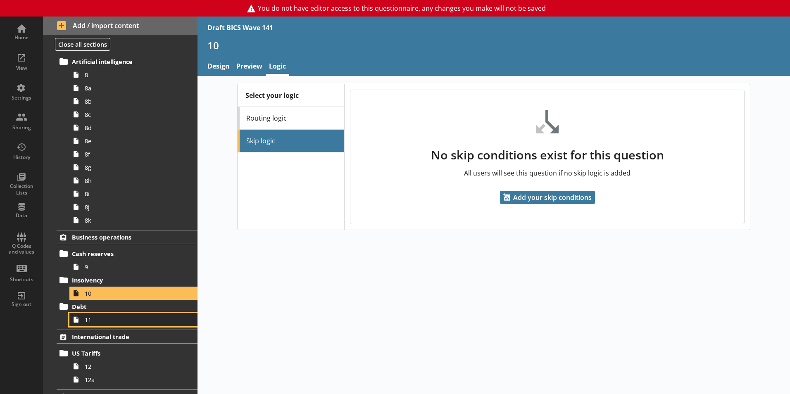
click at [103, 318] on span "11" at bounding box center [131, 320] width 92 height 8
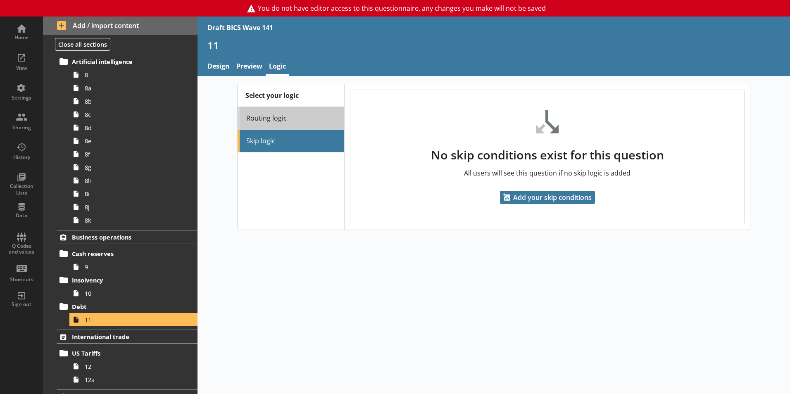
click at [285, 126] on link "Routing logic" at bounding box center [290, 118] width 107 height 23
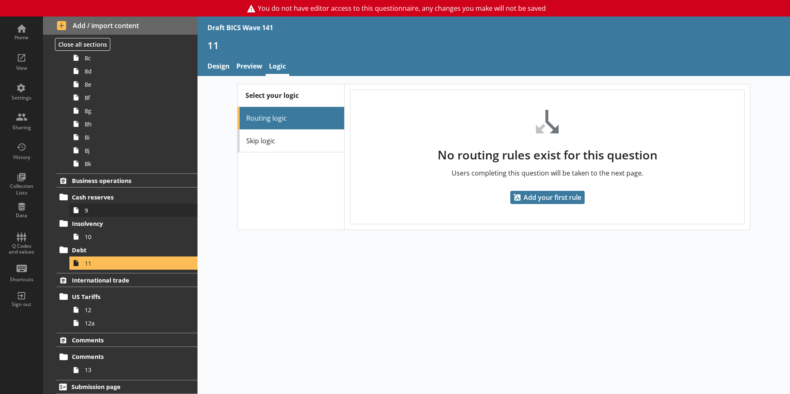
scroll to position [431, 0]
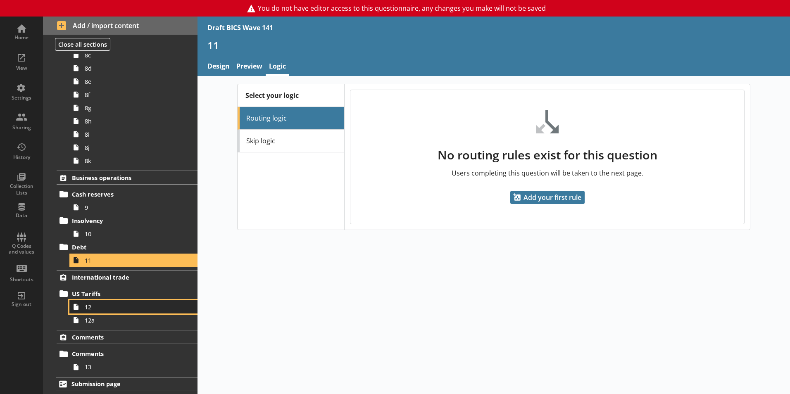
click at [83, 309] on link "12" at bounding box center [133, 306] width 128 height 13
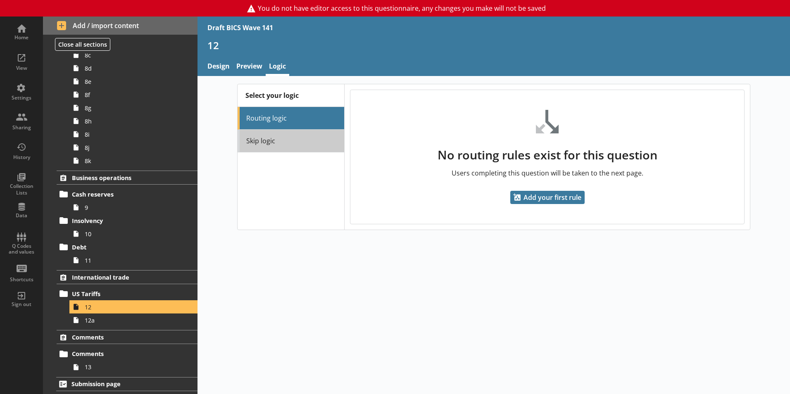
click at [293, 146] on link "Skip logic" at bounding box center [290, 141] width 107 height 23
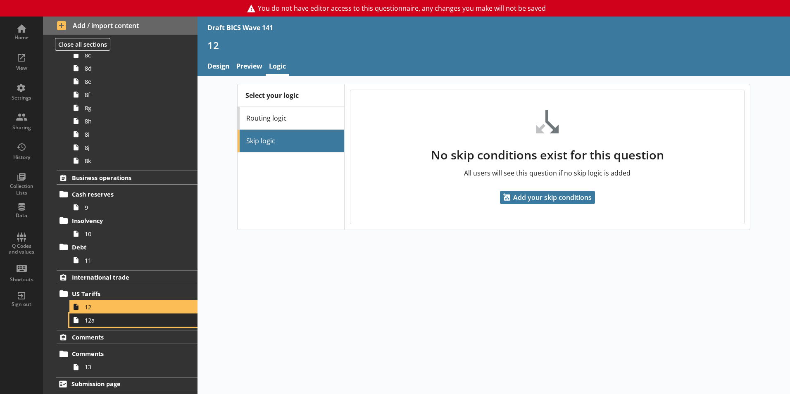
click at [141, 316] on span "12a" at bounding box center [131, 320] width 92 height 8
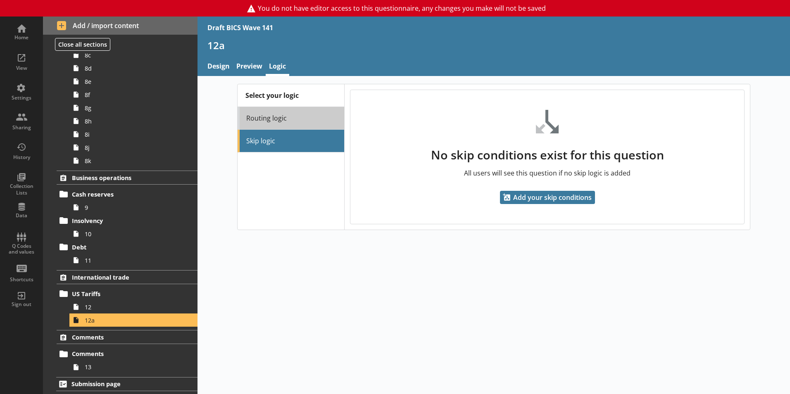
click at [302, 117] on link "Routing logic" at bounding box center [290, 118] width 107 height 23
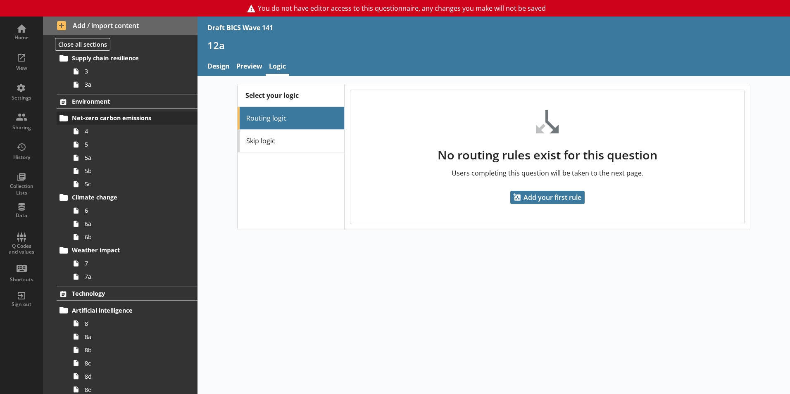
scroll to position [59, 0]
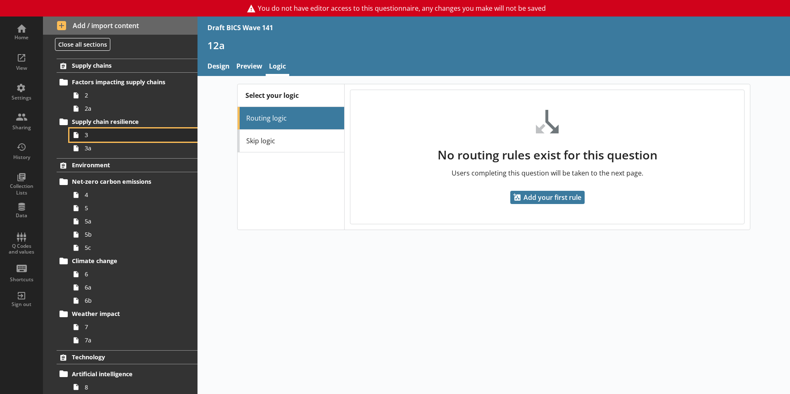
click at [88, 141] on link "3" at bounding box center [133, 134] width 128 height 13
click at [258, 60] on link "Preview" at bounding box center [249, 67] width 33 height 18
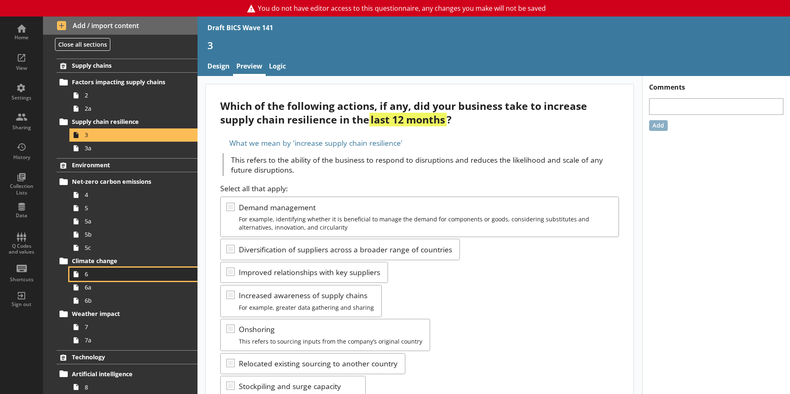
click at [89, 280] on link "6" at bounding box center [133, 274] width 128 height 13
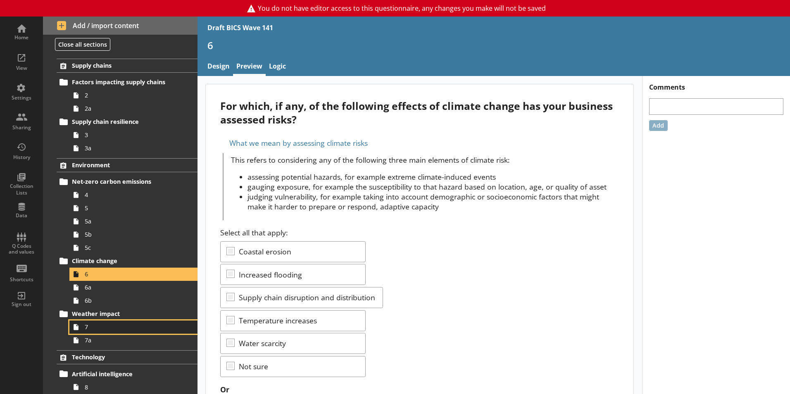
click at [101, 333] on link "7" at bounding box center [133, 326] width 128 height 13
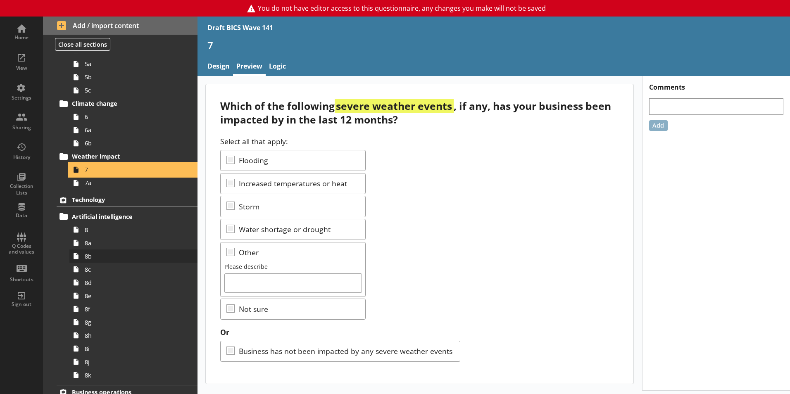
scroll to position [225, 0]
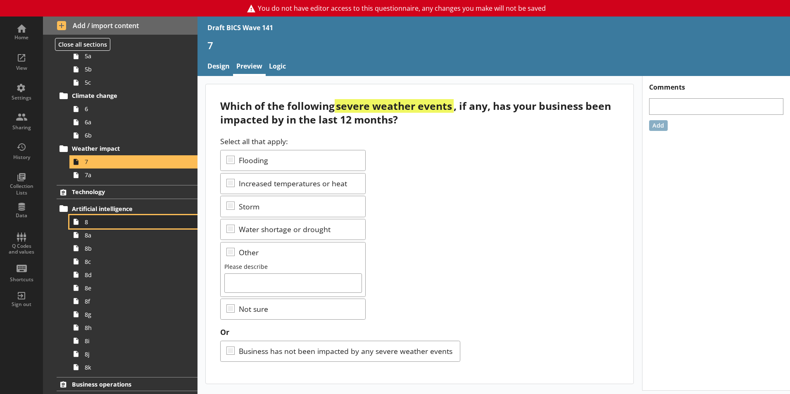
click at [102, 224] on span "8" at bounding box center [131, 222] width 92 height 8
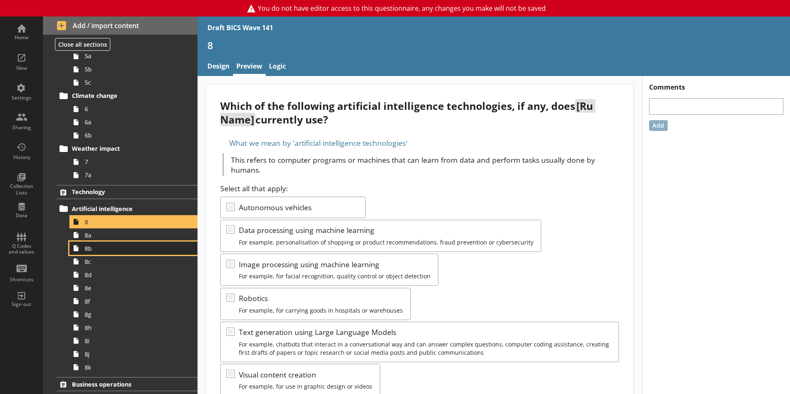
click at [113, 247] on span "8b" at bounding box center [131, 248] width 92 height 8
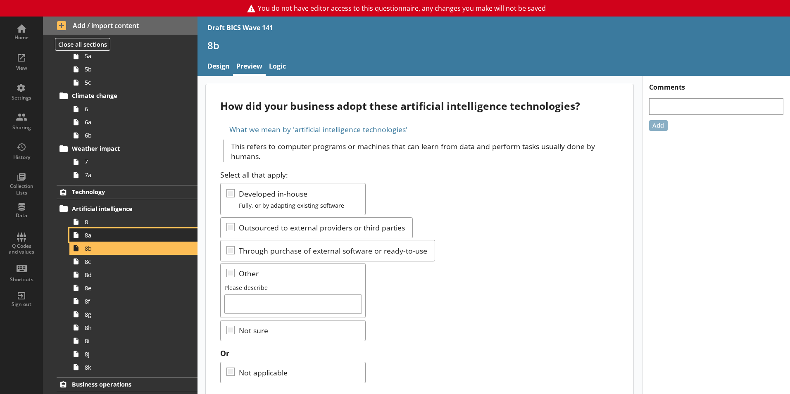
click at [95, 236] on span "8a" at bounding box center [131, 235] width 92 height 8
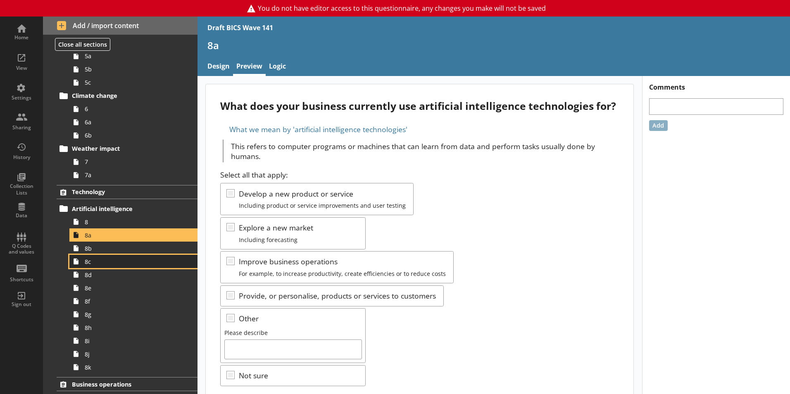
click at [97, 258] on span "8c" at bounding box center [131, 262] width 92 height 8
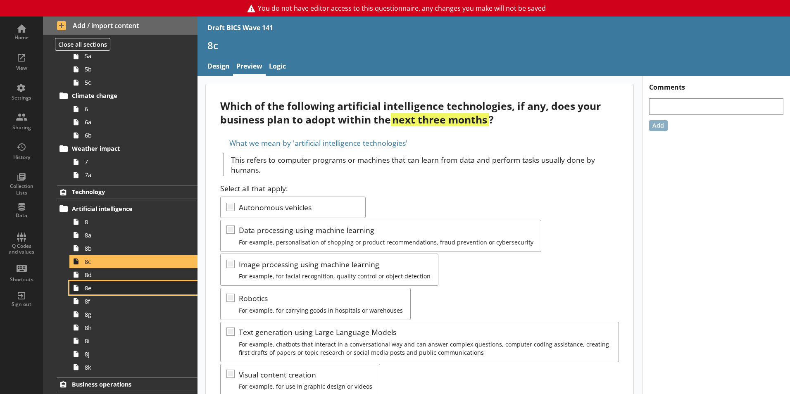
click at [107, 292] on link "8e" at bounding box center [133, 287] width 128 height 13
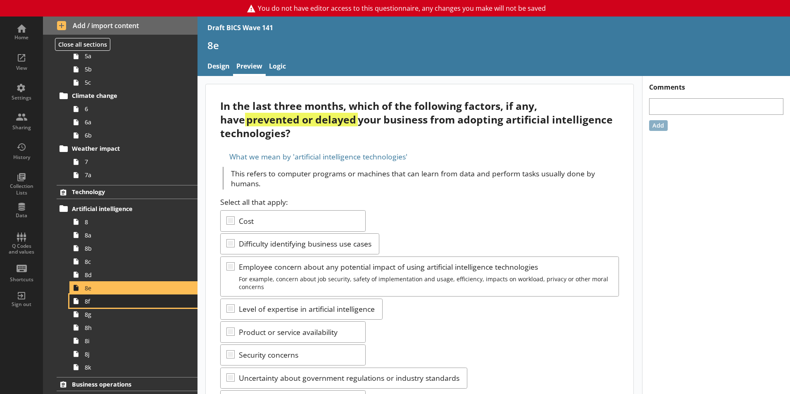
click at [83, 306] on link "8f" at bounding box center [133, 300] width 128 height 13
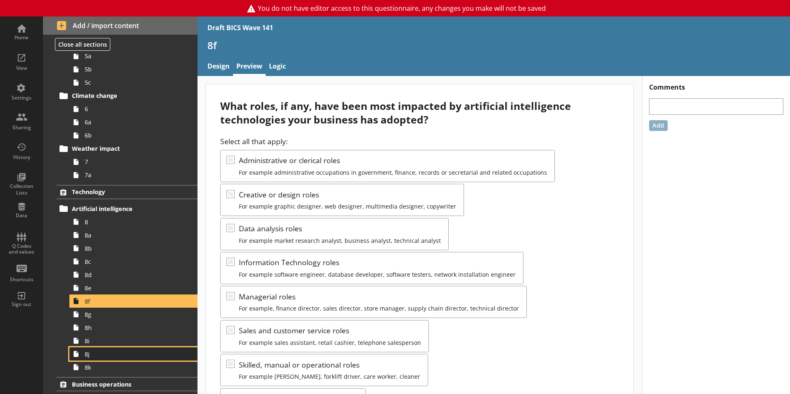
click at [87, 348] on link "8j" at bounding box center [133, 353] width 128 height 13
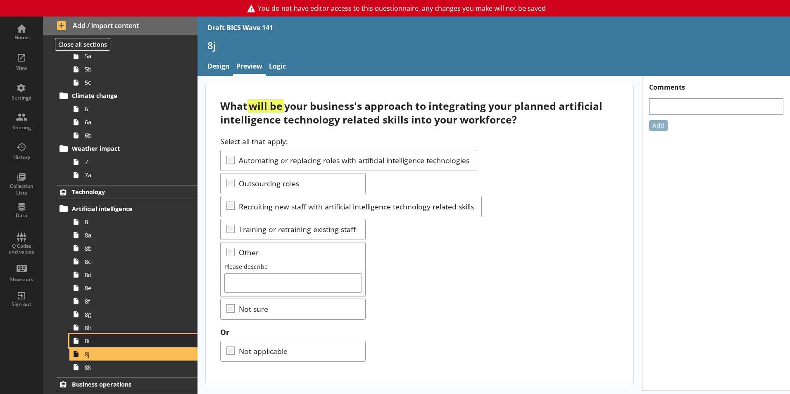
click at [103, 339] on span "8i" at bounding box center [131, 341] width 92 height 8
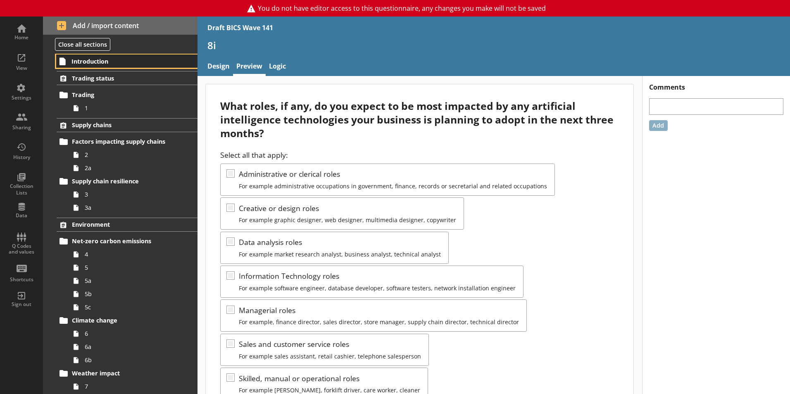
click at [77, 62] on span "Introduction" at bounding box center [122, 61] width 102 height 8
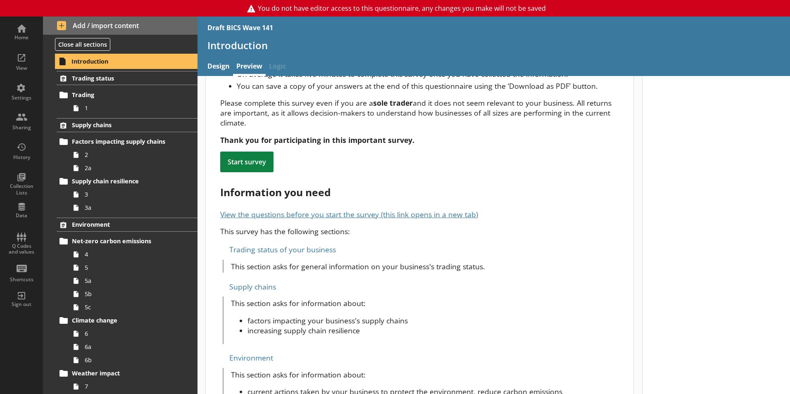
scroll to position [248, 0]
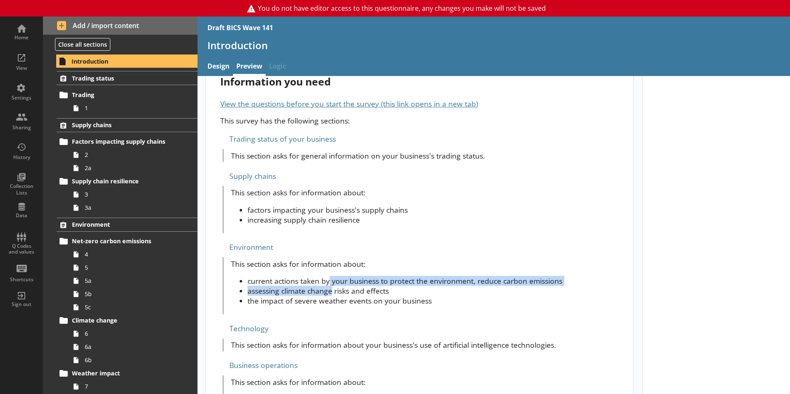
drag, startPoint x: 332, startPoint y: 273, endPoint x: 328, endPoint y: 261, distance: 13.2
click at [328, 276] on ul "current actions taken by your business to protect the environment, reduce carbo…" at bounding box center [425, 291] width 388 height 30
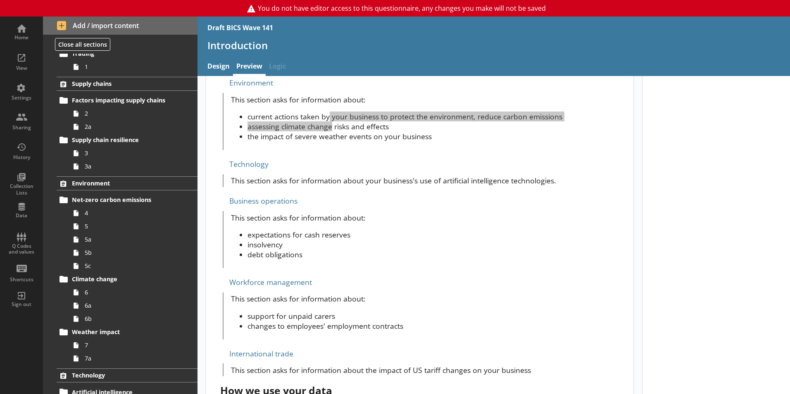
scroll to position [413, 0]
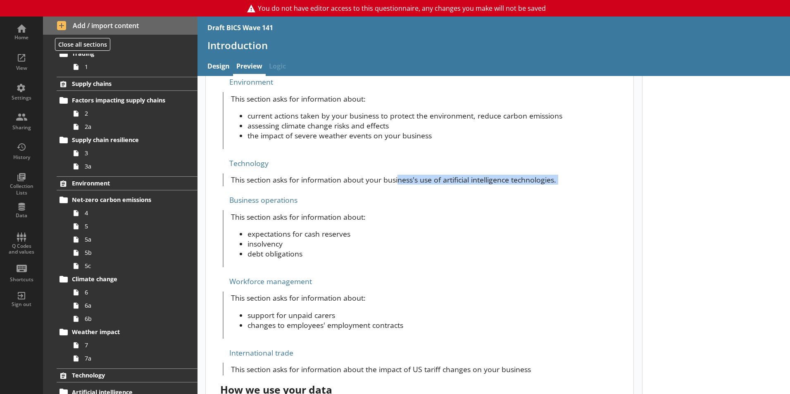
drag, startPoint x: 398, startPoint y: 163, endPoint x: 415, endPoint y: 180, distance: 23.7
click at [415, 180] on div "You are completing this for ru_name ( trad_as ) If the company details or struc…" at bounding box center [419, 72] width 427 height 803
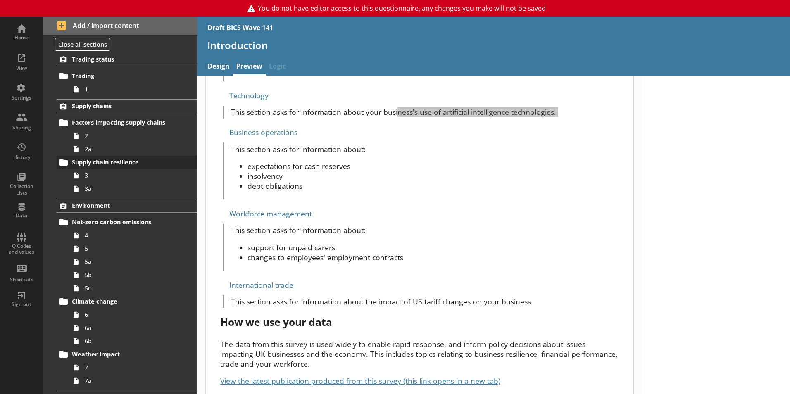
scroll to position [0, 0]
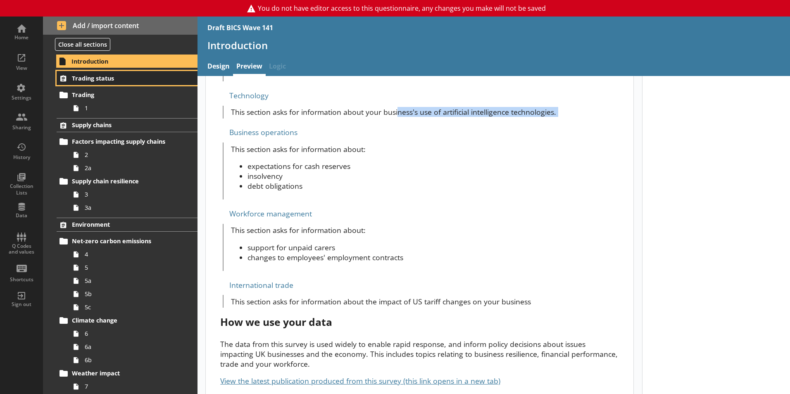
click at [99, 78] on span "Trading status" at bounding box center [122, 78] width 101 height 8
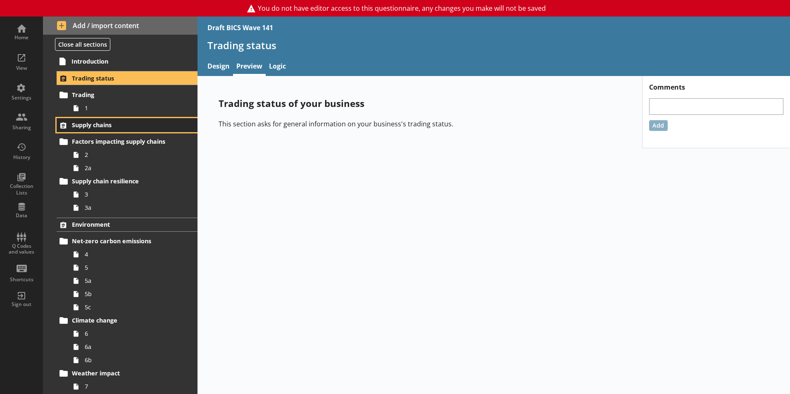
click at [93, 125] on span "Supply chains" at bounding box center [122, 125] width 101 height 8
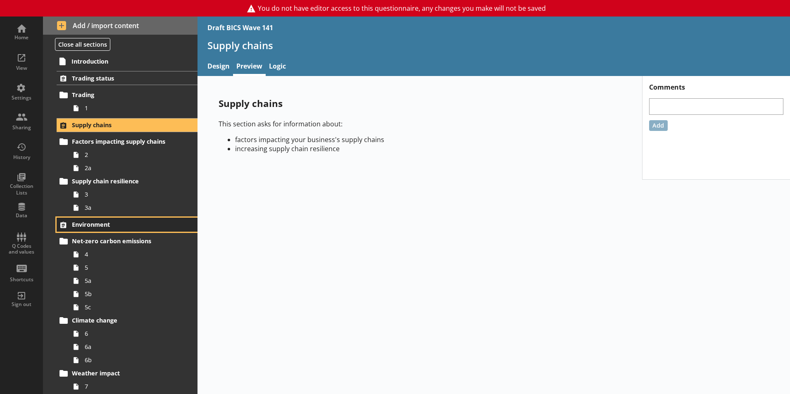
click at [83, 225] on span "Environment" at bounding box center [122, 225] width 101 height 8
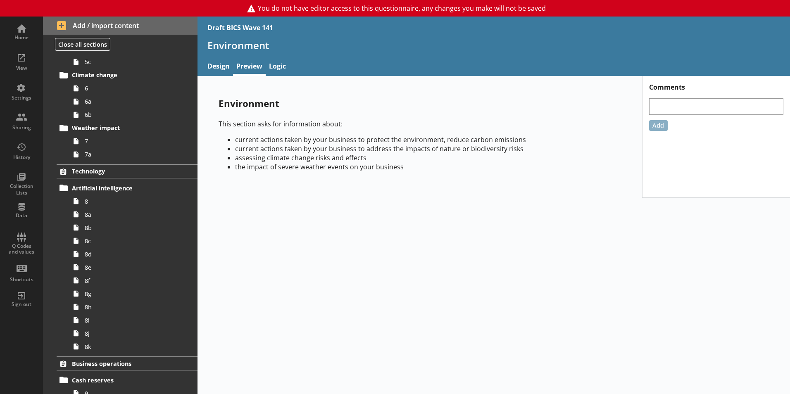
scroll to position [289, 0]
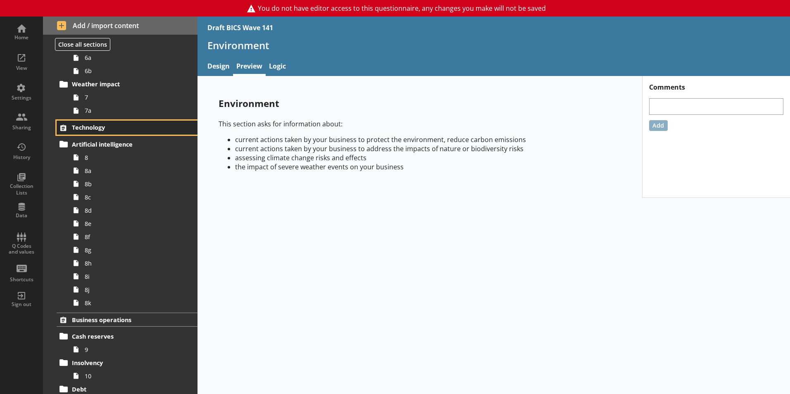
click at [130, 131] on span "Technology" at bounding box center [122, 127] width 101 height 8
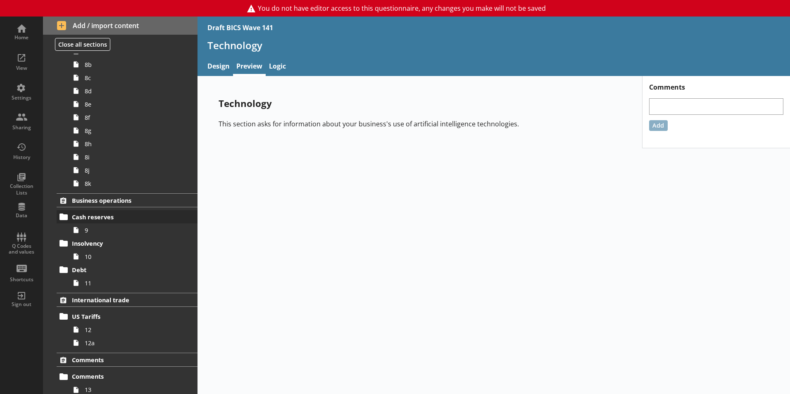
scroll to position [413, 0]
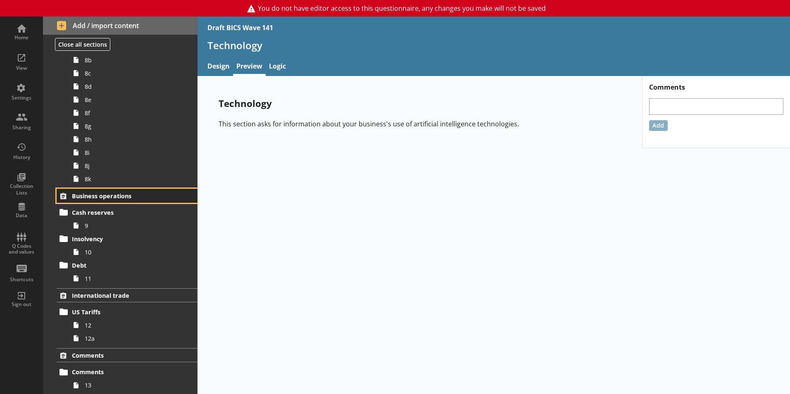
click at [116, 195] on span "Business operations" at bounding box center [122, 196] width 101 height 8
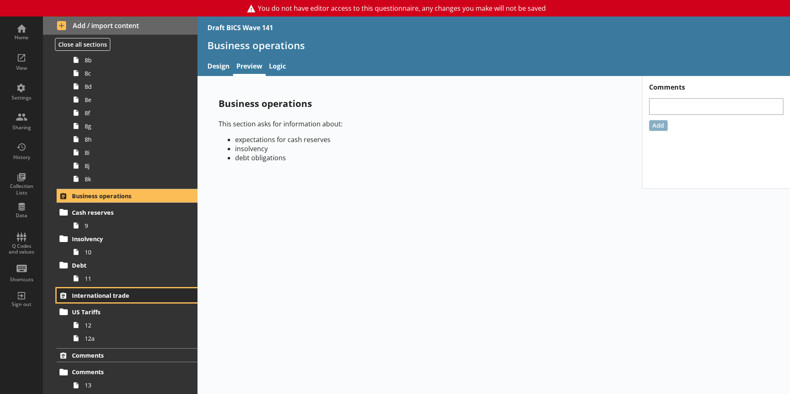
click at [92, 296] on span "International trade" at bounding box center [122, 296] width 101 height 8
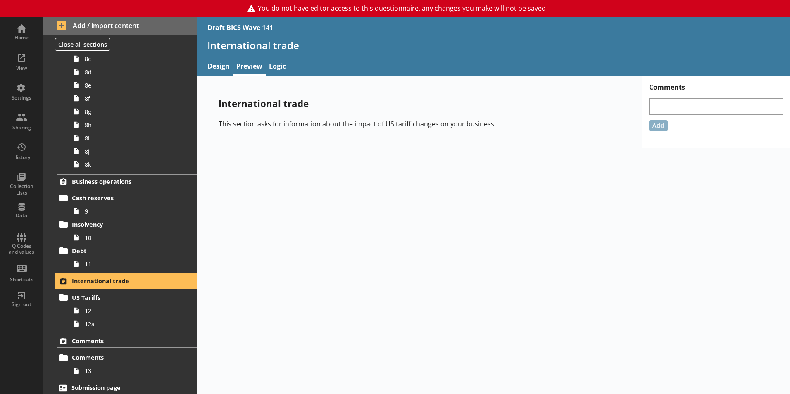
scroll to position [431, 0]
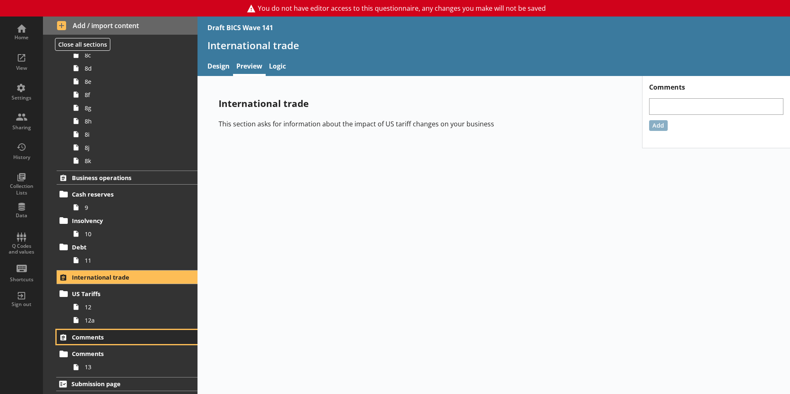
click at [83, 333] on span "Comments" at bounding box center [122, 337] width 101 height 8
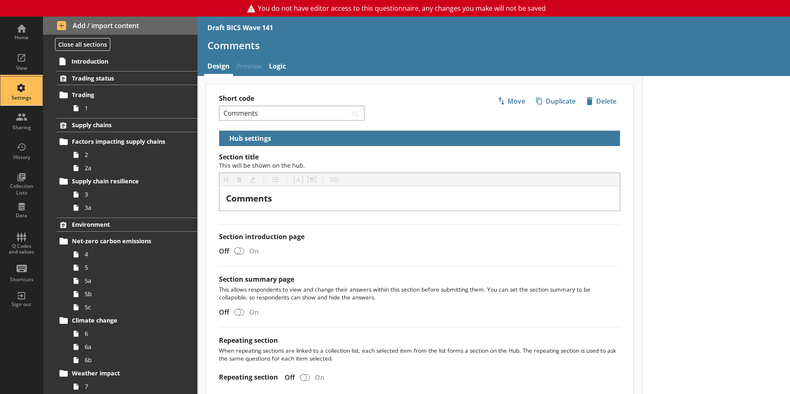
click at [18, 93] on div "Settings" at bounding box center [21, 90] width 29 height 29
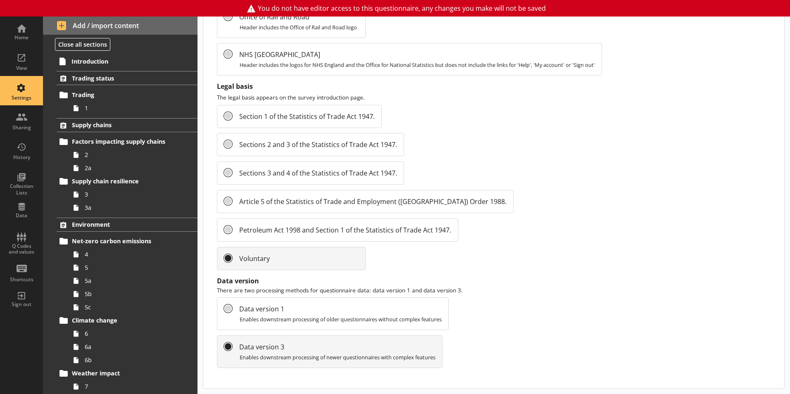
scroll to position [875, 0]
click at [23, 211] on div "Data" at bounding box center [21, 209] width 29 height 29
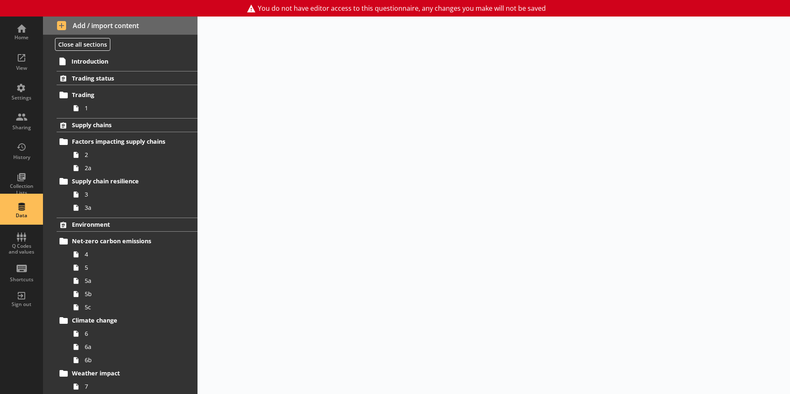
select select "Text_Optional"
select select "Date"
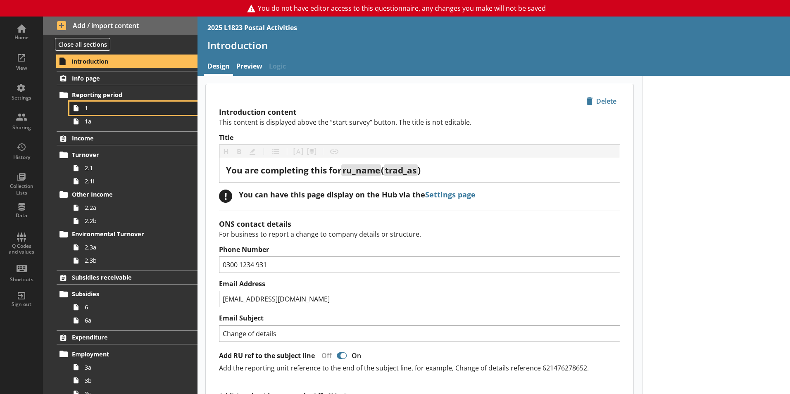
click at [91, 108] on span "1" at bounding box center [131, 108] width 92 height 8
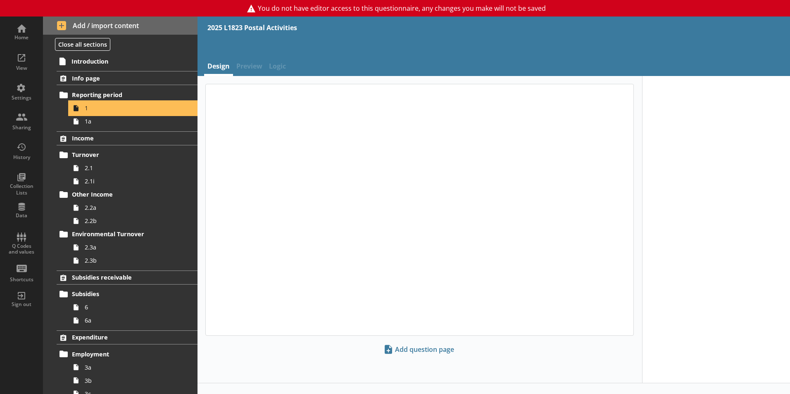
type textarea "x"
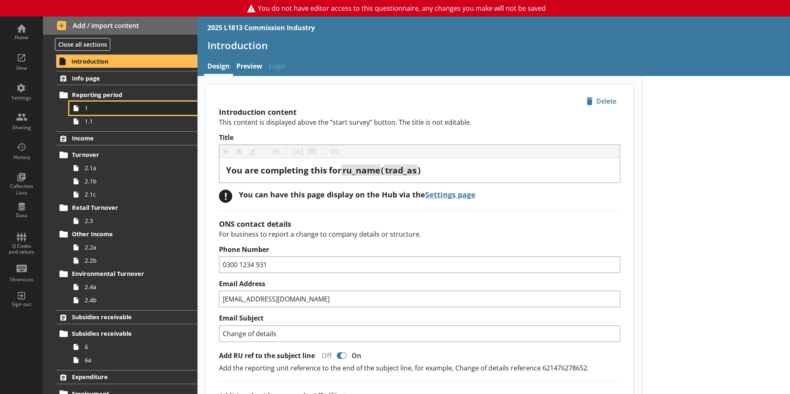
click at [116, 111] on span "1" at bounding box center [131, 108] width 92 height 8
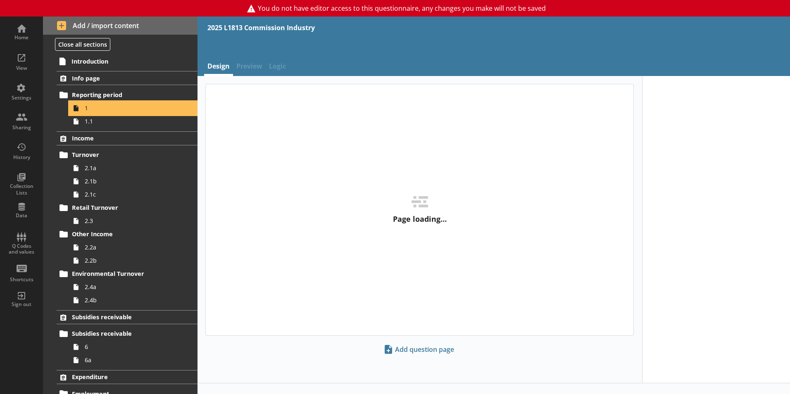
type textarea "x"
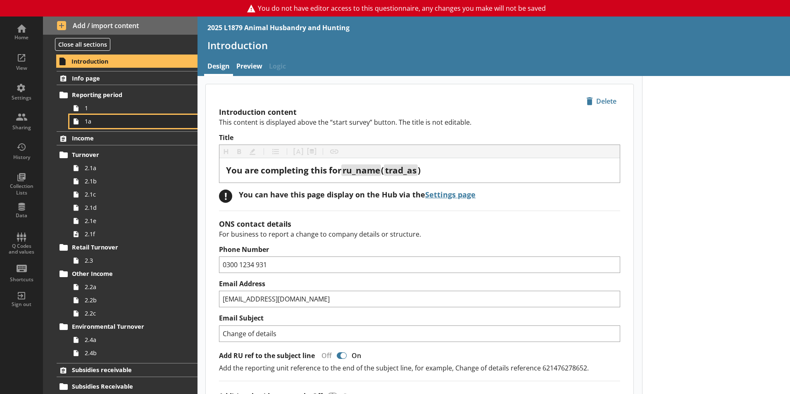
click at [100, 119] on span "1a" at bounding box center [131, 121] width 92 height 8
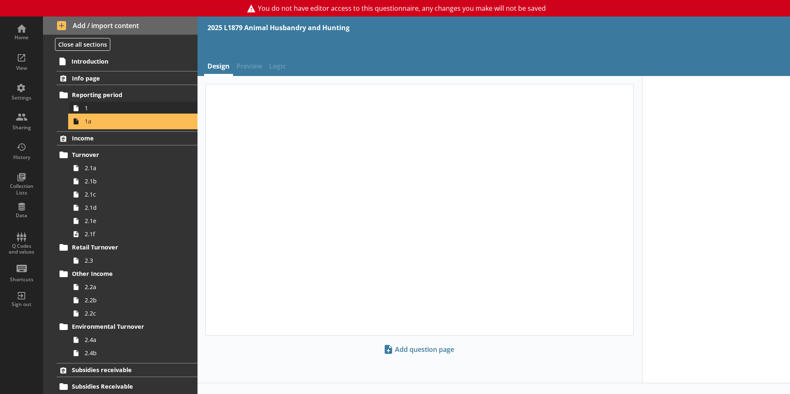
type textarea "x"
select select "ref_p_end_date"
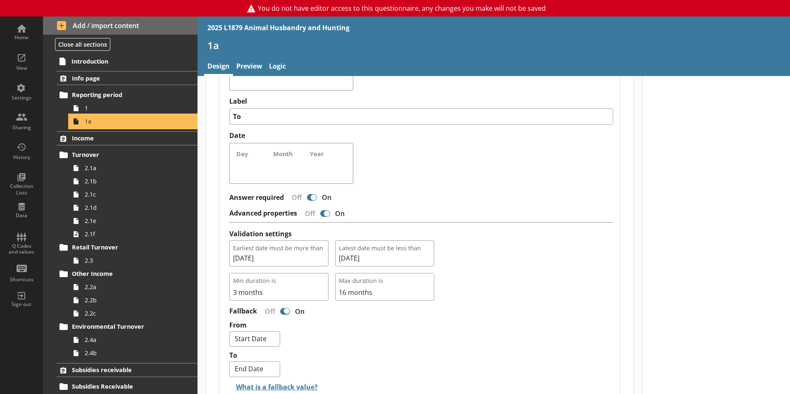
scroll to position [774, 0]
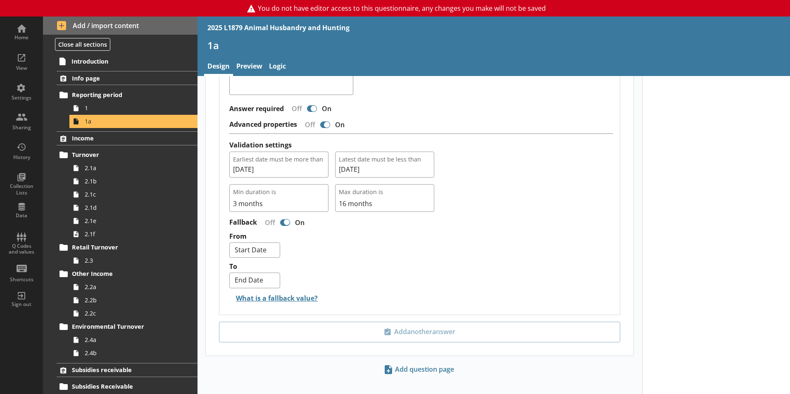
click at [251, 57] on div "1a" at bounding box center [493, 48] width 592 height 19
click at [252, 60] on link "Preview" at bounding box center [249, 67] width 33 height 18
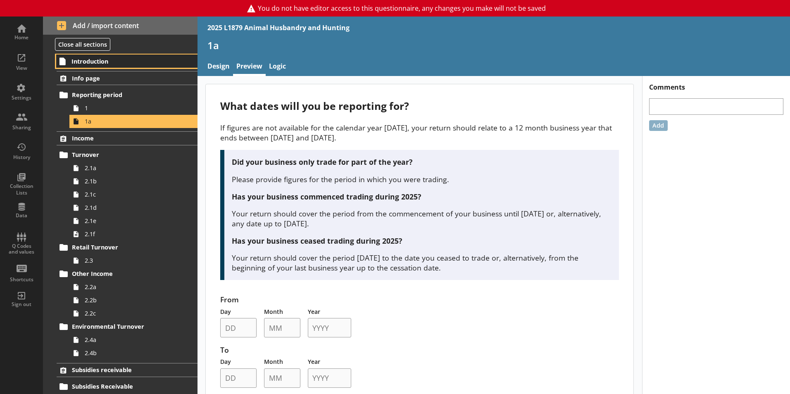
click at [98, 62] on span "Introduction" at bounding box center [122, 61] width 102 height 8
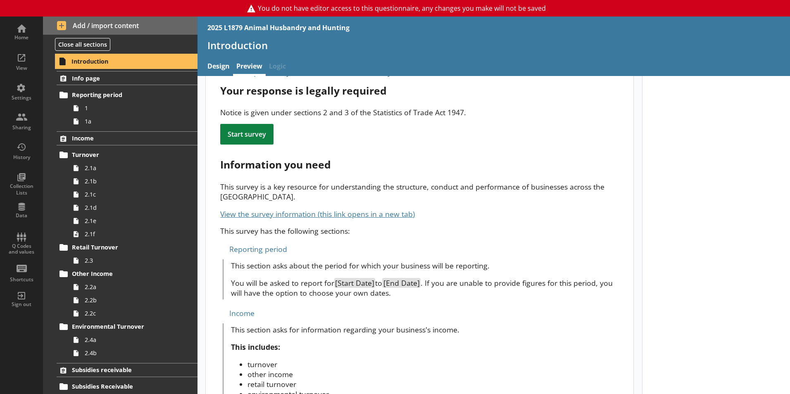
scroll to position [413, 0]
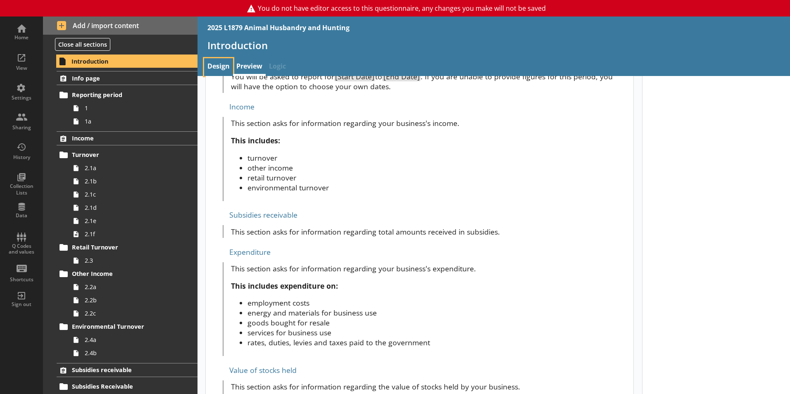
click at [219, 66] on link "Design" at bounding box center [218, 67] width 29 height 18
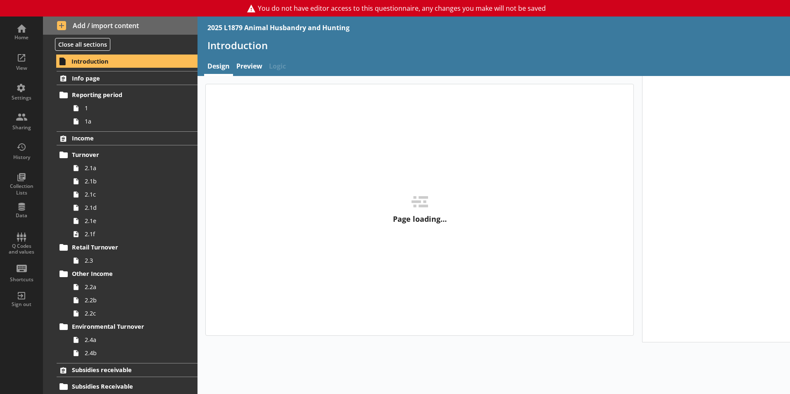
type textarea "x"
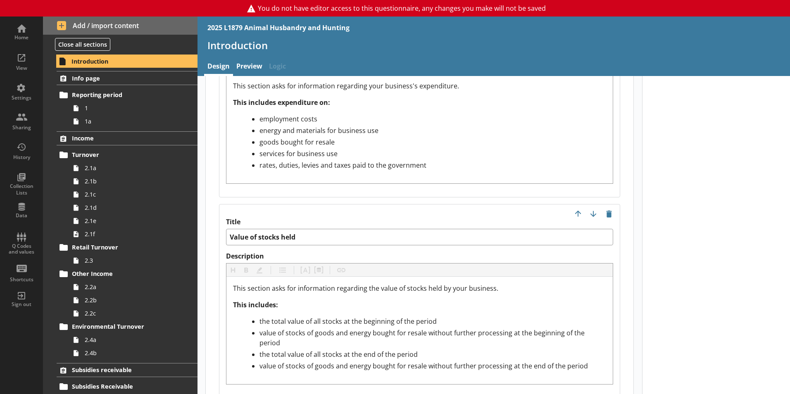
scroll to position [1404, 0]
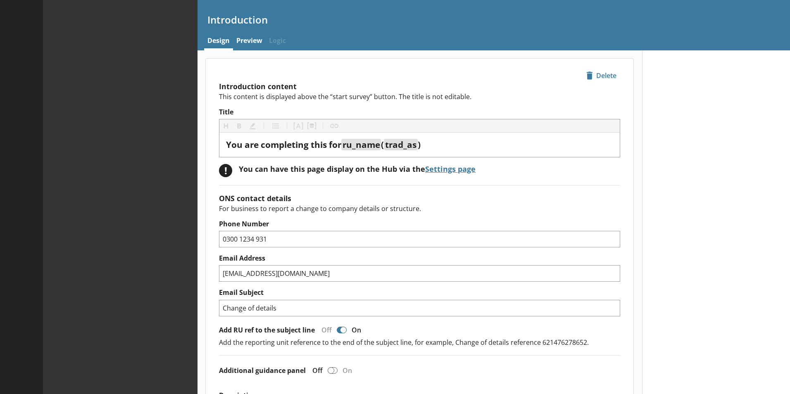
type textarea "x"
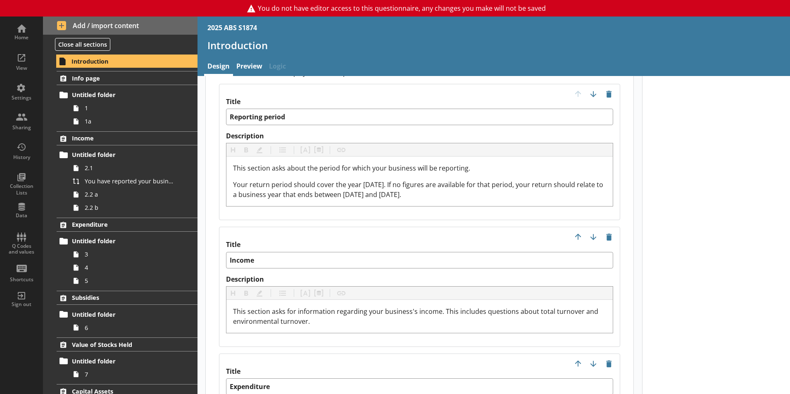
scroll to position [867, 0]
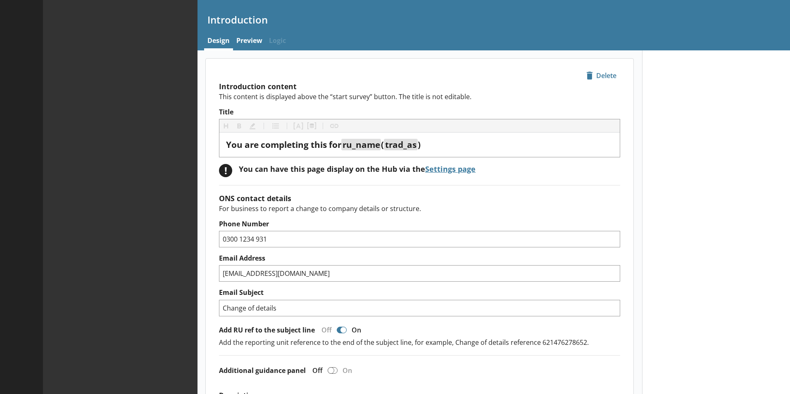
type textarea "x"
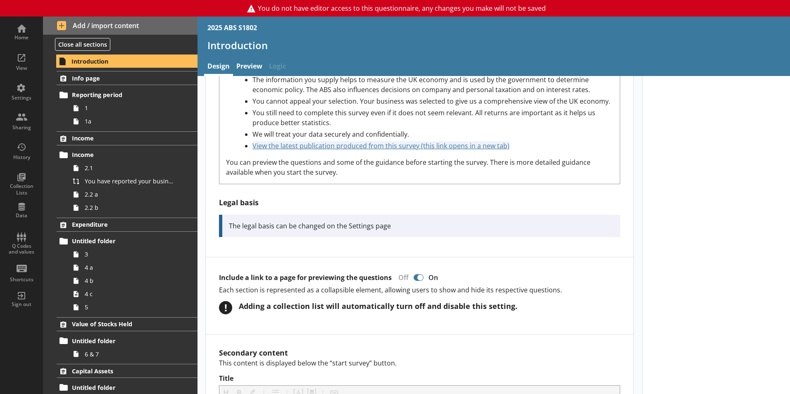
scroll to position [702, 0]
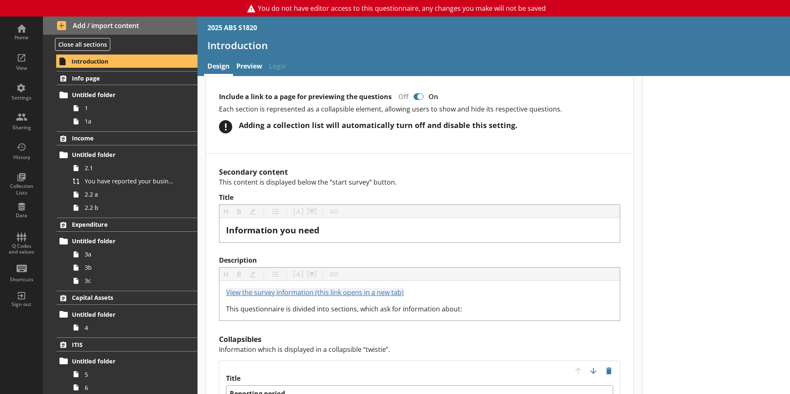
scroll to position [702, 0]
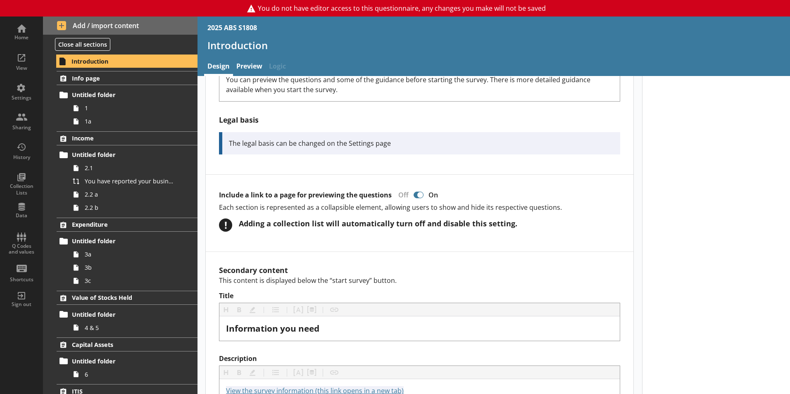
scroll to position [743, 0]
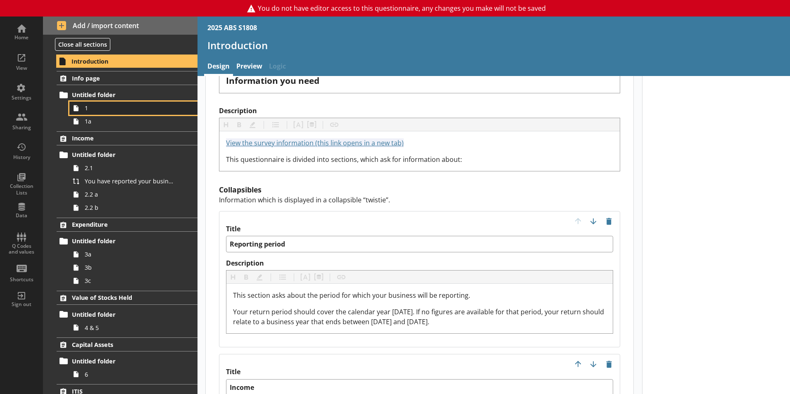
click at [115, 107] on span "1" at bounding box center [131, 108] width 92 height 8
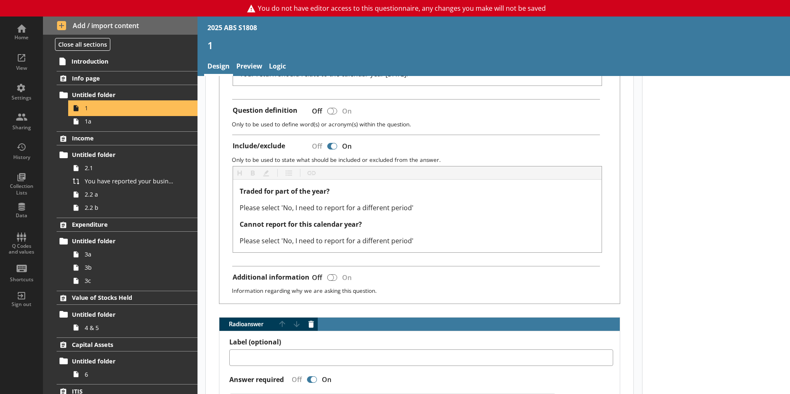
scroll to position [289, 0]
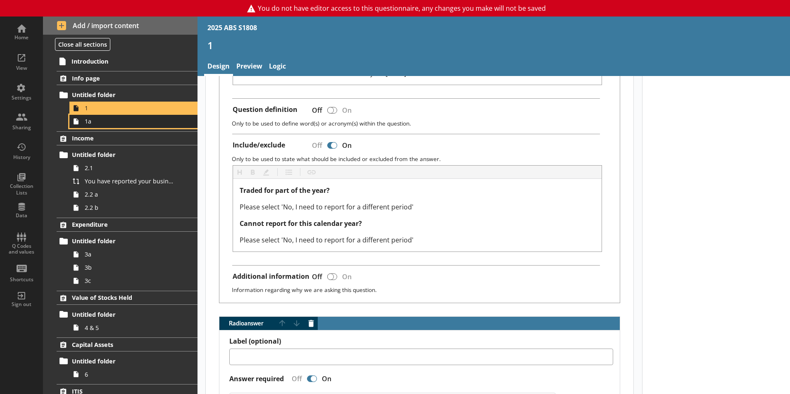
click at [119, 123] on span "1a" at bounding box center [131, 121] width 92 height 8
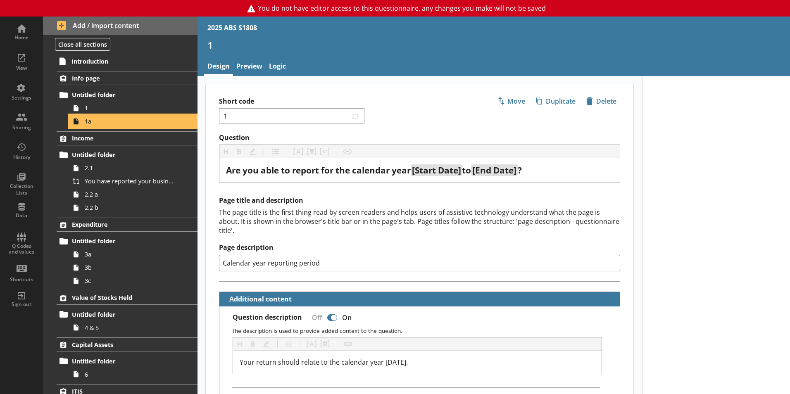
type textarea "x"
select select "ref_p_end_date"
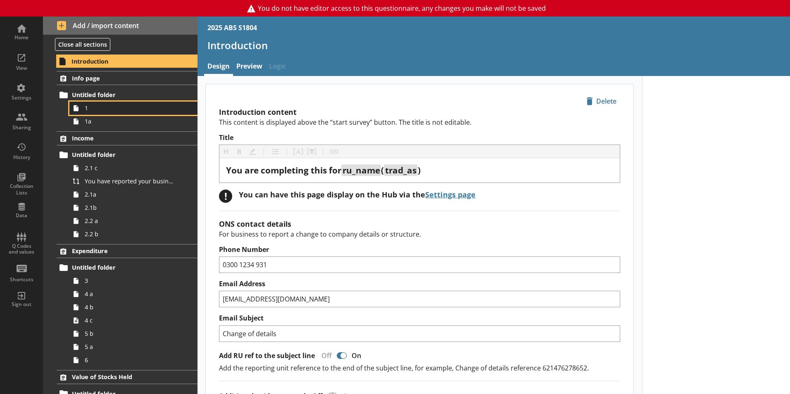
click at [104, 108] on span "1" at bounding box center [131, 108] width 92 height 8
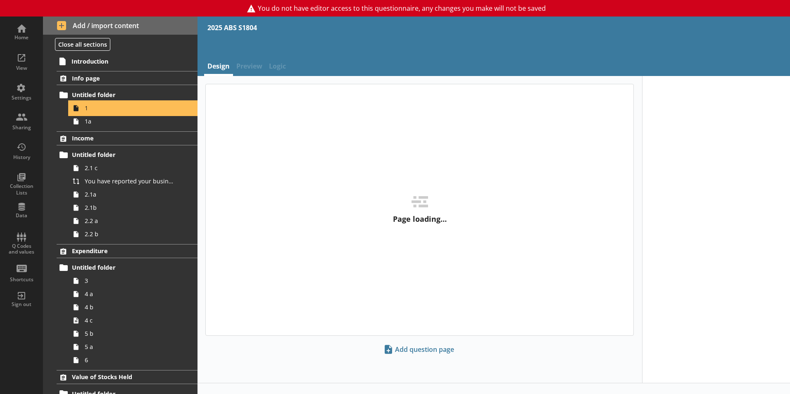
type textarea "x"
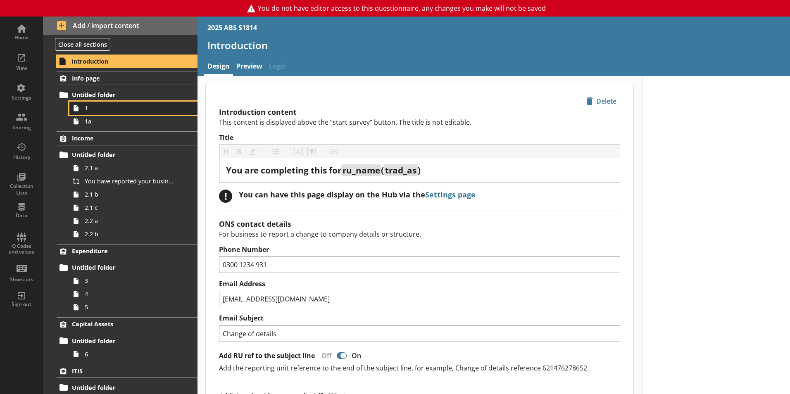
click at [89, 113] on link "1" at bounding box center [133, 108] width 128 height 13
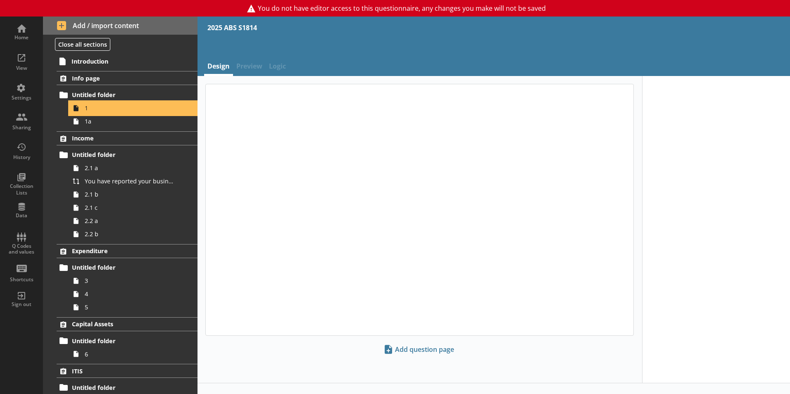
type textarea "x"
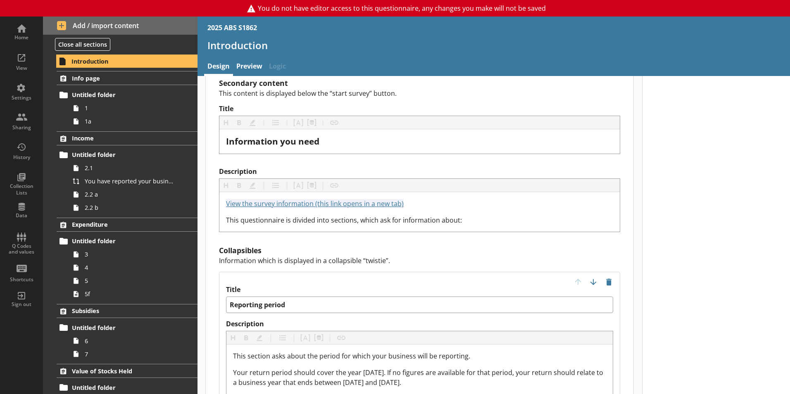
scroll to position [826, 0]
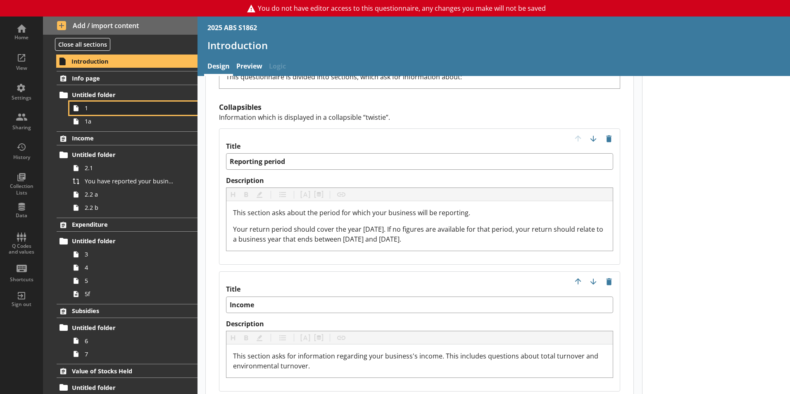
click at [114, 105] on span "1" at bounding box center [131, 108] width 92 height 8
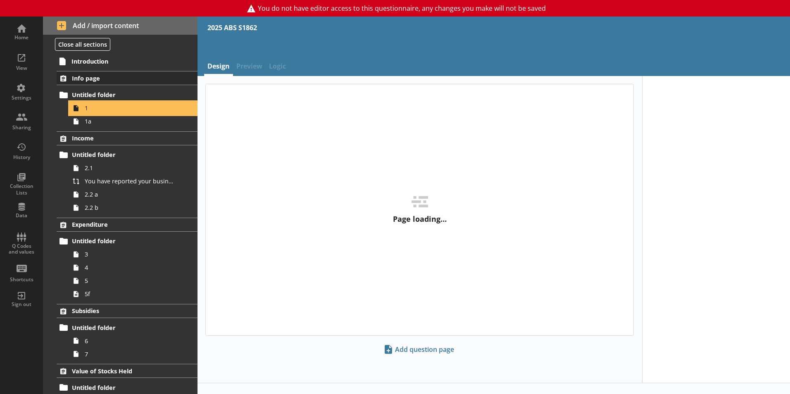
type textarea "x"
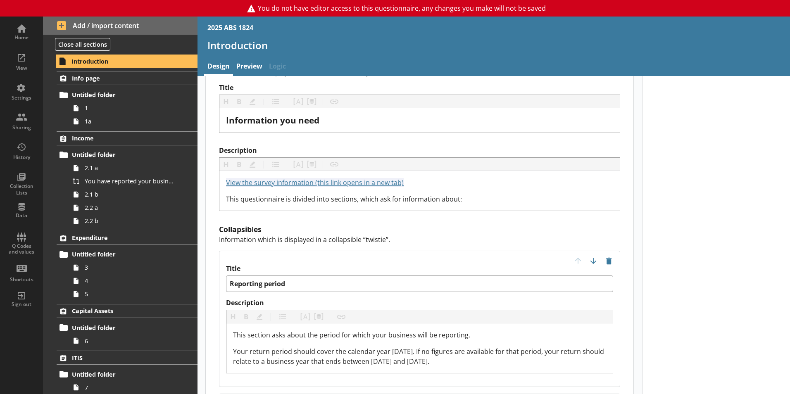
scroll to position [826, 0]
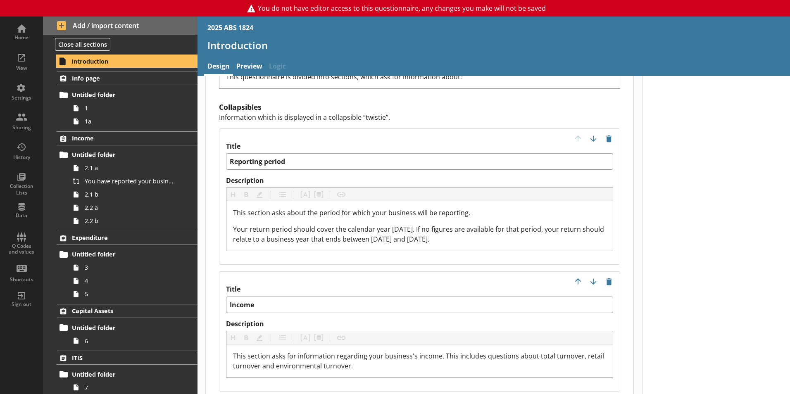
click at [100, 128] on ol "Info page Untitled folder 1 1a Income Untitled folder 2.1 a You have reported y…" at bounding box center [120, 316] width 154 height 490
click at [91, 126] on link "1a" at bounding box center [133, 121] width 128 height 13
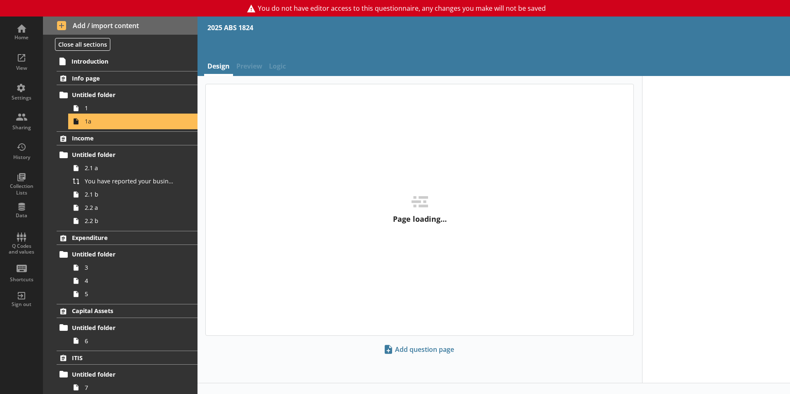
type textarea "x"
select select "ref_p_end_date"
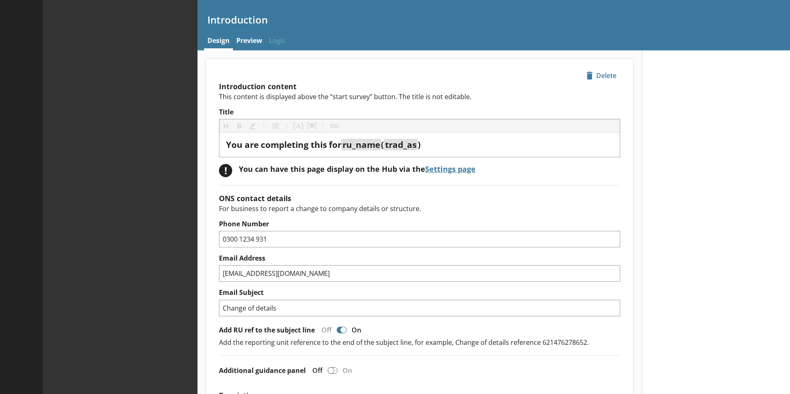
type textarea "x"
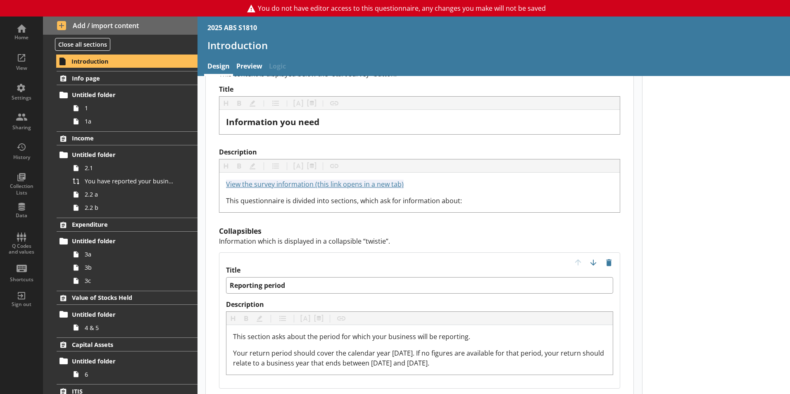
scroll to position [908, 0]
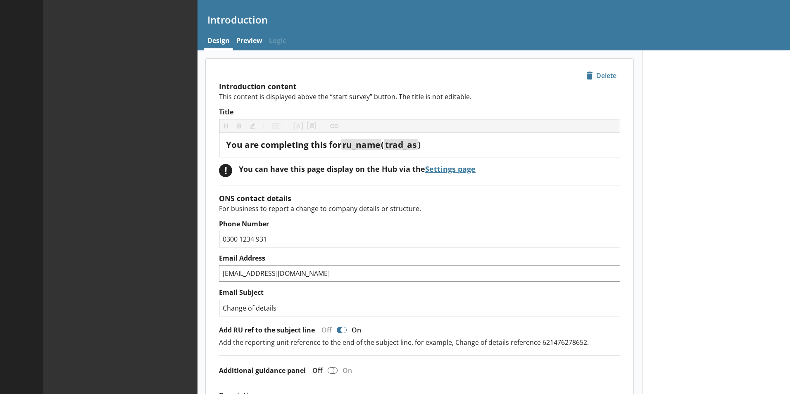
type textarea "x"
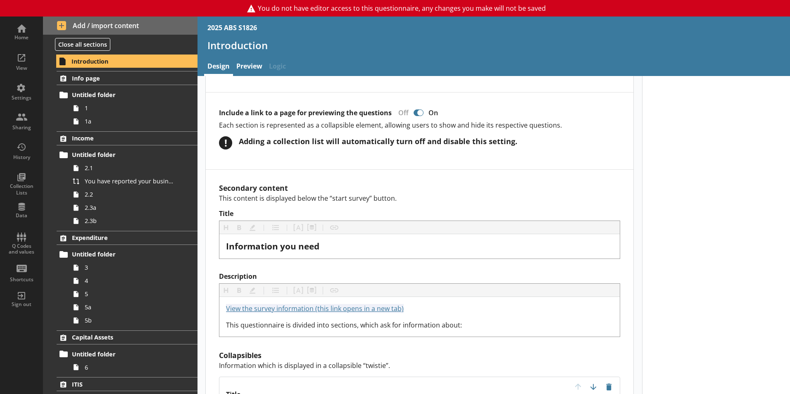
scroll to position [785, 0]
